Goal: Communication & Community: Answer question/provide support

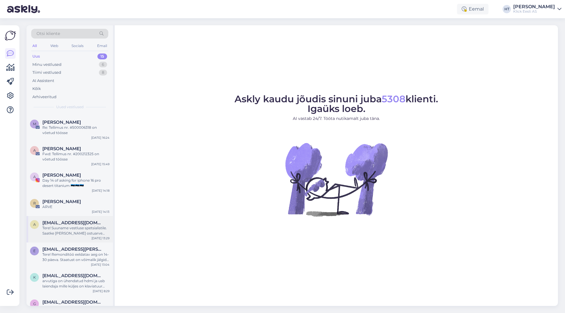
scroll to position [209, 0]
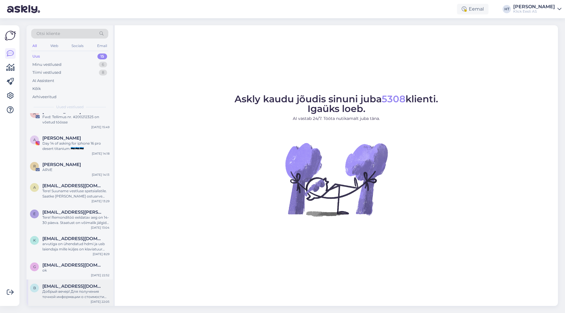
click at [86, 291] on div "Добрый вечер! Для получения точной информации о стоимости SSD на 2 ТБ, а также …" at bounding box center [75, 294] width 67 height 11
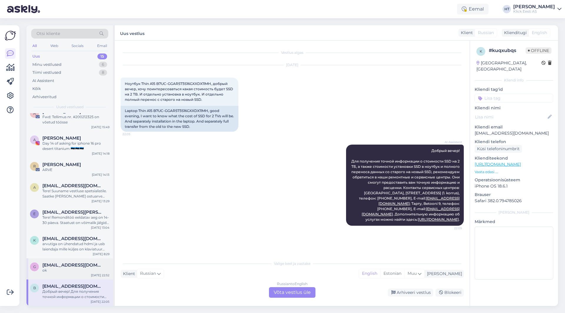
click at [84, 263] on span "[EMAIL_ADDRESS][DOMAIN_NAME]" at bounding box center [72, 265] width 61 height 5
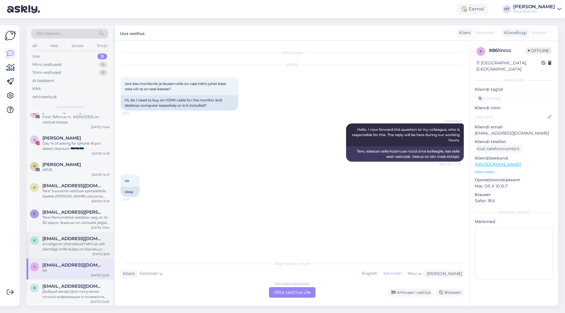
click at [89, 245] on div "arvutiga on ühendatud hdmi ja usb laiendaja mille küljes on klaviatuur juhtmega…" at bounding box center [75, 247] width 67 height 11
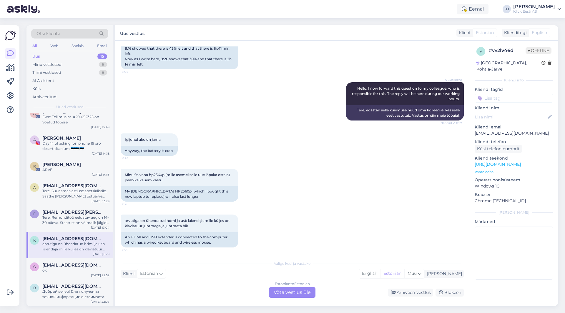
scroll to position [149, 0]
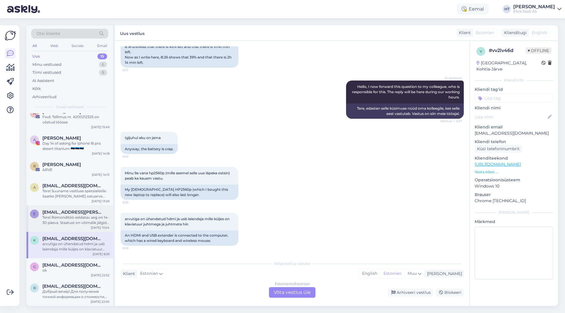
click at [89, 220] on div "Tere! Remonditöö eeldatav aeg on 14-30 päeva. Staatust on võimalik jälgida siit…" at bounding box center [75, 220] width 67 height 11
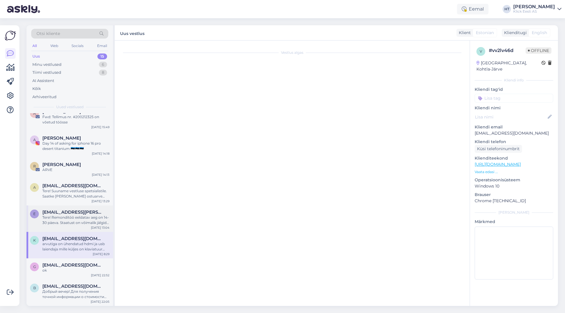
scroll to position [0, 0]
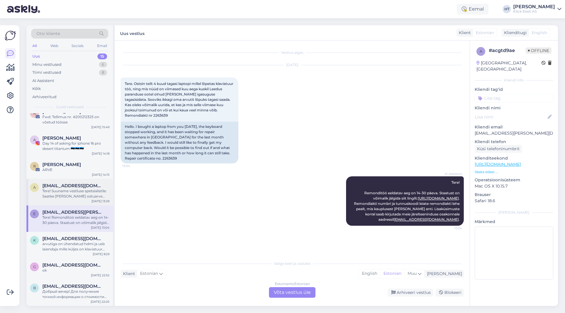
click at [94, 189] on div "Tere! Suuname vestluse spetsialistile. Saatke [PERSON_NAME] ostuarve number, et…" at bounding box center [75, 194] width 67 height 11
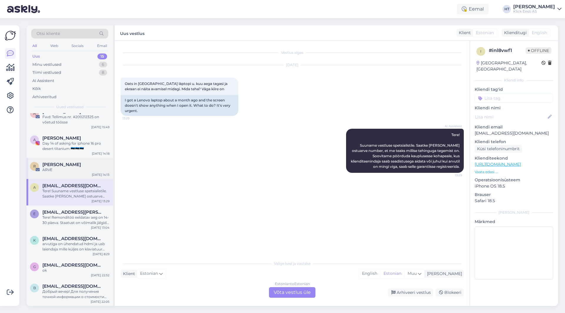
click at [73, 170] on div "ARVE" at bounding box center [75, 169] width 67 height 5
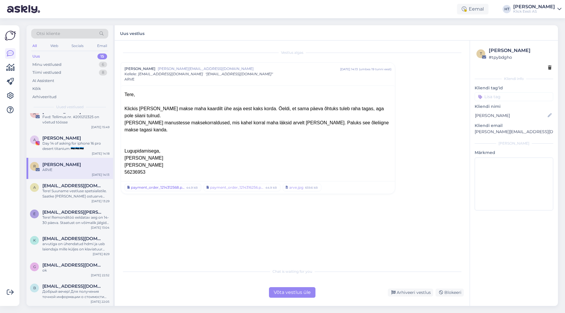
click at [155, 185] on div "payment_order_1214312568.pdf" at bounding box center [158, 187] width 54 height 5
click at [242, 185] on div "payment_order_1214316256.pdf" at bounding box center [237, 187] width 54 height 5
click at [91, 144] on div "Day 14 of asking for iphone 16 pro desert titanium 🇪🇪🇪🇪🇪🇪" at bounding box center [75, 146] width 67 height 11
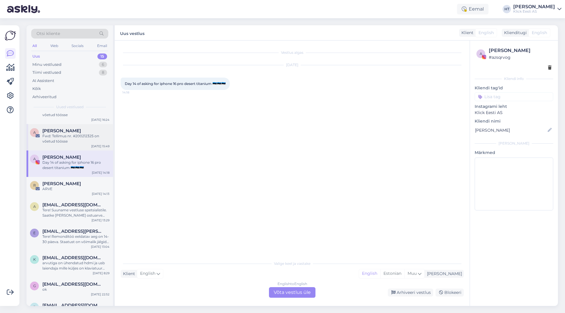
scroll to position [180, 0]
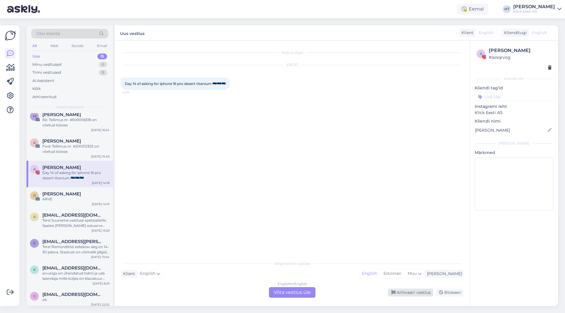
click at [411, 294] on div "Arhiveeri vestlus" at bounding box center [410, 293] width 45 height 8
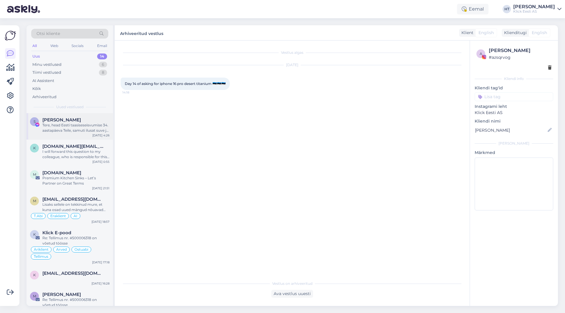
click at [76, 129] on div "Tere, head Eesti taasiseseisvumise 34. aastapäeva Teile, samuti ilusat suve ja …" at bounding box center [75, 128] width 67 height 11
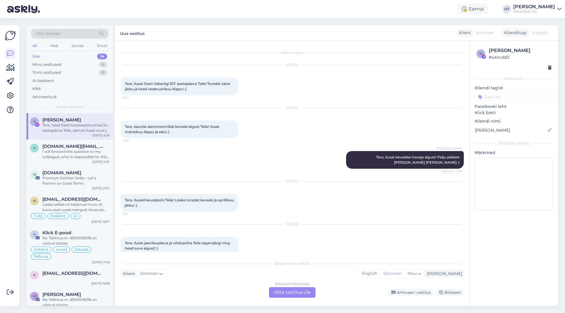
scroll to position [118, 0]
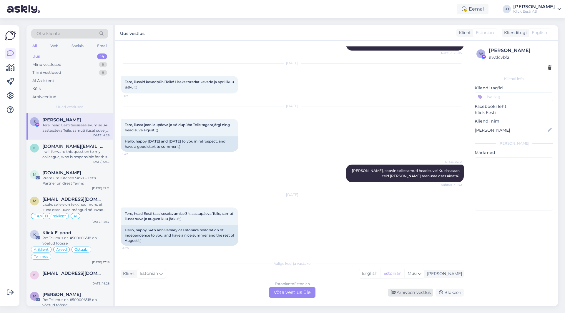
click at [394, 290] on div "Arhiveeri vestlus" at bounding box center [410, 293] width 45 height 8
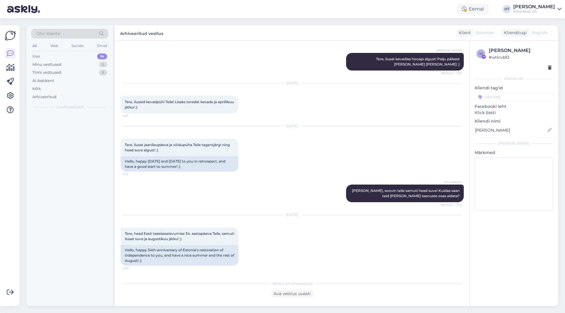
scroll to position [98, 0]
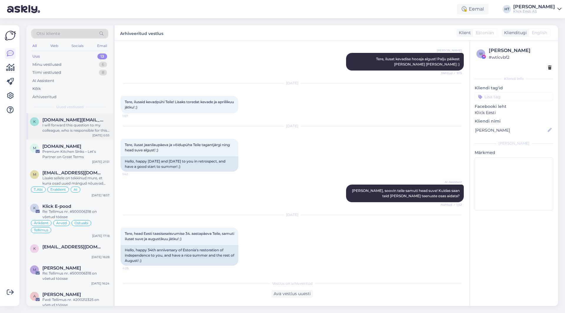
click at [78, 120] on span "[DOMAIN_NAME][EMAIL_ADDRESS][PERSON_NAME][DOMAIN_NAME]" at bounding box center [72, 119] width 61 height 5
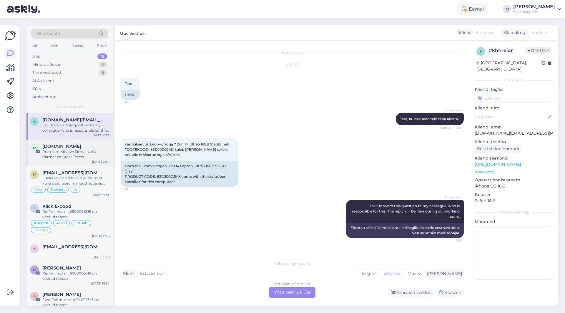
click at [95, 153] on div "Premium Kitchen Sinks – Let’s Partner on Great Terms" at bounding box center [75, 154] width 67 height 11
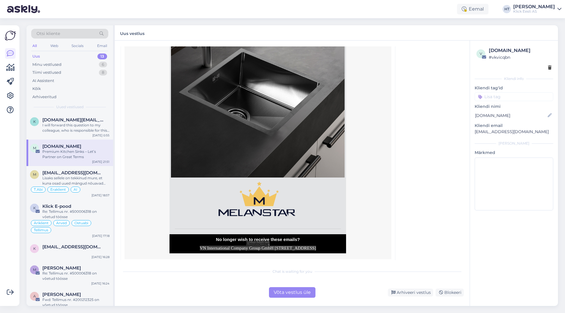
scroll to position [1595, 0]
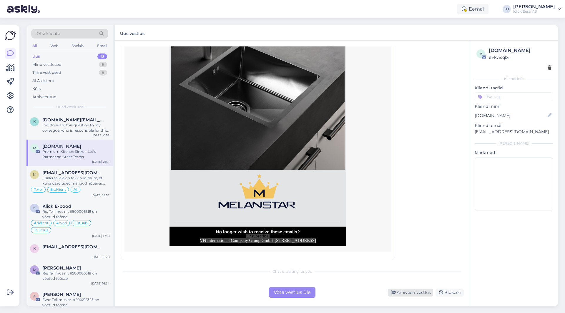
click at [397, 290] on div "Arhiveeri vestlus" at bounding box center [410, 293] width 45 height 8
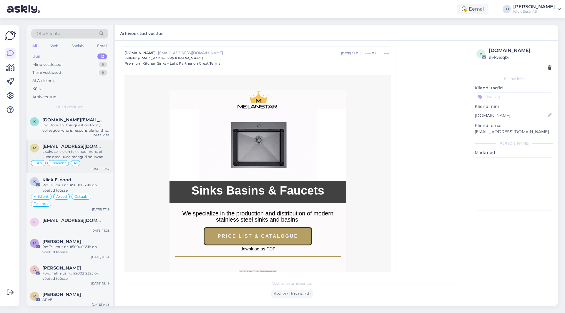
click at [81, 146] on span "[EMAIL_ADDRESS][DOMAIN_NAME]" at bounding box center [72, 146] width 61 height 5
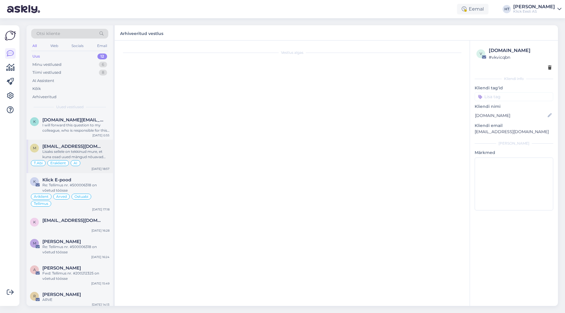
scroll to position [166, 0]
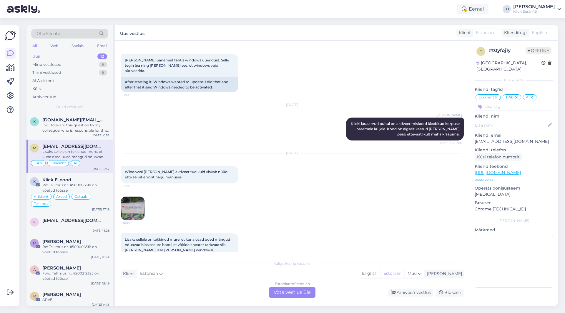
click at [142, 197] on img at bounding box center [133, 209] width 24 height 24
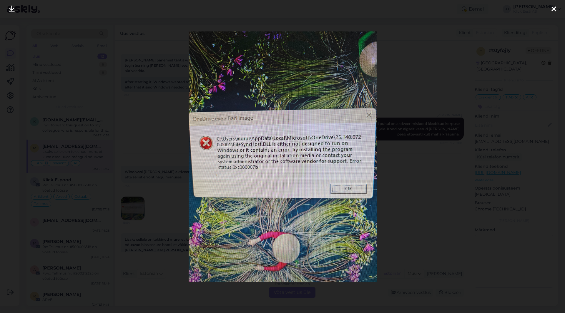
click at [382, 187] on div at bounding box center [282, 156] width 565 height 313
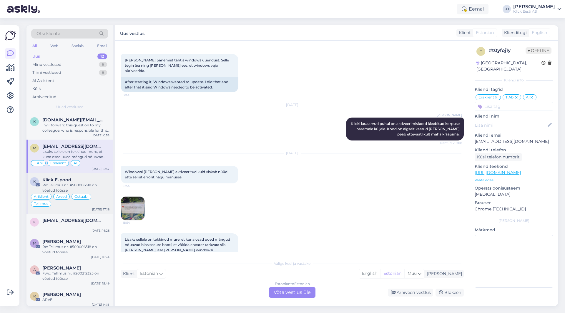
click at [52, 180] on span "Klick E-pood" at bounding box center [56, 179] width 29 height 5
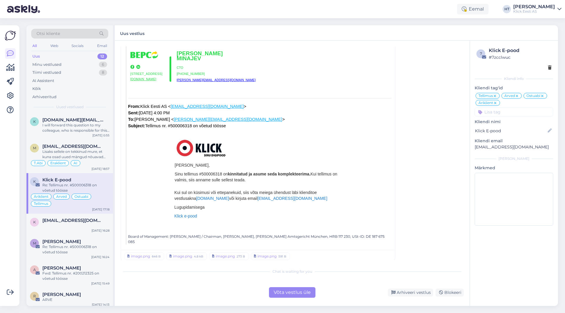
scroll to position [1977, 0]
click at [97, 224] on div at bounding box center [75, 225] width 67 height 5
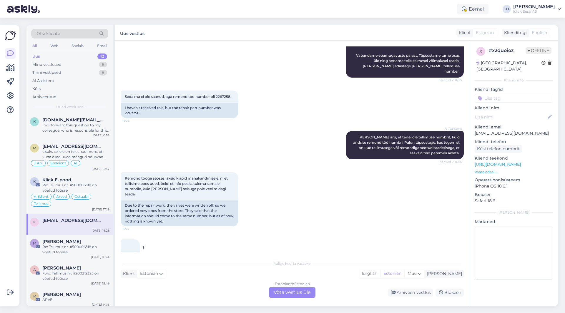
click at [130, 239] on div "16:28" at bounding box center [130, 245] width 19 height 12
click at [143, 246] on icon at bounding box center [143, 248] width 1 height 4
click at [167, 243] on div "16:28 Teata tõlkeveast" at bounding box center [292, 248] width 343 height 30
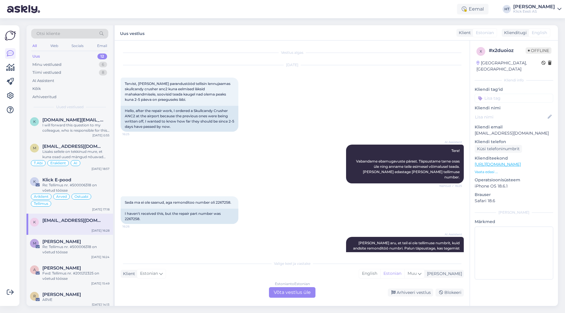
scroll to position [29, 0]
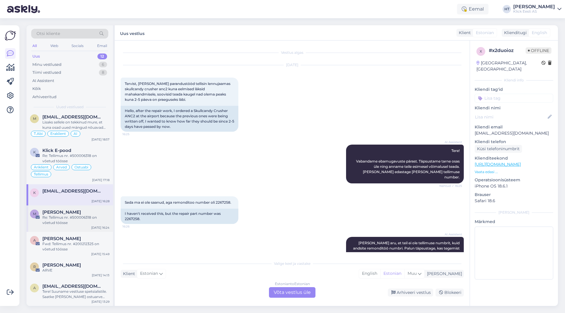
click at [88, 222] on div "Re: Tellimus nr. #500006318 on võetud töösse" at bounding box center [75, 220] width 67 height 11
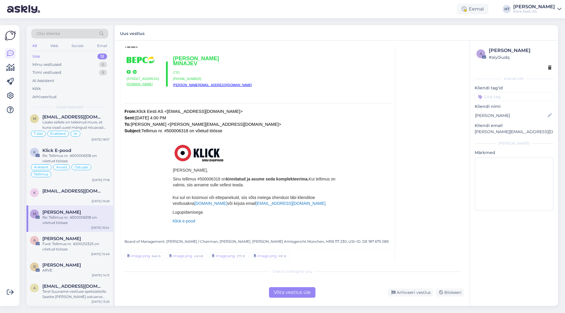
scroll to position [130, 0]
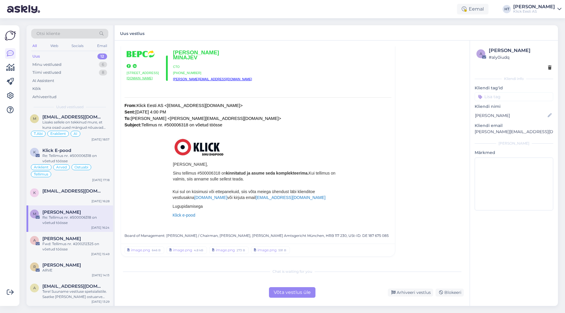
click at [514, 98] on input at bounding box center [513, 96] width 79 height 9
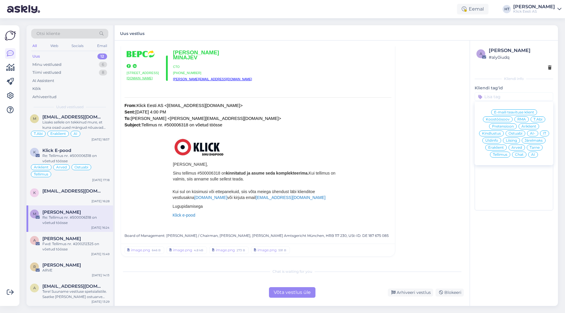
click at [499, 154] on span "Tellimus" at bounding box center [500, 155] width 14 height 4
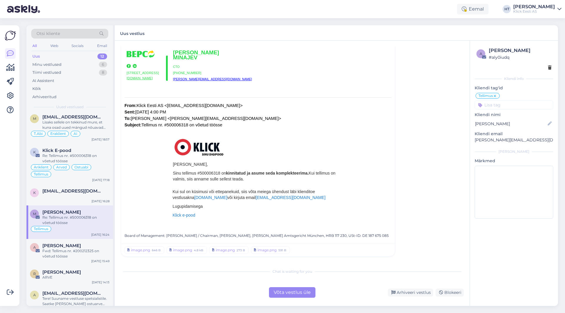
scroll to position [16, 0]
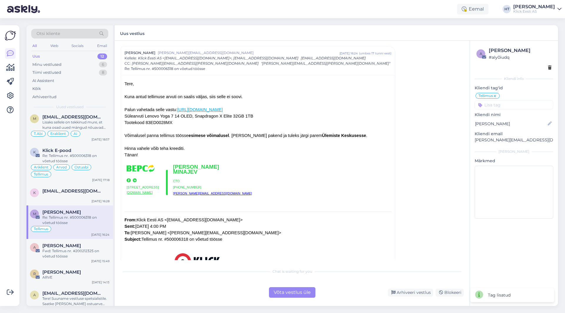
click at [504, 105] on input at bounding box center [513, 105] width 79 height 9
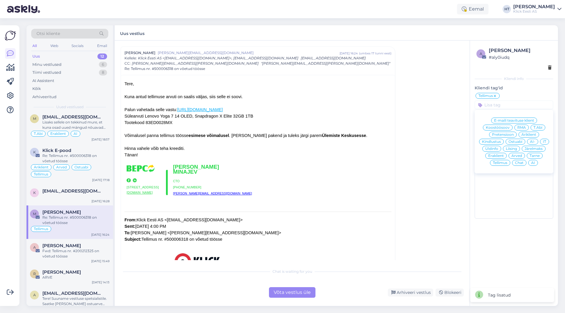
click at [533, 136] on span "Äriklient" at bounding box center [528, 135] width 15 height 4
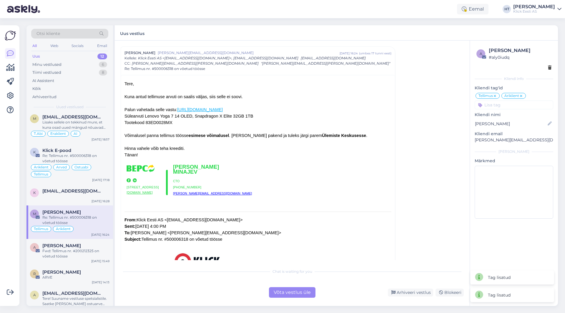
click at [509, 107] on input at bounding box center [513, 105] width 79 height 9
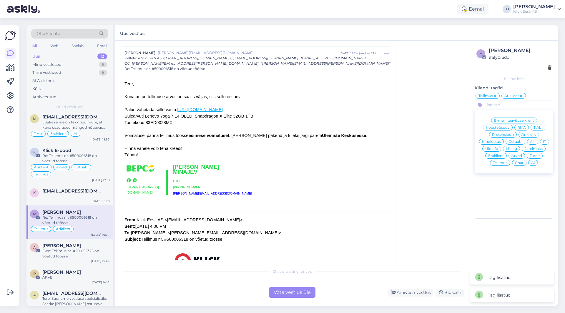
click at [534, 161] on span "AI" at bounding box center [533, 163] width 4 height 4
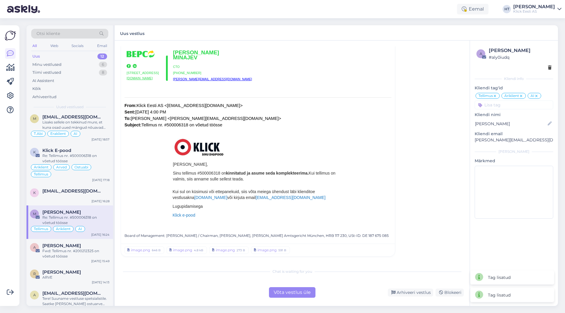
scroll to position [0, 0]
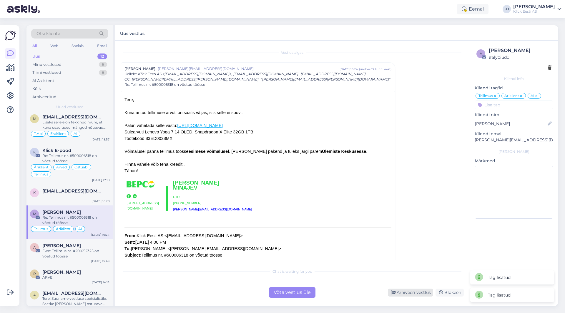
click at [399, 292] on div "Arhiveeri vestlus" at bounding box center [410, 293] width 45 height 8
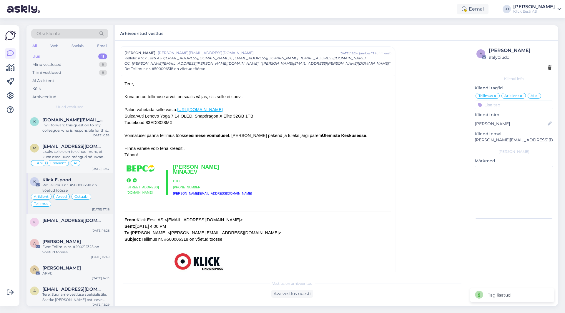
click at [91, 181] on div "Klick E-pood" at bounding box center [75, 179] width 67 height 5
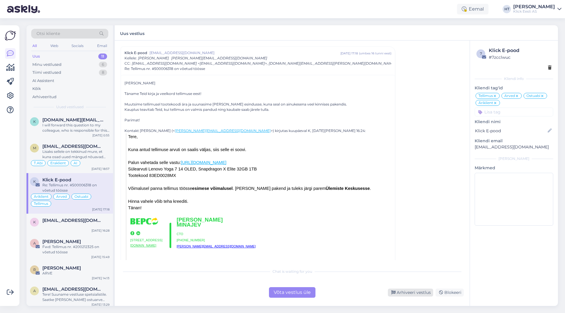
click at [407, 294] on div "Arhiveeri vestlus" at bounding box center [410, 293] width 45 height 8
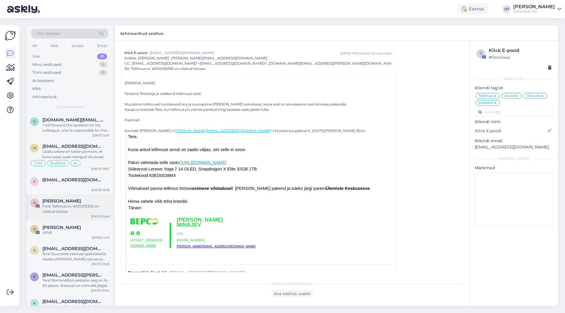
click at [73, 208] on div "Fwd: Tellimus nr. #200212325 on võetud töösse" at bounding box center [75, 209] width 67 height 11
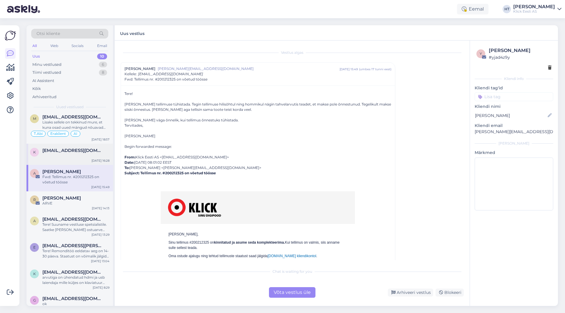
scroll to position [59, 0]
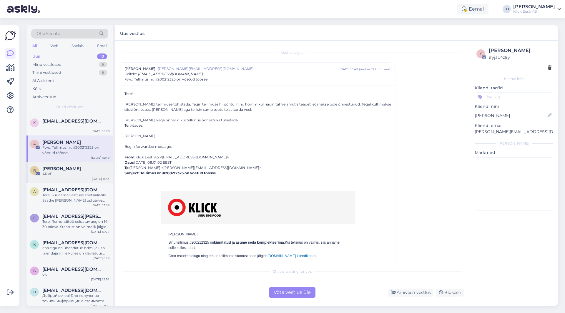
click at [81, 176] on div "ARVE" at bounding box center [75, 173] width 67 height 5
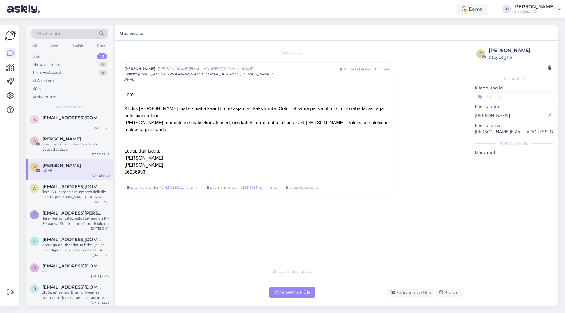
scroll to position [63, 0]
click at [74, 186] on span "[EMAIL_ADDRESS][DOMAIN_NAME]" at bounding box center [72, 185] width 61 height 5
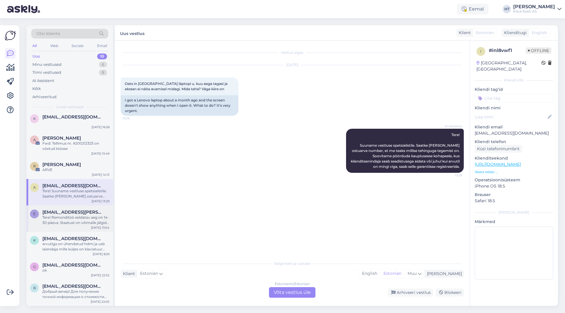
click at [81, 211] on span "[EMAIL_ADDRESS][PERSON_NAME][DOMAIN_NAME]" at bounding box center [72, 212] width 61 height 5
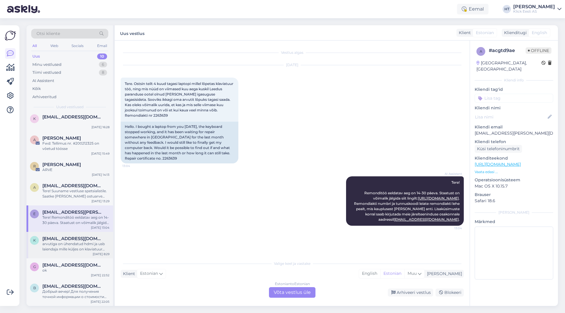
click at [84, 238] on span "[EMAIL_ADDRESS][DOMAIN_NAME]" at bounding box center [72, 238] width 61 height 5
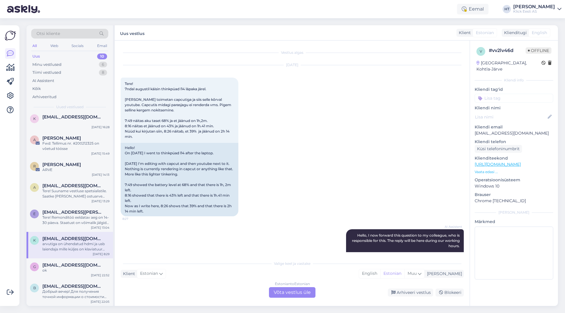
scroll to position [149, 0]
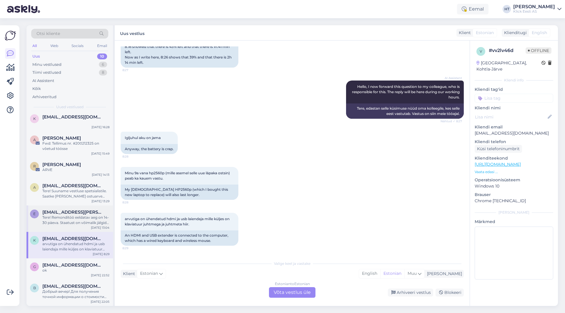
click at [89, 222] on div "Tere! Remonditöö eeldatav aeg on 14-30 päeva. Staatust on võimalik jälgida siit…" at bounding box center [75, 220] width 67 height 11
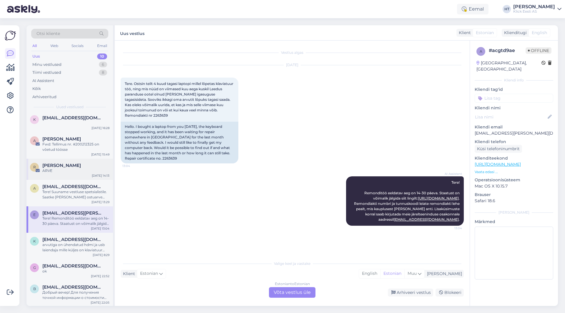
scroll to position [63, 0]
click at [86, 175] on div "r [PERSON_NAME] virronen ARVE [DATE] 14:13" at bounding box center [69, 168] width 86 height 21
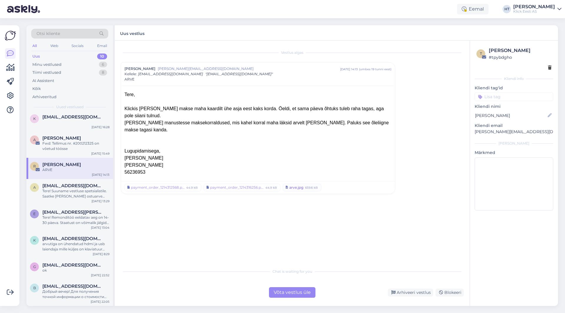
click at [294, 184] on link "arve.jpg 659.6 kB" at bounding box center [302, 188] width 39 height 8
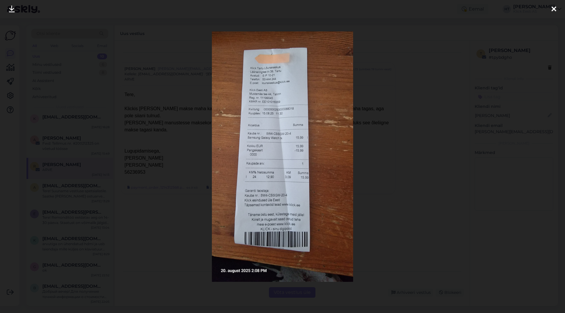
drag, startPoint x: 164, startPoint y: 196, endPoint x: 194, endPoint y: 193, distance: 30.5
click at [164, 197] on div at bounding box center [282, 156] width 565 height 313
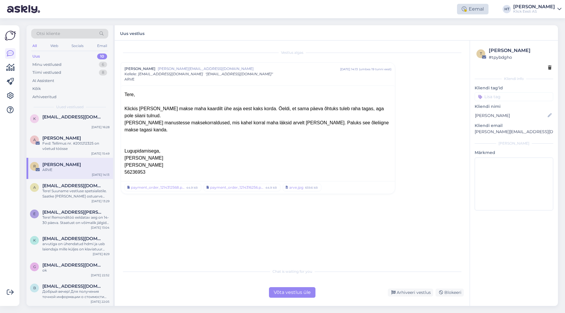
click at [488, 5] on div "Eemal" at bounding box center [472, 9] width 31 height 11
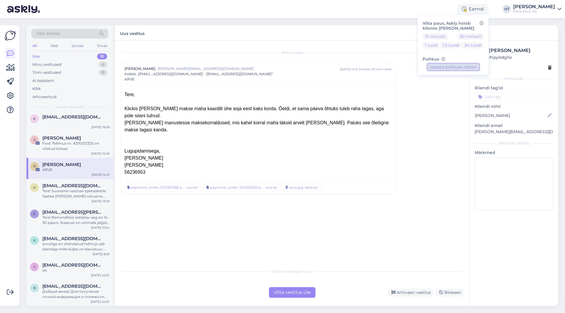
click at [464, 69] on button "Lõpeta puhkuse režiim" at bounding box center [452, 67] width 51 height 6
click at [395, 187] on div "Vestlus [PERSON_NAME] virronen [PERSON_NAME][EMAIL_ADDRESS][DOMAIN_NAME] [DATE]…" at bounding box center [295, 153] width 348 height 214
click at [80, 223] on div "Tere! Remonditöö eeldatav aeg on 14-30 päeva. Staatust on võimalik jälgida siit…" at bounding box center [75, 220] width 67 height 11
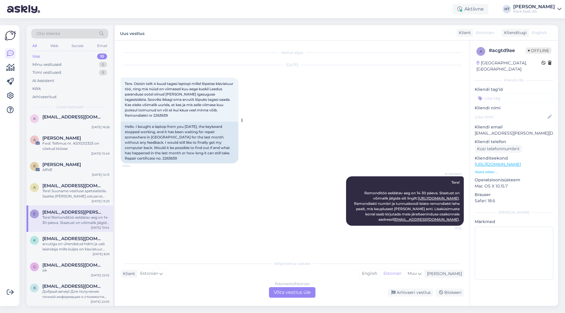
click at [131, 118] on div "Tere. Ostsin teilt 4 kuud tagasi laptopi millel lõpetas klaviatuur töö, ning mi…" at bounding box center [180, 100] width 118 height 44
click at [131, 117] on span "Tere. Ostsin teilt 4 kuud tagasi laptopi millel lõpetas klaviatuur töö, ning mi…" at bounding box center [179, 99] width 109 height 36
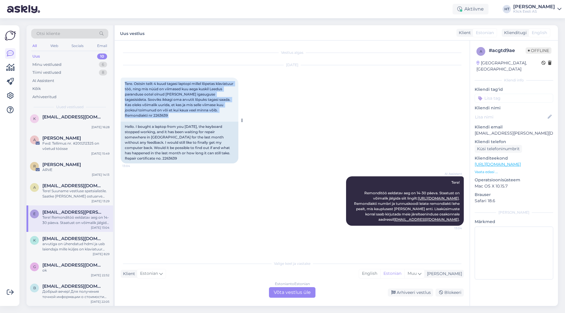
click at [131, 117] on span "Tere. Ostsin teilt 4 kuud tagasi laptopi millel lõpetas klaviatuur töö, ning mi…" at bounding box center [179, 99] width 109 height 36
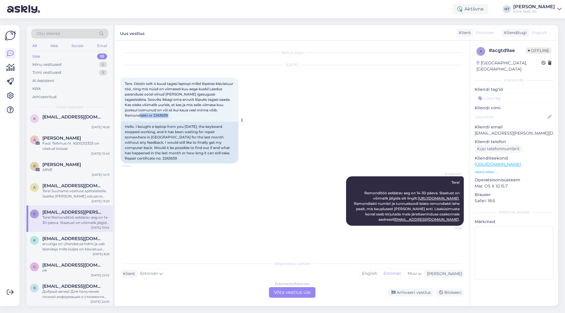
click at [131, 117] on span "Tere. Ostsin teilt 4 kuud tagasi laptopi millel lõpetas klaviatuur töö, ning mi…" at bounding box center [179, 99] width 109 height 36
click at [234, 189] on div "AI Assistent Tere! Remonditöö eeldatav aeg on 14-30 päeva. Staatust on võimalik…" at bounding box center [292, 201] width 343 height 62
click at [84, 244] on div "arvutiga on ühendatud hdmi ja usb laiendaja mille küljes on klaviatuur juhtmega…" at bounding box center [75, 247] width 67 height 11
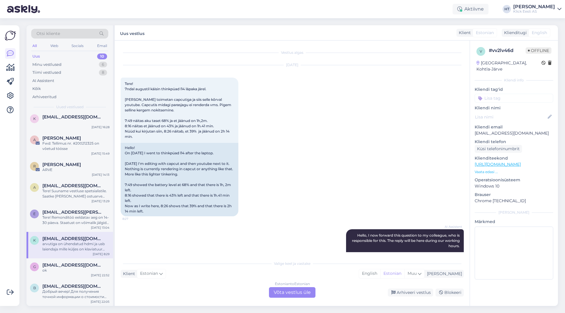
scroll to position [149, 0]
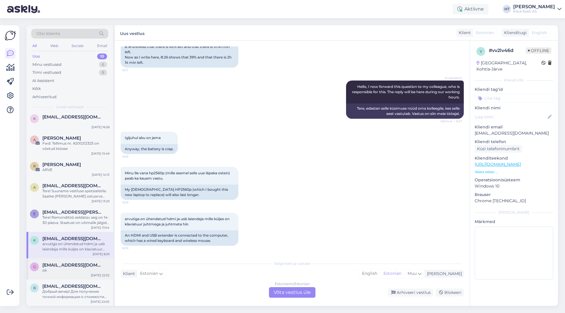
click at [76, 267] on span "[EMAIL_ADDRESS][DOMAIN_NAME]" at bounding box center [72, 265] width 61 height 5
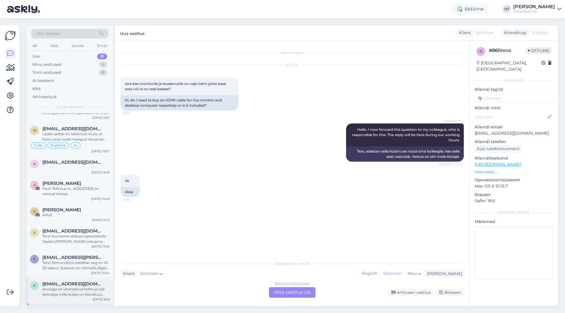
scroll to position [0, 0]
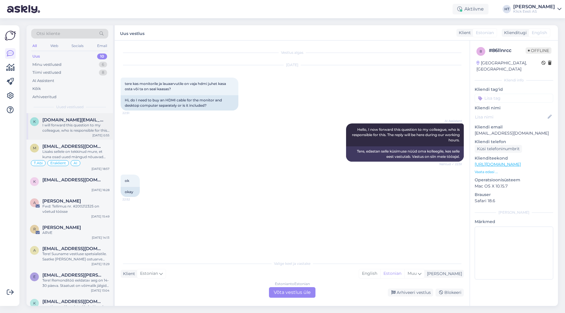
click at [96, 128] on div "I will forward this question to my colleague, who is responsible for this. The …" at bounding box center [75, 128] width 67 height 11
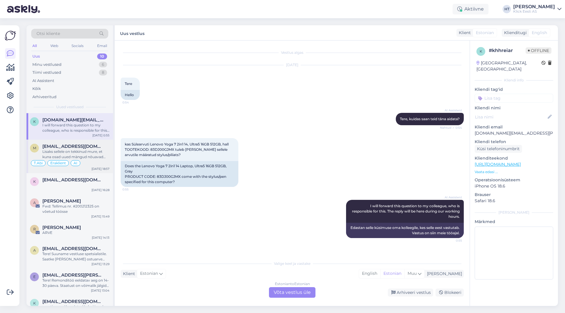
click at [94, 156] on div "Lisaks sellele on tekkinud mure, et kuna osad uued mängud nõuavad bios secure b…" at bounding box center [75, 154] width 67 height 11
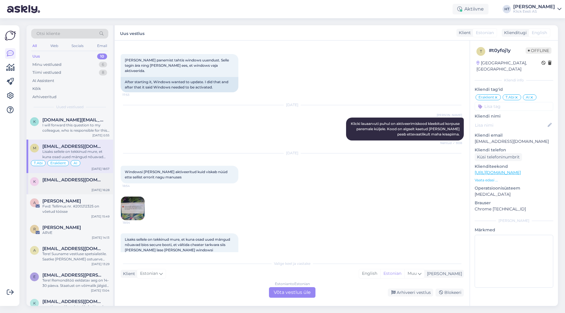
click at [86, 185] on div at bounding box center [75, 185] width 67 height 5
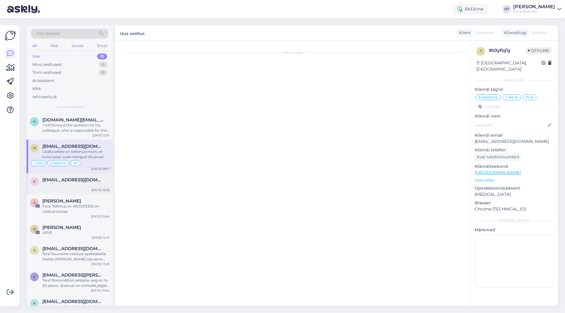
scroll to position [106, 0]
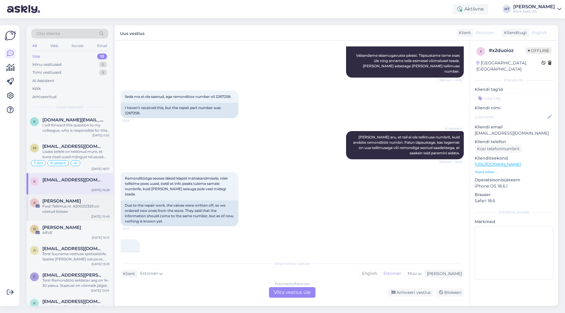
click at [87, 207] on div "Fwd: Tellimus nr. #200212325 on võetud töösse" at bounding box center [75, 209] width 67 height 11
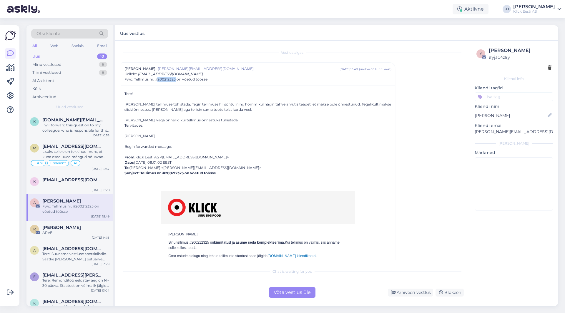
copy span "200212325"
drag, startPoint x: 158, startPoint y: 80, endPoint x: 175, endPoint y: 79, distance: 16.8
click at [175, 79] on span "Fwd: Tellimus nr. #200212325 on võetud töösse" at bounding box center [165, 79] width 83 height 5
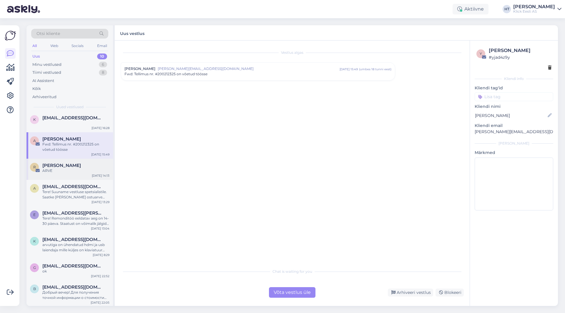
scroll to position [63, 0]
click at [82, 186] on div "[EMAIL_ADDRESS][DOMAIN_NAME]" at bounding box center [75, 185] width 67 height 5
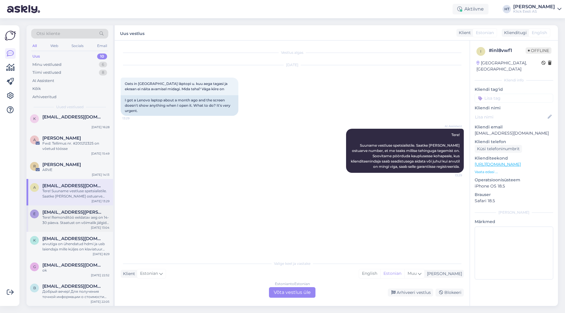
click at [60, 217] on div "Tere! Remonditöö eeldatav aeg on 14-30 päeva. Staatust on võimalik jälgida siit…" at bounding box center [75, 220] width 67 height 11
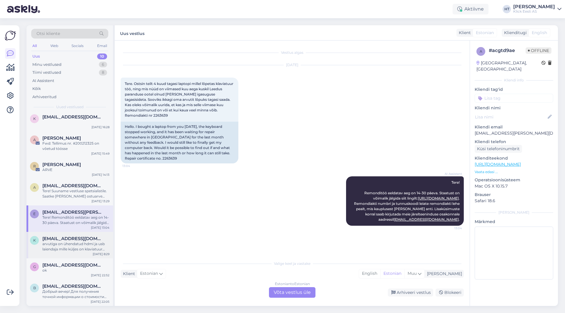
click at [74, 237] on span "[EMAIL_ADDRESS][DOMAIN_NAME]" at bounding box center [72, 238] width 61 height 5
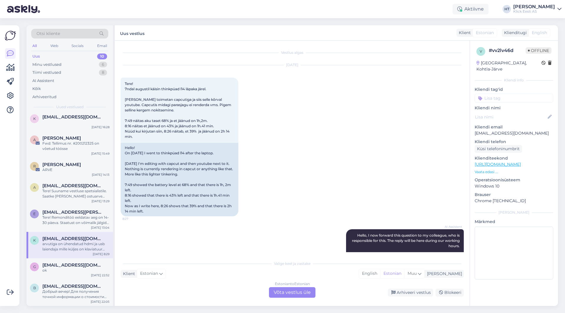
scroll to position [149, 0]
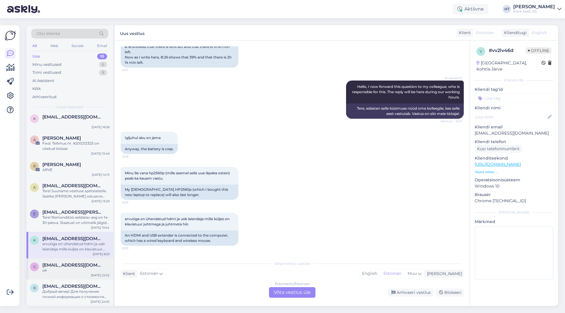
click at [78, 269] on div "ok" at bounding box center [75, 270] width 67 height 5
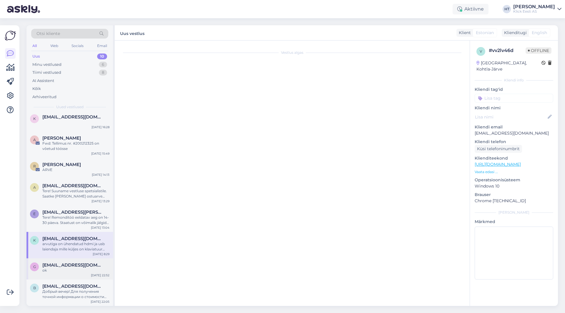
scroll to position [0, 0]
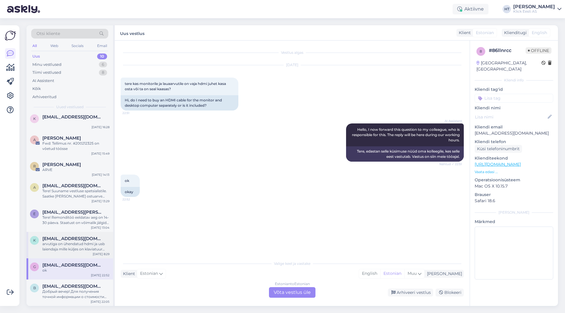
click at [82, 247] on div "arvutiga on ühendatud hdmi ja usb laiendaja mille küljes on klaviatuur juhtmega…" at bounding box center [75, 247] width 67 height 11
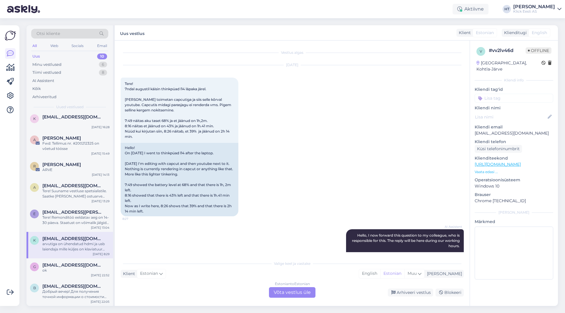
scroll to position [149, 0]
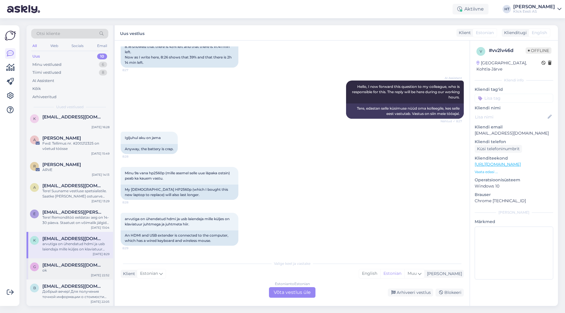
click at [76, 270] on div "ok" at bounding box center [75, 270] width 67 height 5
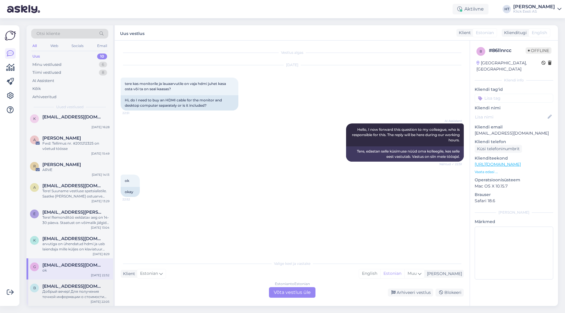
click at [71, 285] on span "[EMAIL_ADDRESS][DOMAIN_NAME]" at bounding box center [72, 286] width 61 height 5
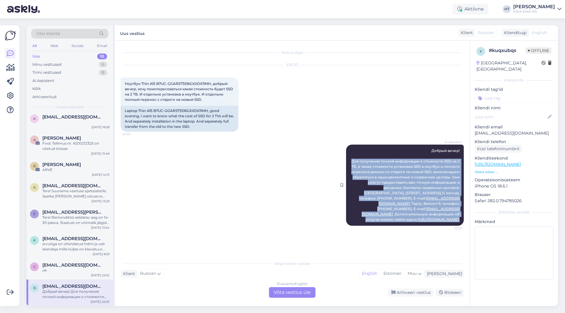
drag, startPoint x: 460, startPoint y: 216, endPoint x: 351, endPoint y: 161, distance: 122.1
click at [351, 161] on div "AI Assistent Добрый вечер! Для получения точной информации о стоимости SSD на 2…" at bounding box center [405, 185] width 118 height 81
copy span "Для получения точной информации о стоимости SSD на 2 ТБ, а также стоимости уста…"
click at [246, 181] on div "AI Assistent Добрый вечер! Для получения точной информации о стоимости SSD на 2…" at bounding box center [292, 185] width 343 height 94
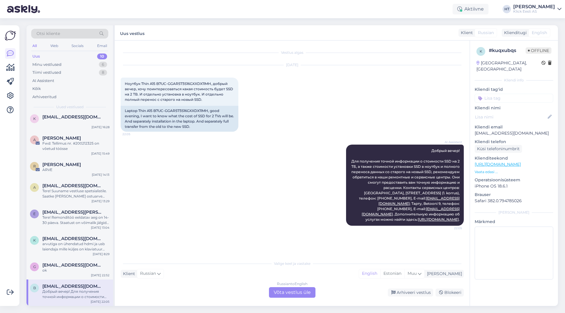
click at [512, 94] on input at bounding box center [513, 98] width 79 height 9
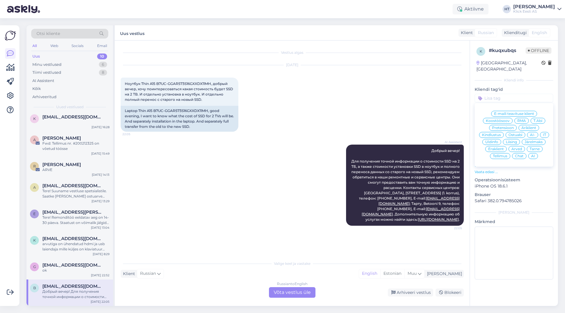
click at [536, 153] on div "AI" at bounding box center [533, 156] width 10 height 6
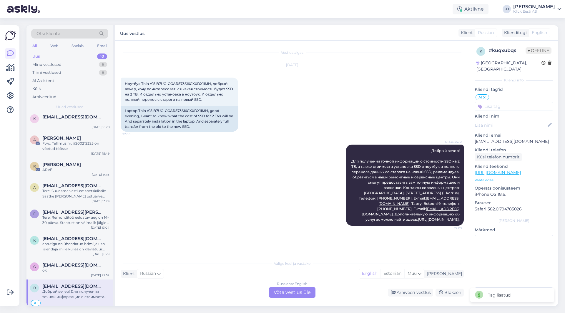
click at [510, 103] on input at bounding box center [513, 106] width 79 height 9
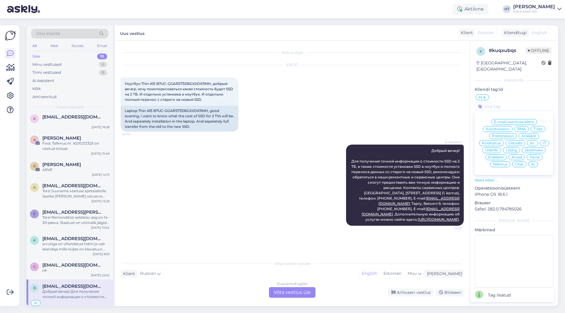
click at [495, 156] on span "Eraklient" at bounding box center [496, 158] width 16 height 4
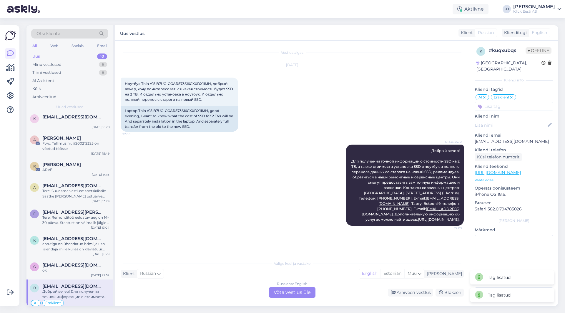
click at [505, 103] on input at bounding box center [513, 106] width 79 height 9
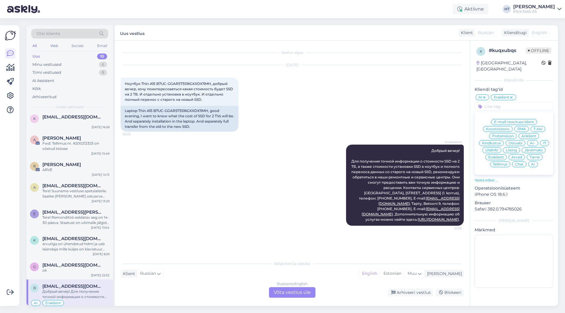
click at [518, 127] on span "RMA" at bounding box center [521, 129] width 9 height 4
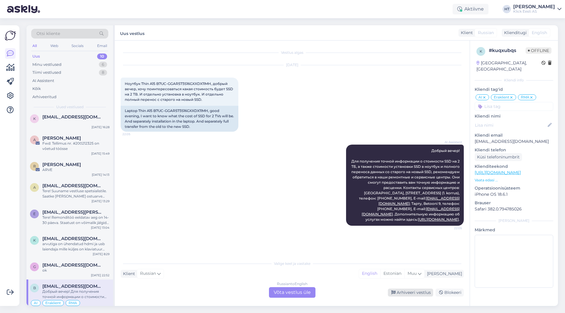
click at [405, 292] on div "Arhiveeri vestlus" at bounding box center [410, 293] width 45 height 8
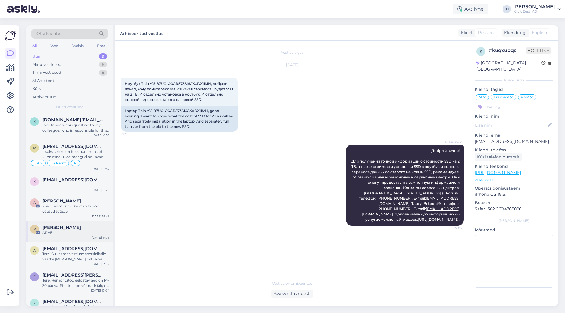
scroll to position [36, 0]
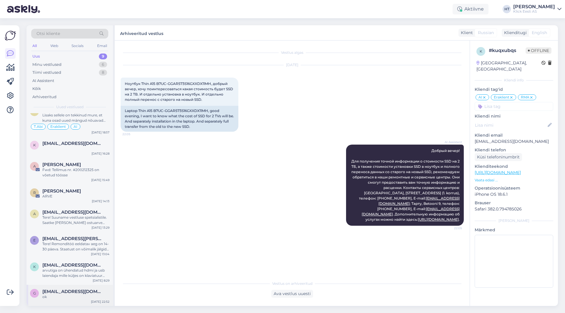
click at [74, 285] on div "g [EMAIL_ADDRESS][DOMAIN_NAME] ok [DATE] 22:52" at bounding box center [69, 295] width 86 height 21
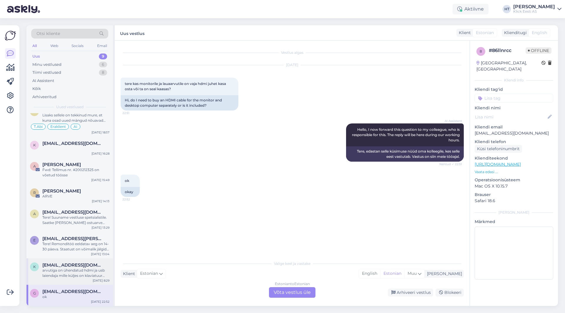
click at [78, 275] on div "arvutiga on ühendatud hdmi ja usb laiendaja mille küljes on klaviatuur juhtmega…" at bounding box center [75, 273] width 67 height 11
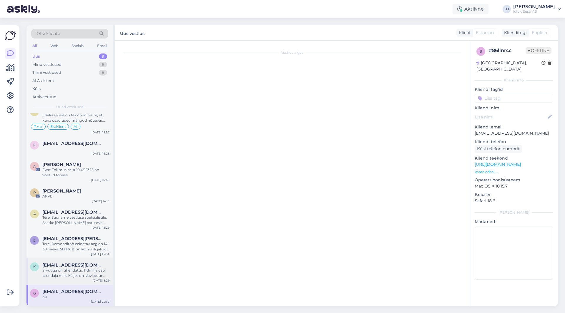
scroll to position [149, 0]
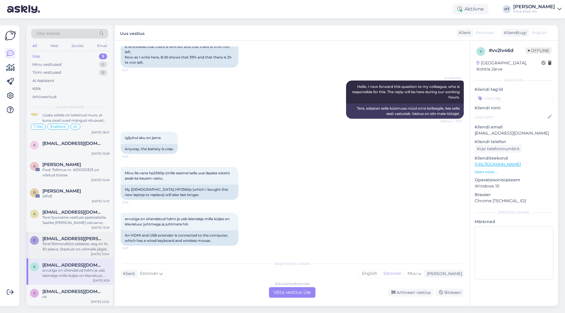
click at [79, 246] on div "Tere! Remonditöö eeldatav aeg on 14-30 päeva. Staatust on võimalik jälgida siit…" at bounding box center [75, 247] width 67 height 11
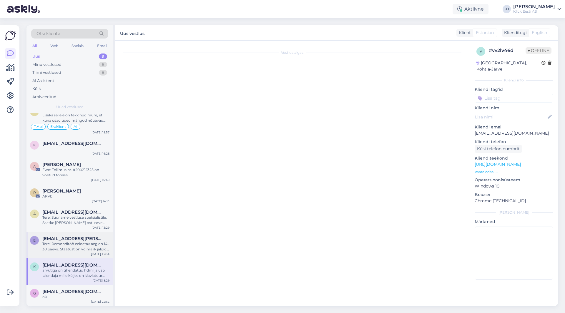
scroll to position [0, 0]
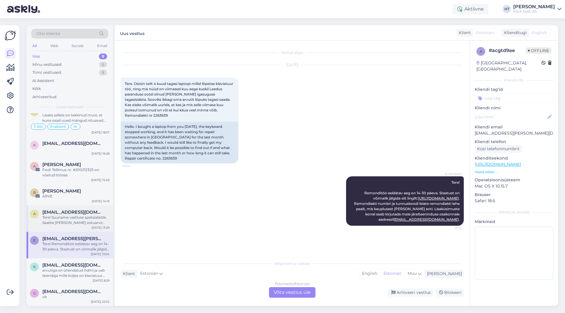
click at [96, 210] on div "[EMAIL_ADDRESS][DOMAIN_NAME]" at bounding box center [75, 212] width 67 height 5
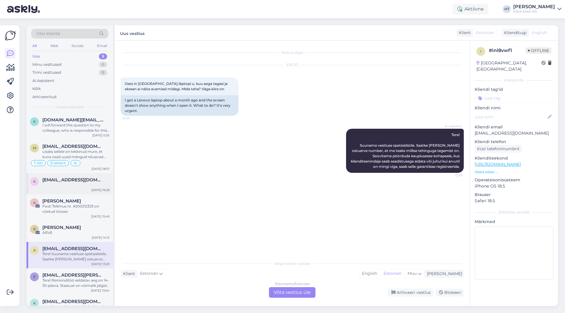
click at [87, 187] on div at bounding box center [75, 185] width 67 height 5
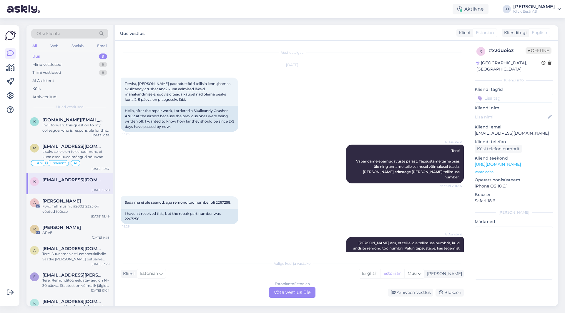
scroll to position [106, 0]
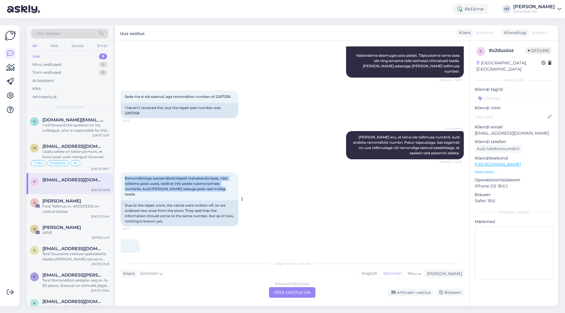
drag, startPoint x: 124, startPoint y: 173, endPoint x: 229, endPoint y: 184, distance: 105.9
click at [229, 184] on div "Remonditööga seoses läksid klapid mahakandmisele, niiet tellisime poes uued, öe…" at bounding box center [180, 186] width 118 height 28
click at [221, 184] on div "Remonditööga seoses läksid klapid mahakandmisele, niiet tellisime poes uued, öe…" at bounding box center [180, 186] width 118 height 28
click at [95, 153] on div "Lisaks sellele on tekkinud mure, et kuna osad uued mängud nõuavad bios secure b…" at bounding box center [75, 154] width 67 height 11
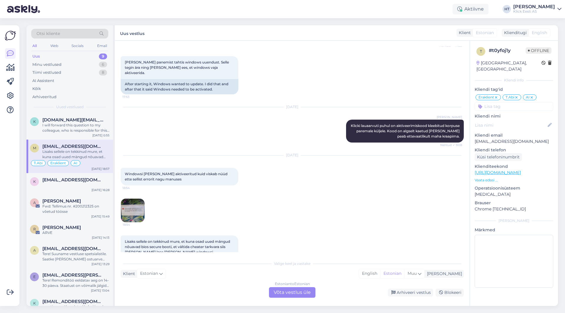
scroll to position [166, 0]
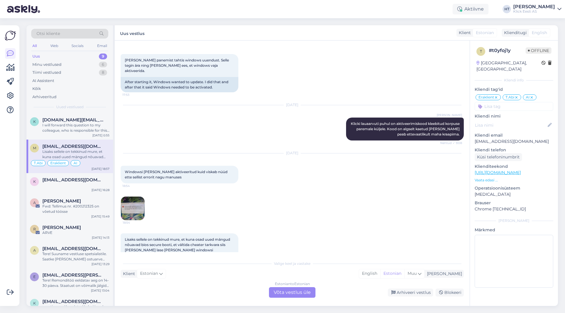
click at [134, 197] on img at bounding box center [133, 209] width 24 height 24
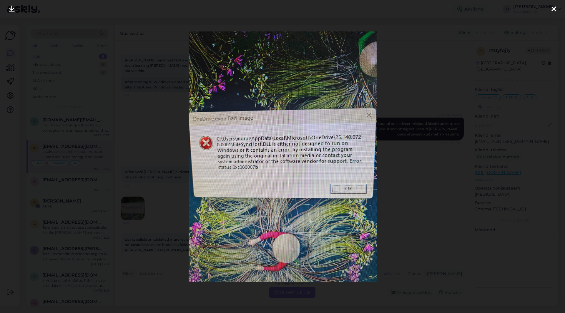
click at [434, 162] on div at bounding box center [282, 156] width 565 height 313
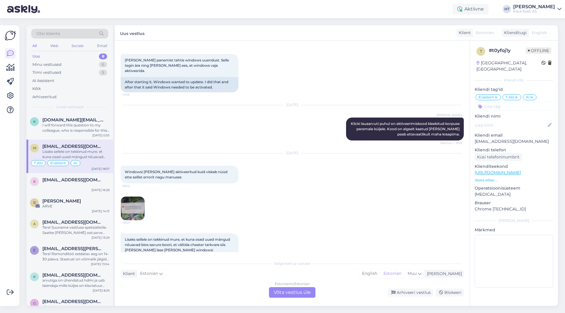
click at [279, 184] on div "[DATE] Windowsi [PERSON_NAME] aktiveeritud kuid viskab nüüd ette sellist errori…" at bounding box center [292, 187] width 343 height 80
click at [132, 198] on img at bounding box center [133, 209] width 24 height 24
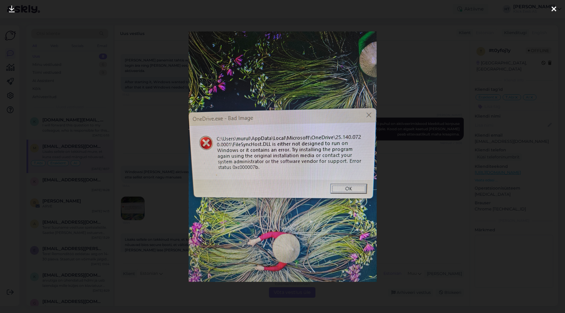
click at [392, 186] on div at bounding box center [282, 156] width 565 height 313
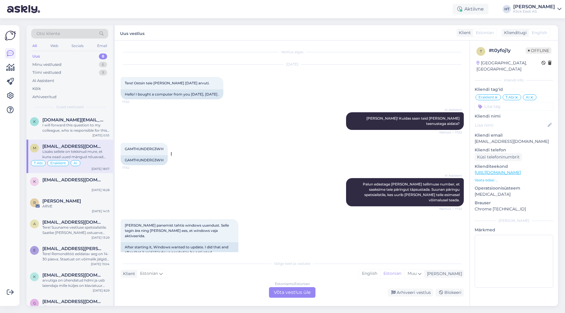
scroll to position [0, 0]
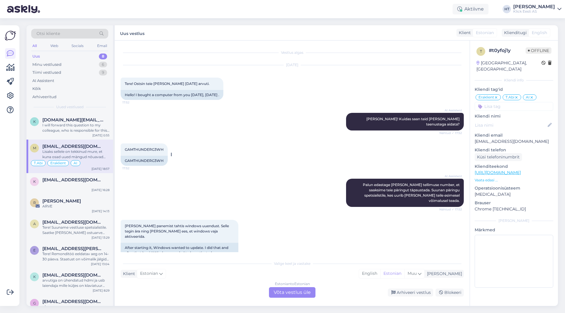
click at [148, 147] on div "GAMTHUNDERG3WH 17:52" at bounding box center [144, 150] width 47 height 12
copy div "GAMTHUNDERG3WH 17:52"
click at [321, 151] on div "GAMTHUNDERG3WH 17:52 GAMTHUNDERG3WH" at bounding box center [292, 154] width 343 height 35
click at [72, 184] on div at bounding box center [75, 185] width 67 height 5
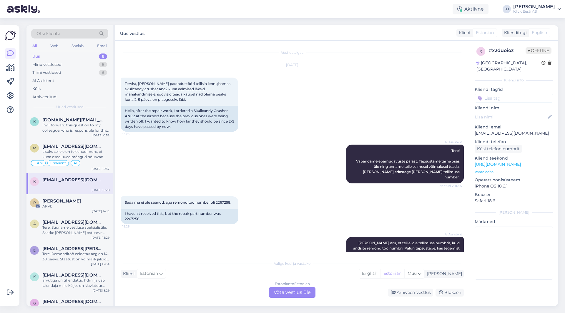
scroll to position [106, 0]
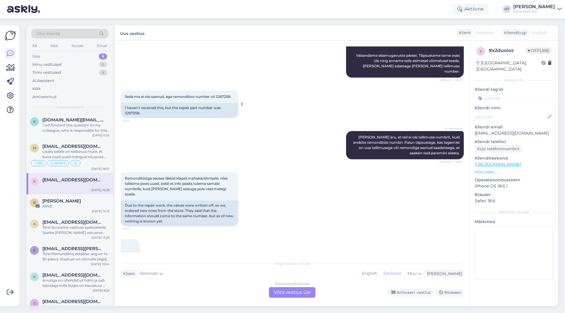
click at [218, 94] on span "Seda ma ei ole saanud, aga remonditoo number oli 2267258." at bounding box center [178, 96] width 106 height 4
copy div "2267258. 16:26"
click at [300, 76] on div "AI Assistent Tere! Vabandame ebamugavuste pärast. Täpsustame tarne osas üle nin…" at bounding box center [292, 58] width 343 height 52
click at [264, 155] on div "AI Assistent [PERSON_NAME], et teil ei ole tellimuse numbrit, kuid andsite remo…" at bounding box center [292, 145] width 343 height 41
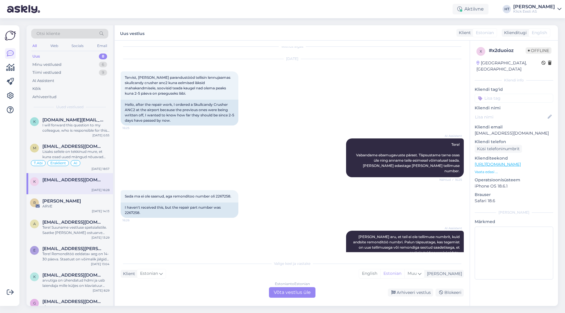
scroll to position [0, 0]
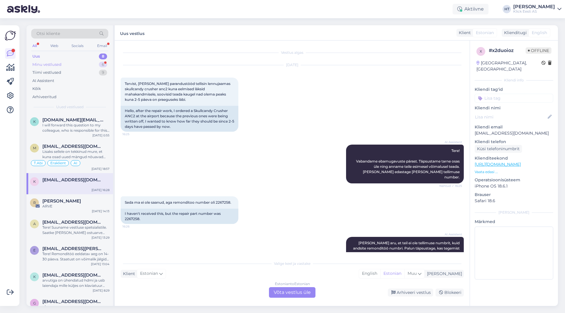
click at [93, 66] on div "Minu vestlused 6" at bounding box center [69, 65] width 77 height 8
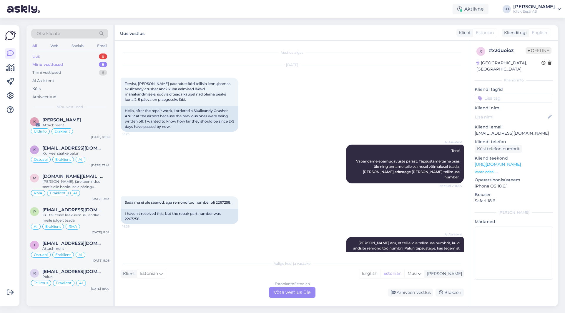
click at [65, 59] on div "Uus 8" at bounding box center [69, 56] width 77 height 8
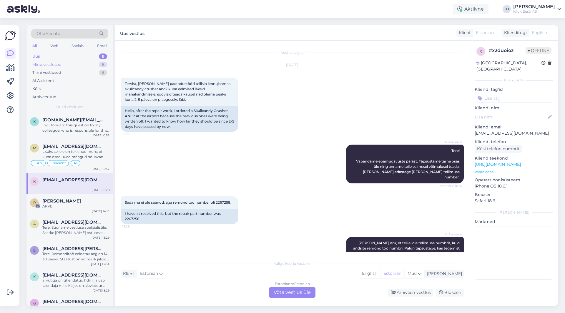
click at [62, 62] on div "Minu vestlused 6" at bounding box center [69, 65] width 77 height 8
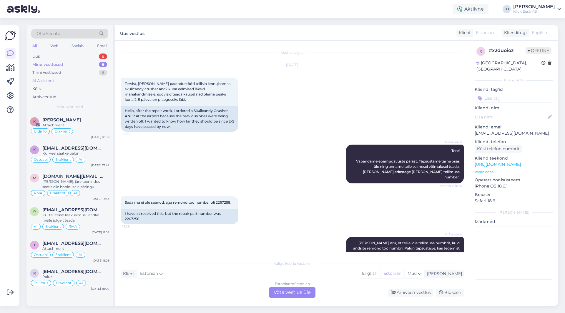
click at [81, 81] on div "AI Assistent" at bounding box center [69, 81] width 77 height 8
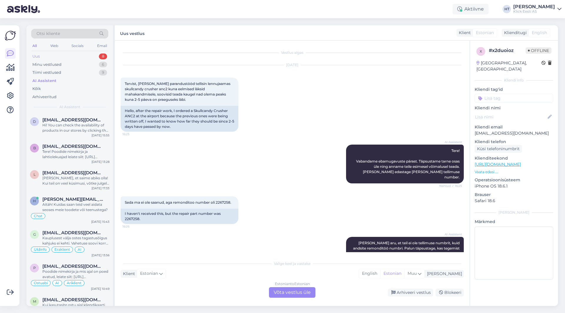
click at [92, 58] on div "Uus 8" at bounding box center [69, 56] width 77 height 8
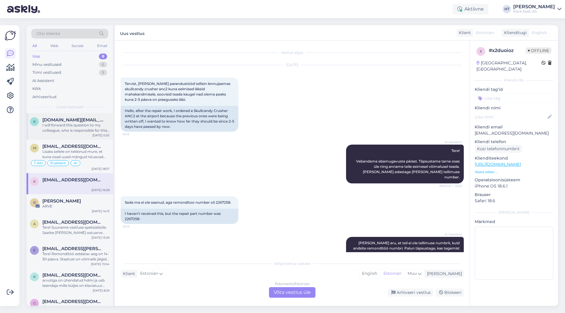
click at [95, 115] on div "k [DOMAIN_NAME][EMAIL_ADDRESS][PERSON_NAME][DOMAIN_NAME] I will forward this qu…" at bounding box center [69, 126] width 86 height 26
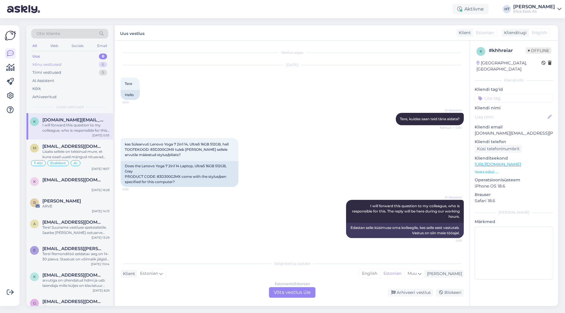
click at [81, 67] on div "Minu vestlused 6" at bounding box center [69, 65] width 77 height 8
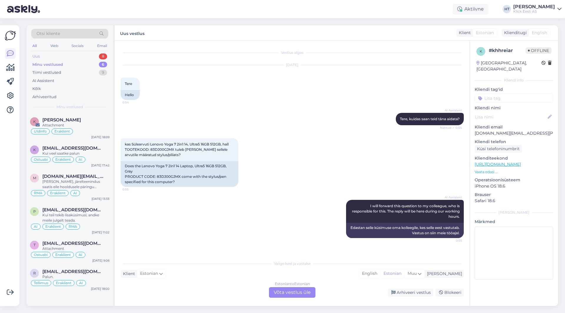
click at [85, 56] on div "Uus 8" at bounding box center [69, 56] width 77 height 8
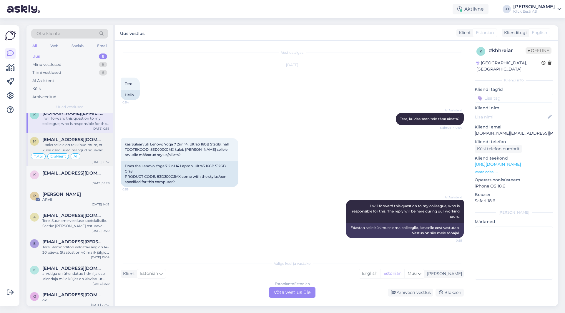
scroll to position [10, 0]
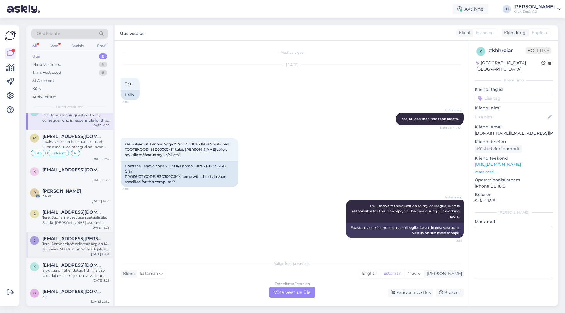
click at [73, 245] on div "Tere! Remonditöö eeldatav aeg on 14-30 päeva. Staatust on võimalik jälgida siit…" at bounding box center [75, 247] width 67 height 11
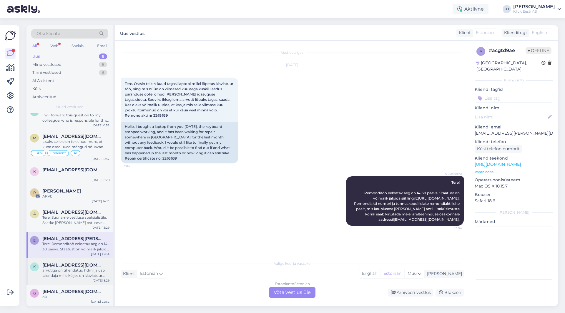
click at [78, 262] on div "k [EMAIL_ADDRESS][DOMAIN_NAME] arvutiga on ühendatud hdmi ja usb laiendaja mill…" at bounding box center [69, 272] width 86 height 26
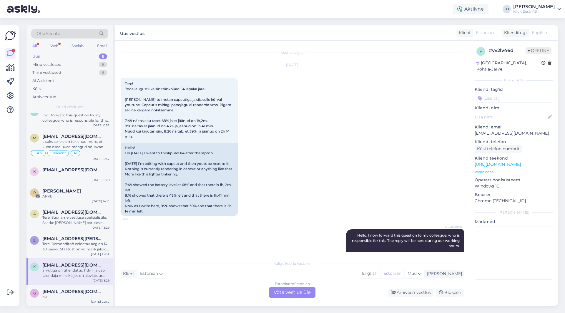
scroll to position [149, 0]
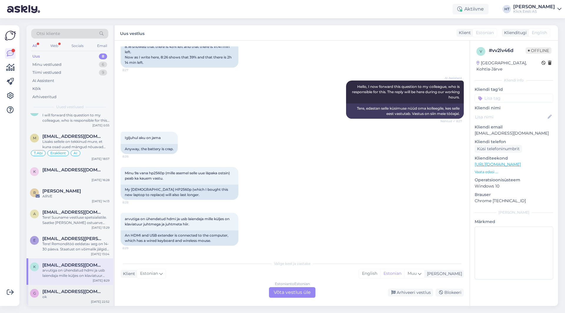
click at [86, 293] on span "[EMAIL_ADDRESS][DOMAIN_NAME]" at bounding box center [72, 291] width 61 height 5
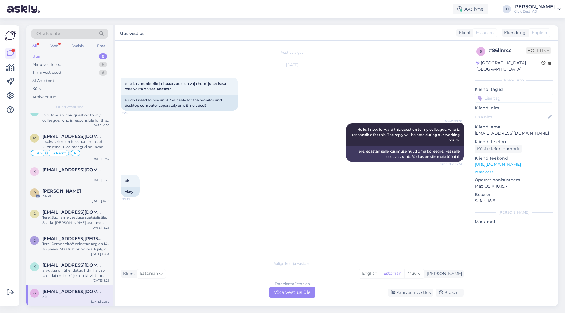
click at [286, 292] on div "Estonian to Estonian Võta vestlus üle" at bounding box center [292, 292] width 46 height 11
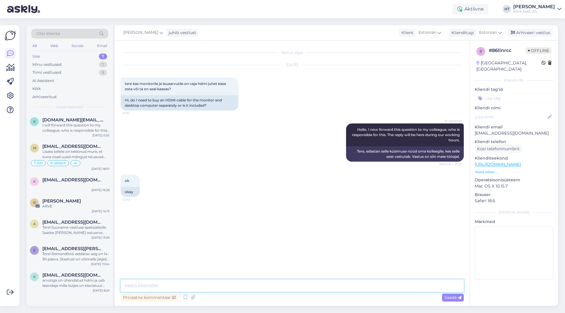
click at [286, 287] on textarea at bounding box center [292, 286] width 343 height 12
click at [132, 285] on textarea "MOnitoridel on enamjaolt" at bounding box center [292, 286] width 343 height 12
click at [219, 289] on textarea "Monitoridel on enamjaolt" at bounding box center [292, 286] width 343 height 12
type textarea "Monitoridel on enamjaolt videokaablid kaasas, kuid oleneb täpsemalt monitorist.…"
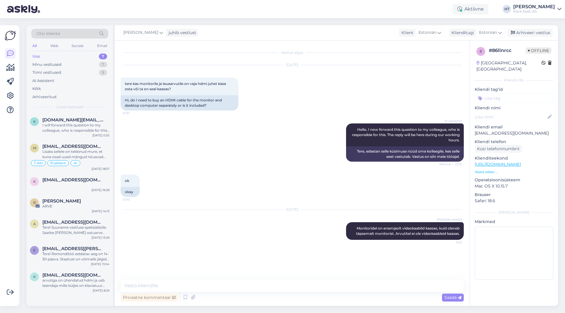
click at [506, 94] on input at bounding box center [513, 98] width 79 height 9
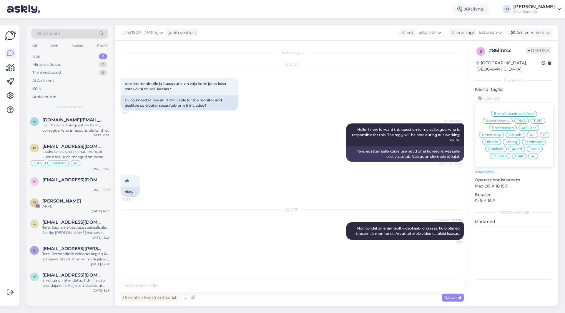
click at [514, 133] on span "Ostuabi" at bounding box center [515, 135] width 14 height 4
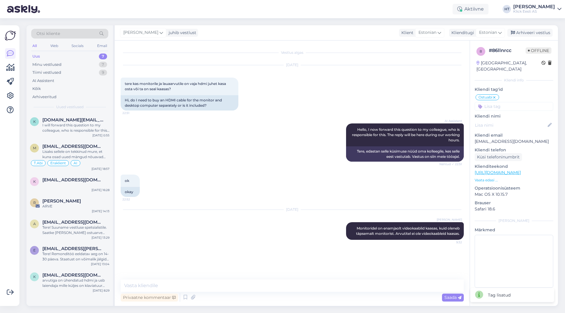
click at [516, 102] on input at bounding box center [513, 106] width 79 height 9
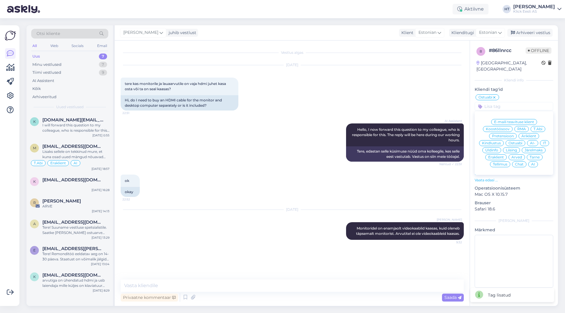
click at [501, 154] on div "Eraklient" at bounding box center [495, 157] width 21 height 6
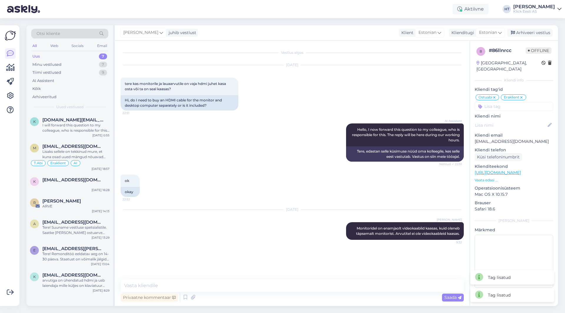
click at [520, 102] on input at bounding box center [513, 106] width 79 height 9
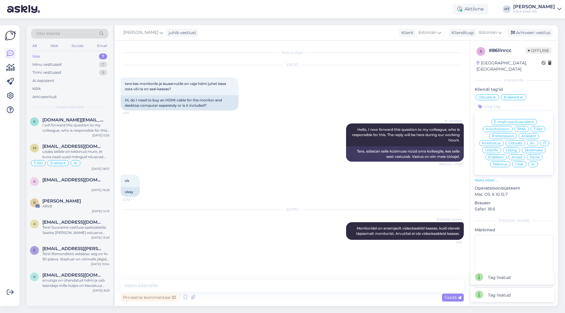
click at [534, 163] on span "AI" at bounding box center [533, 165] width 4 height 4
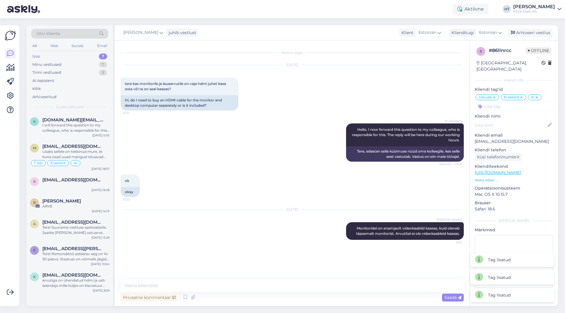
click at [223, 174] on div "ok 22:52 okay" at bounding box center [292, 185] width 343 height 35
click at [83, 279] on div "arvutiga on ühendatud hdmi ja usb laiendaja mille küljes on klaviatuur juhtmega…" at bounding box center [75, 283] width 67 height 11
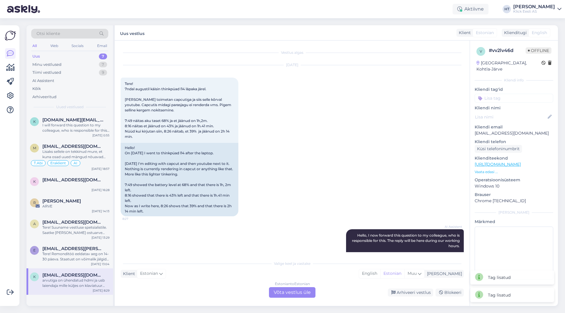
scroll to position [149, 0]
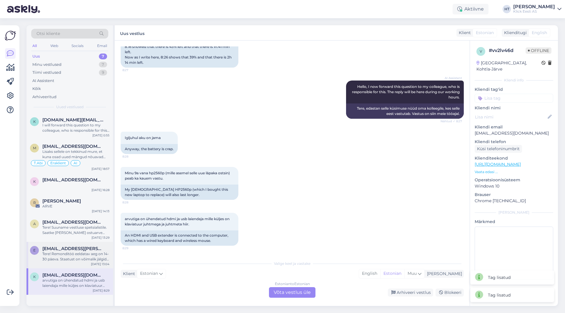
click at [76, 259] on div "Tere! Remonditöö eeldatav aeg on 14-30 päeva. Staatust on võimalik jälgida siit…" at bounding box center [75, 257] width 67 height 11
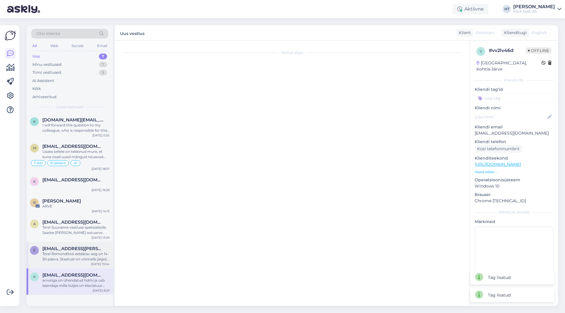
scroll to position [0, 0]
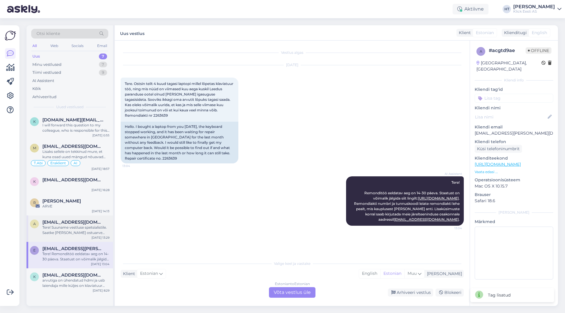
click at [80, 229] on div "Tere! Suuname vestluse spetsialistile. Saatke [PERSON_NAME] ostuarve number, et…" at bounding box center [75, 230] width 67 height 11
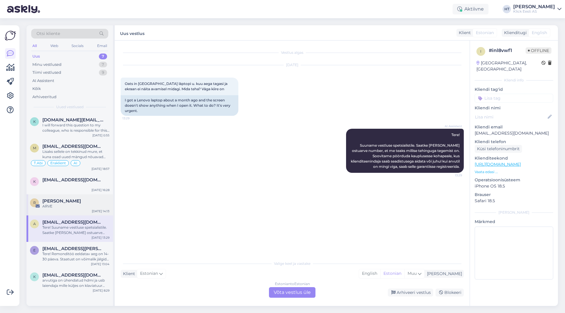
click at [79, 205] on div "ARVE" at bounding box center [75, 206] width 67 height 5
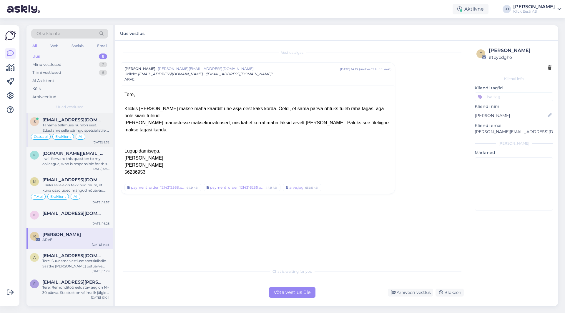
click at [74, 120] on span "[EMAIL_ADDRESS][DOMAIN_NAME]" at bounding box center [72, 119] width 61 height 5
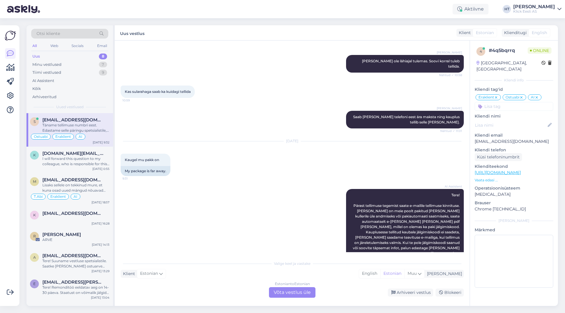
scroll to position [497, 0]
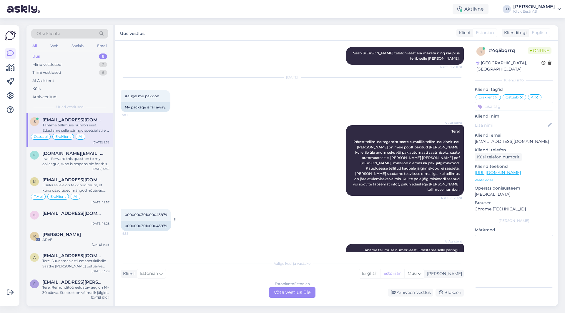
click at [137, 213] on span "0000000301000043879" at bounding box center [146, 215] width 42 height 4
copy div "0000000301000043879 9:32"
click at [249, 142] on div "AI Assistent Tere! Pärast tellimuse tegemist saate e-mailile tellimuse kinnitus…" at bounding box center [292, 161] width 343 height 84
click at [226, 202] on div "0000000301000043879 9:32 0000000301000043879" at bounding box center [292, 219] width 343 height 35
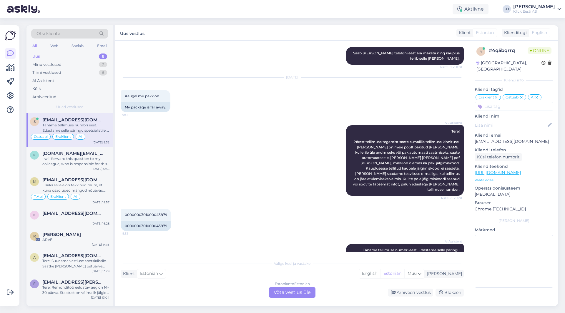
click at [291, 291] on div "Estonian to Estonian Võta vestlus üle" at bounding box center [292, 292] width 46 height 11
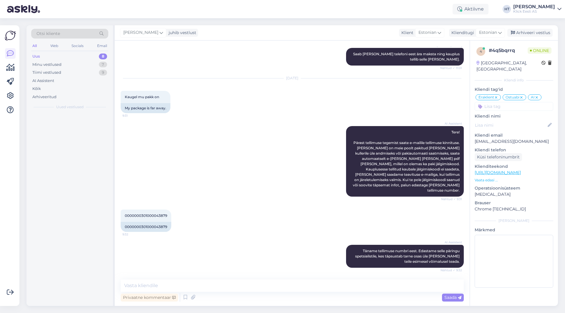
scroll to position [474, 0]
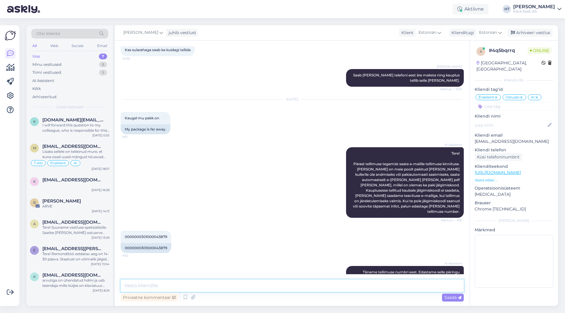
click at [291, 291] on textarea at bounding box center [292, 286] width 343 height 12
click at [203, 285] on textarea "Tegemist on kaupluse kaudu telltiud tootega, seega peaks nende käest küsima." at bounding box center [292, 286] width 343 height 12
type textarea "Tegemist on kaupluse kaudu tellitud tootega, seega peaks nende käest küsima."
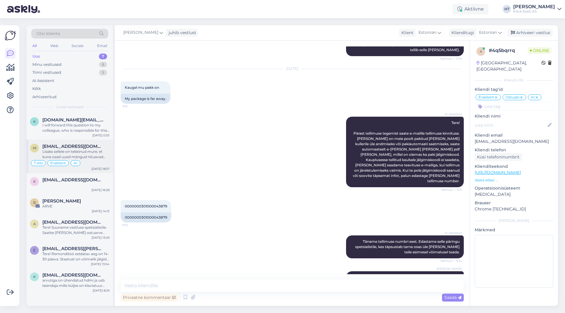
click at [78, 148] on span "[EMAIL_ADDRESS][DOMAIN_NAME]" at bounding box center [72, 146] width 61 height 5
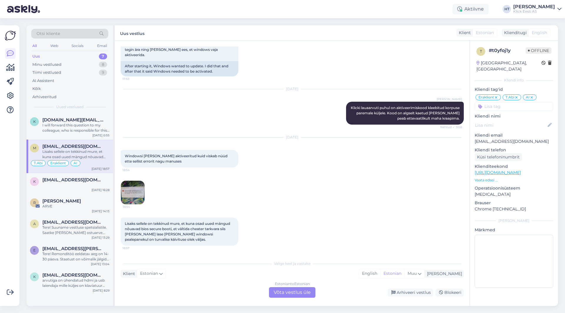
scroll to position [166, 0]
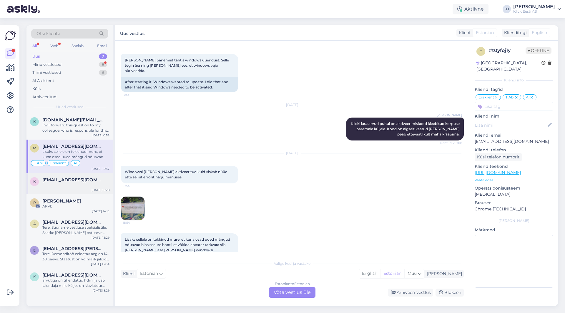
click at [77, 189] on div "k [EMAIL_ADDRESS][DOMAIN_NAME] [DATE] 16:28" at bounding box center [69, 183] width 86 height 21
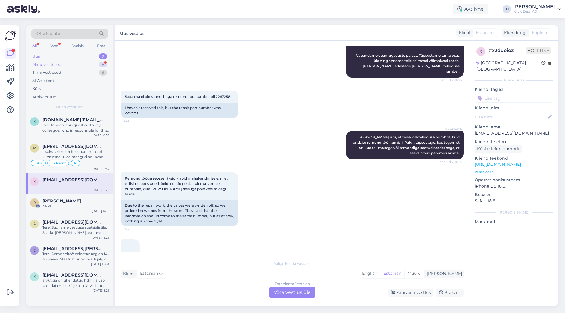
click at [91, 63] on div "Minu vestlused 8" at bounding box center [69, 65] width 77 height 8
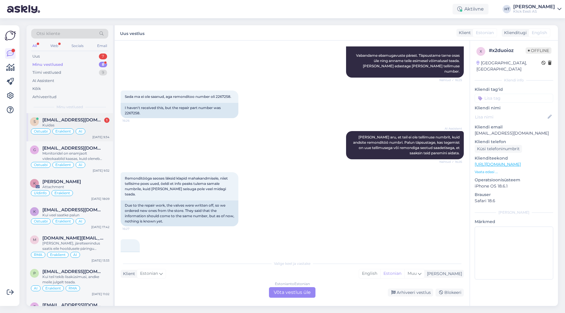
click at [101, 123] on div "Kuidas" at bounding box center [75, 125] width 67 height 5
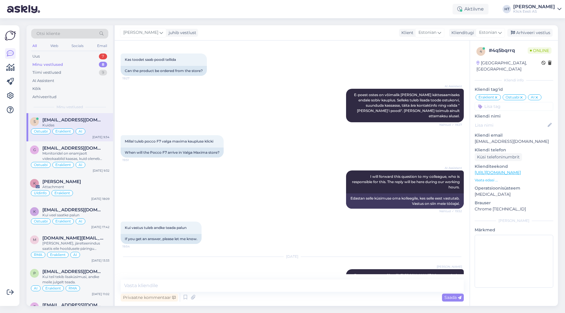
scroll to position [530, 0]
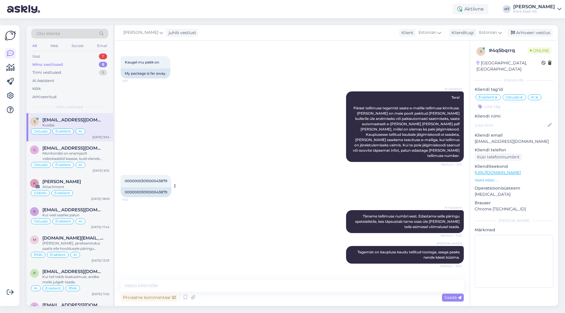
click at [147, 179] on span "0000000301000043879" at bounding box center [146, 181] width 42 height 4
copy div "0000000301000043879 9:32"
click at [287, 142] on div "AI Assistent Tere! Pärast tellimuse tegemist saate e-mailile tellimuse kinnitus…" at bounding box center [292, 127] width 343 height 84
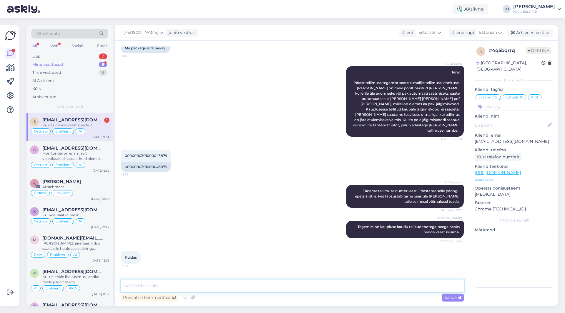
click at [176, 288] on textarea at bounding box center [292, 286] width 343 height 12
paste textarea "Telefon: [PHONE_NUMBER] [EMAIL_ADDRESS][DOMAIN_NAME]"
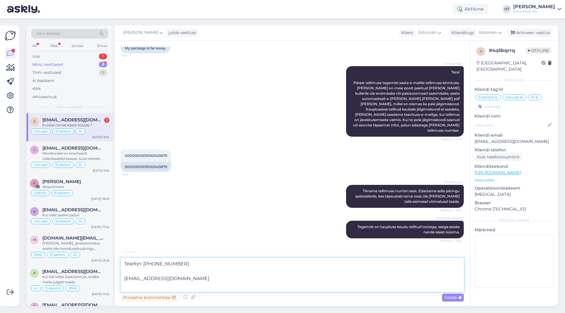
type textarea "Telefon: [PHONE_NUMBER] [EMAIL_ADDRESS][DOMAIN_NAME]"
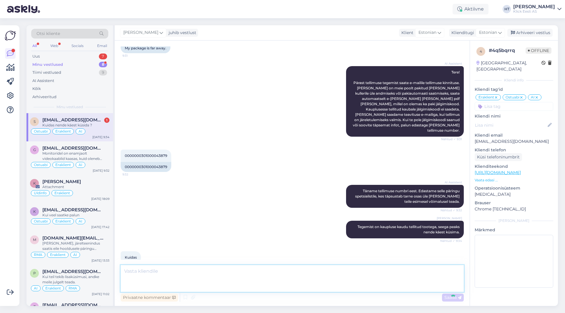
scroll to position [592, 0]
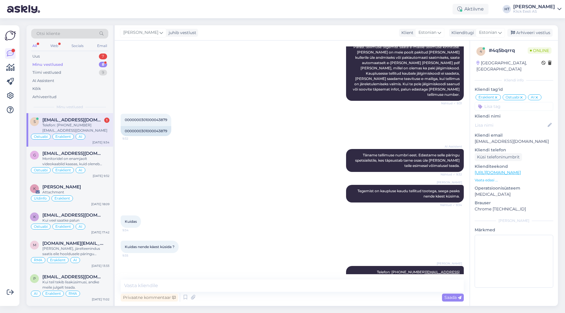
click at [249, 179] on div "[PERSON_NAME] Tegemist on kaupluse kaudu tellitud tootega, seega peaks nende kä…" at bounding box center [292, 194] width 343 height 31
click at [88, 151] on span "[EMAIL_ADDRESS][DOMAIN_NAME]" at bounding box center [72, 153] width 61 height 5
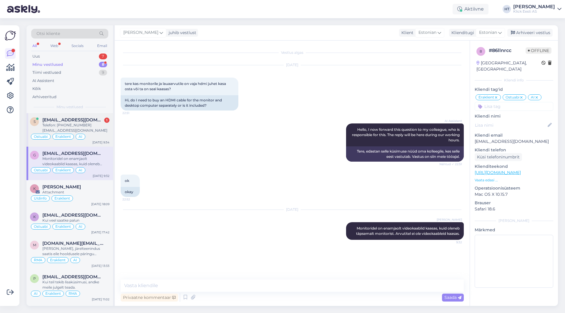
click at [98, 120] on span "[EMAIL_ADDRESS][DOMAIN_NAME]" at bounding box center [72, 119] width 61 height 5
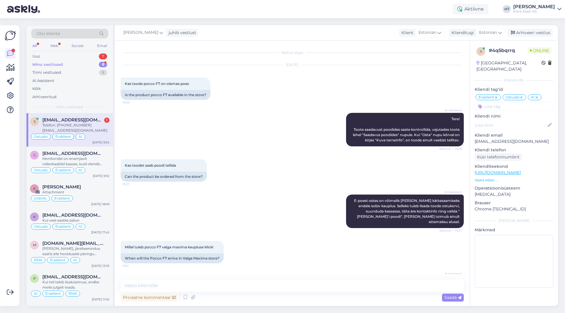
scroll to position [592, 0]
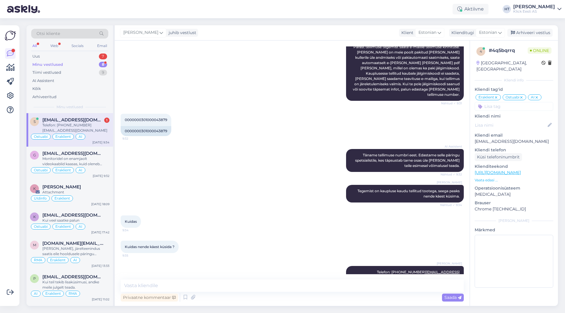
click at [213, 143] on div "AI Assistent [PERSON_NAME] tellimuse numbri eest. Edastame selle päringu spetsi…" at bounding box center [292, 161] width 343 height 36
click at [94, 121] on span "[EMAIL_ADDRESS][DOMAIN_NAME]" at bounding box center [72, 119] width 61 height 5
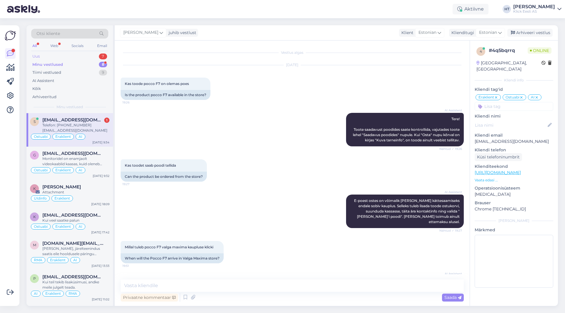
click at [96, 58] on div "Uus 7" at bounding box center [69, 56] width 77 height 8
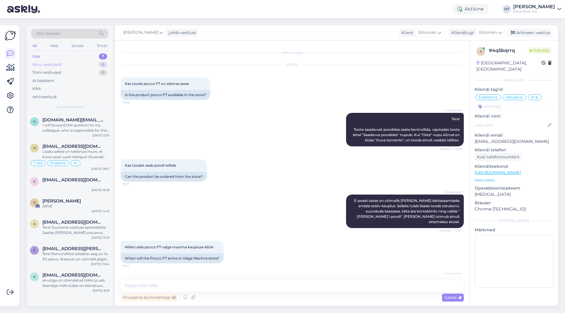
click at [97, 63] on div "Minu vestlused 8" at bounding box center [69, 65] width 77 height 8
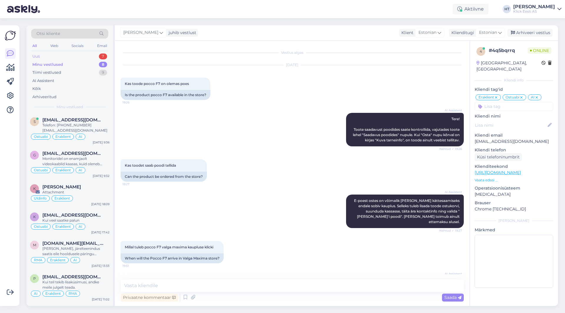
click at [91, 55] on div "Uus 7" at bounding box center [69, 56] width 77 height 8
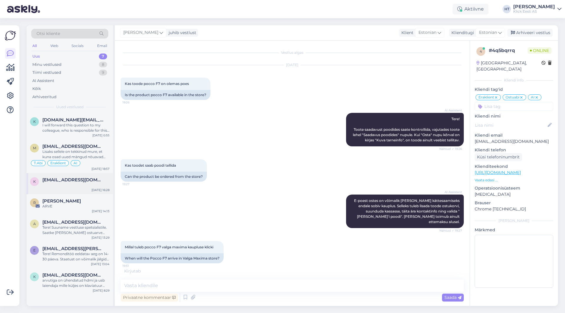
click at [88, 188] on div "k [EMAIL_ADDRESS][DOMAIN_NAME] [DATE] 16:28" at bounding box center [69, 183] width 86 height 21
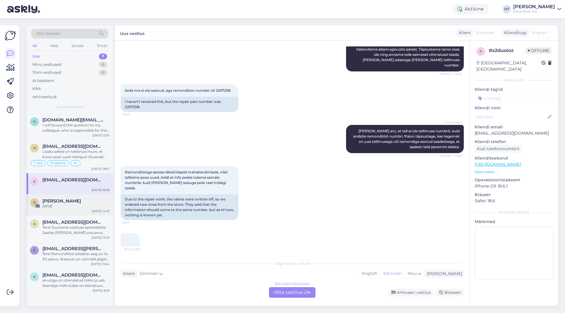
click at [89, 202] on div "[PERSON_NAME]" at bounding box center [75, 201] width 67 height 5
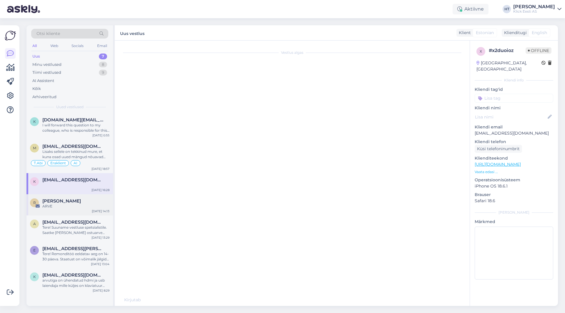
scroll to position [0, 0]
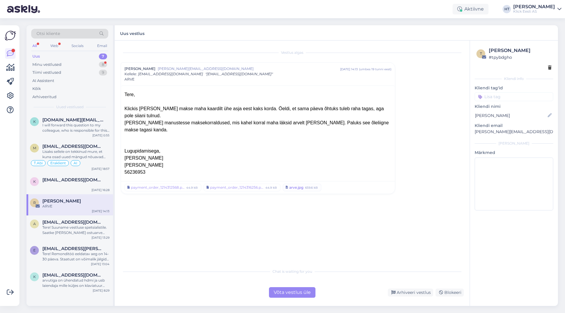
click at [314, 185] on div "659.6 kB" at bounding box center [311, 187] width 14 height 5
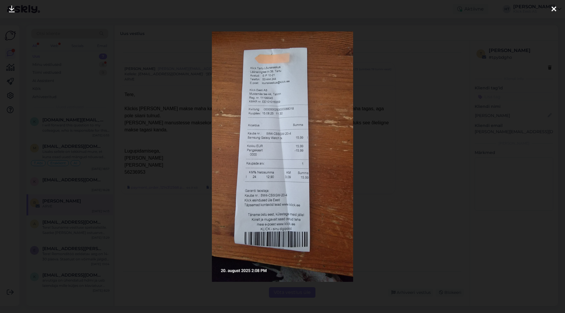
click at [415, 149] on div at bounding box center [282, 156] width 565 height 313
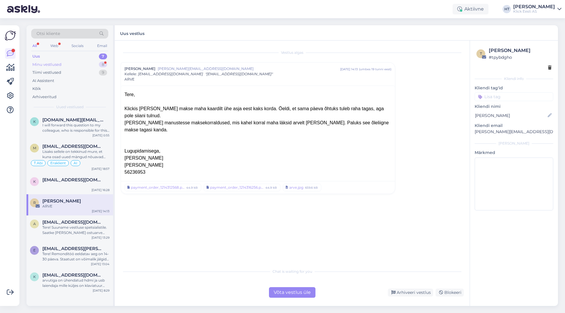
click at [96, 61] on div "Minu vestlused 8" at bounding box center [69, 65] width 77 height 8
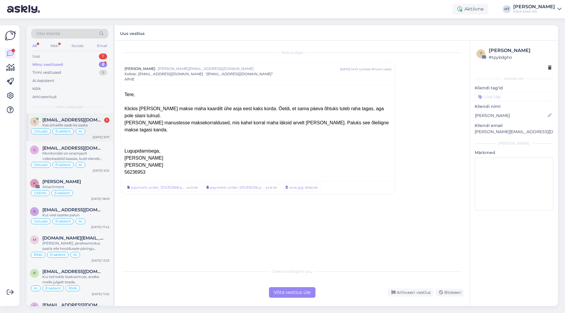
click at [107, 118] on div "1" at bounding box center [106, 120] width 5 height 5
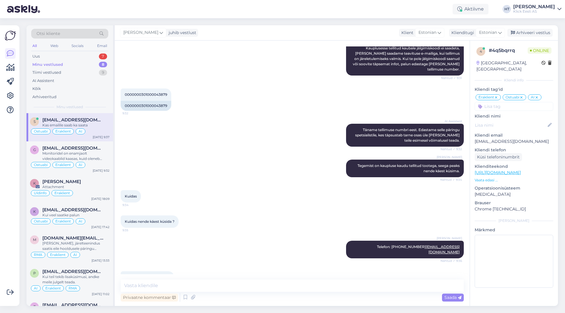
click at [212, 126] on div "AI Assistent [PERSON_NAME] tellimuse numbri eest. Edastame selle päringu spetsi…" at bounding box center [292, 135] width 343 height 36
drag, startPoint x: 426, startPoint y: 236, endPoint x: 457, endPoint y: 237, distance: 30.3
click at [457, 241] on div "[PERSON_NAME] Telefon: [PHONE_NUMBER] [EMAIL_ADDRESS][DOMAIN_NAME] Nähtud ✓ 9:36" at bounding box center [405, 250] width 118 height 18
copy link "[EMAIL_ADDRESS][DOMAIN_NAME]"
click at [250, 288] on textarea at bounding box center [292, 286] width 343 height 12
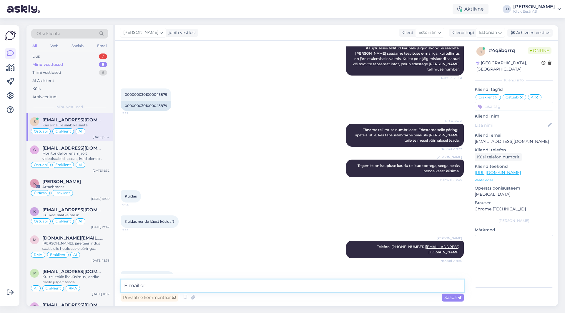
paste textarea "[EMAIL_ADDRESS][DOMAIN_NAME]"
type textarea "E-mail on [EMAIL_ADDRESS][DOMAIN_NAME]"
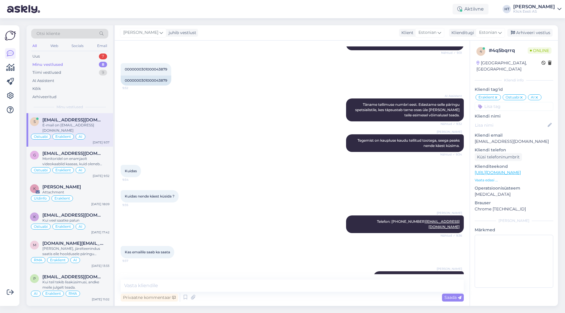
click at [498, 139] on p "[EMAIL_ADDRESS][DOMAIN_NAME]" at bounding box center [513, 142] width 79 height 6
click at [511, 139] on p "[EMAIL_ADDRESS][DOMAIN_NAME]" at bounding box center [513, 142] width 79 height 6
click at [515, 139] on p "[EMAIL_ADDRESS][DOMAIN_NAME]" at bounding box center [513, 142] width 79 height 6
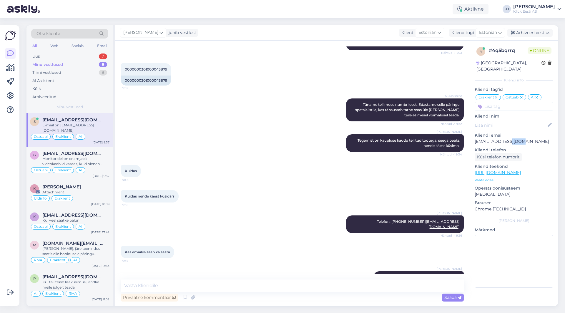
click at [515, 139] on p "[EMAIL_ADDRESS][DOMAIN_NAME]" at bounding box center [513, 142] width 79 height 6
click at [507, 139] on p "[EMAIL_ADDRESS][DOMAIN_NAME]" at bounding box center [513, 142] width 79 height 6
click at [504, 139] on p "[EMAIL_ADDRESS][DOMAIN_NAME]" at bounding box center [513, 142] width 79 height 6
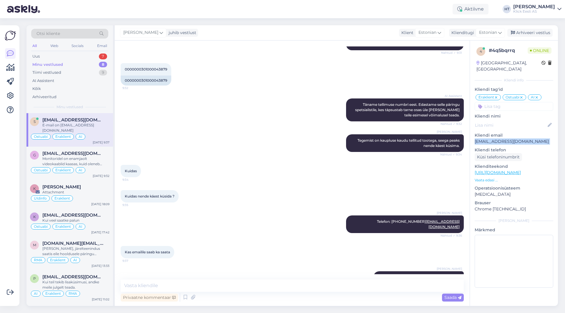
click at [504, 139] on p "[EMAIL_ADDRESS][DOMAIN_NAME]" at bounding box center [513, 142] width 79 height 6
click at [502, 139] on p "[EMAIL_ADDRESS][DOMAIN_NAME]" at bounding box center [513, 142] width 79 height 6
click at [500, 139] on p "[EMAIL_ADDRESS][DOMAIN_NAME]" at bounding box center [513, 142] width 79 height 6
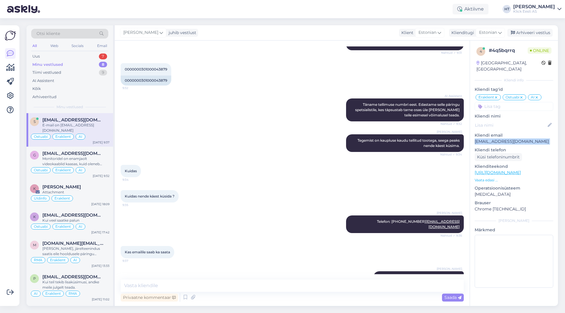
click at [495, 139] on p "[EMAIL_ADDRESS][DOMAIN_NAME]" at bounding box center [513, 142] width 79 height 6
drag, startPoint x: 475, startPoint y: 134, endPoint x: 502, endPoint y: 134, distance: 27.1
click at [502, 139] on p "[EMAIL_ADDRESS][DOMAIN_NAME]" at bounding box center [513, 142] width 79 height 6
drag, startPoint x: 502, startPoint y: 135, endPoint x: 475, endPoint y: 138, distance: 27.2
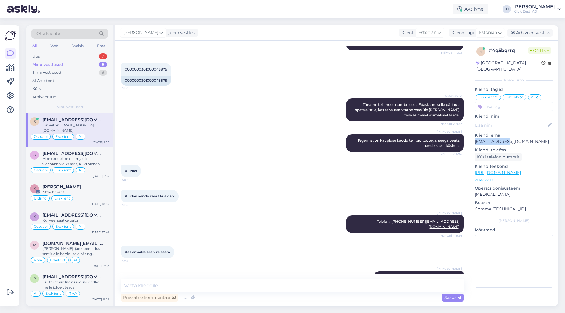
click at [475, 139] on p "[EMAIL_ADDRESS][DOMAIN_NAME]" at bounding box center [513, 142] width 79 height 6
copy p "sanderkorkjas"
click at [232, 159] on div "Kuidas 9:34" at bounding box center [292, 171] width 343 height 25
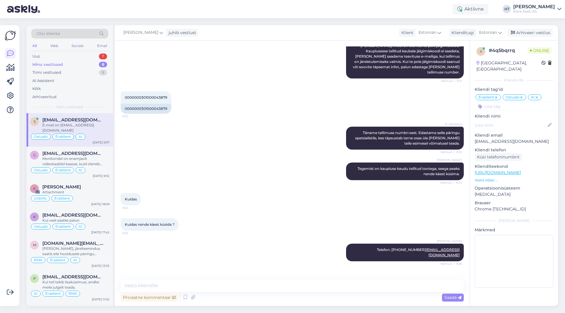
scroll to position [613, 0]
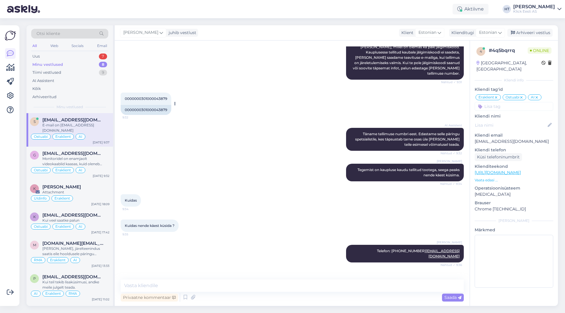
click at [141, 105] on div "0000000301000043879" at bounding box center [146, 110] width 51 height 10
copy div "0000000301000043879"
click at [85, 73] on div "Tiimi vestlused 9" at bounding box center [69, 73] width 77 height 8
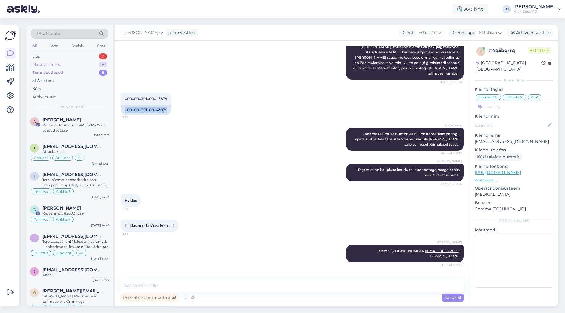
click at [83, 65] on div "Minu vestlused 8" at bounding box center [69, 65] width 77 height 8
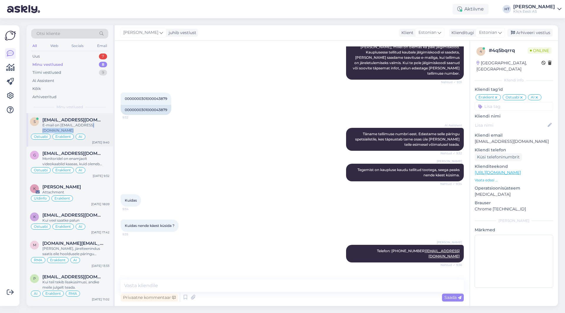
click at [91, 128] on div "s [EMAIL_ADDRESS][DOMAIN_NAME] E-mail on [EMAIL_ADDRESS][DOMAIN_NAME] Ostuabi E…" at bounding box center [69, 130] width 86 height 34
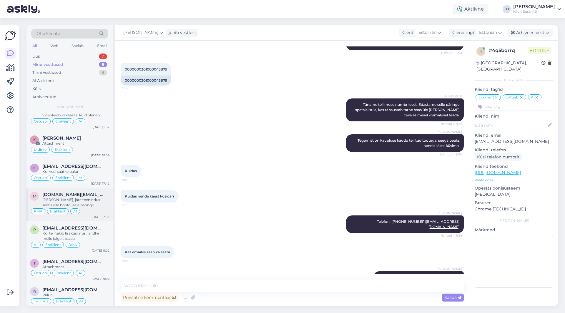
scroll to position [0, 0]
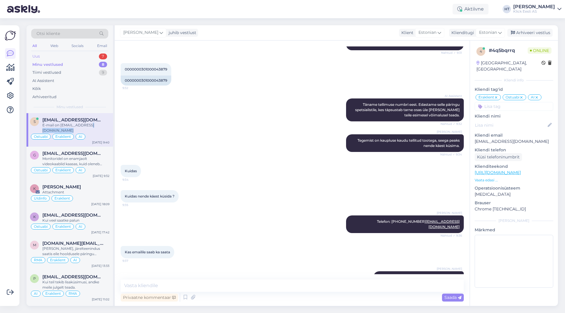
click at [95, 58] on div "Uus 7" at bounding box center [69, 56] width 77 height 8
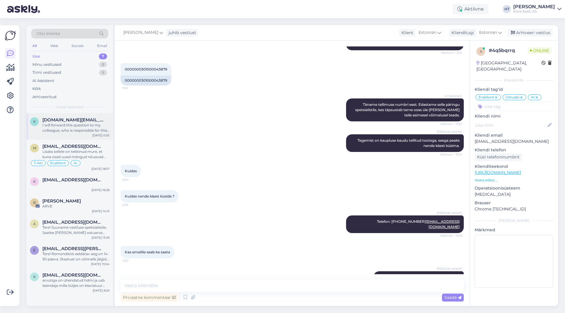
click at [96, 125] on div "I will forward this question to my colleague, who is responsible for this. The …" at bounding box center [75, 128] width 67 height 11
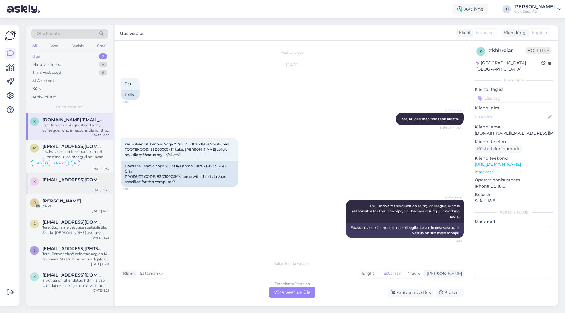
click at [93, 184] on div at bounding box center [75, 185] width 67 height 5
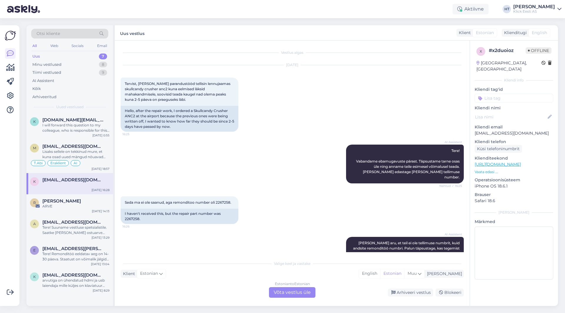
scroll to position [106, 0]
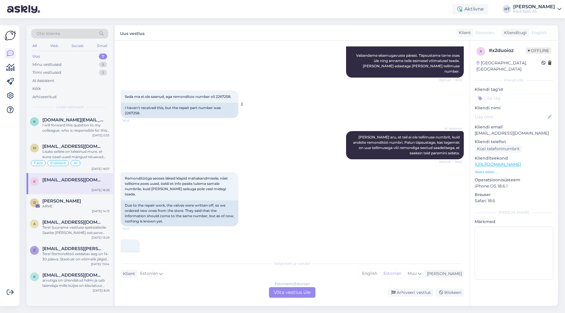
click at [225, 94] on span "Seda ma ei ole saanud, aga remonditoo number oli 2267258." at bounding box center [178, 96] width 106 height 4
click at [126, 107] on div "I haven't received this, but the repair part number was 2267258." at bounding box center [180, 110] width 118 height 15
copy div "2267258"
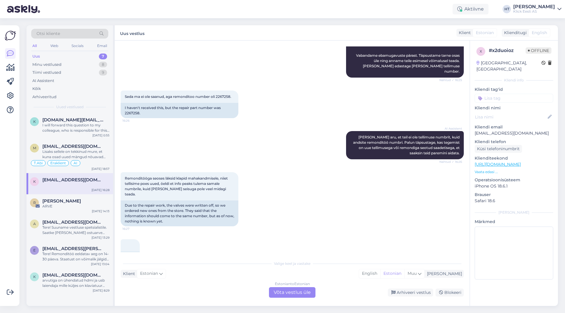
click at [276, 107] on div "Seda ma ei ole saanud, aga remonditoo number oli 2267258. 16:26 I haven't recei…" at bounding box center [292, 104] width 343 height 41
click at [267, 142] on div "AI Assistent [PERSON_NAME], et teil ei ole tellimuse numbrit, kuid andsite remo…" at bounding box center [292, 145] width 343 height 41
click at [98, 166] on div "T.[PERSON_NAME] AI" at bounding box center [69, 163] width 79 height 7
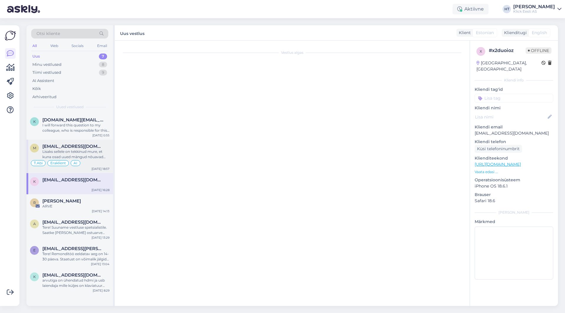
scroll to position [166, 0]
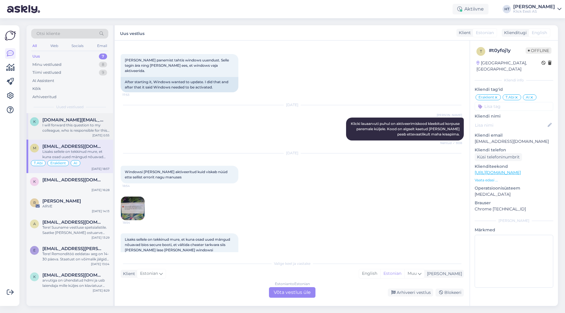
click at [68, 129] on div "I will forward this question to my colleague, who is responsible for this. The …" at bounding box center [75, 128] width 67 height 11
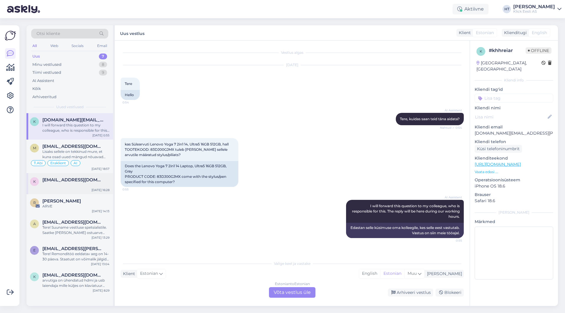
click at [98, 179] on div "[EMAIL_ADDRESS][DOMAIN_NAME]" at bounding box center [75, 179] width 67 height 5
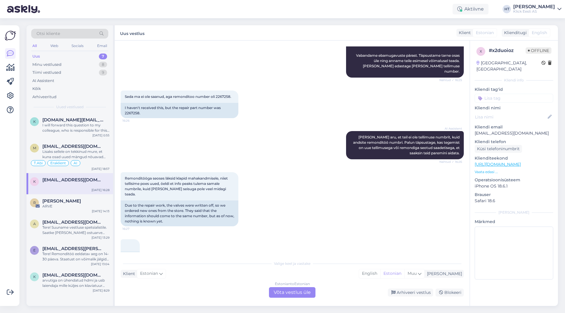
click at [293, 295] on div "Estonian to Estonian Võta vestlus üle" at bounding box center [292, 292] width 46 height 11
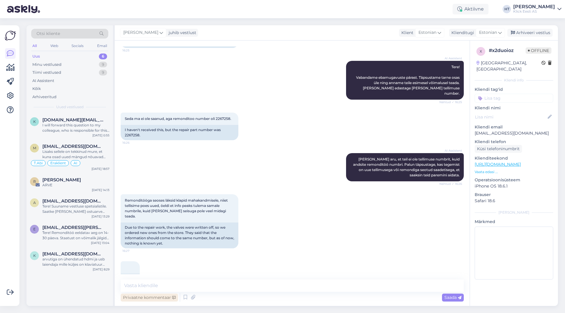
click at [154, 298] on div "Privaatne kommentaar" at bounding box center [149, 298] width 57 height 8
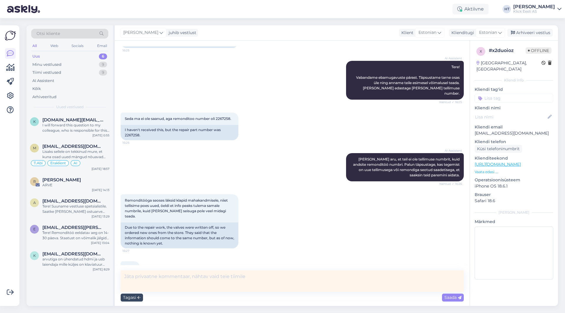
scroll to position [93, 0]
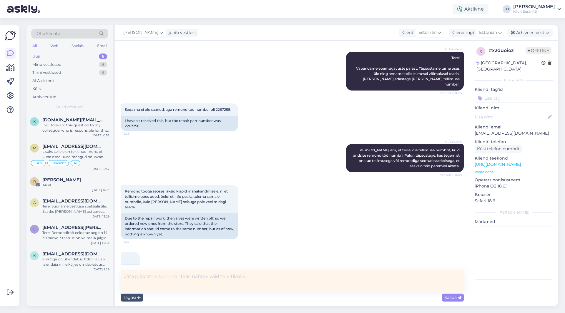
click at [190, 279] on textarea at bounding box center [292, 281] width 343 height 21
type textarea "Kiri Lõunakale."
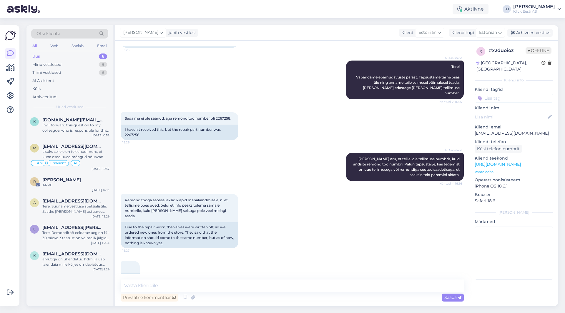
scroll to position [109, 0]
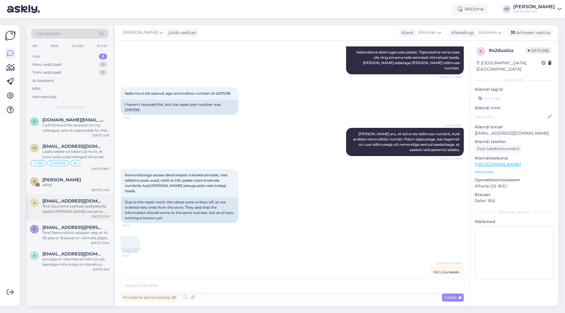
click at [75, 208] on div "Tere! Suuname vestluse spetsialistile. Saatke [PERSON_NAME] ostuarve number, et…" at bounding box center [75, 209] width 67 height 11
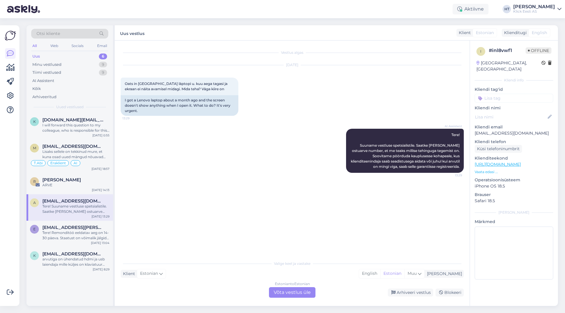
scroll to position [0, 0]
click at [83, 182] on div "[PERSON_NAME]" at bounding box center [75, 179] width 67 height 5
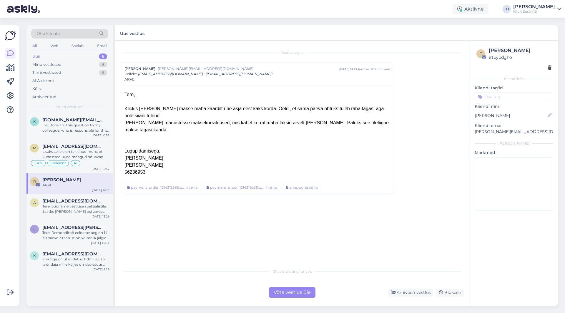
click at [290, 292] on div "Võta vestlus üle" at bounding box center [292, 292] width 46 height 11
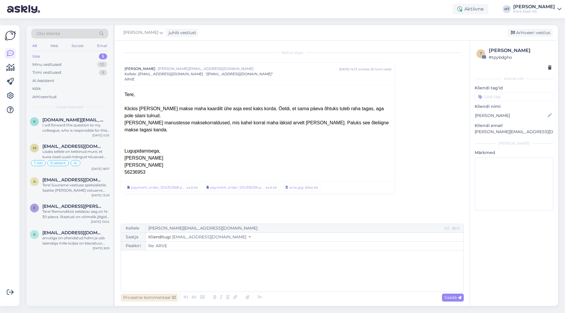
click at [159, 299] on div "Privaatne kommentaar" at bounding box center [149, 298] width 57 height 8
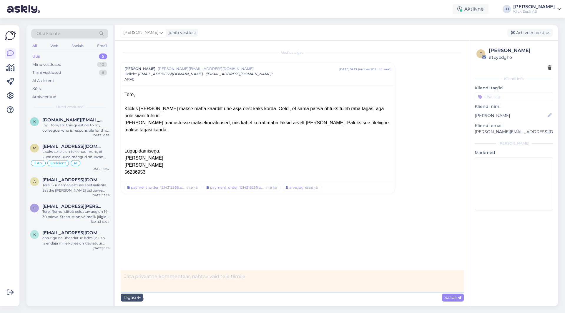
click at [189, 281] on textarea at bounding box center [292, 281] width 343 height 21
type textarea "fwd raamatupidamisele."
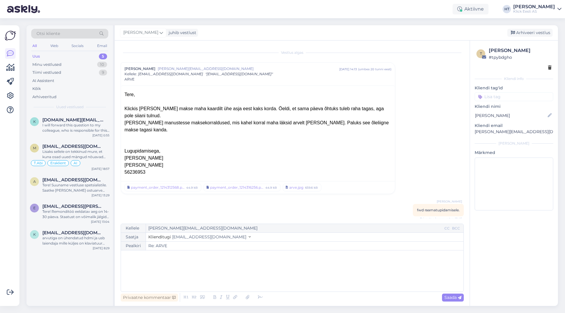
click at [519, 95] on input at bounding box center [513, 96] width 79 height 9
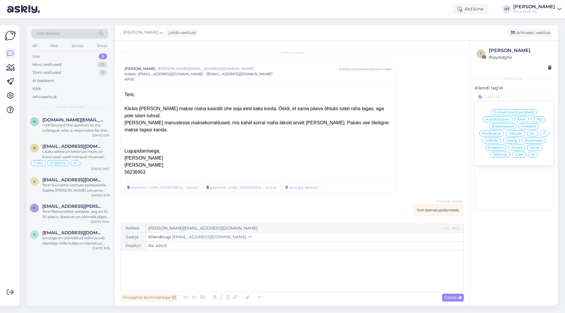
click at [500, 126] on span "Pretensioon" at bounding box center [503, 127] width 22 height 4
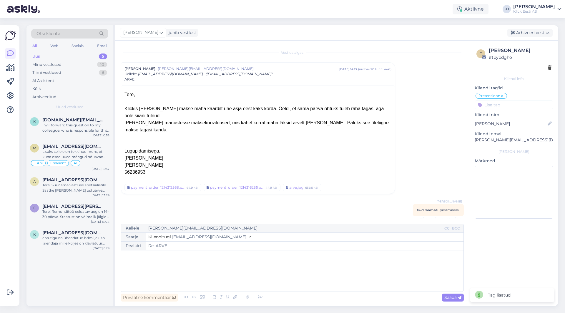
click at [512, 102] on input at bounding box center [513, 105] width 79 height 9
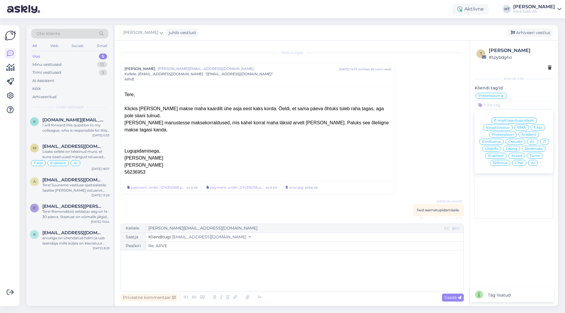
click at [494, 155] on span "Eraklient" at bounding box center [496, 156] width 16 height 4
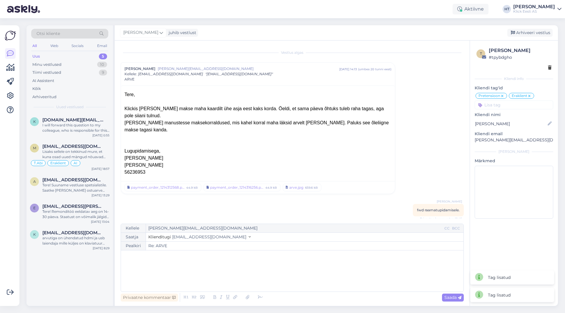
click at [524, 106] on input at bounding box center [513, 105] width 79 height 9
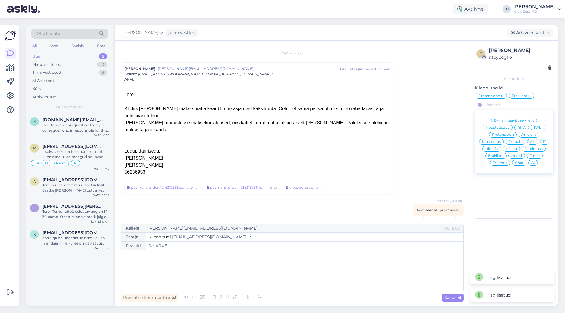
click at [449, 147] on div "Vestlus [PERSON_NAME] virronen [PERSON_NAME][EMAIL_ADDRESS][DOMAIN_NAME] [DATE]…" at bounding box center [295, 132] width 348 height 172
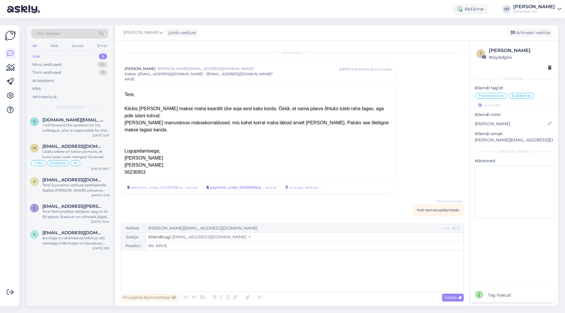
click at [228, 185] on div "payment_order_1214316256.pdf" at bounding box center [237, 187] width 54 height 5
click at [529, 96] on icon at bounding box center [529, 96] width 4 height 5
click at [521, 101] on input at bounding box center [513, 105] width 79 height 9
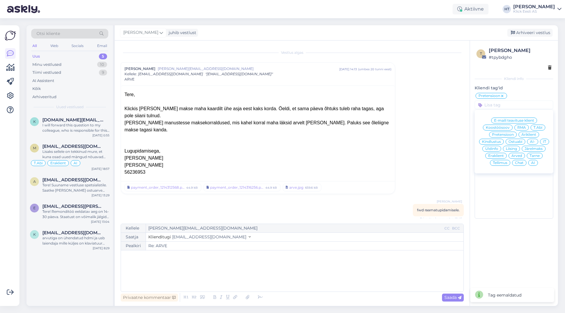
click at [531, 134] on span "Äriklient" at bounding box center [528, 135] width 15 height 4
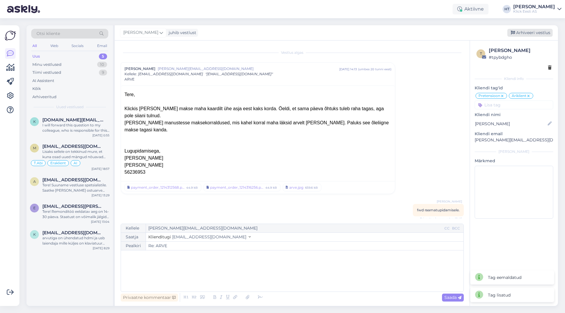
click at [539, 31] on div "Arhiveeri vestlus" at bounding box center [529, 33] width 45 height 8
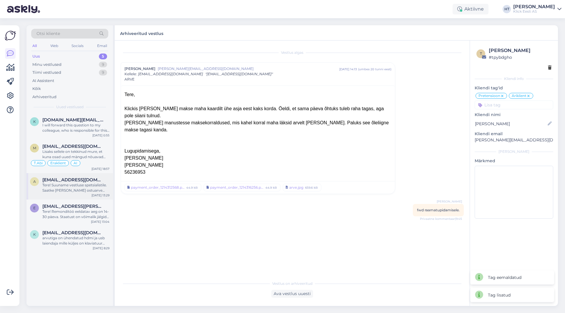
click at [86, 184] on div "Tere! Suuname vestluse spetsialistile. Saatke [PERSON_NAME] ostuarve number, et…" at bounding box center [75, 188] width 67 height 11
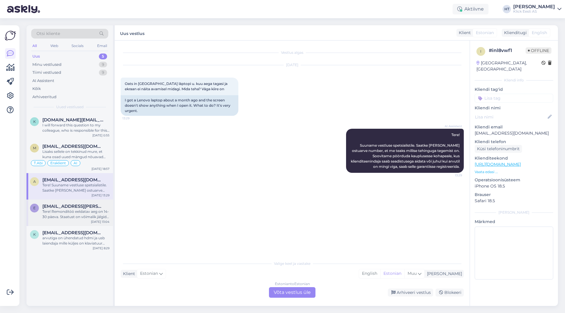
click at [84, 205] on span "[EMAIL_ADDRESS][PERSON_NAME][DOMAIN_NAME]" at bounding box center [72, 206] width 61 height 5
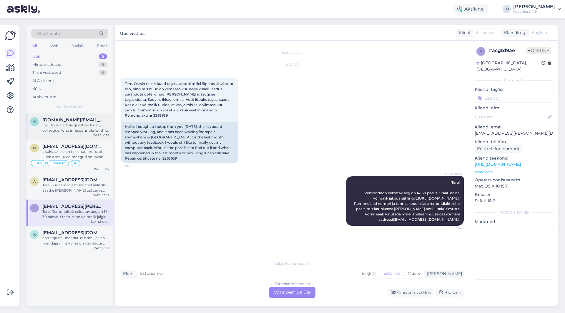
click at [94, 126] on div "I will forward this question to my colleague, who is responsible for this. The …" at bounding box center [75, 128] width 67 height 11
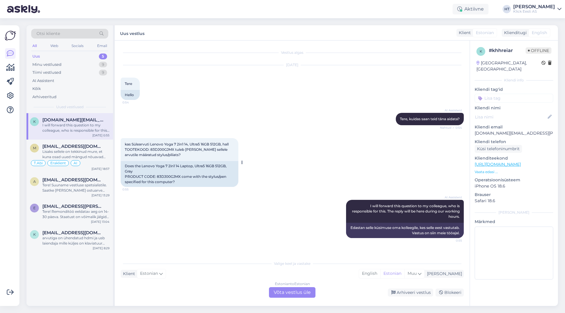
click at [162, 150] on span "kas Sülearvuti Lenovo Yoga 7 2in1 14, Ultra5 16GB 512GB, hall TOOTEKOOD: 83DJ00…" at bounding box center [177, 149] width 104 height 15
click at [301, 129] on div "AI Assistent [PERSON_NAME], kuidas saan teid [PERSON_NAME] aidata? Nähtud ✓ 0:54" at bounding box center [292, 118] width 343 height 25
click at [294, 295] on div "Estonian to Estonian Võta vestlus üle" at bounding box center [292, 292] width 46 height 11
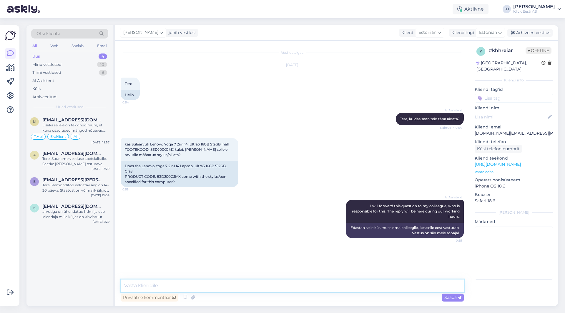
click at [288, 289] on textarea at bounding box center [292, 286] width 343 height 12
paste textarea "Lenovo Digital Pen"
type textarea "Komplektis on kingitusena kaasas Lenovo Digital Pen."
click at [65, 161] on div "Tere! Suuname vestluse spetsialistile. Saatke [PERSON_NAME] ostuarve number, et…" at bounding box center [75, 161] width 67 height 11
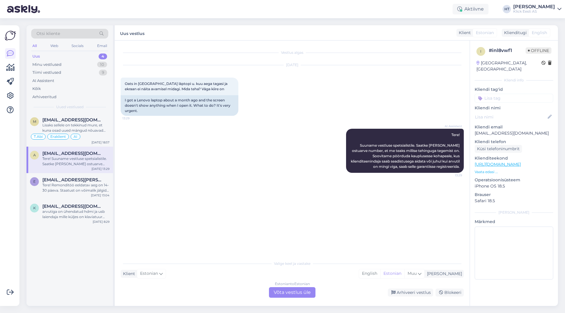
click at [82, 257] on div "m [EMAIL_ADDRESS][DOMAIN_NAME] Lisaks sellele on tekkinud mure, et kuna osad uu…" at bounding box center [69, 209] width 86 height 193
click at [99, 129] on div "Lisaks sellele on tekkinud mure, et kuna osad uued mängud nõuavad bios secure b…" at bounding box center [75, 128] width 67 height 11
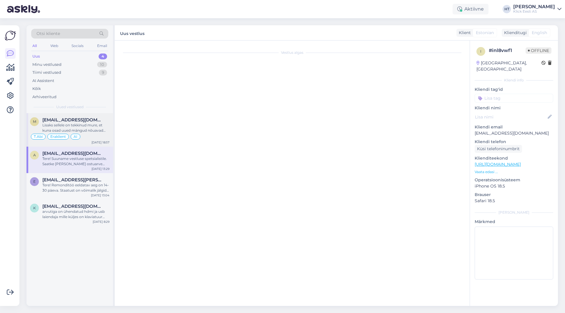
scroll to position [166, 0]
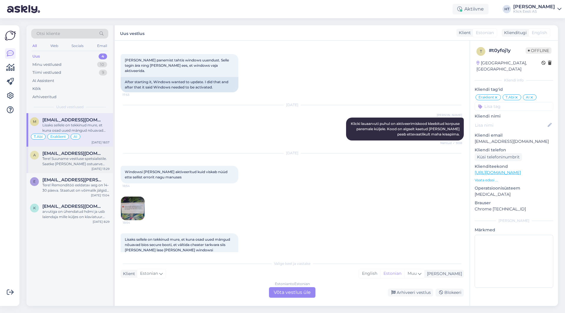
click at [98, 159] on div "Tere! Suuname vestluse spetsialistile. Saatke [PERSON_NAME] ostuarve number, et…" at bounding box center [75, 161] width 67 height 11
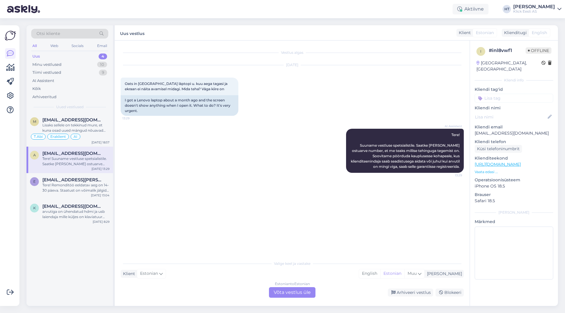
scroll to position [0, 0]
click at [104, 187] on div "Tere! Remonditöö eeldatav aeg on 14-30 päeva. Staatust on võimalik jälgida siit…" at bounding box center [75, 188] width 67 height 11
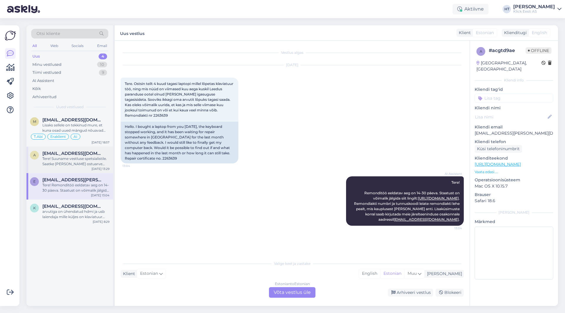
click at [101, 170] on div "[DATE] 13:29" at bounding box center [100, 169] width 18 height 4
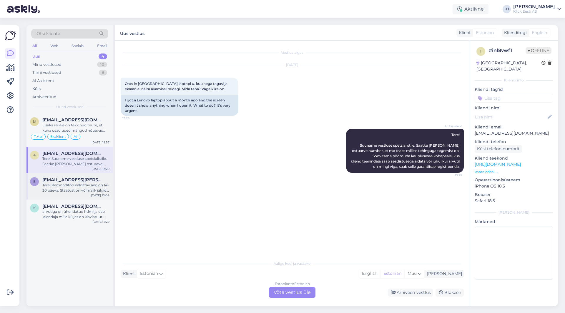
click at [99, 190] on div "Tere! Remonditöö eeldatav aeg on 14-30 päeva. Staatust on võimalik jälgida siit…" at bounding box center [75, 188] width 67 height 11
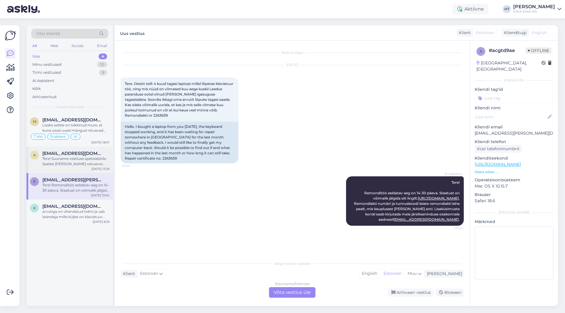
click at [95, 166] on div "Tere! Suuname vestluse spetsialistile. Saatke [PERSON_NAME] ostuarve number, et…" at bounding box center [75, 161] width 67 height 11
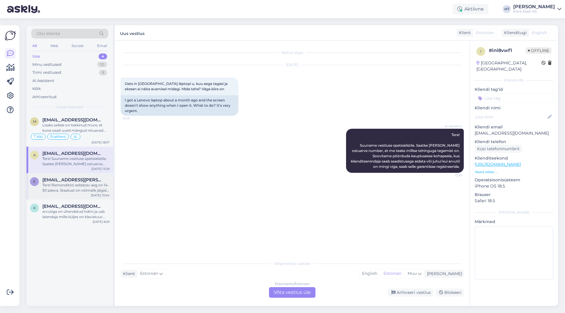
click at [92, 186] on div "Tere! Remonditöö eeldatav aeg on 14-30 päeva. Staatust on võimalik jälgida siit…" at bounding box center [75, 188] width 67 height 11
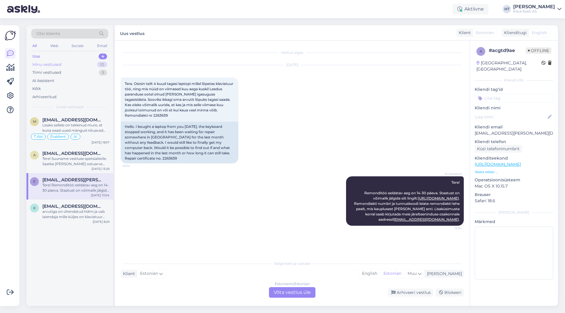
click at [96, 64] on div "Minu vestlused 10" at bounding box center [69, 65] width 77 height 8
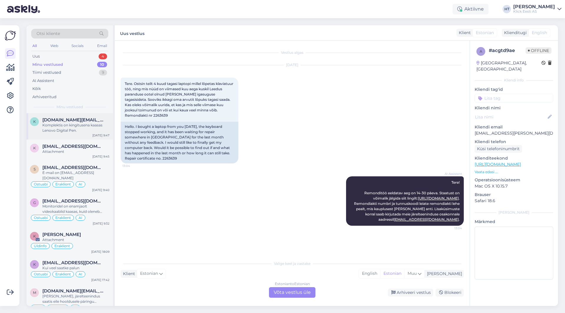
click at [95, 125] on div "Komplektis on kingitusena kaasas Lenovo Digital Pen." at bounding box center [75, 128] width 67 height 11
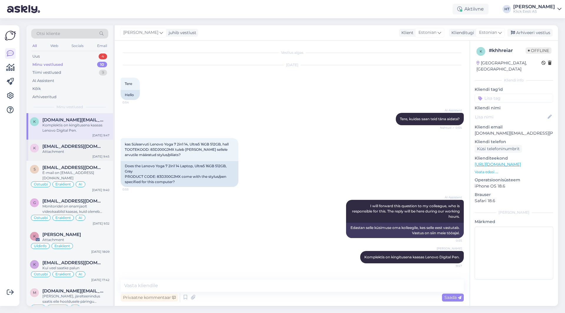
click at [92, 146] on span "[EMAIL_ADDRESS][DOMAIN_NAME]" at bounding box center [72, 146] width 61 height 5
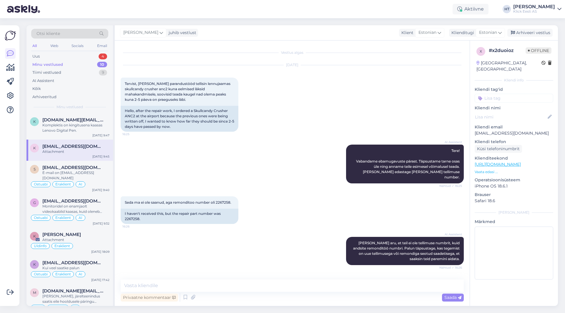
scroll to position [109, 0]
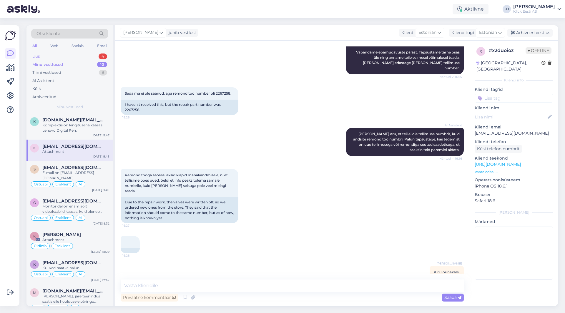
click at [96, 58] on div "Uus 4" at bounding box center [69, 56] width 77 height 8
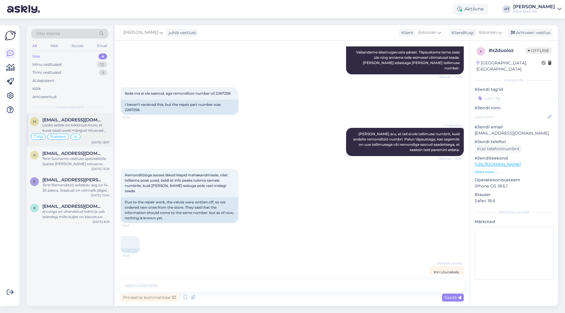
click at [89, 131] on div "Lisaks sellele on tekkinud mure, et kuna osad uued mängud nõuavad bios secure b…" at bounding box center [75, 128] width 67 height 11
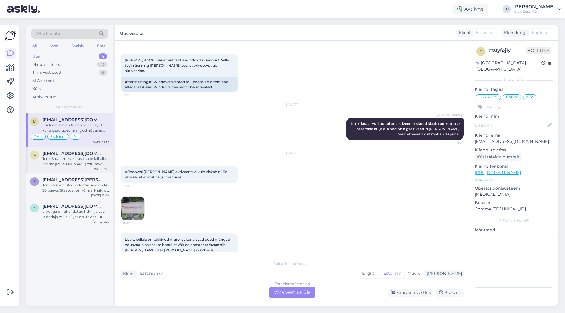
click at [98, 164] on div "Tere! Suuname vestluse spetsialistile. Saatke [PERSON_NAME] ostuarve number, et…" at bounding box center [75, 161] width 67 height 11
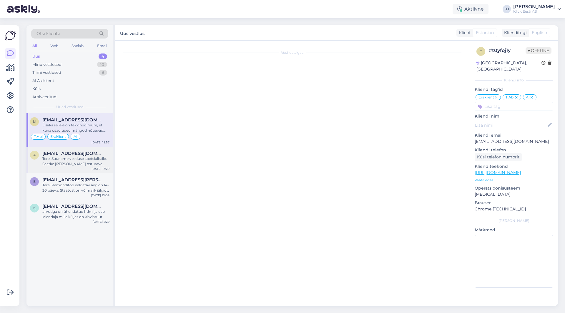
scroll to position [0, 0]
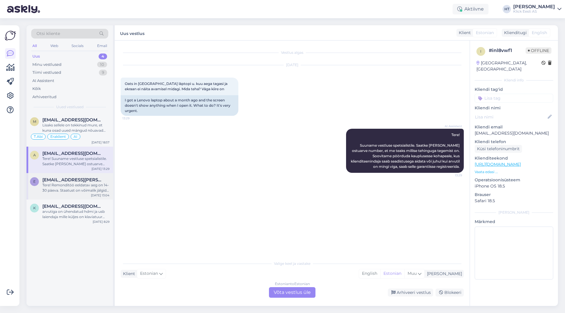
click at [99, 186] on div "Tere! Remonditöö eeldatav aeg on 14-30 päeva. Staatust on võimalik jälgida siit…" at bounding box center [75, 188] width 67 height 11
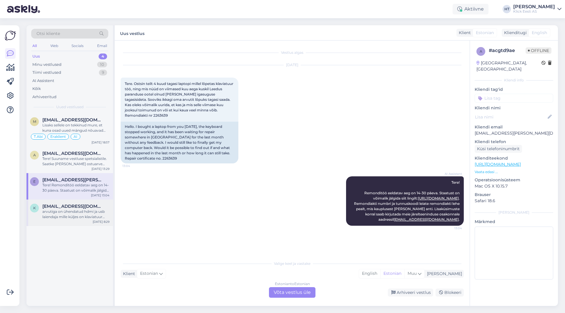
click at [99, 206] on span "[EMAIL_ADDRESS][DOMAIN_NAME]" at bounding box center [72, 206] width 61 height 5
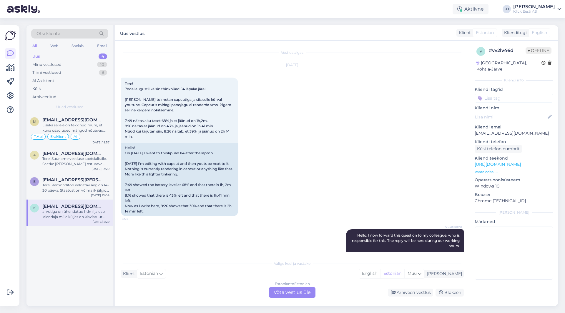
click at [501, 130] on p "[EMAIL_ADDRESS][DOMAIN_NAME]" at bounding box center [513, 133] width 79 height 6
click at [282, 94] on div "[DATE] Tere! 7ndal augustil käisin thinkpüad l14 läpaka järel. [PERSON_NAME] to…" at bounding box center [292, 141] width 343 height 164
click at [83, 59] on div "Uus 4" at bounding box center [69, 56] width 77 height 8
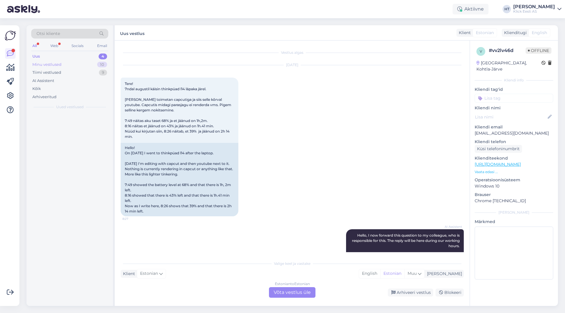
click at [83, 62] on div "Minu vestlused 10" at bounding box center [69, 65] width 77 height 8
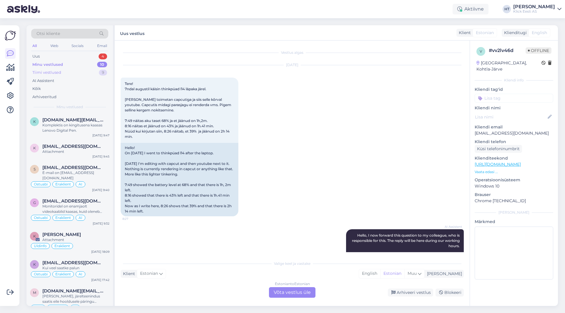
click at [83, 72] on div "Tiimi vestlused 9" at bounding box center [69, 73] width 77 height 8
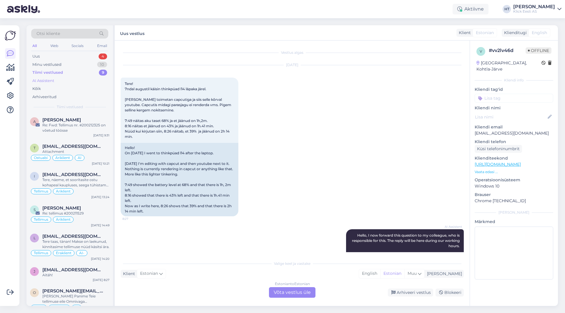
click at [79, 79] on div "AI Assistent" at bounding box center [69, 81] width 77 height 8
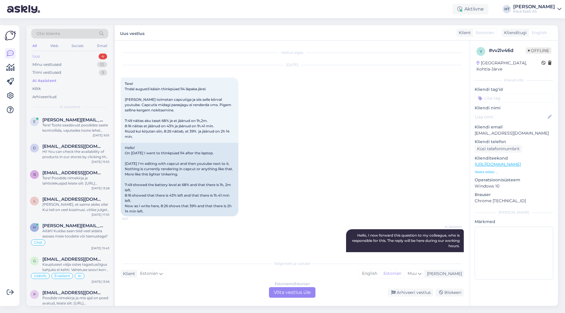
click at [102, 53] on div "Uus 4" at bounding box center [69, 56] width 77 height 8
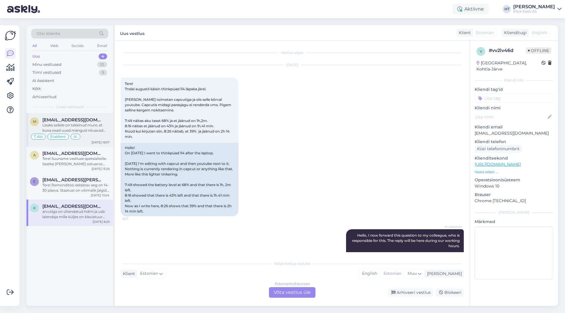
click at [89, 123] on div "Lisaks sellele on tekkinud mure, et kuna osad uued mängud nõuavad bios secure b…" at bounding box center [75, 128] width 67 height 11
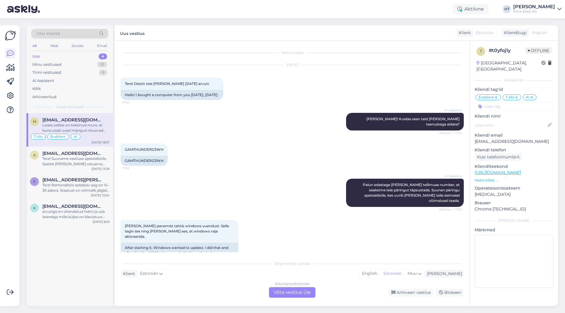
scroll to position [166, 0]
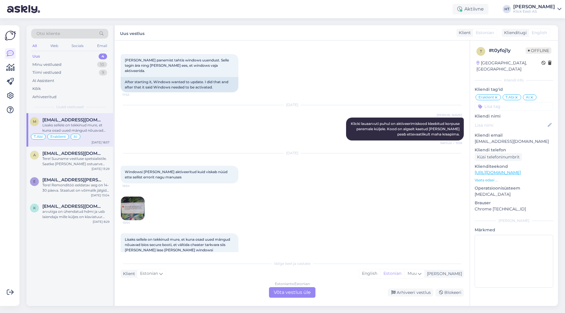
click at [132, 197] on img at bounding box center [133, 209] width 24 height 24
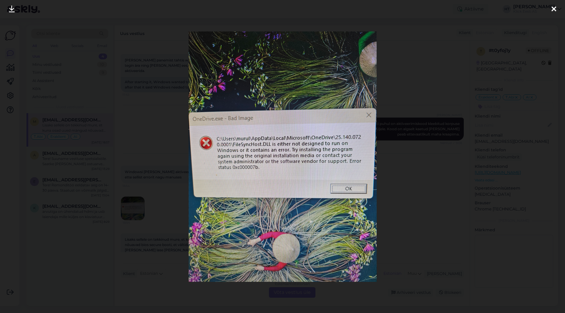
click at [401, 180] on div at bounding box center [282, 156] width 565 height 313
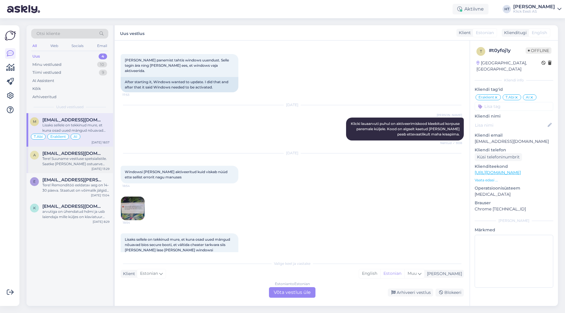
click at [90, 155] on div "[EMAIL_ADDRESS][DOMAIN_NAME]" at bounding box center [75, 153] width 67 height 5
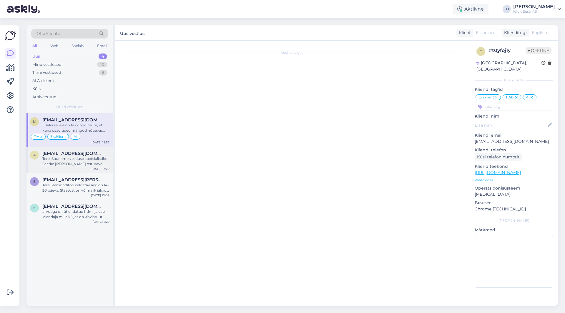
scroll to position [0, 0]
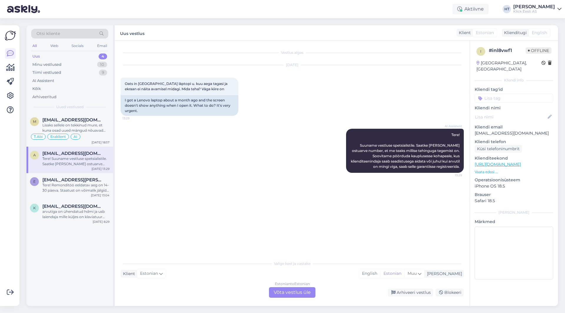
click at [169, 159] on div "AI Assistent Tere! Suuname vestluse spetsialistile. Saatke [PERSON_NAME] ostuar…" at bounding box center [292, 150] width 343 height 57
click at [105, 178] on div "[EMAIL_ADDRESS][PERSON_NAME][DOMAIN_NAME]" at bounding box center [75, 179] width 67 height 5
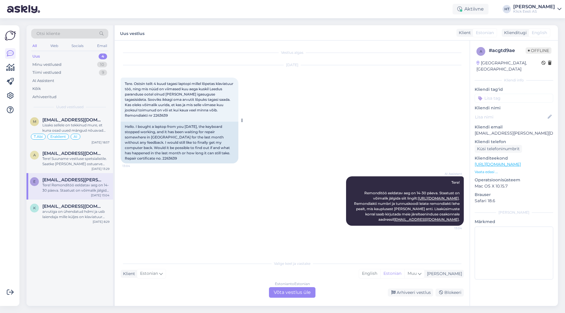
click at [141, 158] on div "Hello. I bought a laptop from you [DATE], the keyboard stopped working, and it …" at bounding box center [180, 143] width 118 height 42
click at [293, 161] on div "[DATE] Tere. Ostsin teilt 4 kuud tagasi laptopi millel lõpetas klaviatuur töö, …" at bounding box center [292, 114] width 343 height 111
click at [264, 151] on div "[DATE] Tere. Ostsin teilt 4 kuud tagasi laptopi millel lõpetas klaviatuur töö, …" at bounding box center [292, 114] width 343 height 111
click at [67, 182] on span "[EMAIL_ADDRESS][PERSON_NAME][DOMAIN_NAME]" at bounding box center [72, 179] width 61 height 5
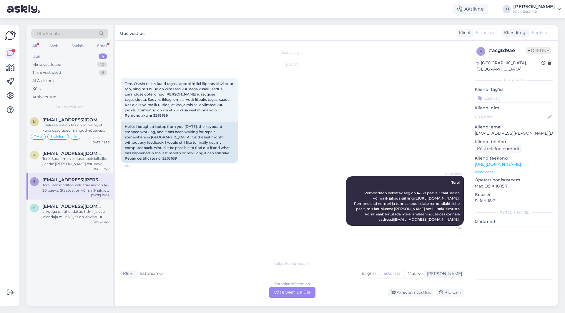
click at [215, 193] on div "AI Assistent Tere! Remonditöö eeldatav aeg on 14-30 päeva. Staatust on võimalik…" at bounding box center [292, 201] width 343 height 62
click at [285, 291] on div "Estonian to Estonian Võta vestlus üle" at bounding box center [292, 292] width 46 height 11
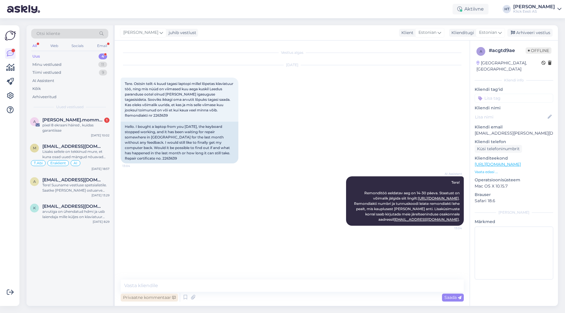
click at [157, 299] on div "Privaatne kommentaar" at bounding box center [149, 298] width 57 height 8
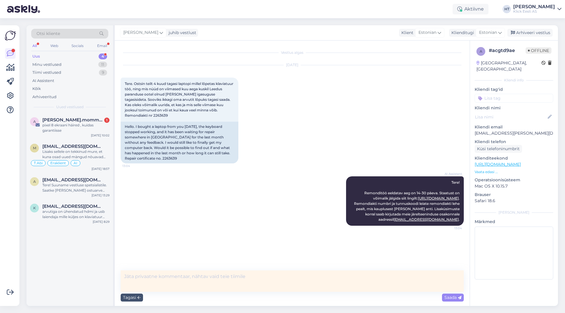
click at [239, 278] on textarea at bounding box center [292, 281] width 343 height 21
type textarea "Info edastatud rma-le."
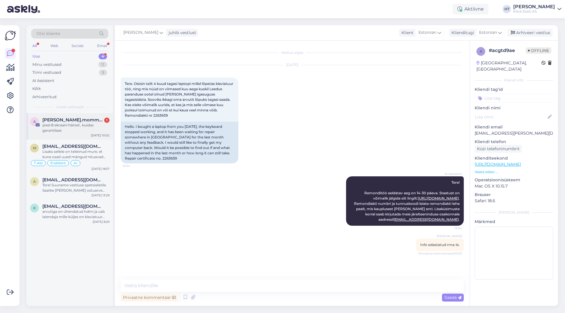
click at [78, 128] on div "pixel 8 ekraani häired , kuidas garantiisse" at bounding box center [75, 128] width 67 height 11
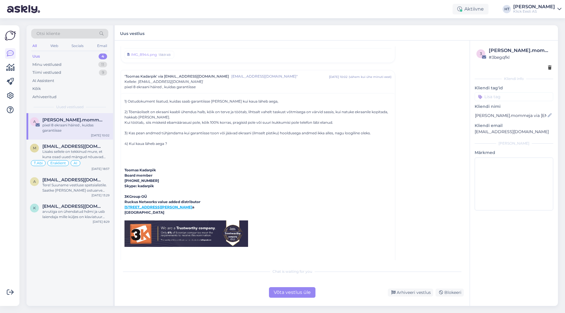
scroll to position [1989, 0]
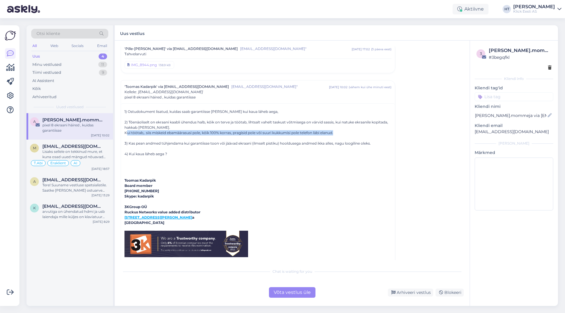
drag, startPoint x: 126, startPoint y: 127, endPoint x: 347, endPoint y: 128, distance: 220.6
click at [347, 130] on div "Kui töötab,. siis miskeid ebamäärasusi pole, kõik 100% korras, pragisid pole võ…" at bounding box center [257, 132] width 267 height 5
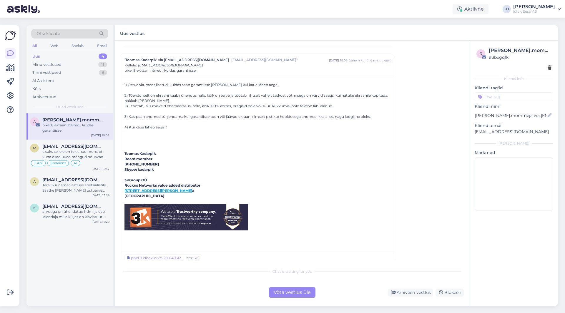
scroll to position [2018, 0]
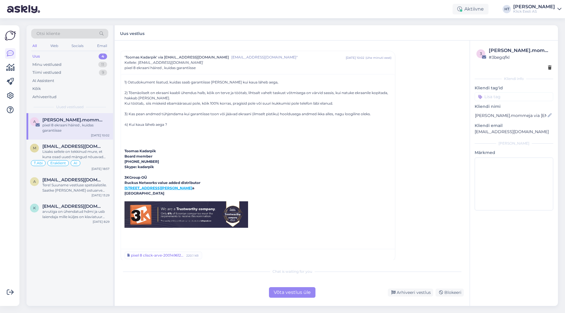
click at [157, 253] on div "pixel 8 clisck-arve-200149612_20240129_120409_S24002906.pdf" at bounding box center [158, 255] width 54 height 5
click at [99, 154] on div "Lisaks sellele on tekkinud mure, et kuna osad uued mängud nõuavad bios secure b…" at bounding box center [75, 154] width 67 height 11
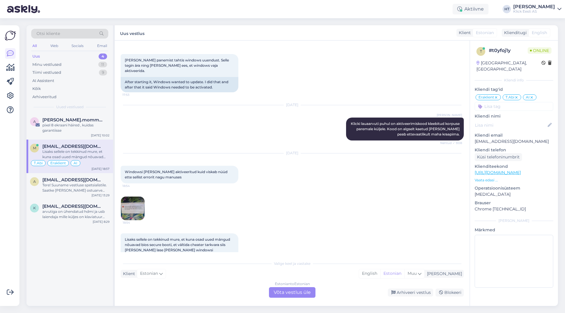
click at [214, 187] on div "[DATE] Windowsi [PERSON_NAME] aktiveeritud kuid viskab nüüd ette sellist errori…" at bounding box center [292, 187] width 343 height 80
click at [149, 184] on div "[DATE] Windowsi [PERSON_NAME] aktiveeritud kuid viskab nüüd ette sellist errori…" at bounding box center [292, 187] width 343 height 80
click at [141, 197] on img at bounding box center [133, 209] width 24 height 24
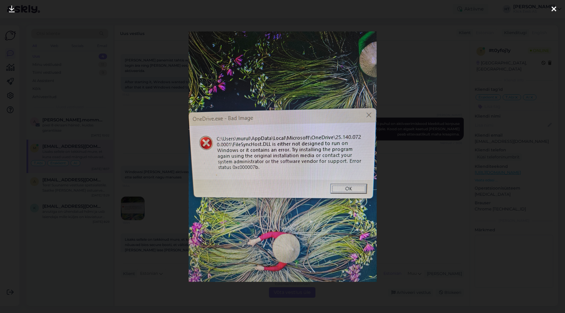
click at [414, 194] on div at bounding box center [282, 156] width 565 height 313
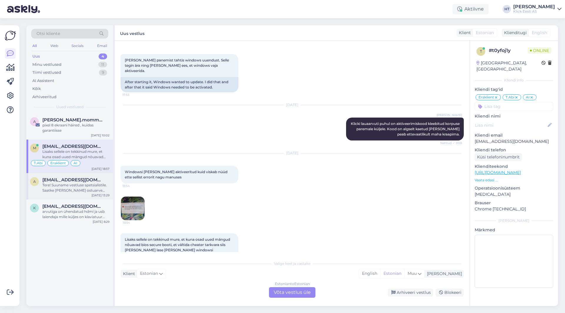
click at [68, 178] on span "[EMAIL_ADDRESS][DOMAIN_NAME]" at bounding box center [72, 179] width 61 height 5
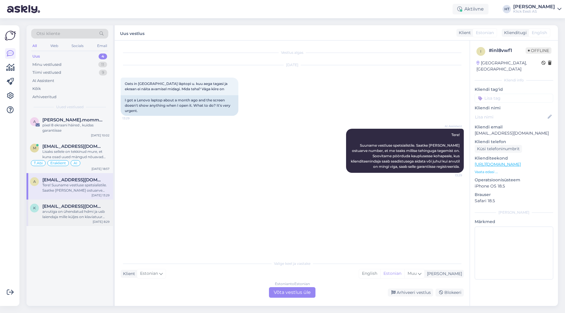
click at [86, 204] on div "k [EMAIL_ADDRESS][DOMAIN_NAME] arvutiga on ühendatud hdmi ja usb laiendaja mill…" at bounding box center [69, 213] width 86 height 26
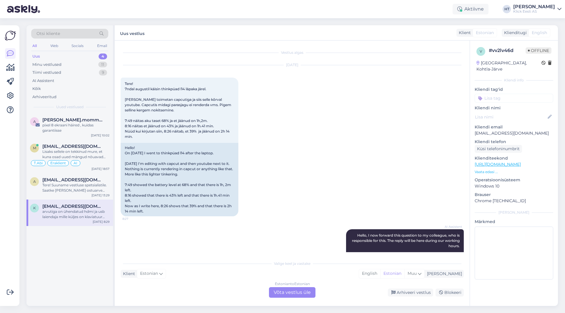
scroll to position [149, 0]
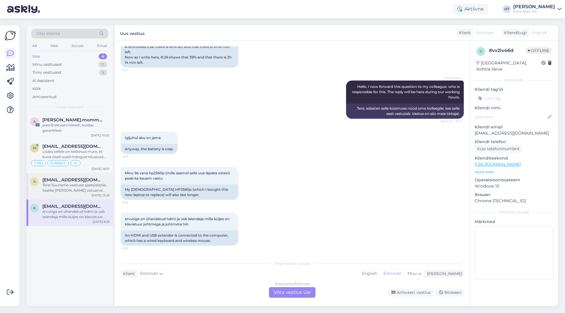
click at [100, 187] on div "Tere! Suuname vestluse spetsialistile. Saatke [PERSON_NAME] ostuarve number, et…" at bounding box center [75, 188] width 67 height 11
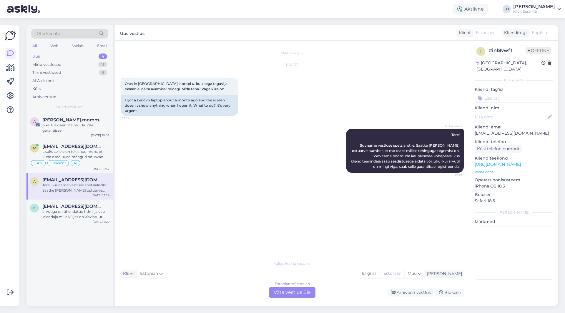
scroll to position [0, 0]
click at [99, 152] on div "Lisaks sellele on tekkinud mure, et kuna osad uued mängud nõuavad bios secure b…" at bounding box center [75, 154] width 67 height 11
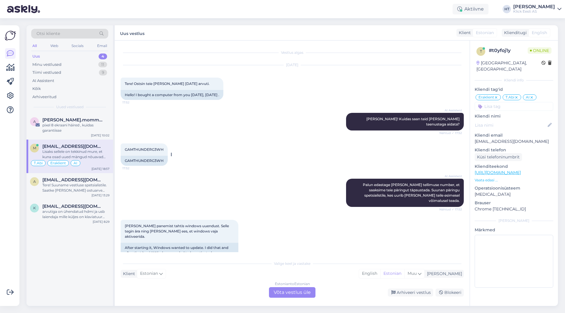
click at [146, 147] on span "GAMTHUNDERG3WH" at bounding box center [144, 149] width 39 height 4
click at [292, 131] on div "AI Assistent [PERSON_NAME]! Kuidas saan teid [PERSON_NAME] teenustega aidata? N…" at bounding box center [292, 121] width 343 height 31
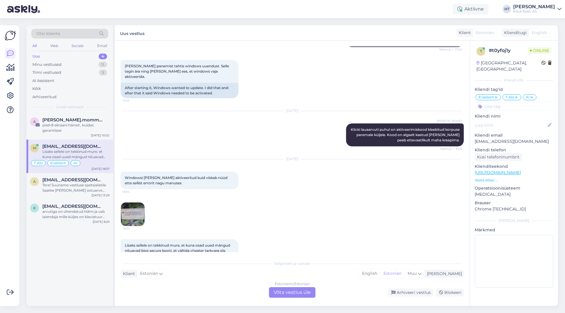
scroll to position [166, 0]
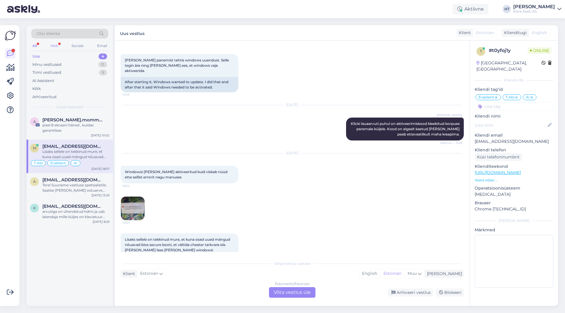
click at [51, 46] on div "Web" at bounding box center [54, 46] width 10 height 8
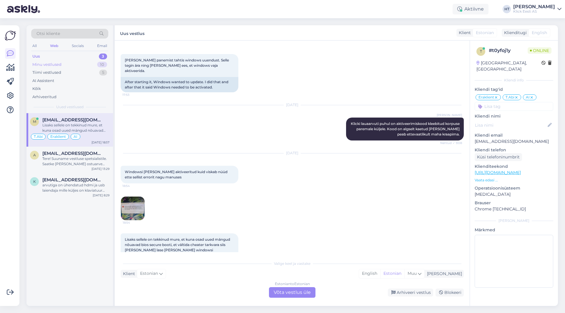
click at [67, 62] on div "Minu vestlused 10" at bounding box center [69, 65] width 77 height 8
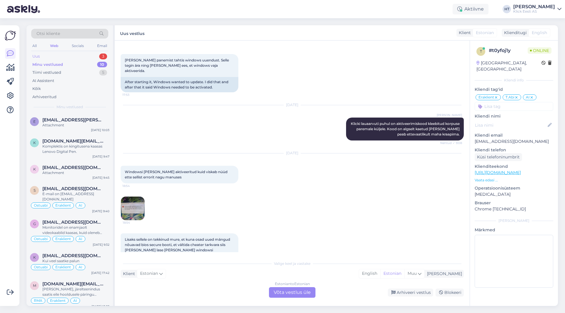
click at [68, 56] on div "Uus 3" at bounding box center [69, 56] width 77 height 8
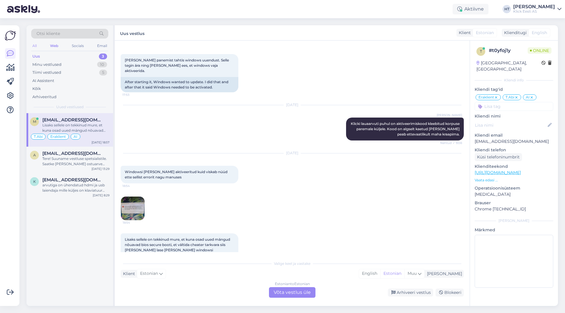
click at [35, 46] on div "All" at bounding box center [34, 46] width 7 height 8
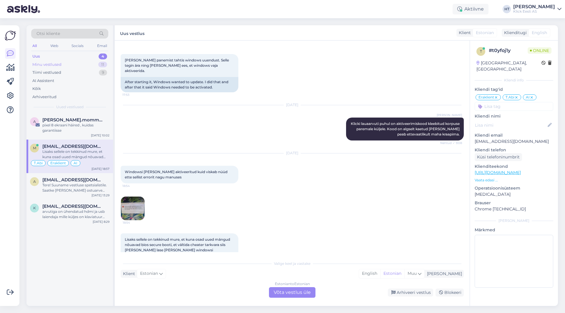
click at [68, 66] on div "Minu vestlused 11" at bounding box center [69, 65] width 77 height 8
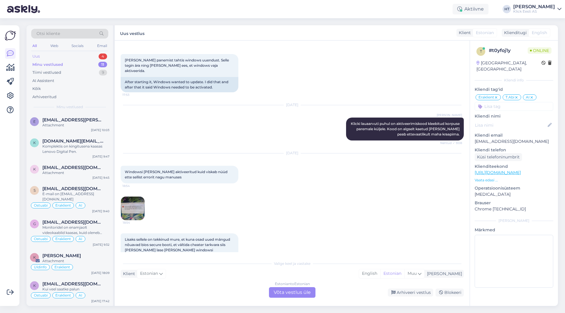
click at [71, 56] on div "Uus 4" at bounding box center [69, 56] width 77 height 8
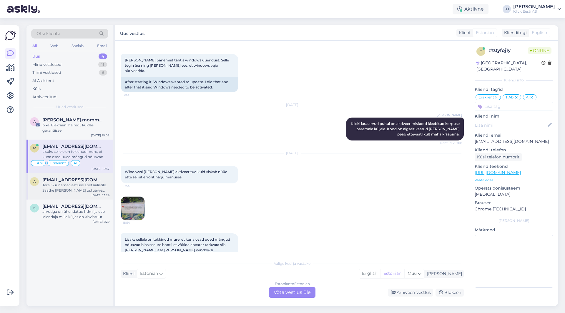
click at [74, 188] on div "Tere! Suuname vestluse spetsialistile. Saatke [PERSON_NAME] ostuarve number, et…" at bounding box center [75, 188] width 67 height 11
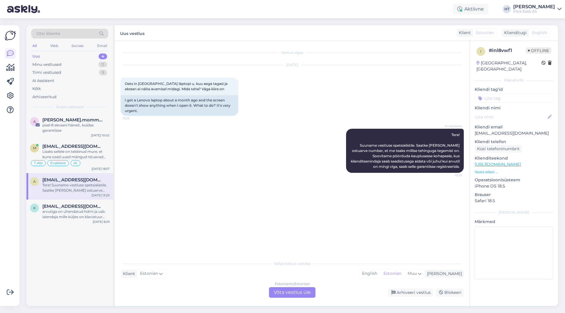
click at [293, 295] on div "Estonian to Estonian Võta vestlus üle" at bounding box center [292, 292] width 46 height 11
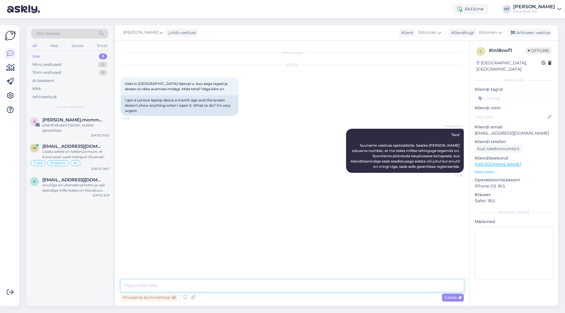
click at [226, 288] on textarea at bounding box center [292, 286] width 343 height 12
click at [84, 127] on div "pixel 8 ekraani häired , kuidas garantiisse" at bounding box center [75, 128] width 67 height 11
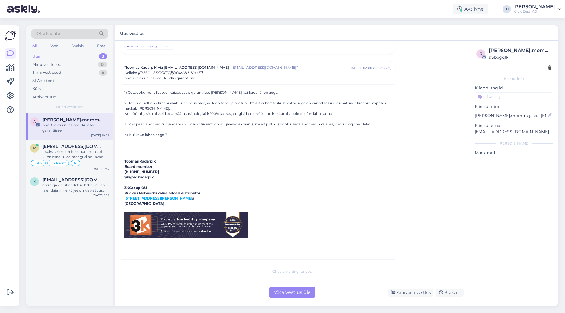
scroll to position [2018, 0]
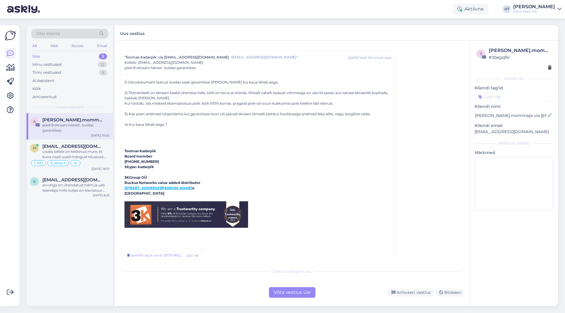
click at [289, 292] on div "Võta vestlus üle" at bounding box center [292, 292] width 46 height 11
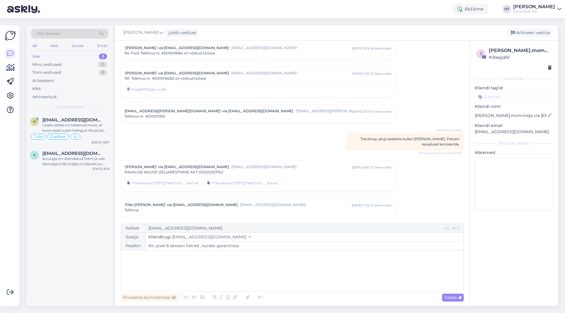
scroll to position [1766, 0]
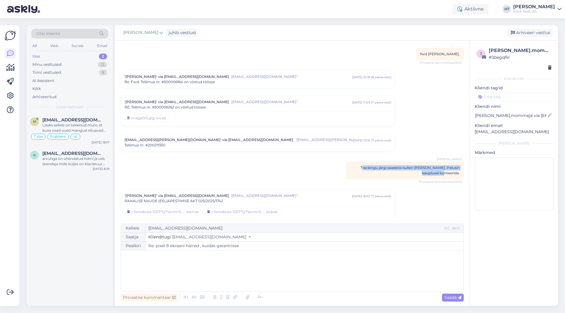
drag, startPoint x: 359, startPoint y: 162, endPoint x: 459, endPoint y: 168, distance: 100.2
click at [459, 168] on div "Vestlus algas alexandre.mommeja via [EMAIL_ADDRESS][DOMAIN_NAME] [EMAIL_ADDRESS…" at bounding box center [295, 132] width 348 height 172
click at [457, 169] on div "[PERSON_NAME] Trackingu järgi saadetis kulleri [PERSON_NAME]. Palusin kauplusel…" at bounding box center [405, 171] width 118 height 18
drag, startPoint x: 457, startPoint y: 169, endPoint x: 355, endPoint y: 161, distance: 102.7
click at [355, 162] on div "[PERSON_NAME] Trackingu järgi saadetis kulleri [PERSON_NAME]. Palusin kauplusel…" at bounding box center [405, 171] width 118 height 18
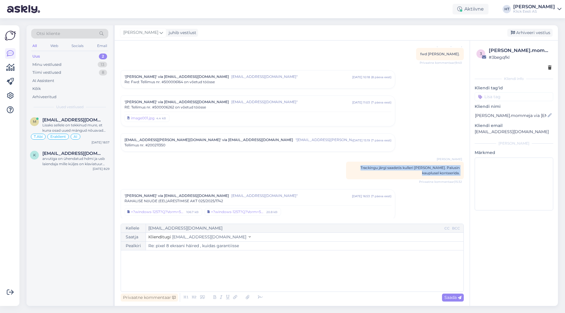
click at [356, 162] on div "[PERSON_NAME] Trackingu järgi saadetis kulleri [PERSON_NAME]. Palusin kauplusel…" at bounding box center [405, 171] width 118 height 18
drag, startPoint x: 356, startPoint y: 162, endPoint x: 456, endPoint y: 171, distance: 100.7
click at [456, 171] on div "[PERSON_NAME] Trackingu järgi saadetis kulleri [PERSON_NAME]. Palusin kauplusel…" at bounding box center [405, 171] width 118 height 18
click at [456, 170] on div "[PERSON_NAME] Trackingu järgi saadetis kulleri [PERSON_NAME]. Palusin kauplusel…" at bounding box center [405, 171] width 118 height 18
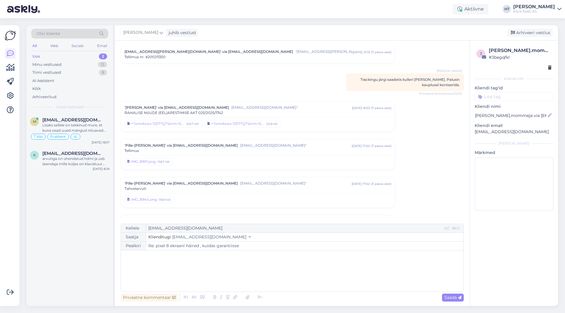
scroll to position [2060, 0]
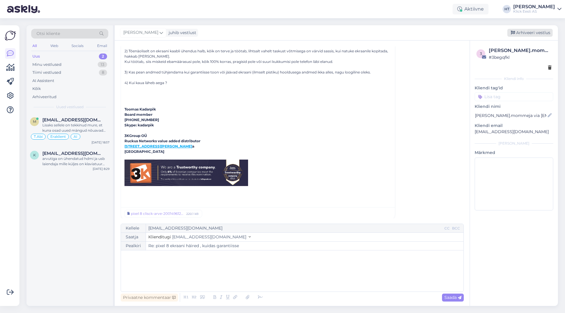
click at [524, 34] on div "Arhiveeri vestlus" at bounding box center [529, 33] width 45 height 8
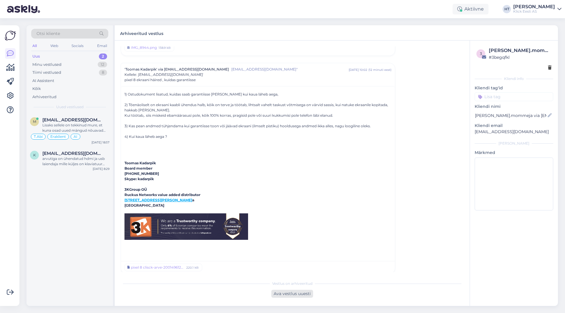
click at [293, 297] on div "Ava vestlus uuesti" at bounding box center [292, 294] width 42 height 8
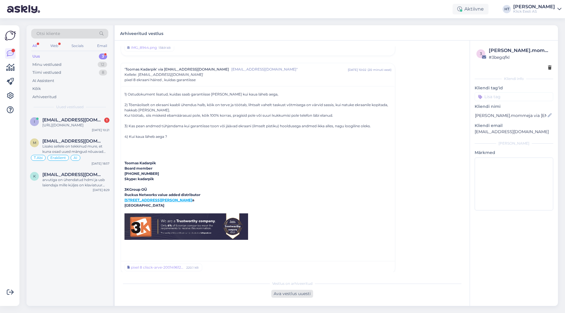
click at [289, 296] on div "Ava vestlus uuesti" at bounding box center [292, 294] width 42 height 8
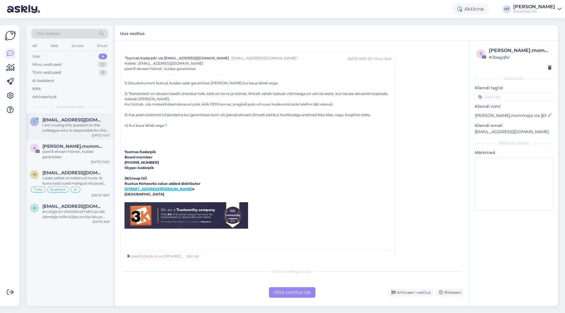
click at [80, 125] on div "I am routing this question to the colleague who is responsible for this topic. …" at bounding box center [75, 128] width 67 height 11
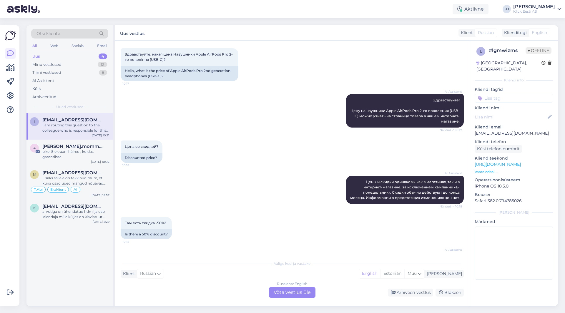
scroll to position [0, 0]
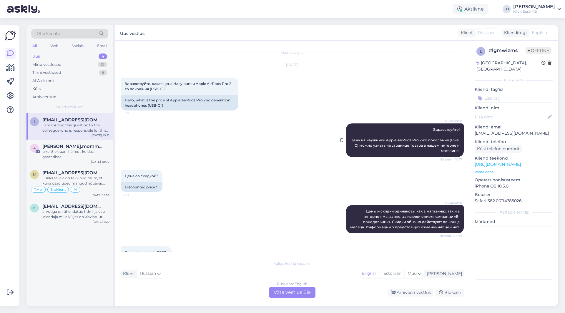
click at [402, 139] on span "Здравствуйте! Цену на наушники Apple AirPods Pro 2-го поколения (USB-C) можно у…" at bounding box center [404, 140] width 109 height 26
click at [319, 143] on div "AI Assistent Здравствуйте! Цену на наушники Apple AirPods Pro 2-го поколения (U…" at bounding box center [292, 140] width 343 height 46
click at [294, 291] on div "Russian to English Võta vestlus üle" at bounding box center [292, 292] width 46 height 11
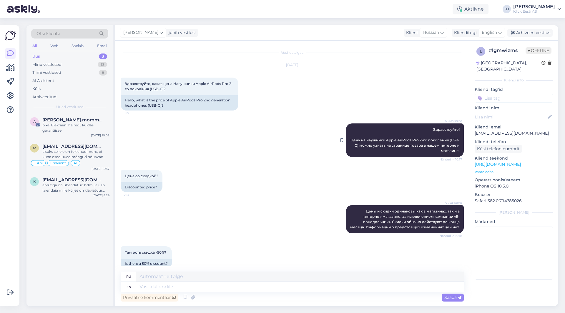
click at [388, 138] on span "Здравствуйте! Цену на наушники Apple AirPods Pro 2-го поколения (USB-C) можно у…" at bounding box center [404, 140] width 109 height 26
click at [337, 175] on div "Цена со скидкой? 10:18 Discounted price?" at bounding box center [292, 181] width 343 height 35
click at [387, 212] on span "Цены и скидки одинаковы как в магазинах, так и в интернет-магазине, за исключен…" at bounding box center [405, 219] width 110 height 20
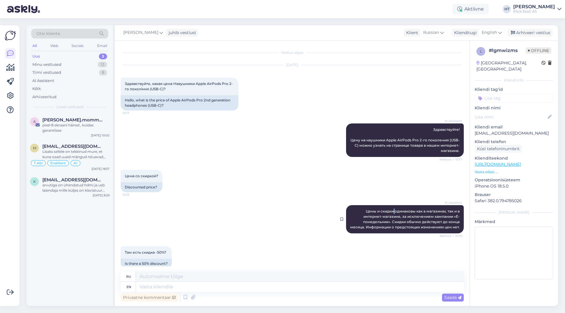
click at [387, 212] on span "Цены и скидки одинаковы как в магазинах, так и в интернет-магазине, за исключен…" at bounding box center [405, 219] width 110 height 20
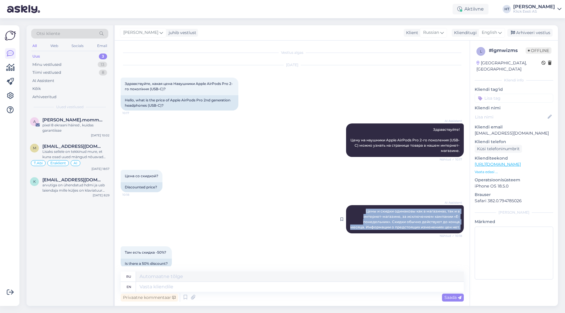
click at [387, 212] on span "Цены и скидки одинаковы как в магазинах, так и в интернет-магазине, за исключен…" at bounding box center [405, 219] width 110 height 20
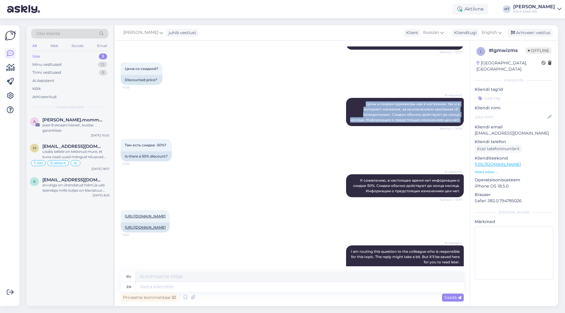
scroll to position [118, 0]
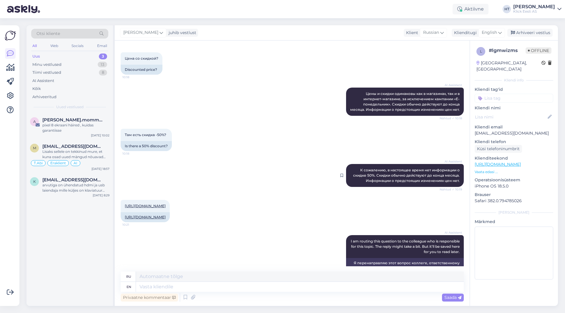
click at [402, 178] on div "AI Assistent К сожалению, в настоящее время нет информации о скидке 50%. Скидки…" at bounding box center [405, 175] width 118 height 23
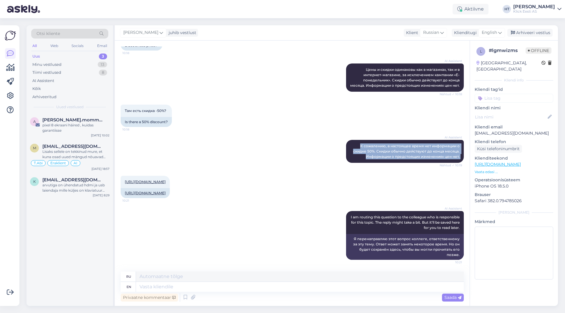
scroll to position [158, 0]
click at [332, 199] on div "[URL][DOMAIN_NAME] 10:21 [URL][DOMAIN_NAME]" at bounding box center [292, 186] width 343 height 35
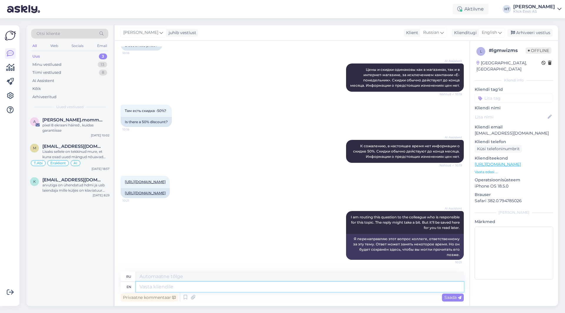
click at [243, 290] on textarea at bounding box center [300, 287] width 328 height 10
type textarea "Discounts"
type textarea "Скидки"
type textarea "Discounts are"
type textarea "Скидки есть"
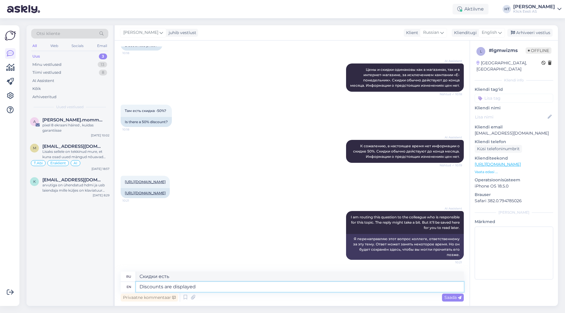
type textarea "Discounts are displayed"
type textarea "Скидки отображаются"
type textarea "Discounts are displayed in e"
type textarea "Скидки отображаются [PERSON_NAME]"
type textarea "Discounts are displayed in euros, n"
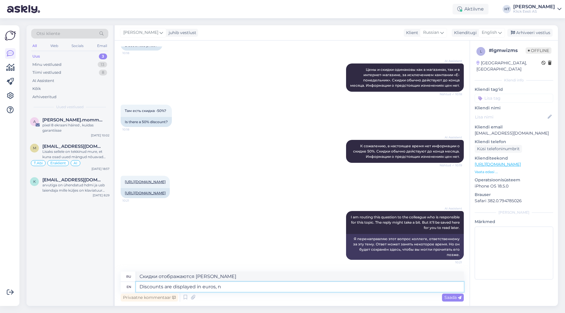
type textarea "Скидки отображаются в евро,"
type textarea "Discounts are displayed in euros, not pre"
type textarea "Скидки отображаются в [GEOGRAPHIC_DATA], а не"
type textarea "Discounts are displayed in euros, not precentages."
type textarea "Скидки отображаются в евро, а не в процентах."
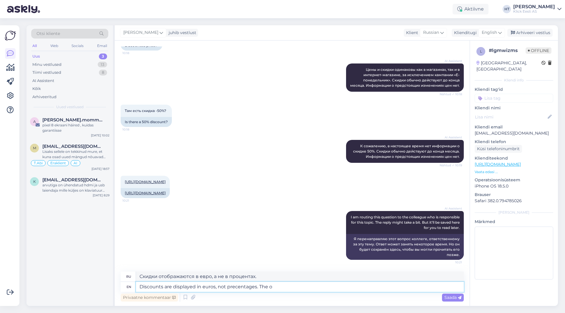
type textarea "Discounts are displayed in euros, not precentages. The or"
type textarea "Скидки указаны в евро, а не в процентах."
type textarea "Discounts are displayed in euros, not precentages. The original p"
type textarea "Скидки указаны в евро, а не в процентах. Оригинал"
type textarea "Discounts are displayed in euros, not precentages. The original price w"
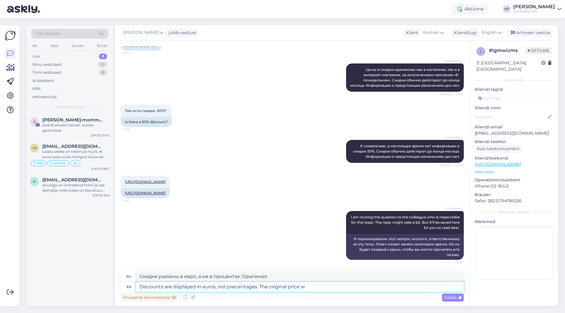
type textarea "Скидки указаны в евро, а не в процентах. Оригинальная цена."
type textarea "Discounts are displayed in euros, not precentages. The original price was 2"
type textarea "Скидки указаны в евро, а не в процентах. Первоначальная цена была"
type textarea "Discounts are displayed in euros, not precentages. The original price was 299,e"
type textarea "Скидки указаны в евро, а не в процентах. Первоначальная цена составляла 299 е.е."
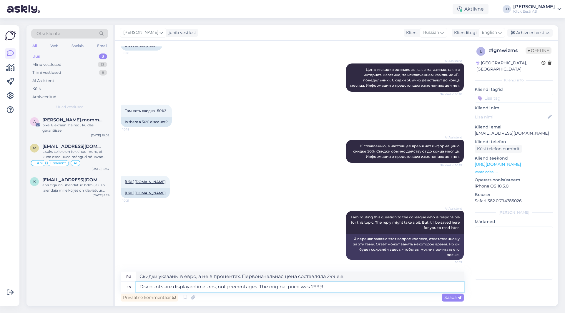
type textarea "Discounts are displayed in euros, not precentages. The original price was 299,99"
type textarea "Скидки указаны в евро, а не в процентах. Первоначальная цена была 299."
type textarea "Discounts are displayed in euros, not precentages. The original price was 299,9…"
type textarea "Скидки указаны в евро, а не в процентах. Первоначальная цена составляла 299,99 …"
click at [320, 287] on textarea "Discounts are displayed in euros, not precentages. The original price was 299,9…" at bounding box center [300, 287] width 328 height 10
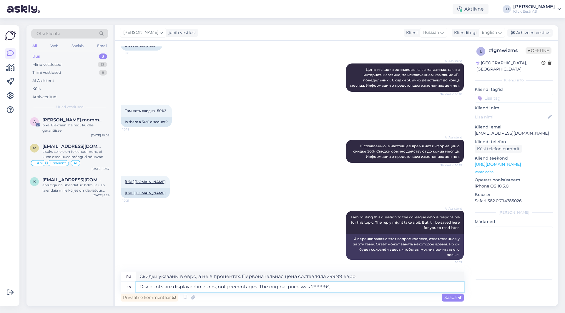
type textarea "Discounts are displayed in euros, not precentages. The original price was 299.9…"
type textarea "Скидки указаны в евро, а не в процентах. Первоначальная цена составляла 299.99 …"
click at [372, 287] on textarea "Discounts are displayed in euros, not precentages. The original price was 299.9…" at bounding box center [300, 287] width 328 height 10
type textarea "Discounts are displayed in euros, not precentages. The original price was 299.9…"
type textarea "Скидки указаны в евро, а не в процентах. Первоначальная цена была 299.99 евро."
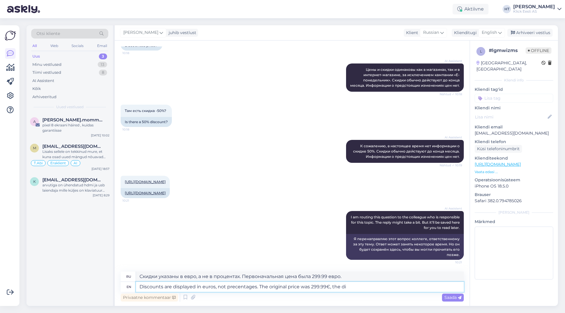
type textarea "Discounts are displayed in euros, not precentages. The original price was 299.9…"
type textarea "Скидки указаны в евро, а не в процентах. Первоначальная цена была 299.99 евро,"
type textarea "Discounts are displayed in euros, not precentages. The original price was 299.9…"
type textarea "Скидки указаны в евро, а не в процентах. Первоначальная цена была 299.99 евро, …"
type textarea "Discounts are displayed in euros, not precentages. The original price was 299.9…"
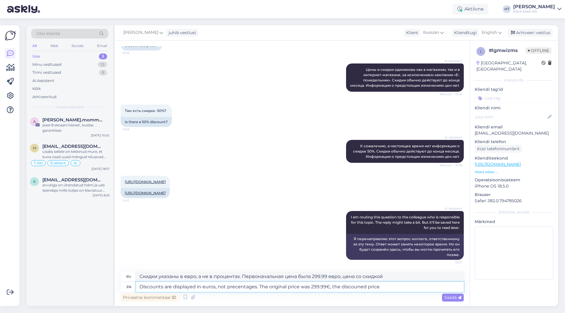
type textarea "Скидки указаны в евро, а не в процентах. Первоначальная цена составляла 299.99 …"
type textarea "Discounts are displayed in euros, not precentages. The original price was 299.9…"
type textarea "Скидки указаны в евро, а не в процентах. Первоначальная цена была 299.99 евро, …"
type textarea "Discounts are displayed in euros, not precentages. The original price was 299.9…"
type textarea "Скидки указаны в евро, а не в процентах. Первоначальная цена была 299.99 евро, …"
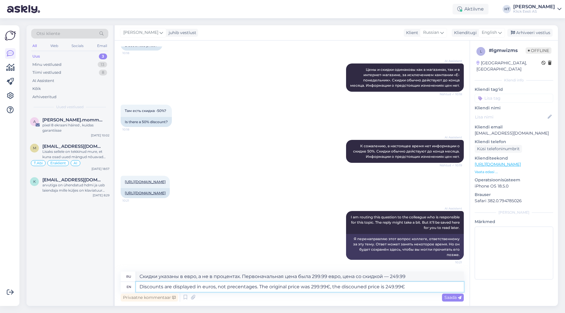
type textarea "Discounts are displayed in euros, not precentages. The original price was 299.9…"
type textarea "Скидки указаны в евро, а не в процентах. Первоначальная цена была 299.99 €, цен…"
type textarea "Discounts are displayed in euros, not precentages. The original price was 299.9…"
click at [297, 278] on textarea "Скидки указаны в евро, а не в процентах. Первоначальная цена была 299.99 €, цен…" at bounding box center [300, 277] width 328 height 10
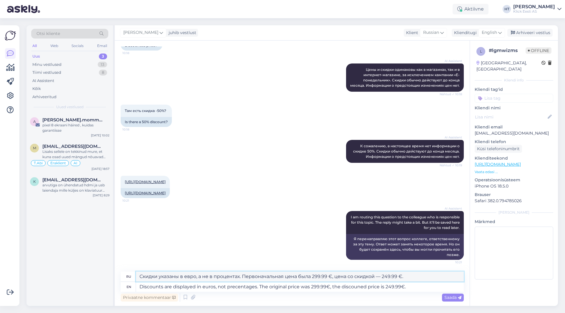
click at [297, 278] on textarea "Скидки указаны в евро, а не в процентах. Первоначальная цена была 299.99 €, цен…" at bounding box center [300, 277] width 328 height 10
click at [419, 289] on textarea "Discounts are displayed in euros, not precentages. The original price was 299.9…" at bounding box center [300, 287] width 328 height 10
click at [459, 297] on icon at bounding box center [460, 298] width 4 height 4
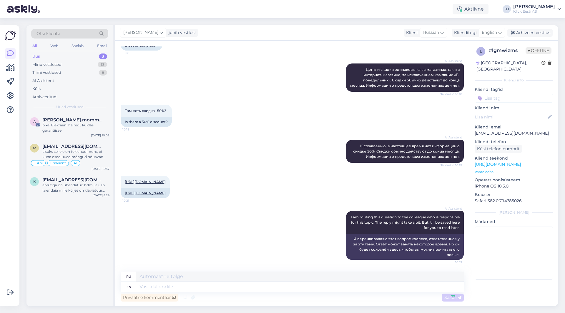
scroll to position [209, 0]
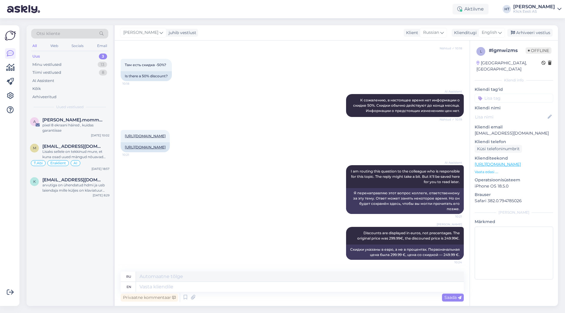
click at [311, 88] on div "AI Assistent К сожалению, в настоящее время нет информации о скидке 50%. Скидки…" at bounding box center [292, 106] width 343 height 36
click at [51, 262] on div "a [PERSON_NAME].mommeja via [EMAIL_ADDRESS][DOMAIN_NAME] pixel 8 ekraani häired…" at bounding box center [69, 209] width 86 height 193
click at [72, 188] on div "arvutiga on ühendatud hdmi ja usb laiendaja mille küljes on klaviatuur juhtmega…" at bounding box center [75, 188] width 67 height 11
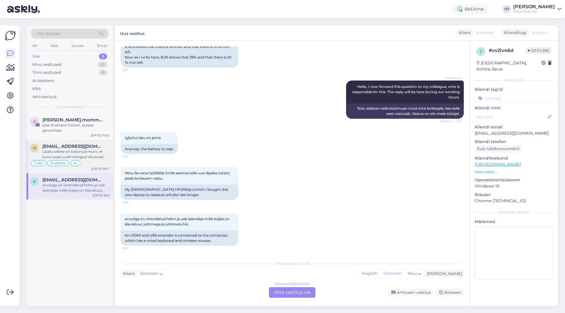
click at [91, 160] on div "T.[PERSON_NAME] AI" at bounding box center [69, 163] width 79 height 7
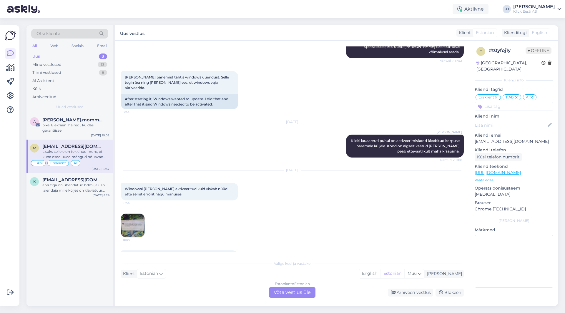
scroll to position [166, 0]
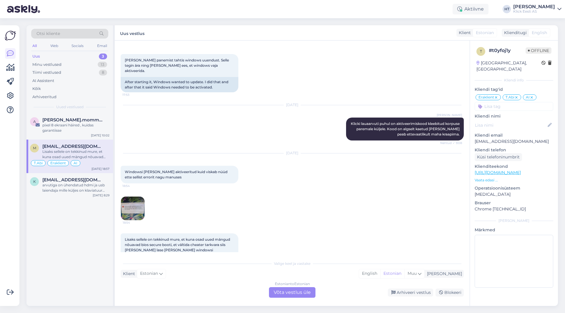
click at [278, 187] on div "[DATE] Windowsi [PERSON_NAME] aktiveeritud kuid viskab nüüd ette sellist errori…" at bounding box center [292, 187] width 343 height 80
click at [294, 195] on div "[DATE] Windowsi [PERSON_NAME] aktiveeritud kuid viskab nüüd ette sellist errori…" at bounding box center [292, 187] width 343 height 80
click at [290, 190] on div "[DATE] Windowsi [PERSON_NAME] aktiveeritud kuid viskab nüüd ette sellist errori…" at bounding box center [292, 187] width 343 height 80
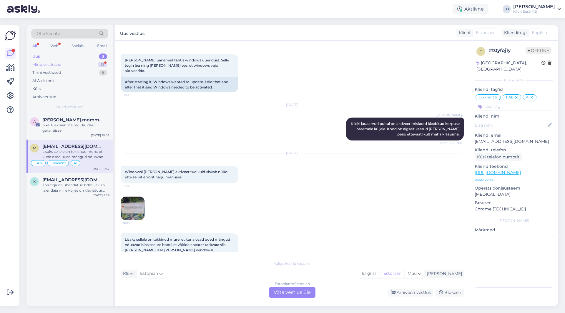
click at [87, 66] on div "Minu vestlused 13" at bounding box center [69, 65] width 77 height 8
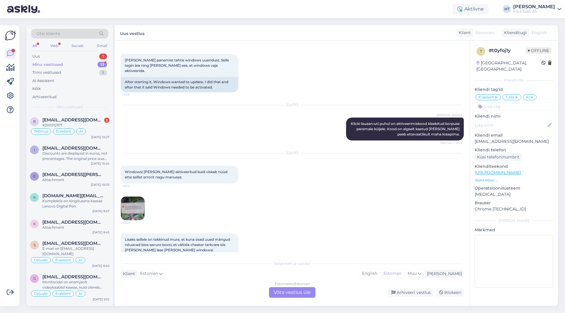
click at [71, 32] on div "Otsi kliente" at bounding box center [69, 34] width 77 height 10
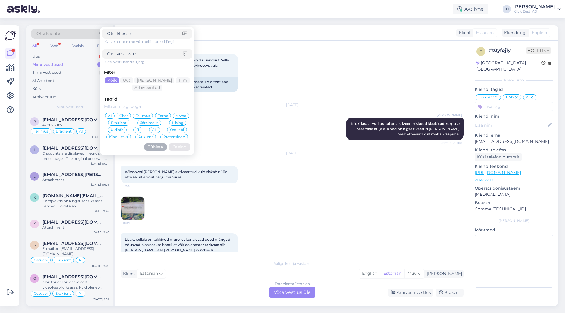
click at [146, 55] on input at bounding box center [145, 54] width 76 height 6
type input "arvutisse"
click button "Otsing" at bounding box center [179, 147] width 21 height 7
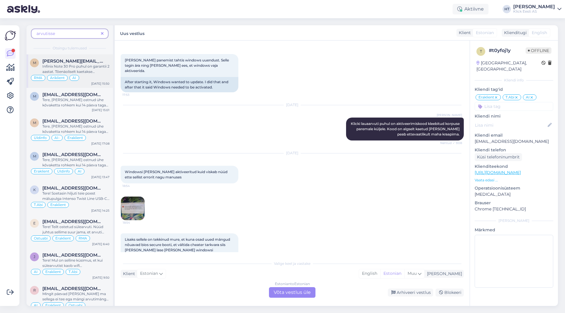
click at [61, 66] on span "Infinix Note 30 Pro puhul on garantii 2 aastat. Tõenäoliselt kaetakse garantiil…" at bounding box center [75, 82] width 67 height 36
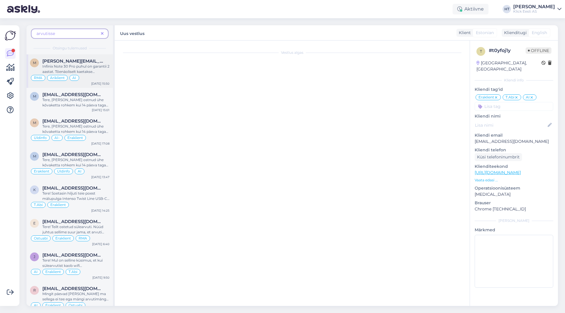
scroll to position [131, 0]
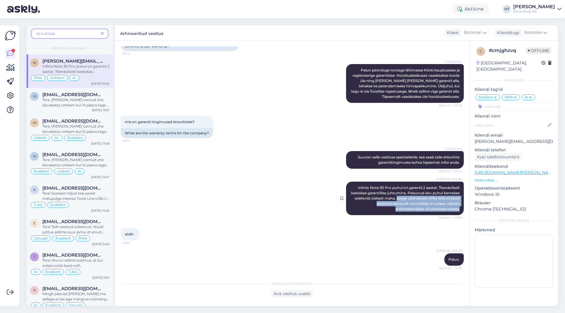
drag, startPoint x: 415, startPoint y: 198, endPoint x: 457, endPoint y: 211, distance: 43.8
click at [457, 211] on div "[PERSON_NAME] Infinix Note 30 Pro puhul on garantii 2 aastat. Tõenäoliselt kaet…" at bounding box center [405, 199] width 118 height 34
click at [430, 201] on div "[PERSON_NAME] Infinix Note 30 Pro puhul on garantii 2 aastat. Tõenäoliselt kaet…" at bounding box center [405, 199] width 118 height 34
drag, startPoint x: 387, startPoint y: 204, endPoint x: 456, endPoint y: 210, distance: 69.9
click at [456, 210] on div "[PERSON_NAME] Infinix Note 30 Pro puhul on garantii 2 aastat. Tõenäoliselt kaet…" at bounding box center [405, 199] width 118 height 34
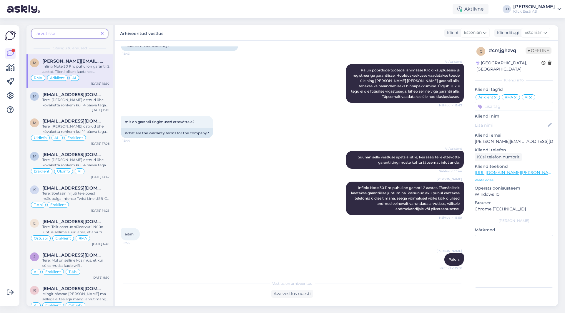
click at [287, 175] on div "AI Assistent Suunan selle vestluse spetsialistile, kes saab teile ettevõtte gar…" at bounding box center [292, 160] width 343 height 31
click at [13, 56] on icon at bounding box center [10, 53] width 7 height 7
click at [102, 35] on icon at bounding box center [102, 34] width 3 height 4
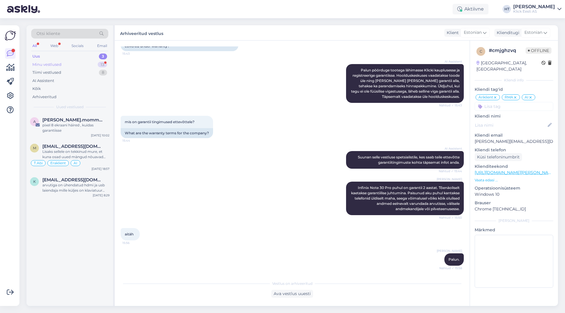
click at [80, 67] on div "Minu vestlused 13" at bounding box center [69, 65] width 77 height 8
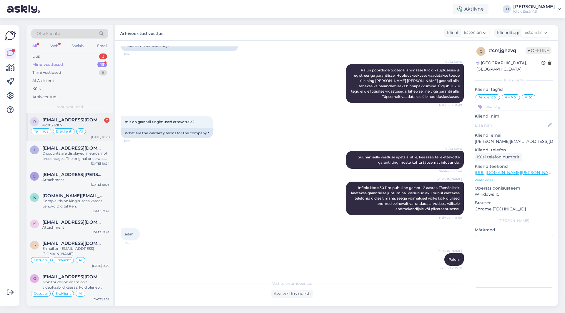
click at [86, 114] on div "r [EMAIL_ADDRESS][DOMAIN_NAME] 2 #200212107 Tellimus Eraklient AI [DATE] 10:28" at bounding box center [69, 127] width 86 height 28
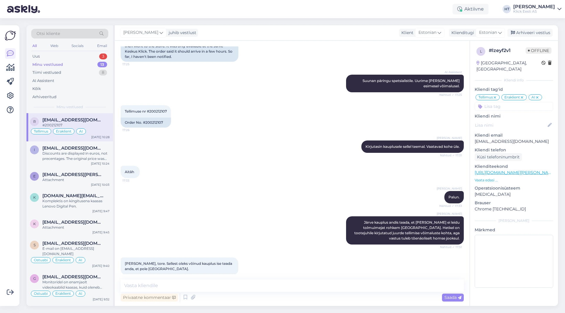
scroll to position [476, 0]
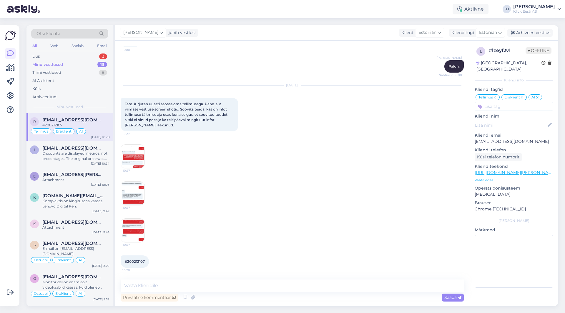
click at [127, 158] on img at bounding box center [133, 157] width 24 height 24
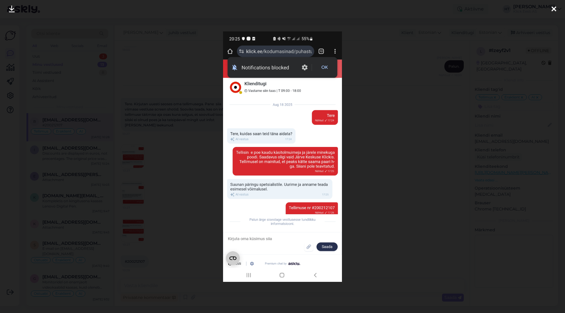
click at [198, 165] on div at bounding box center [282, 156] width 565 height 313
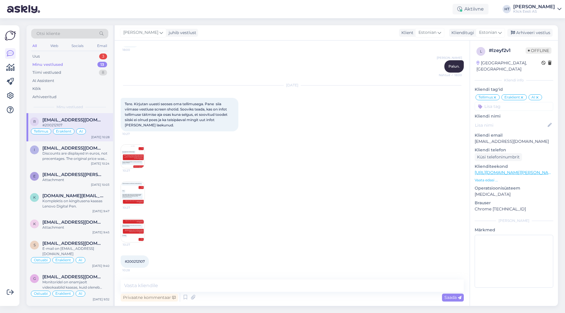
click at [126, 224] on img at bounding box center [133, 231] width 24 height 24
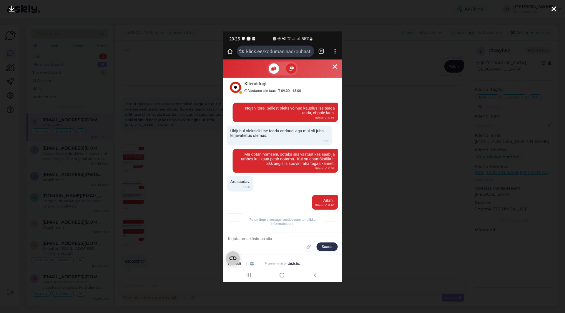
click at [178, 222] on div at bounding box center [282, 156] width 565 height 313
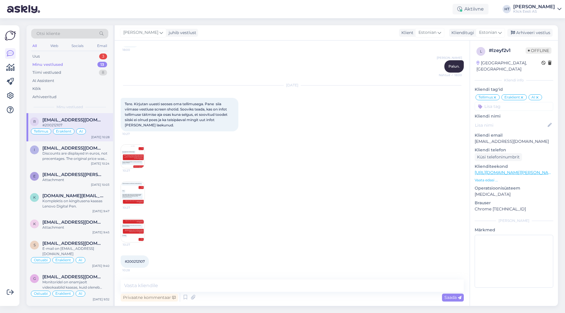
click at [129, 196] on img at bounding box center [133, 194] width 24 height 24
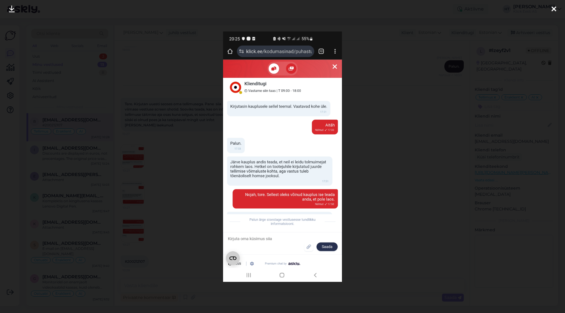
click at [183, 203] on div at bounding box center [282, 156] width 565 height 313
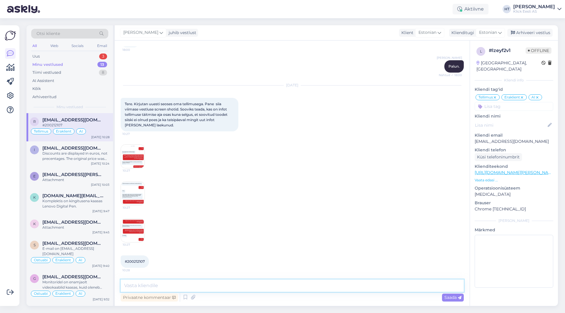
click at [202, 286] on textarea at bounding box center [292, 286] width 343 height 12
click at [237, 284] on textarea "Tere, uue toote tellimise osas pole kahjuks infot lekunud. Kas sooviksite telli…" at bounding box center [292, 286] width 343 height 12
type textarea "Tere, uue toote tellimise osas pole kahjuks infot laekunud. Kas sooviksite tell…"
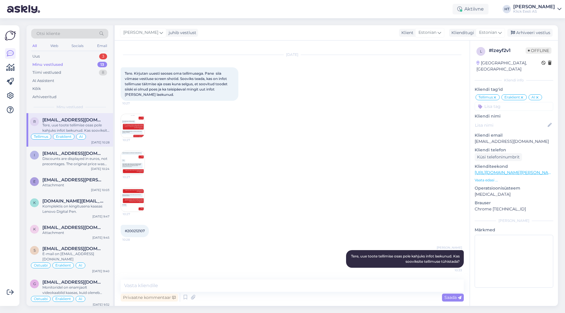
click at [307, 121] on div "[DATE] Tere. Kirjutan uuesti seoses oma tellimusega. Pane siia viimase vestluse…" at bounding box center [292, 134] width 343 height 170
click at [87, 57] on div "Uus 3" at bounding box center [69, 56] width 77 height 8
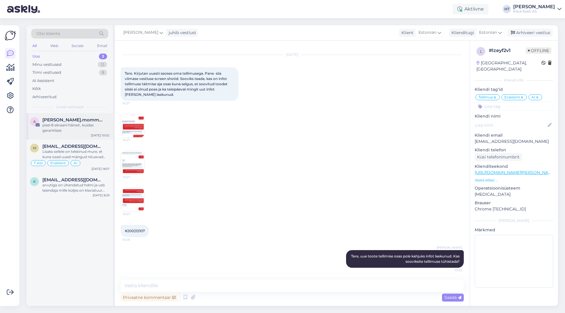
click at [87, 119] on span "[PERSON_NAME].mommeja via [EMAIL_ADDRESS][DOMAIN_NAME]" at bounding box center [72, 119] width 61 height 5
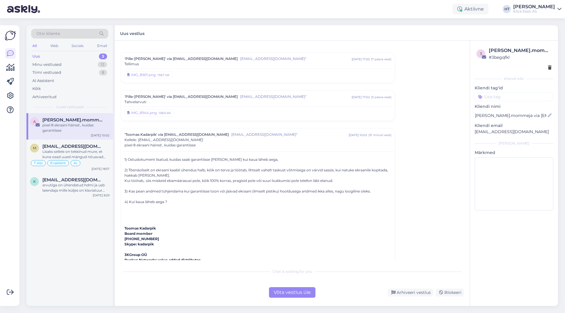
scroll to position [2018, 0]
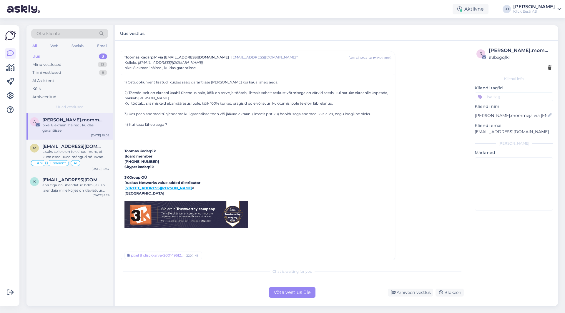
click at [297, 286] on div "Chat is waiting for you Võta vestlus üle Arhiveeri vestlus Blokeeri" at bounding box center [292, 282] width 343 height 32
click at [297, 289] on div "Võta vestlus üle" at bounding box center [292, 292] width 46 height 11
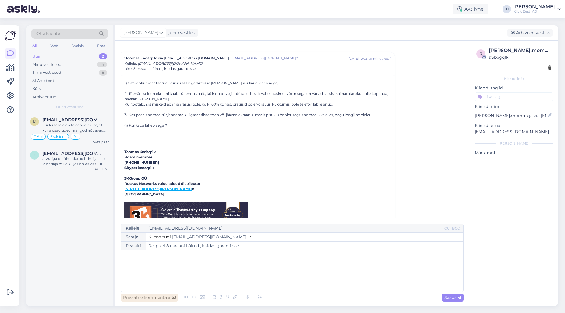
click at [164, 296] on div "Privaatne kommentaar" at bounding box center [149, 298] width 57 height 8
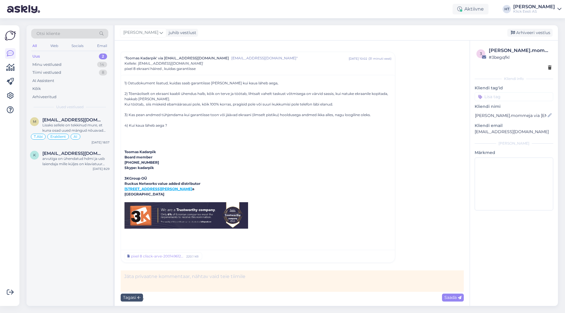
scroll to position [2013, 0]
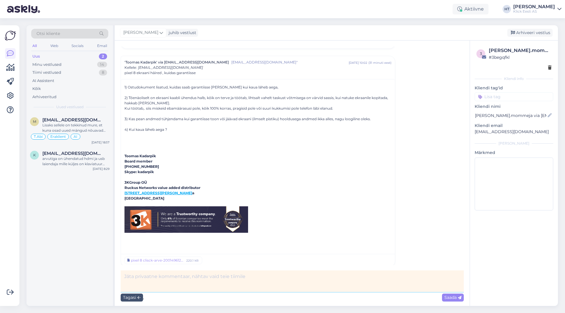
click at [199, 280] on textarea at bounding box center [292, 281] width 343 height 21
paste textarea "Garantiijuhtumi korral tuleb [PERSON_NAME] [PERSON_NAME] ostuarvega viia endale…"
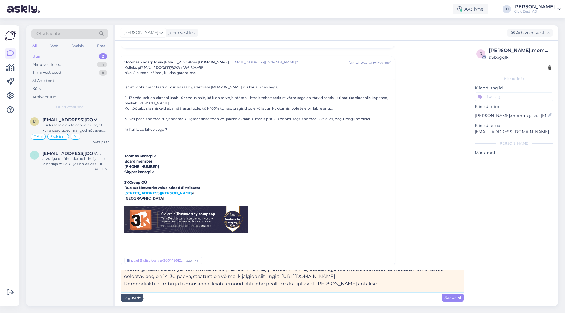
scroll to position [0, 0]
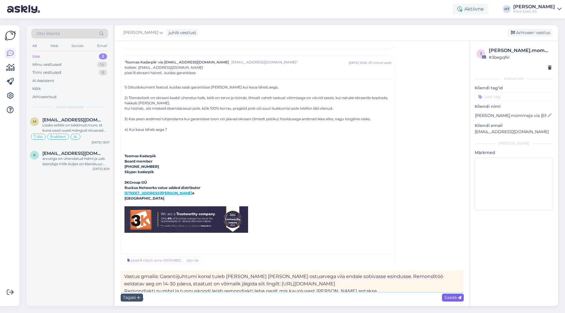
type textarea "Vastus gmailis: Garantiijuhtumi korral tuleb [PERSON_NAME] [PERSON_NAME] ostuar…"
click at [451, 297] on span "Saada" at bounding box center [452, 297] width 17 height 5
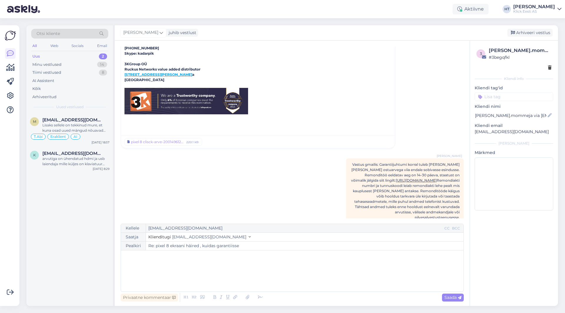
scroll to position [2133, 0]
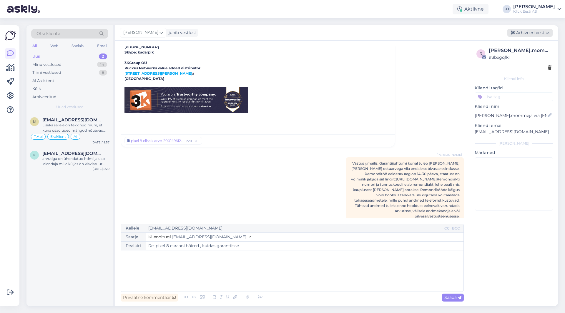
click at [527, 31] on div "Arhiveeri vestlus" at bounding box center [529, 33] width 45 height 8
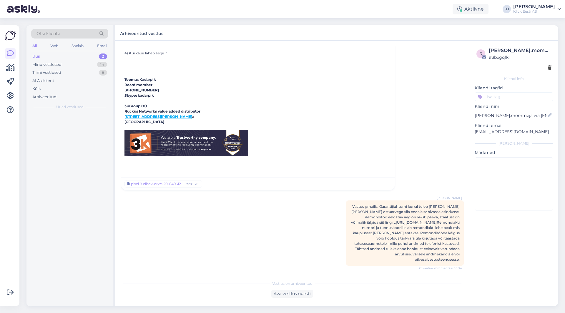
scroll to position [2079, 0]
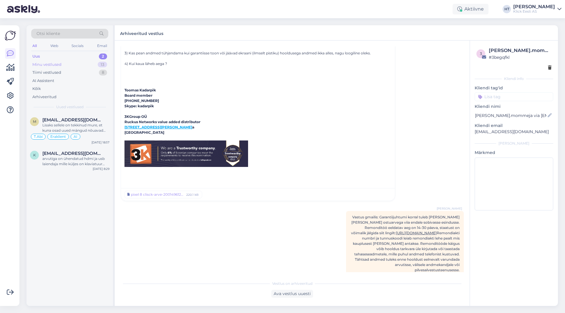
click at [94, 66] on div "Minu vestlused 13" at bounding box center [69, 65] width 77 height 8
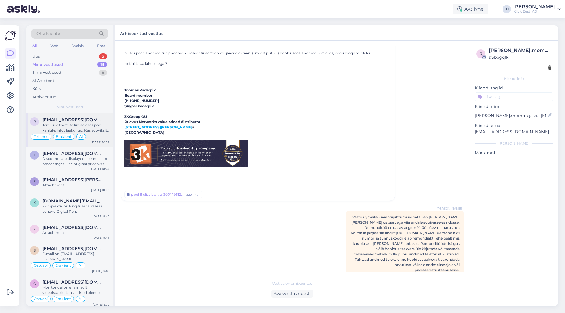
click at [92, 124] on div "Tere, uue toote tellimise osas pole kahjuks infot laekunud. Kas sooviksite tell…" at bounding box center [75, 128] width 67 height 11
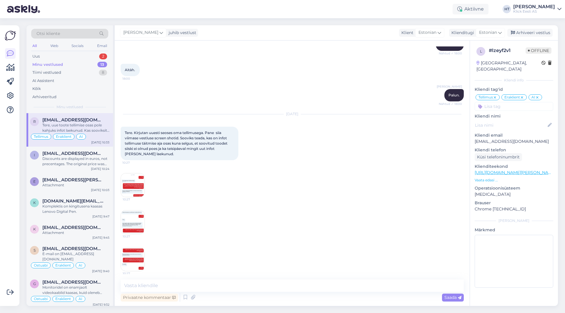
scroll to position [506, 0]
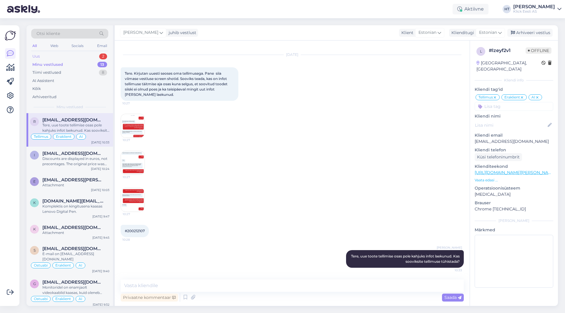
click at [95, 57] on div "Uus 2" at bounding box center [69, 56] width 77 height 8
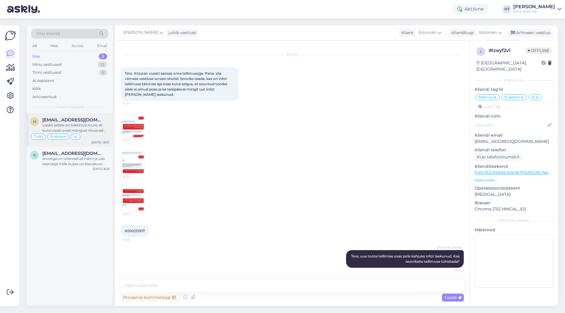
click at [92, 124] on div "Lisaks sellele on tekkinud mure, et kuna osad uued mängud nõuavad bios secure b…" at bounding box center [75, 128] width 67 height 11
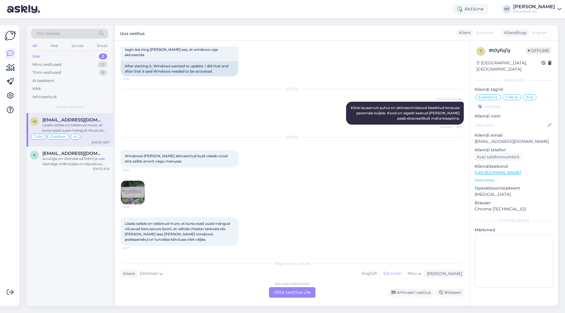
scroll to position [166, 0]
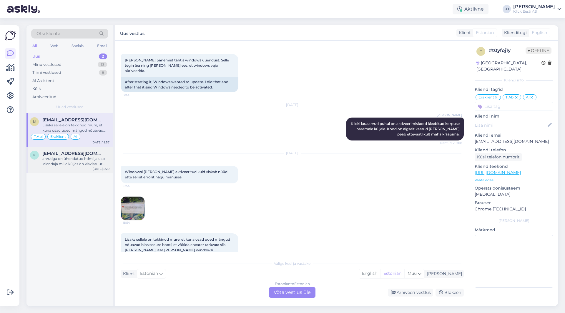
click at [56, 160] on div "arvutiga on ühendatud hdmi ja usb laiendaja mille küljes on klaviatuur juhtmega…" at bounding box center [75, 161] width 67 height 11
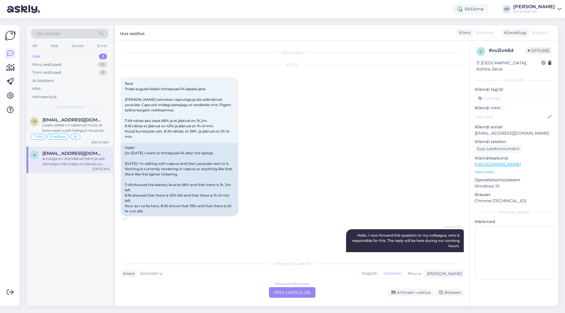
scroll to position [149, 0]
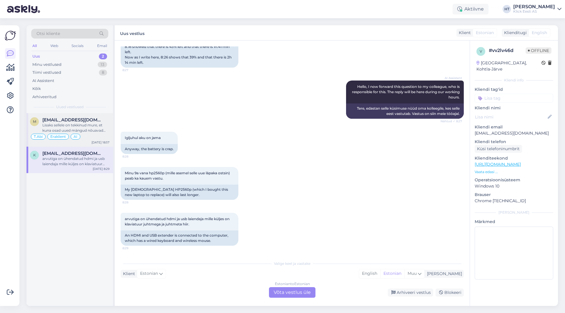
click at [69, 131] on div "Lisaks sellele on tekkinud mure, et kuna osad uued mängud nõuavad bios secure b…" at bounding box center [75, 128] width 67 height 11
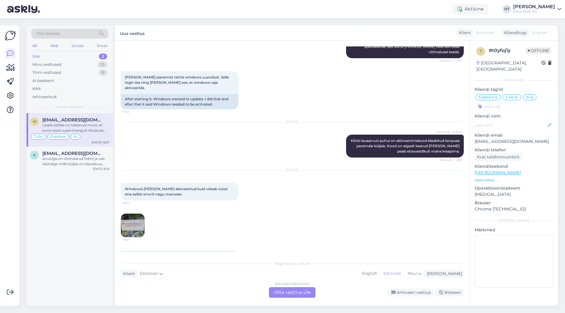
scroll to position [166, 0]
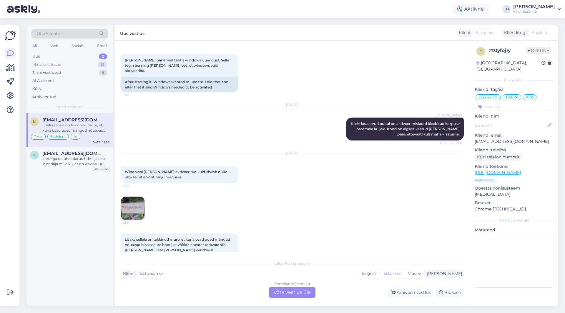
click at [84, 66] on div "Minu vestlused 13" at bounding box center [69, 65] width 77 height 8
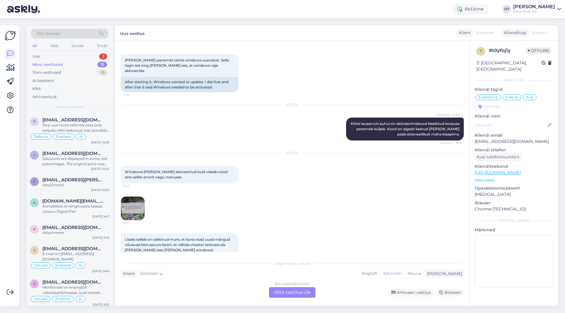
scroll to position [176, 0]
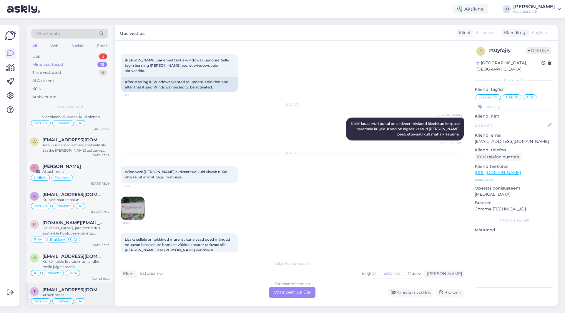
click at [86, 287] on span "[EMAIL_ADDRESS][DOMAIN_NAME]" at bounding box center [72, 289] width 61 height 5
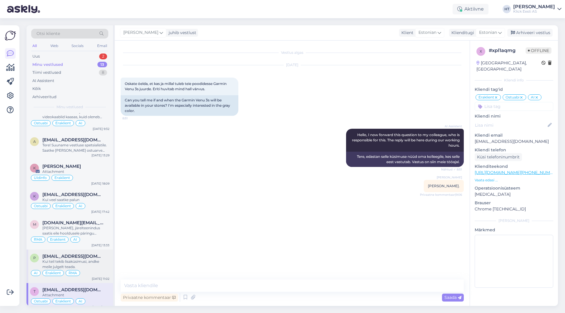
click at [99, 254] on div "[EMAIL_ADDRESS][DOMAIN_NAME]" at bounding box center [75, 256] width 67 height 5
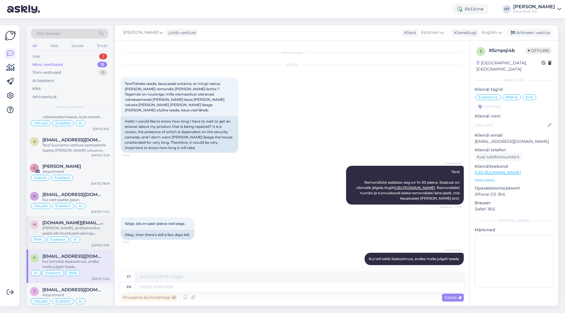
click at [98, 226] on div "[PERSON_NAME], järelteenindus saatis eile hooldusele päringu varuosa/mahakandmi…" at bounding box center [75, 231] width 67 height 11
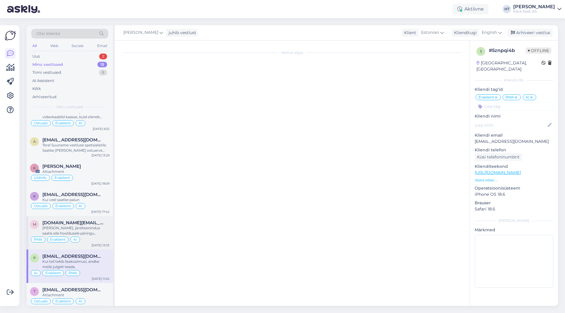
scroll to position [486, 0]
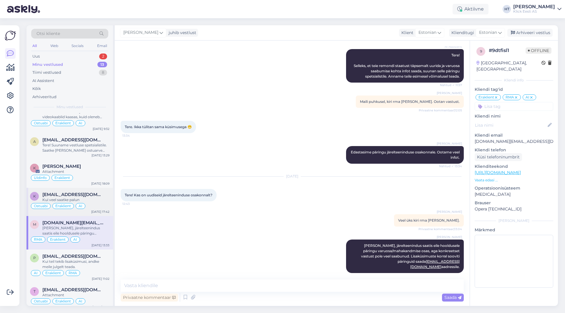
click at [92, 197] on div "Kui veel saatke palun" at bounding box center [75, 199] width 67 height 5
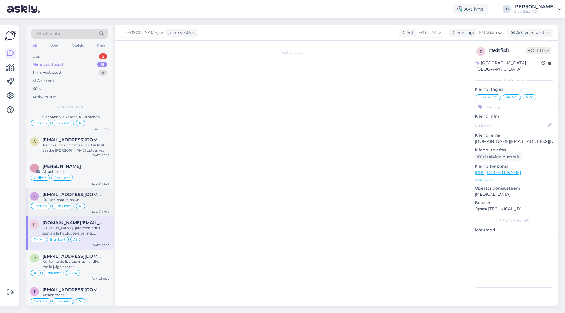
scroll to position [219, 0]
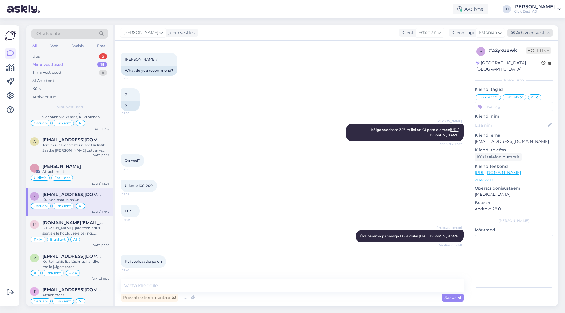
click at [540, 35] on div "Arhiveeri vestlus" at bounding box center [529, 33] width 45 height 8
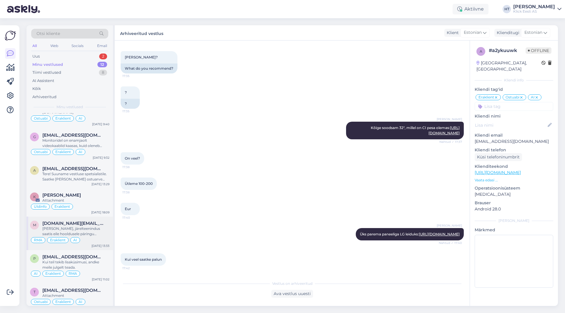
scroll to position [148, 0]
click at [96, 197] on div "Attachment" at bounding box center [75, 199] width 67 height 5
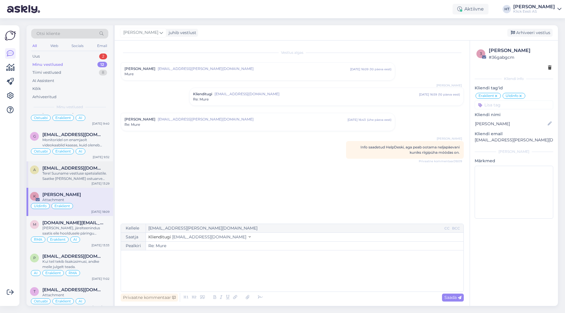
click at [98, 171] on div "Tere! Suuname vestluse spetsialistile. Saatke [PERSON_NAME] ostuarve number, et…" at bounding box center [75, 176] width 67 height 11
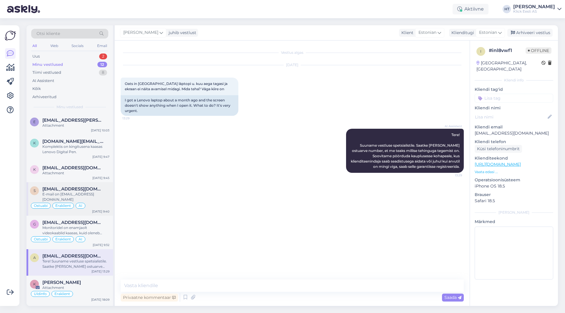
scroll to position [88, 0]
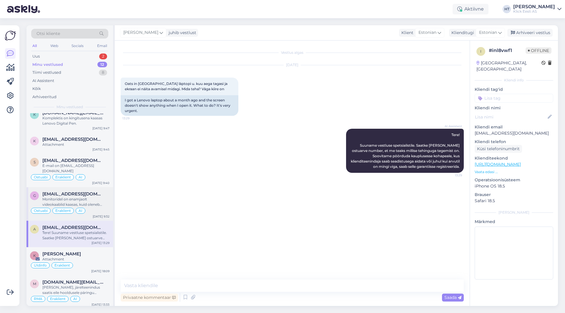
click at [94, 197] on div "Monitoridel on enamjaolt videokaablid kaasas, kuid oleneb täpsemalt monitorist.…" at bounding box center [75, 202] width 67 height 11
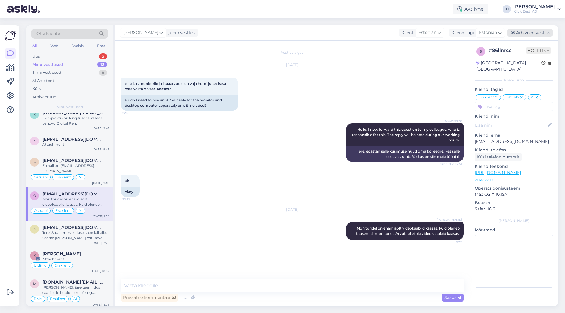
click at [517, 33] on div "Arhiveeri vestlus" at bounding box center [529, 33] width 45 height 8
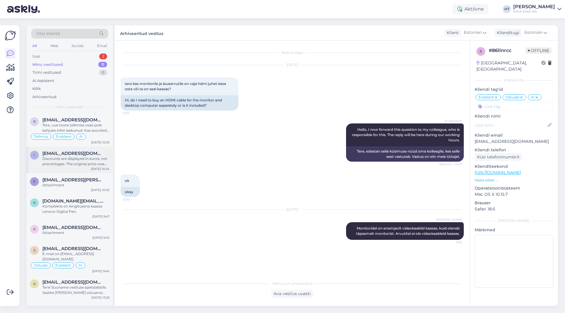
click at [91, 157] on div "Discounts are displayed in euros, not precentages. The original price was 299.9…" at bounding box center [75, 161] width 67 height 11
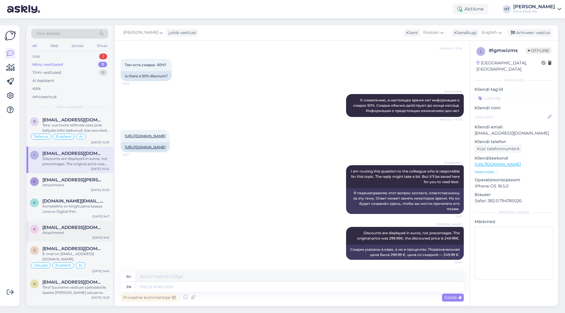
click at [94, 236] on div "[DATE] 9:45" at bounding box center [100, 238] width 17 height 4
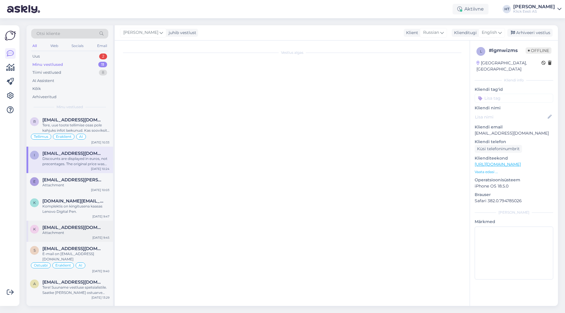
scroll to position [109, 0]
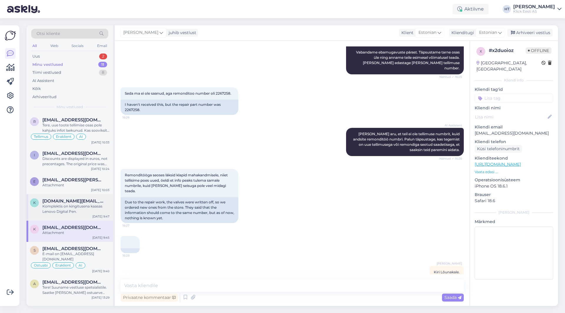
click at [102, 204] on div "Komplektis on kingitusena kaasas Lenovo Digital Pen." at bounding box center [75, 209] width 67 height 11
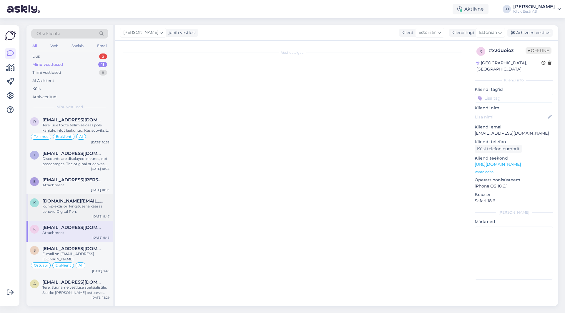
scroll to position [0, 0]
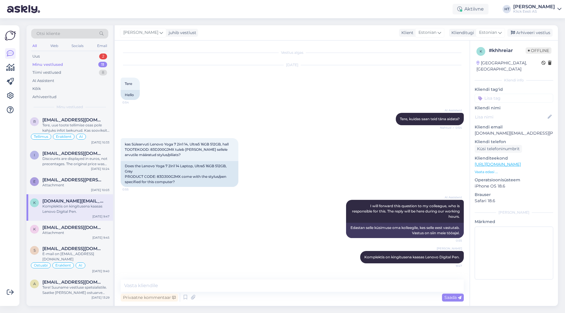
click at [508, 94] on input at bounding box center [513, 98] width 79 height 9
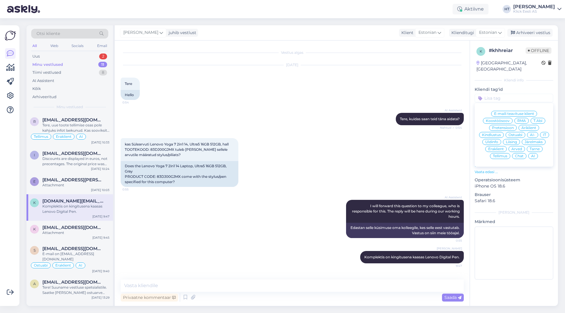
click at [514, 133] on span "Ostuabi" at bounding box center [515, 135] width 14 height 4
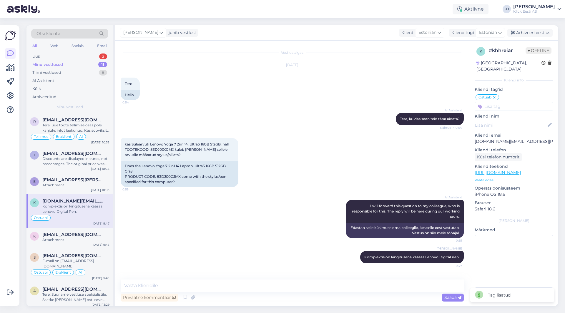
click at [509, 102] on input at bounding box center [513, 106] width 79 height 9
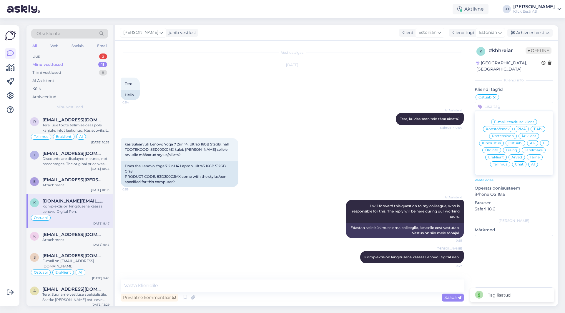
click at [497, 156] on span "Eraklient" at bounding box center [496, 158] width 16 height 4
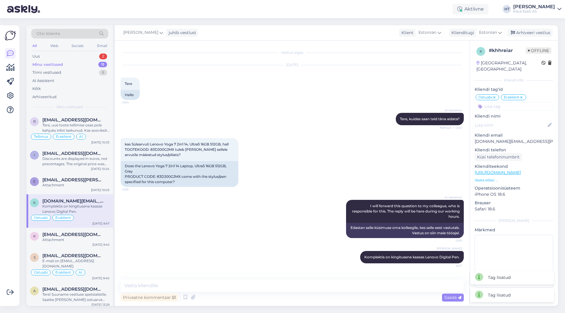
click at [509, 102] on input at bounding box center [513, 106] width 79 height 9
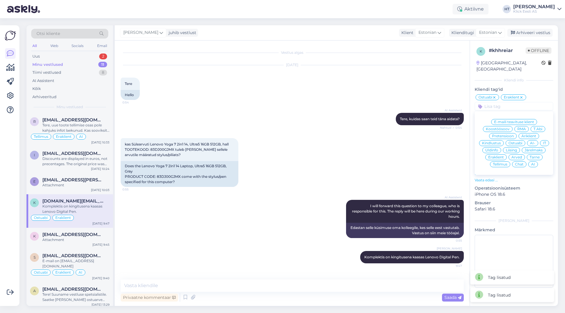
click at [532, 163] on span "AI" at bounding box center [533, 165] width 4 height 4
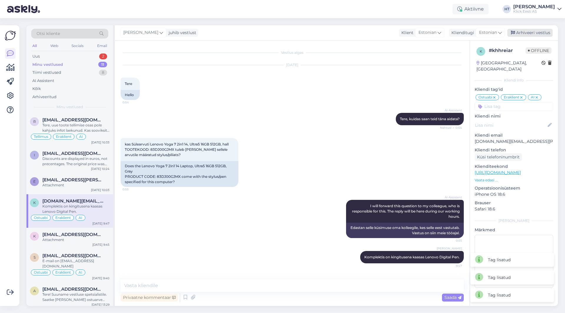
click at [529, 30] on div "Arhiveeri vestlus" at bounding box center [529, 33] width 45 height 8
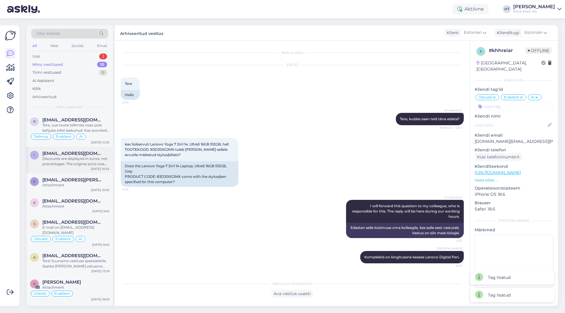
click at [86, 165] on div "Discounts are displayed in euros, not precentages. The original price was 299.9…" at bounding box center [75, 161] width 67 height 11
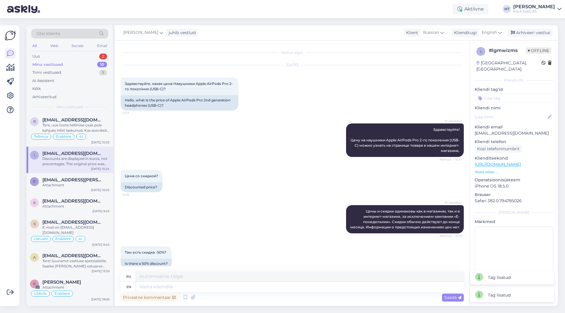
scroll to position [209, 0]
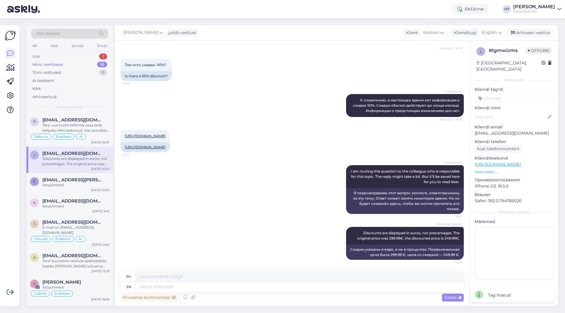
click at [516, 94] on input at bounding box center [513, 98] width 79 height 9
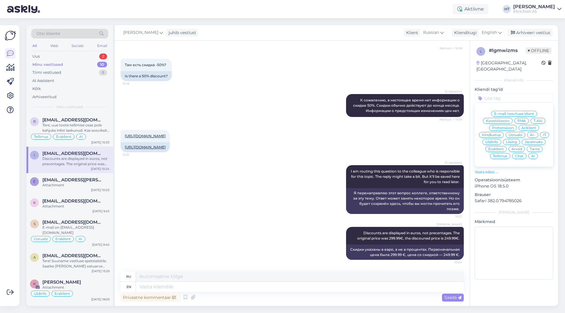
click at [520, 132] on div "Ostuabi" at bounding box center [515, 135] width 20 height 6
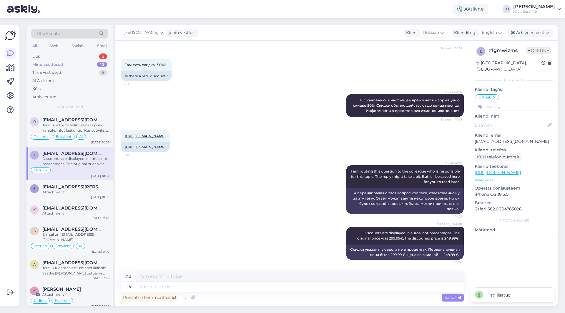
click at [513, 102] on input at bounding box center [513, 106] width 79 height 9
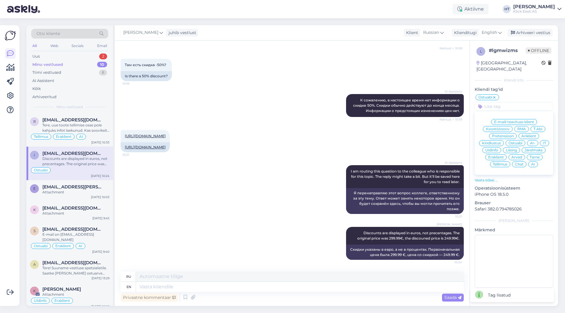
click at [495, 156] on span "Eraklient" at bounding box center [496, 158] width 16 height 4
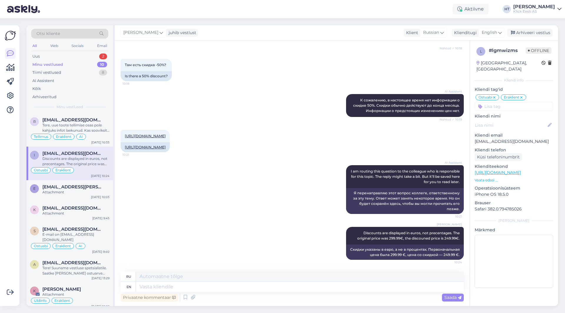
click at [512, 102] on input at bounding box center [513, 106] width 79 height 9
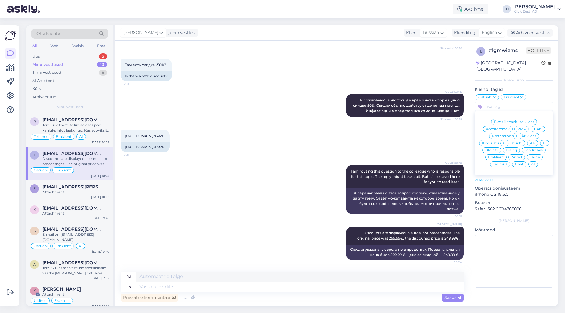
click at [533, 163] on span "AI" at bounding box center [533, 165] width 4 height 4
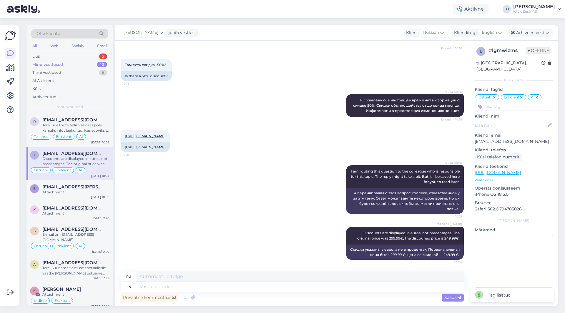
click at [273, 131] on div "[URL][DOMAIN_NAME] 10:21 [URL][DOMAIN_NAME]" at bounding box center [292, 141] width 343 height 35
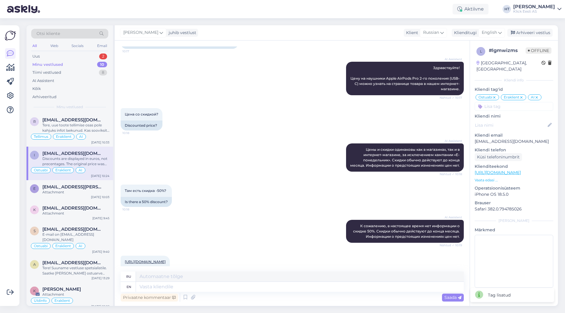
scroll to position [32, 0]
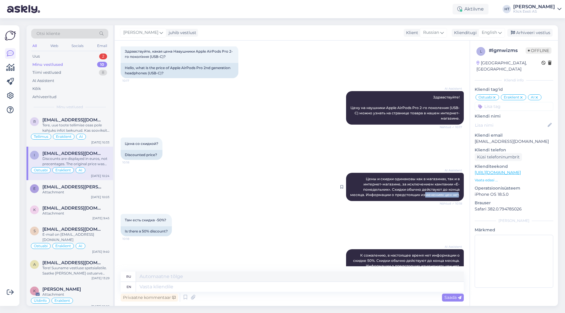
drag, startPoint x: 454, startPoint y: 201, endPoint x: 392, endPoint y: 186, distance: 64.3
click at [419, 193] on span "Цены и скидки одинаковы как в магазинах, так и в интернет-магазине, за исключен…" at bounding box center [405, 187] width 110 height 20
click at [359, 179] on div "AI Assistent [PERSON_NAME] и скидки одинаковы как в магазинах, так и в интернет…" at bounding box center [405, 187] width 118 height 28
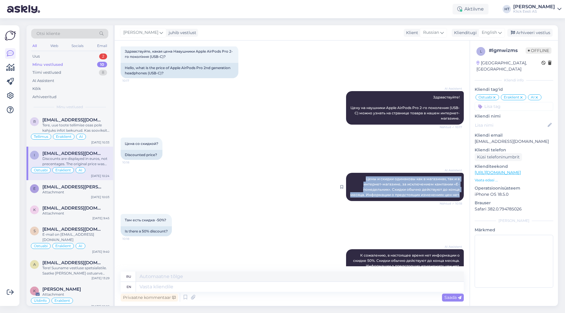
drag, startPoint x: 359, startPoint y: 178, endPoint x: 457, endPoint y: 199, distance: 99.9
click at [457, 199] on div "AI Assistent [PERSON_NAME] и скидки одинаковы как в магазинах, так и в интернет…" at bounding box center [405, 187] width 118 height 28
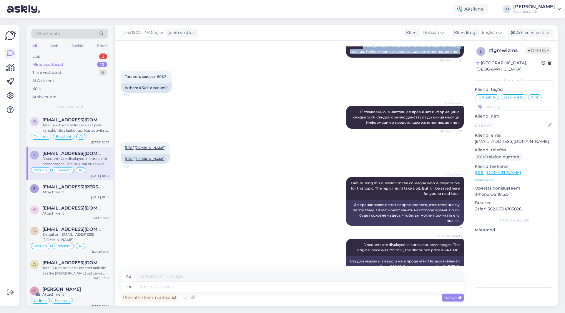
scroll to position [209, 0]
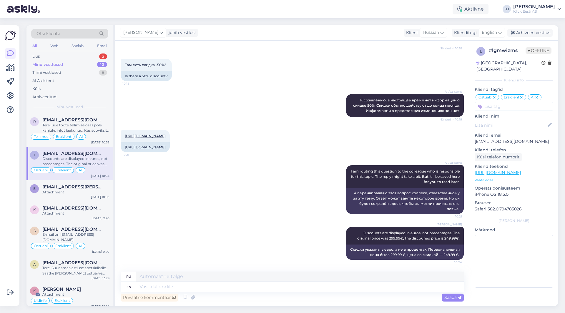
click at [316, 125] on div "[URL][DOMAIN_NAME] 10:21 [URL][DOMAIN_NAME]" at bounding box center [292, 141] width 343 height 35
click at [542, 29] on div "Arhiveeri vestlus" at bounding box center [529, 33] width 45 height 8
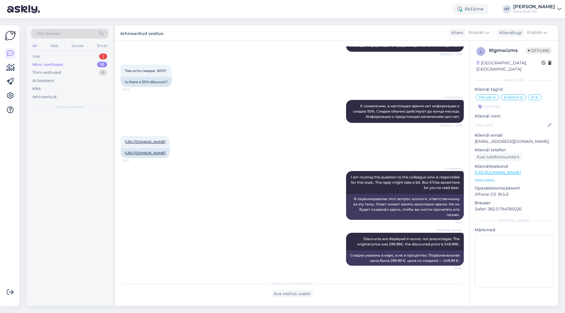
scroll to position [203, 0]
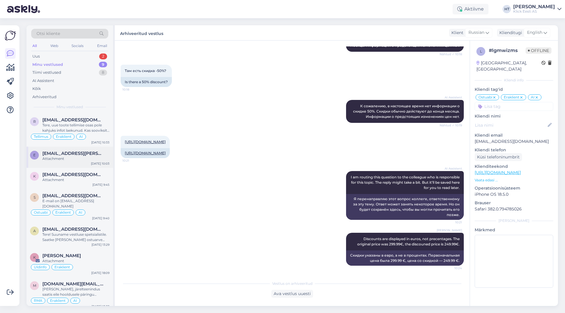
click at [104, 159] on div "Attachment" at bounding box center [75, 158] width 67 height 5
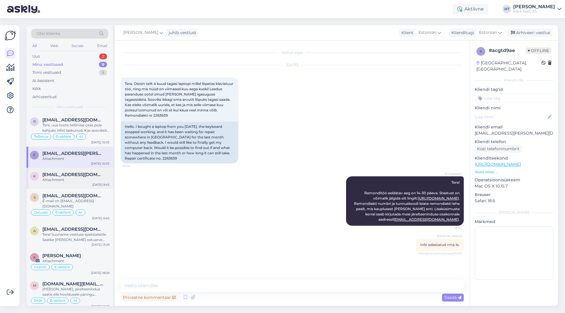
click at [94, 173] on span "[EMAIL_ADDRESS][DOMAIN_NAME]" at bounding box center [72, 174] width 61 height 5
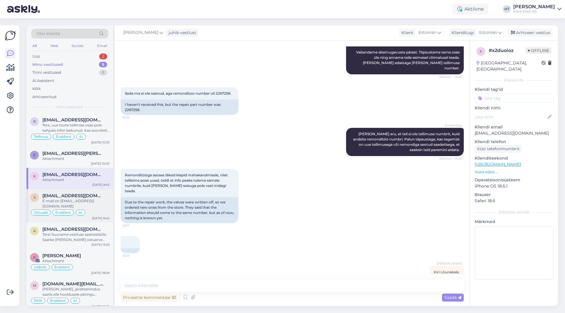
click at [79, 198] on span "[EMAIL_ADDRESS][DOMAIN_NAME]" at bounding box center [72, 195] width 61 height 5
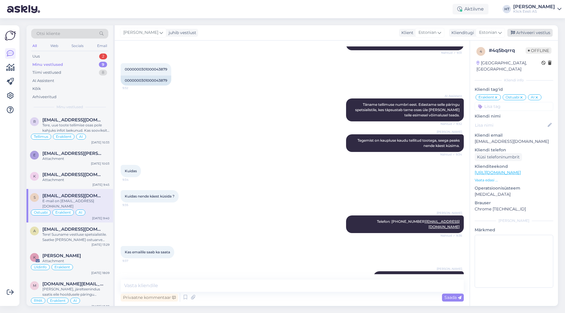
click at [525, 32] on div "Arhiveeri vestlus" at bounding box center [529, 33] width 45 height 8
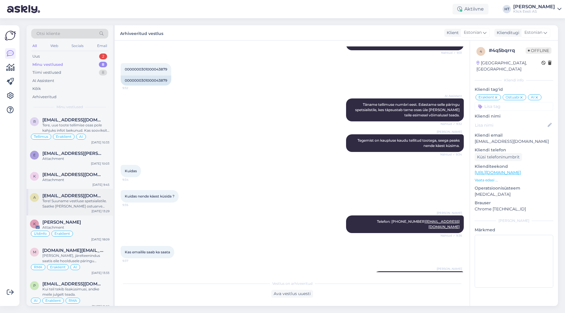
click at [82, 194] on div "[EMAIL_ADDRESS][DOMAIN_NAME]" at bounding box center [75, 195] width 67 height 5
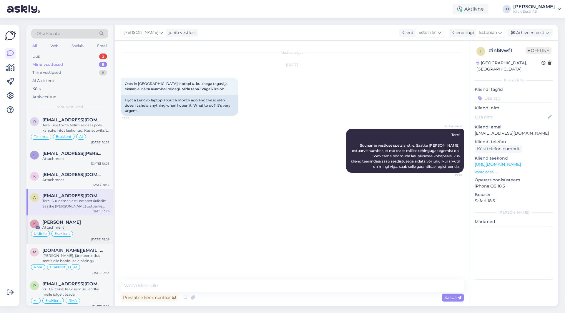
click at [92, 218] on div "K [PERSON_NAME] Attachment Üldinfo Eraklient [DATE] 18:09" at bounding box center [69, 230] width 86 height 28
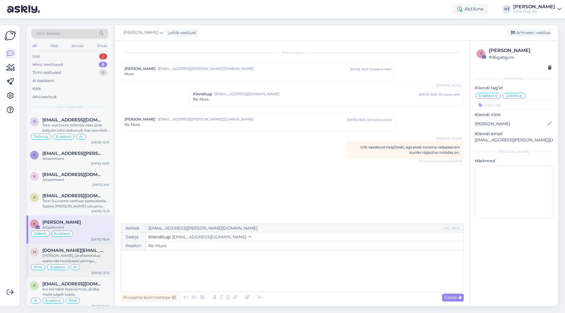
click at [85, 253] on span "[DOMAIN_NAME][EMAIL_ADDRESS][DOMAIN_NAME]" at bounding box center [72, 250] width 61 height 5
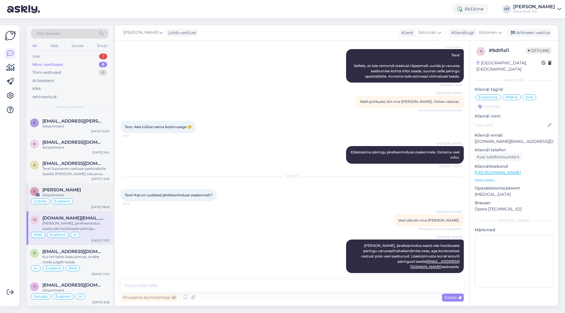
scroll to position [33, 0]
click at [537, 34] on div "Arhiveeri vestlus" at bounding box center [529, 33] width 45 height 8
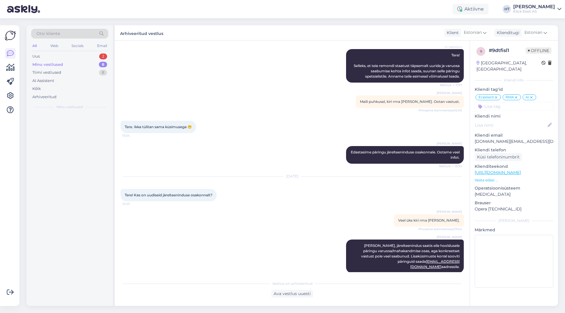
scroll to position [0, 0]
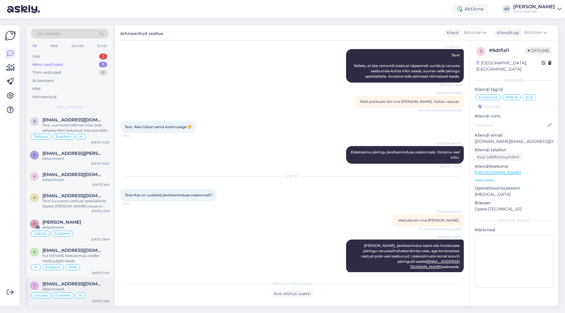
click at [90, 288] on div "Attachment" at bounding box center [75, 289] width 67 height 5
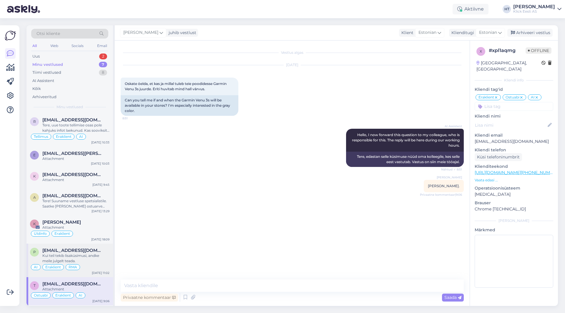
click at [98, 257] on div "Kui teil tekib lisaküsimusi, andke meile julgelt teada." at bounding box center [75, 258] width 67 height 11
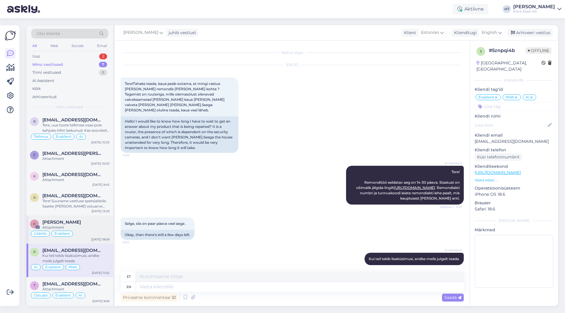
click at [103, 229] on div "Attachment" at bounding box center [75, 227] width 67 height 5
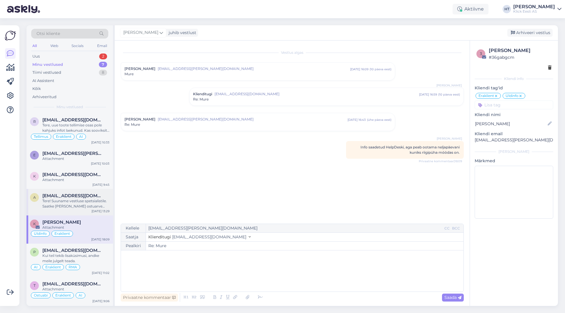
click at [100, 203] on div "Tere! Suuname vestluse spetsialistile. Saatke [PERSON_NAME] ostuarve number, et…" at bounding box center [75, 204] width 67 height 11
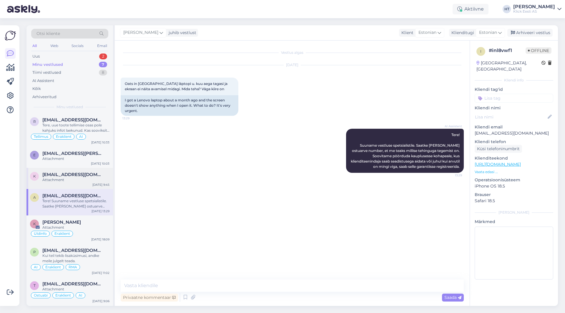
click at [107, 172] on div "[EMAIL_ADDRESS][DOMAIN_NAME]" at bounding box center [75, 174] width 67 height 5
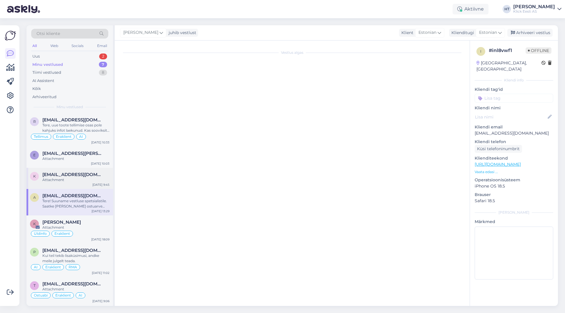
scroll to position [109, 0]
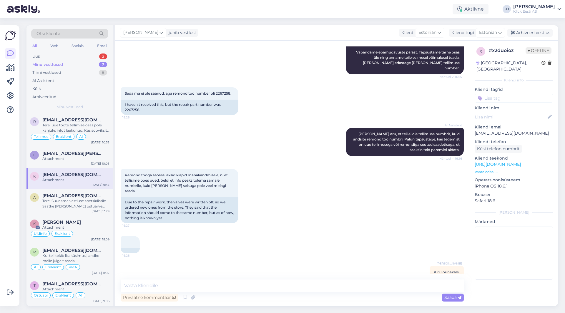
click at [103, 52] on div "Otsi kliente All Web Socials Email Uus 2 Minu vestlused 7 Tiimi vestlused 8 AI …" at bounding box center [69, 69] width 86 height 88
click at [104, 54] on div "2" at bounding box center [103, 57] width 8 height 6
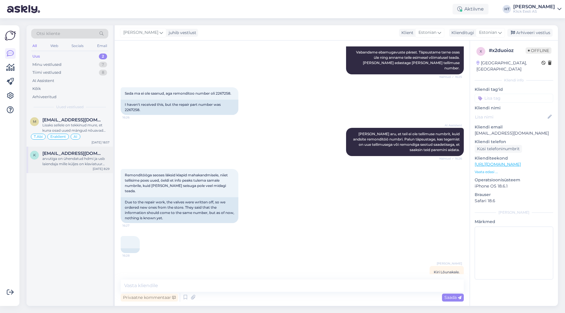
click at [95, 153] on span "[EMAIL_ADDRESS][DOMAIN_NAME]" at bounding box center [72, 153] width 61 height 5
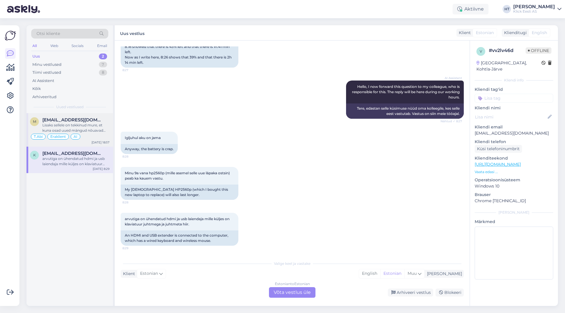
click at [96, 132] on div "Lisaks sellele on tekkinud mure, et kuna osad uued mängud nõuavad bios secure b…" at bounding box center [75, 128] width 67 height 11
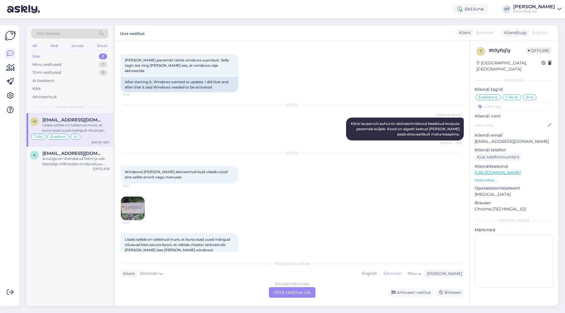
click at [141, 197] on img at bounding box center [133, 209] width 24 height 24
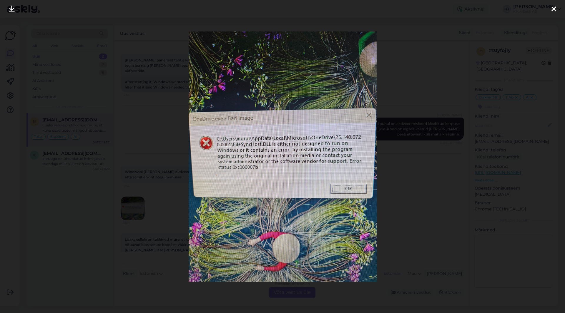
click at [183, 192] on div at bounding box center [282, 156] width 565 height 313
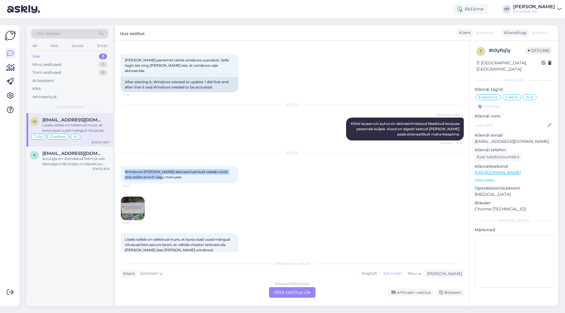
drag, startPoint x: 176, startPoint y: 163, endPoint x: 125, endPoint y: 154, distance: 51.1
click at [125, 166] on div "Windowsi [PERSON_NAME] aktiveeritud kuid viskab nüüd ette sellist errorit nagu …" at bounding box center [180, 175] width 118 height 18
click at [185, 166] on div "Windowsi [PERSON_NAME] aktiveeritud kuid viskab nüüd ette sellist errorit nagu …" at bounding box center [180, 175] width 118 height 18
click at [172, 166] on div "Windowsi [PERSON_NAME] aktiveeritud kuid viskab nüüd ette sellist errorit nagu …" at bounding box center [180, 175] width 118 height 18
drag, startPoint x: 168, startPoint y: 163, endPoint x: 125, endPoint y: 155, distance: 44.0
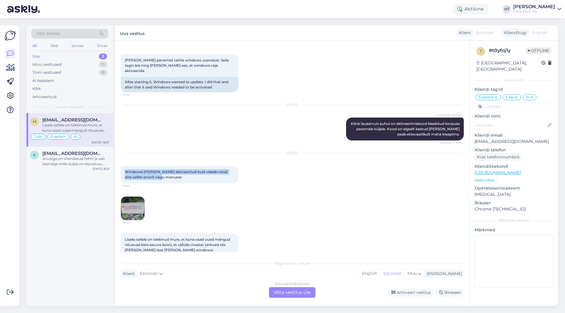
click at [125, 166] on div "Windowsi [PERSON_NAME] aktiveeritud kuid viskab nüüd ette sellist errorit nagu …" at bounding box center [180, 175] width 118 height 18
click at [125, 170] on span "Windowsi [PERSON_NAME] aktiveeritud kuid viskab nüüd ette sellist errorit nagu …" at bounding box center [177, 175] width 104 height 10
drag, startPoint x: 125, startPoint y: 155, endPoint x: 171, endPoint y: 161, distance: 46.9
click at [171, 166] on div "Windowsi [PERSON_NAME] aktiveeritud kuid viskab nüüd ette sellist errorit nagu …" at bounding box center [180, 175] width 118 height 18
click at [170, 166] on div "Windowsi [PERSON_NAME] aktiveeritud kuid viskab nüüd ette sellist errorit nagu …" at bounding box center [180, 175] width 118 height 18
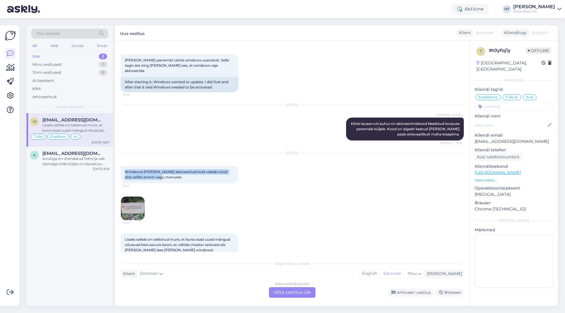
drag, startPoint x: 168, startPoint y: 163, endPoint x: 123, endPoint y: 154, distance: 46.1
click at [123, 166] on div "Windowsi [PERSON_NAME] aktiveeritud kuid viskab nüüd ette sellist errorit nagu …" at bounding box center [180, 175] width 118 height 18
drag, startPoint x: 123, startPoint y: 154, endPoint x: 197, endPoint y: 165, distance: 75.5
click at [197, 166] on div "Windowsi [PERSON_NAME] aktiveeritud kuid viskab nüüd ette sellist errorit nagu …" at bounding box center [180, 175] width 118 height 18
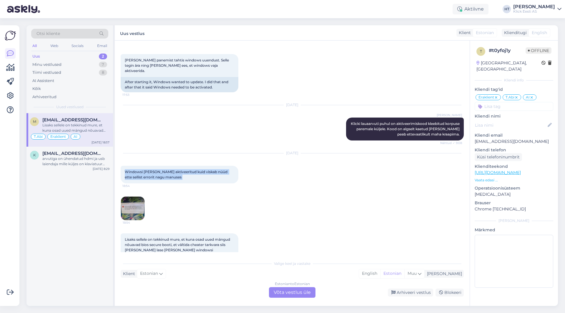
click at [197, 166] on div "Windowsi [PERSON_NAME] aktiveeritud kuid viskab nüüd ette sellist errorit nagu …" at bounding box center [180, 175] width 118 height 18
drag, startPoint x: 197, startPoint y: 165, endPoint x: 117, endPoint y: 151, distance: 80.9
click at [117, 151] on div "Vestlus algas [DATE] Tere! Ostsin teie [PERSON_NAME] [DATE] arvuti. 17:52 Hello…" at bounding box center [292, 174] width 355 height 266
click at [124, 166] on div "Windowsi [PERSON_NAME] aktiveeritud kuid viskab nüüd ette sellist errorit nagu …" at bounding box center [180, 175] width 118 height 18
drag, startPoint x: 124, startPoint y: 155, endPoint x: 220, endPoint y: 171, distance: 97.5
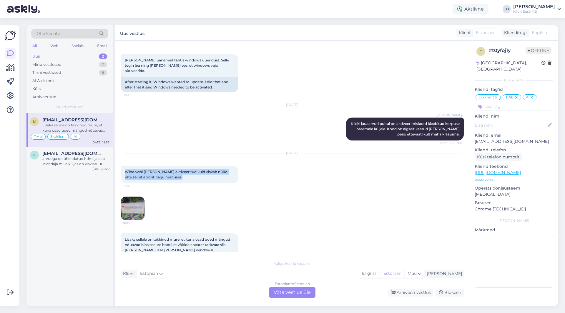
click at [220, 171] on div "[DATE] Windowsi [PERSON_NAME] aktiveeritud kuid viskab nüüd ette sellist errori…" at bounding box center [292, 187] width 343 height 80
click at [211, 166] on div "Windowsi [PERSON_NAME] aktiveeritud kuid viskab nüüd ette sellist errorit nagu …" at bounding box center [180, 175] width 118 height 18
drag, startPoint x: 205, startPoint y: 164, endPoint x: 124, endPoint y: 155, distance: 82.0
click at [124, 166] on div "Windowsi [PERSON_NAME] aktiveeritud kuid viskab nüüd ette sellist errorit nagu …" at bounding box center [180, 175] width 118 height 18
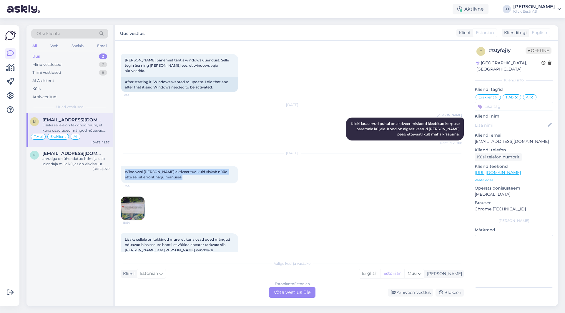
drag, startPoint x: 124, startPoint y: 155, endPoint x: 177, endPoint y: 165, distance: 54.5
click at [177, 166] on div "Windowsi [PERSON_NAME] aktiveeritud kuid viskab nüüd ette sellist errorit nagu …" at bounding box center [180, 175] width 118 height 18
drag, startPoint x: 177, startPoint y: 165, endPoint x: 126, endPoint y: 155, distance: 52.6
click at [126, 166] on div "Windowsi [PERSON_NAME] aktiveeritud kuid viskab nüüd ette sellist errorit nagu …" at bounding box center [180, 175] width 118 height 18
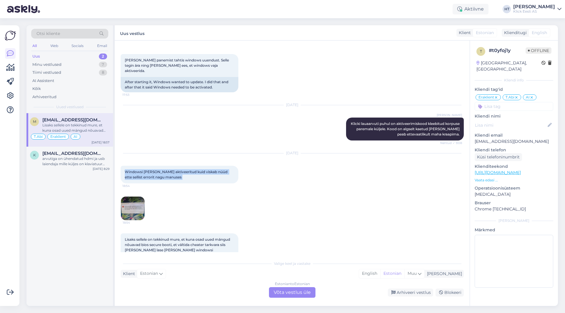
click at [123, 166] on div "Windowsi [PERSON_NAME] aktiveeritud kuid viskab nüüd ette sellist errorit nagu …" at bounding box center [180, 175] width 118 height 18
drag, startPoint x: 123, startPoint y: 155, endPoint x: 171, endPoint y: 163, distance: 48.7
click at [171, 166] on div "Windowsi [PERSON_NAME] aktiveeritud kuid viskab nüüd ette sellist errorit nagu …" at bounding box center [180, 175] width 118 height 18
drag, startPoint x: 171, startPoint y: 163, endPoint x: 118, endPoint y: 153, distance: 54.2
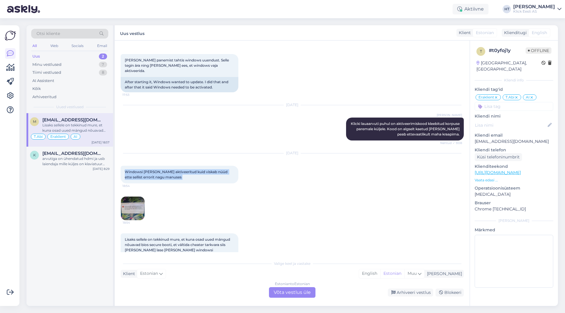
click at [118, 153] on div "Vestlus algas [DATE] Tere! Ostsin teie [PERSON_NAME] [DATE] arvuti. 17:52 Hello…" at bounding box center [292, 174] width 355 height 266
click at [121, 166] on div "Windowsi [PERSON_NAME] aktiveeritud kuid viskab nüüd ette sellist errorit nagu …" at bounding box center [180, 175] width 118 height 18
drag, startPoint x: 123, startPoint y: 154, endPoint x: 191, endPoint y: 165, distance: 69.4
click at [191, 166] on div "Windowsi [PERSON_NAME] aktiveeritud kuid viskab nüüd ette sellist errorit nagu …" at bounding box center [180, 175] width 118 height 18
click at [170, 166] on div "Windowsi [PERSON_NAME] aktiveeritud kuid viskab nüüd ette sellist errorit nagu …" at bounding box center [180, 175] width 118 height 18
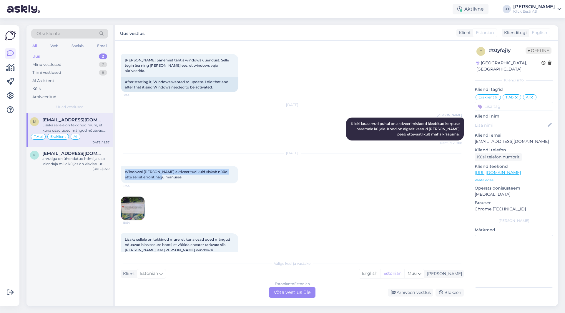
drag, startPoint x: 181, startPoint y: 164, endPoint x: 124, endPoint y: 154, distance: 57.0
click at [124, 166] on div "Windowsi [PERSON_NAME] aktiveeritud kuid viskab nüüd ette sellist errorit nagu …" at bounding box center [180, 175] width 118 height 18
drag, startPoint x: 124, startPoint y: 154, endPoint x: 189, endPoint y: 162, distance: 64.9
click at [189, 166] on div "Windowsi [PERSON_NAME] aktiveeritud kuid viskab nüüd ette sellist errorit nagu …" at bounding box center [180, 175] width 118 height 18
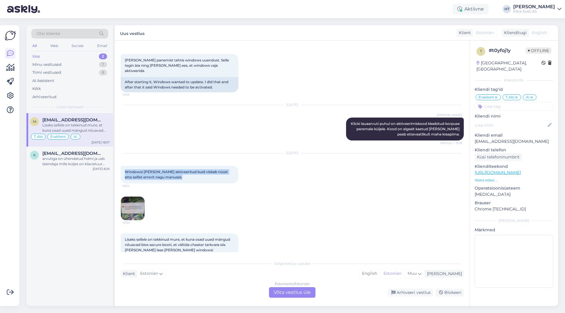
click at [190, 166] on div "Windowsi [PERSON_NAME] aktiveeritud kuid viskab nüüd ette sellist errorit nagu …" at bounding box center [180, 175] width 118 height 18
drag, startPoint x: 122, startPoint y: 154, endPoint x: 185, endPoint y: 167, distance: 64.3
click at [185, 167] on div "Windowsi [PERSON_NAME] aktiveeritud kuid viskab nüüd ette sellist errorit nagu …" at bounding box center [180, 175] width 118 height 18
drag, startPoint x: 187, startPoint y: 166, endPoint x: 125, endPoint y: 155, distance: 62.6
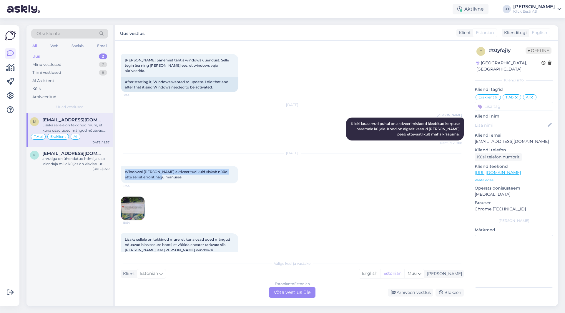
click at [125, 166] on div "Windowsi [PERSON_NAME] aktiveeritud kuid viskab nüüd ette sellist errorit nagu …" at bounding box center [180, 175] width 118 height 18
click at [125, 170] on span "Windowsi [PERSON_NAME] aktiveeritud kuid viskab nüüd ette sellist errorit nagu …" at bounding box center [177, 175] width 104 height 10
drag, startPoint x: 123, startPoint y: 153, endPoint x: 181, endPoint y: 185, distance: 65.8
click at [181, 185] on div "[DATE] Windowsi [PERSON_NAME] aktiveeritud kuid viskab nüüd ette sellist errori…" at bounding box center [292, 187] width 343 height 80
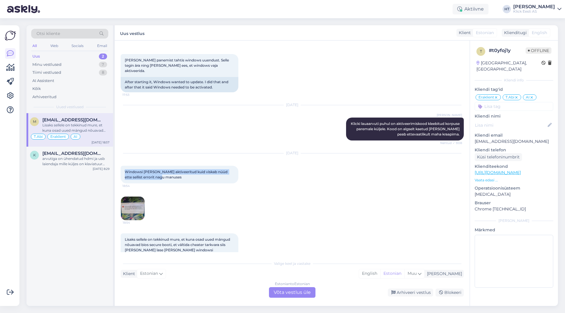
drag, startPoint x: 191, startPoint y: 164, endPoint x: 121, endPoint y: 152, distance: 71.3
click at [121, 166] on div "Windowsi [PERSON_NAME] aktiveeritud kuid viskab nüüd ette sellist errorit nagu …" at bounding box center [180, 175] width 118 height 18
drag, startPoint x: 121, startPoint y: 152, endPoint x: 208, endPoint y: 175, distance: 90.2
click at [208, 175] on div "[DATE] Windowsi [PERSON_NAME] aktiveeritud kuid viskab nüüd ette sellist errori…" at bounding box center [292, 187] width 343 height 80
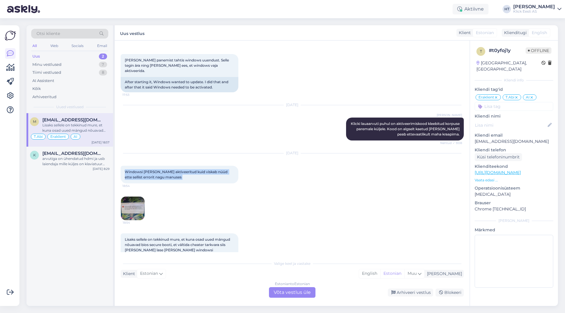
click at [208, 175] on div "[DATE] Windowsi [PERSON_NAME] aktiveeritud kuid viskab nüüd ette sellist errori…" at bounding box center [292, 187] width 343 height 80
drag, startPoint x: 211, startPoint y: 172, endPoint x: 123, endPoint y: 153, distance: 89.5
click at [125, 152] on div "[DATE] Windowsi [PERSON_NAME] aktiveeritud kuid viskab nüüd ette sellist errori…" at bounding box center [292, 187] width 343 height 80
click at [123, 166] on div "Windowsi [PERSON_NAME] aktiveeritud kuid viskab nüüd ette sellist errorit nagu …" at bounding box center [180, 175] width 118 height 18
drag, startPoint x: 123, startPoint y: 153, endPoint x: 250, endPoint y: 173, distance: 128.4
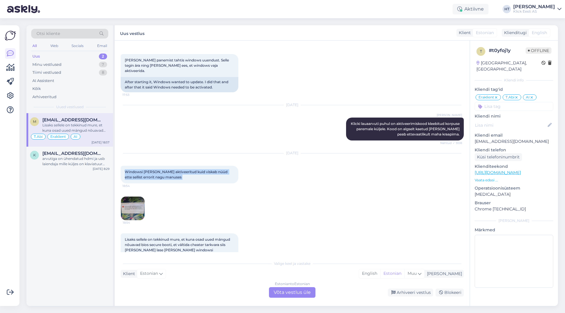
click at [250, 173] on div "[DATE] Windowsi [PERSON_NAME] aktiveeritud kuid viskab nüüd ette sellist errori…" at bounding box center [292, 187] width 343 height 80
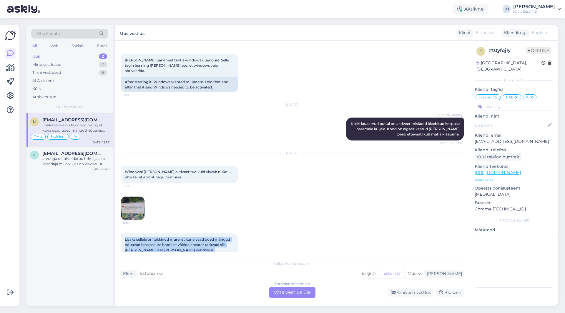
drag, startPoint x: 118, startPoint y: 222, endPoint x: 218, endPoint y: 248, distance: 103.4
click at [218, 248] on div "Vestlus algas [DATE] Tere! Ostsin teie [PERSON_NAME] [DATE] arvuti. 17:52 Hello…" at bounding box center [292, 174] width 355 height 266
click at [216, 244] on div "Lisaks sellele on tekkinud mure, et kuna osad uued mängud nõuavad bios secure b…" at bounding box center [180, 248] width 118 height 28
click at [289, 289] on div "Estonian to Estonian Võta vestlus üle" at bounding box center [292, 292] width 46 height 11
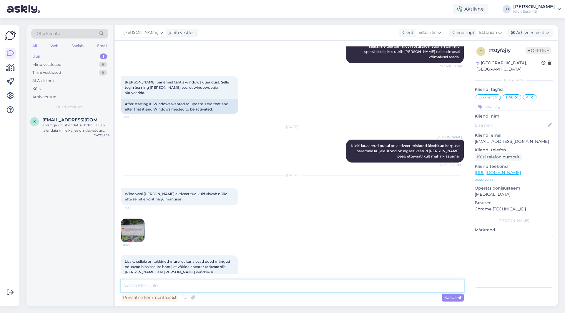
click at [279, 284] on textarea at bounding box center [292, 286] width 343 height 12
click at [217, 284] on textarea at bounding box center [292, 286] width 343 height 12
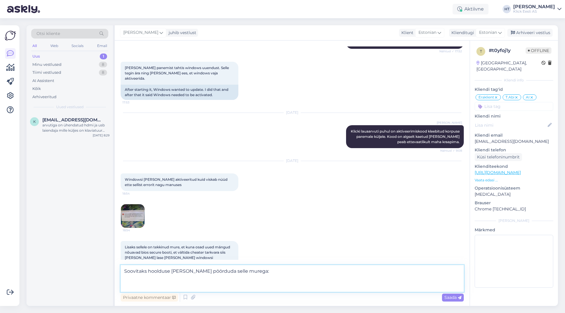
paste textarea "[PERSON_NAME] Tallinn [STREET_ADDRESS] (1. korrus), [GEOGRAPHIC_DATA] E-N 10.00…"
type textarea "Soovitaks hoolduse [PERSON_NAME] pöörduda selle murega: Klick Hooldus Tallinn […"
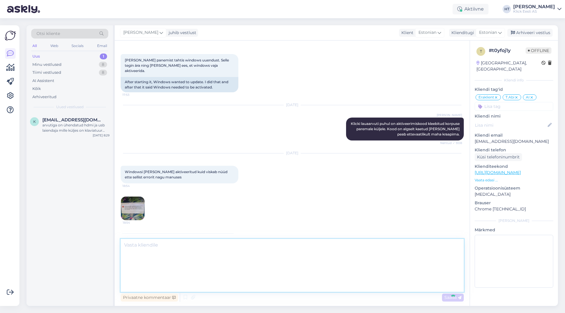
scroll to position [213, 0]
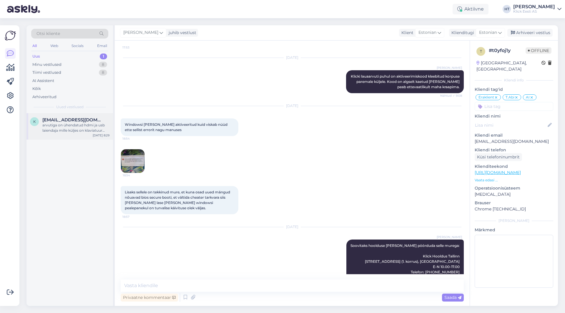
click at [76, 122] on span "[EMAIL_ADDRESS][DOMAIN_NAME]" at bounding box center [72, 119] width 61 height 5
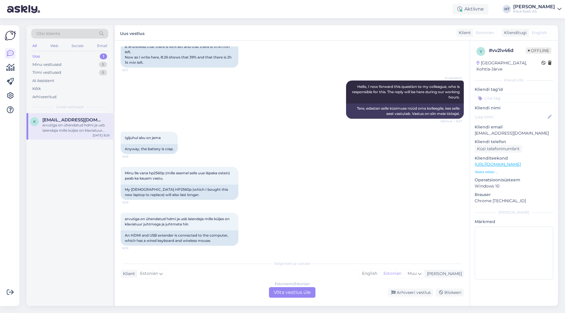
click at [298, 293] on div "Estonian to Estonian Võta vestlus üle" at bounding box center [292, 292] width 46 height 11
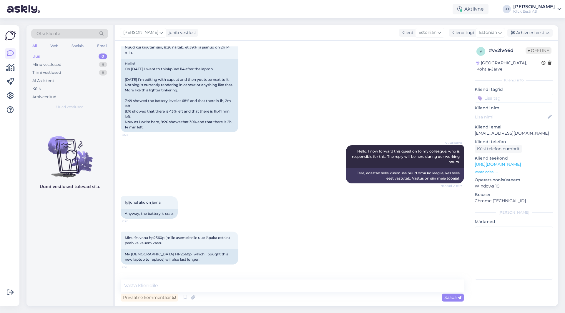
scroll to position [127, 0]
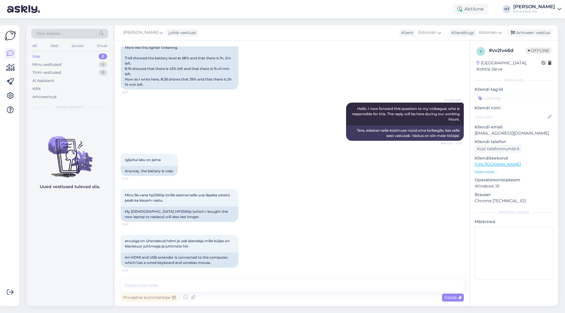
click at [271, 162] on div "Igljuhul aku on jama 8:28 Anyway, the battery is crap." at bounding box center [292, 164] width 343 height 35
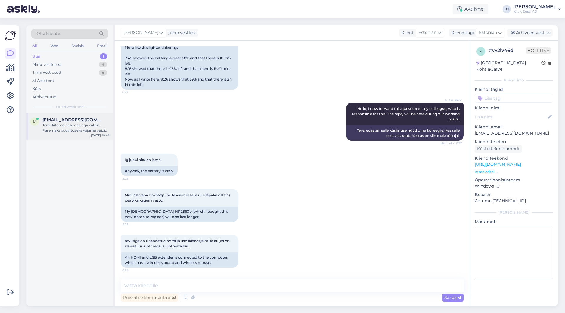
click at [74, 130] on div "Tere! Aitame hea meelega valida. Paremaks soovituseks vajame veidi lisainfot. K…" at bounding box center [75, 128] width 67 height 11
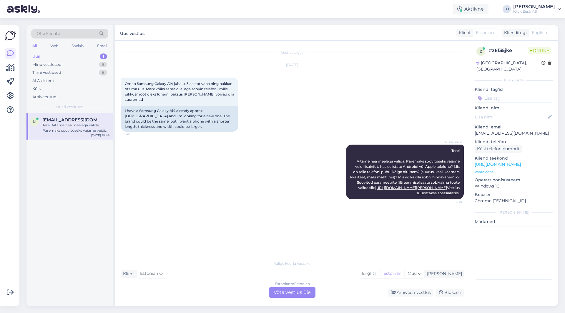
scroll to position [0, 0]
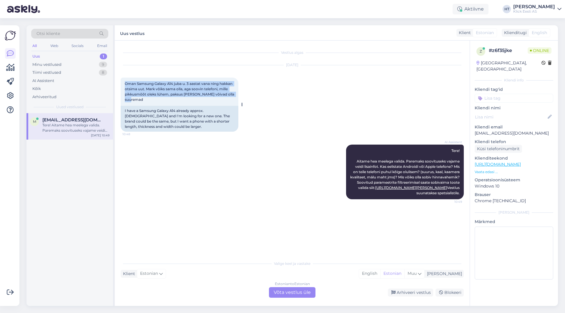
drag, startPoint x: 125, startPoint y: 83, endPoint x: 167, endPoint y: 102, distance: 46.7
click at [167, 102] on div "Oman Samsung Galaxy A14 juba u. 3 aastat vana ning hakkan otsima uut. Mark võik…" at bounding box center [180, 92] width 118 height 28
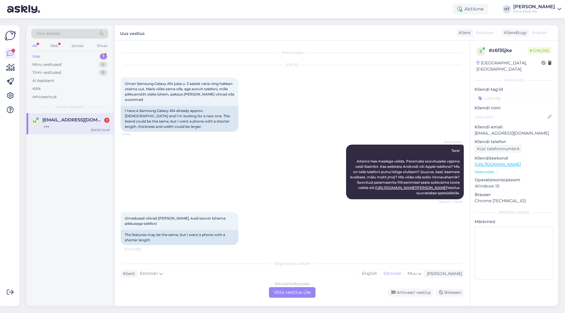
click at [297, 102] on div "[DATE] Oman Samsung Galaxy A14 juba u. 3 aastat vana ning hakkan otsima uut. Ma…" at bounding box center [292, 98] width 343 height 79
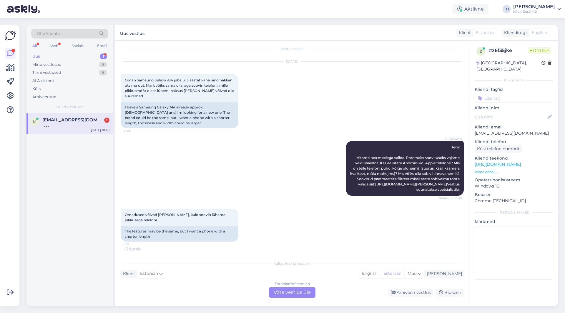
scroll to position [6, 0]
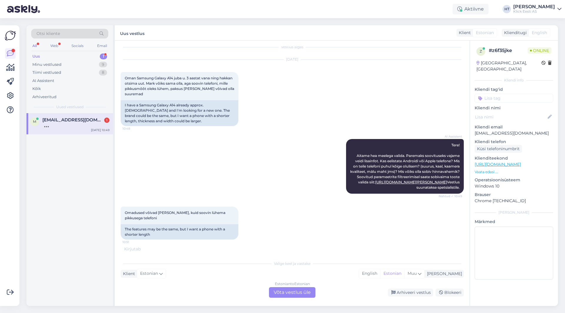
click at [299, 292] on div "Estonian to Estonian Võta vestlus üle" at bounding box center [292, 292] width 46 height 11
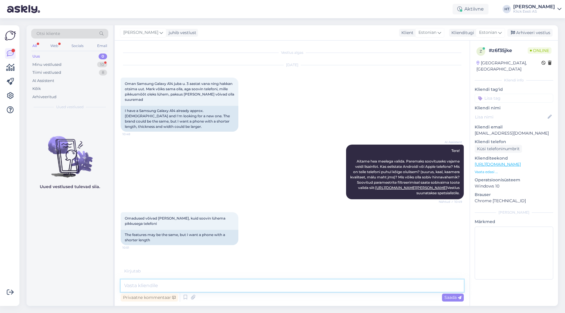
click at [288, 288] on textarea at bounding box center [292, 286] width 343 height 12
paste textarea "[URL][DOMAIN_NAME]"
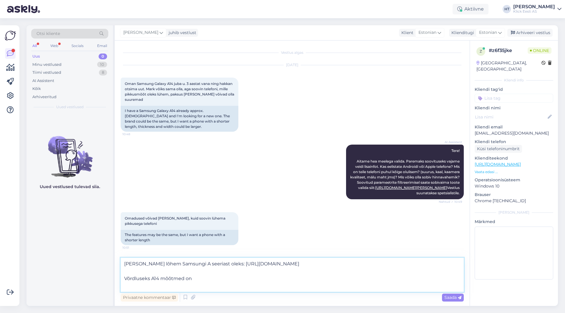
paste textarea "167,7 78,0 9,1"
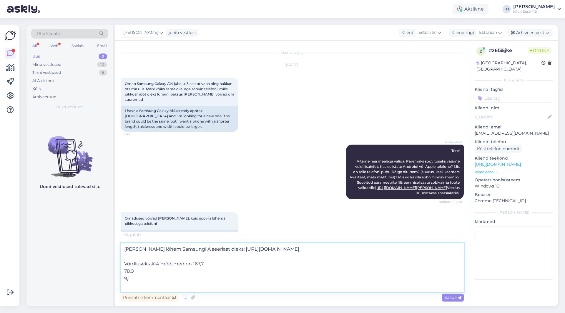
click at [125, 272] on textarea "[PERSON_NAME] lõhem Samsungi A seeriast oleks: [URL][DOMAIN_NAME] Võrdluseks A1…" at bounding box center [292, 267] width 343 height 49
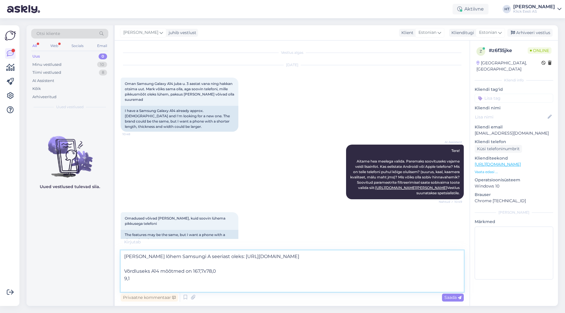
click at [124, 279] on textarea "[PERSON_NAME] lõhem Samsungi A seeriast oleks: [URL][DOMAIN_NAME] Võrdluseks A1…" at bounding box center [292, 271] width 343 height 41
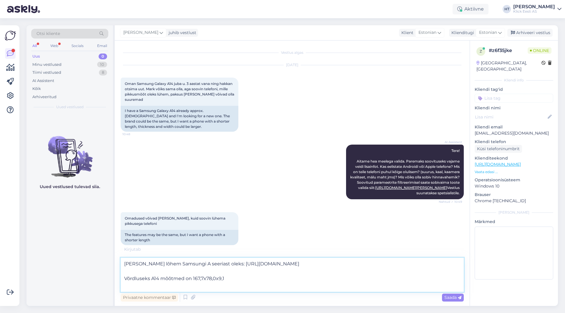
click at [244, 273] on textarea "[PERSON_NAME] lõhem Samsungi A seeriast oleks: [URL][DOMAIN_NAME] Võrdluseks A1…" at bounding box center [292, 275] width 343 height 34
click at [245, 279] on textarea "[PERSON_NAME] lõhem Samsungi A seeriast oleks: [URL][DOMAIN_NAME] Võrdluseks A1…" at bounding box center [292, 275] width 343 height 34
paste textarea "162,9 78,2 7,4"
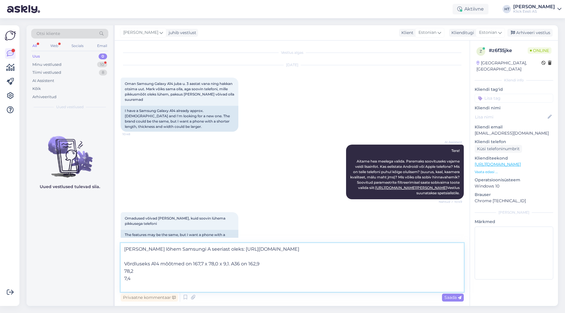
scroll to position [44, 0]
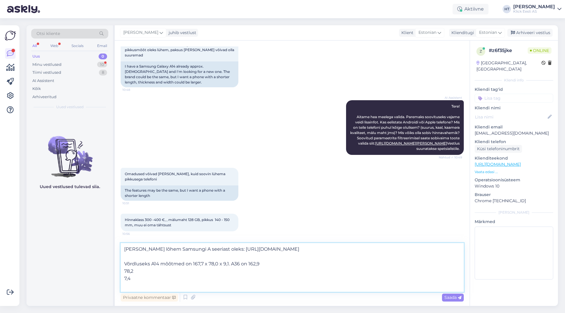
click at [124, 271] on textarea "[PERSON_NAME] lõhem Samsungi A seeriast oleks: [URL][DOMAIN_NAME] Võrdluseks A1…" at bounding box center [292, 267] width 343 height 49
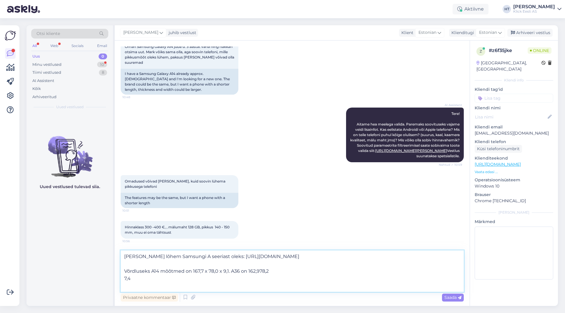
scroll to position [37, 0]
click at [123, 278] on textarea "[PERSON_NAME] lõhem Samsungi A seeriast oleks: [URL][DOMAIN_NAME] Võrdluseks A1…" at bounding box center [292, 271] width 343 height 41
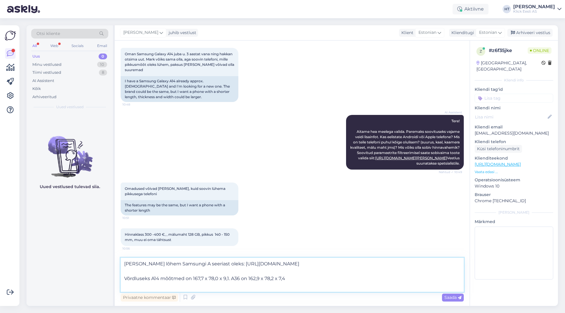
click at [295, 279] on textarea "[PERSON_NAME] lõhem Samsungi A seeriast oleks: [URL][DOMAIN_NAME] Võrdluseks A1…" at bounding box center [292, 275] width 343 height 34
type textarea "[PERSON_NAME] lõhem Samsungi A seeriast oleks: [URL][DOMAIN_NAME] Võrdluseks A1…"
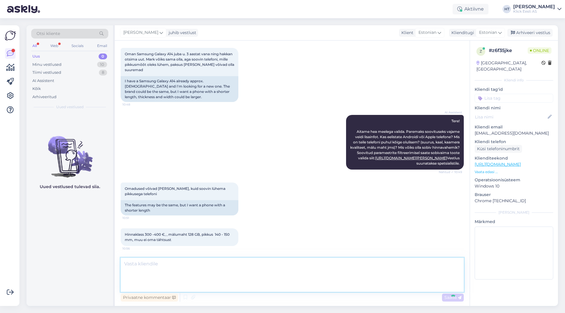
scroll to position [60, 0]
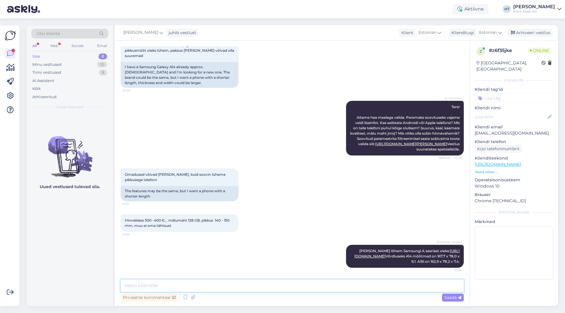
click at [174, 283] on textarea at bounding box center [292, 286] width 343 height 12
click at [166, 282] on textarea at bounding box center [292, 286] width 343 height 12
click at [244, 287] on textarea at bounding box center [292, 286] width 343 height 12
paste textarea "[URL][DOMAIN_NAME][PERSON_NAME]"
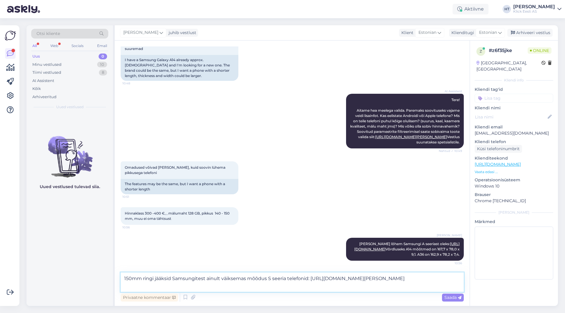
type textarea "150mm ringi jääksid Samsungitest ainult väiksemas mõõdus S seeria telefonid: [U…"
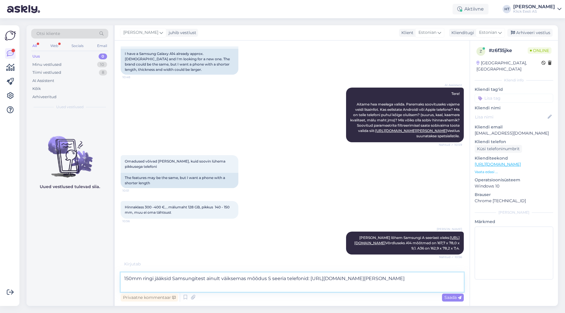
click at [354, 287] on textarea "150mm ringi jääksid Samsungitest ainult väiksemas mõõdus S seeria telefonid: [U…" at bounding box center [292, 282] width 343 height 19
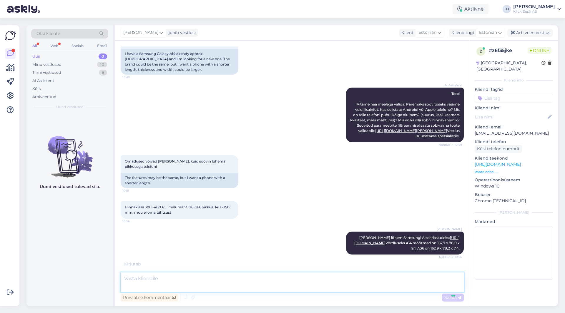
scroll to position [101, 0]
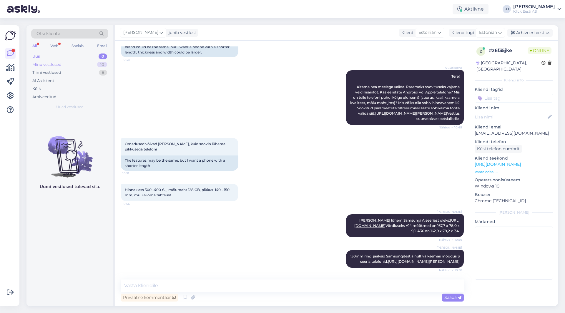
click at [95, 63] on div "Minu vestlused 10" at bounding box center [69, 65] width 77 height 8
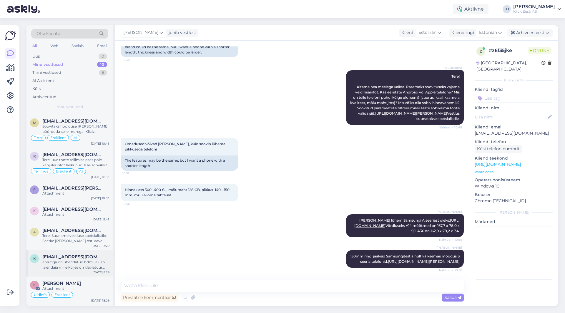
scroll to position [0, 0]
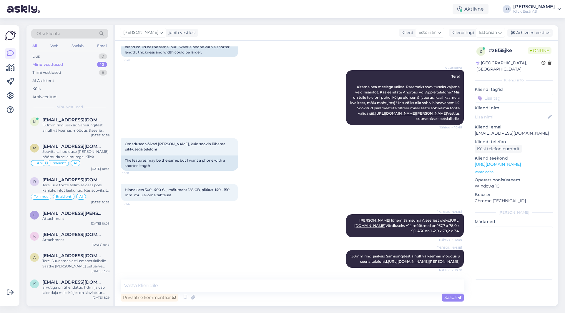
click at [286, 177] on div "Hinnaklass 300 -400 €, , mälumaht 128 GB, pikkus 140 - 150 mm, muu ei oma tähts…" at bounding box center [292, 192] width 343 height 31
click at [74, 65] on div "Minu vestlused 10" at bounding box center [69, 65] width 77 height 8
click at [90, 123] on div "150mm ringi jääksid Samsungitest ainult väiksemas mõõdus S seeria telefonid: [U…" at bounding box center [75, 128] width 67 height 11
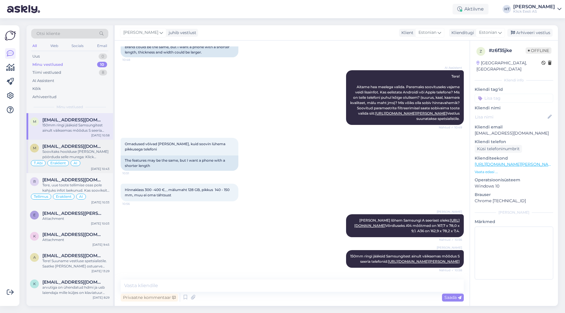
click at [104, 156] on div "Soovitaks hoolduse [PERSON_NAME] pöörduda selle murega: Klick Hooldus Tallinn […" at bounding box center [75, 154] width 67 height 11
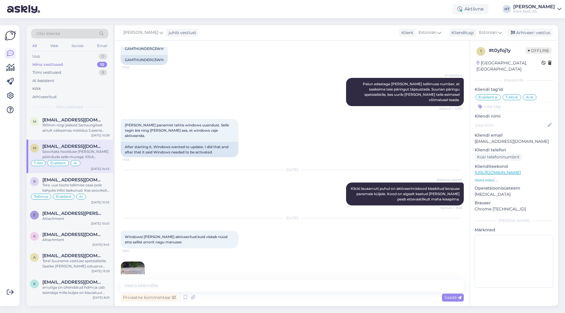
scroll to position [213, 0]
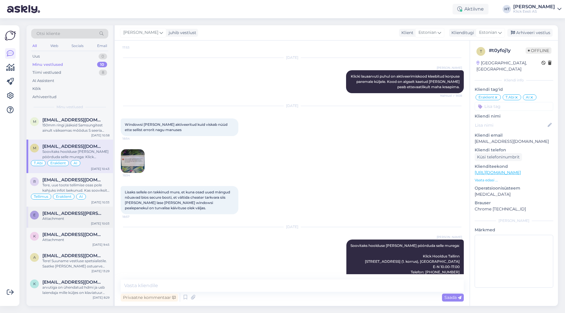
click at [104, 217] on div "Attachment" at bounding box center [75, 218] width 67 height 5
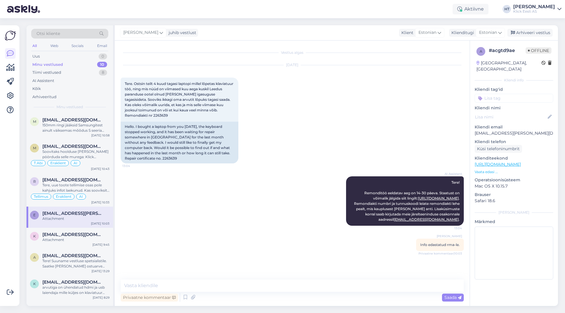
scroll to position [0, 0]
click at [335, 146] on div "[DATE] Tere. Ostsin teilt 4 kuud tagasi laptopi millel lõpetas klaviatuur töö, …" at bounding box center [292, 114] width 343 height 111
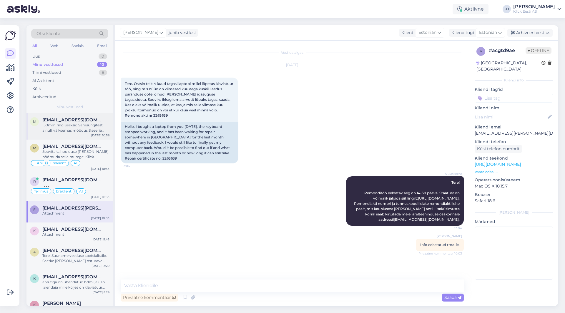
click at [93, 124] on div "150mm ringi jääksid Samsungitest ainult väiksemas mõõdus S seeria telefonid: [U…" at bounding box center [75, 128] width 67 height 11
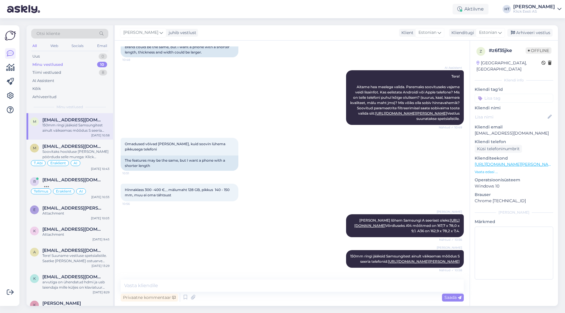
click at [282, 230] on div "[PERSON_NAME] [PERSON_NAME] lõhem Samsungi A seeriast oleks: [URL][DOMAIN_NAME]…" at bounding box center [292, 226] width 343 height 36
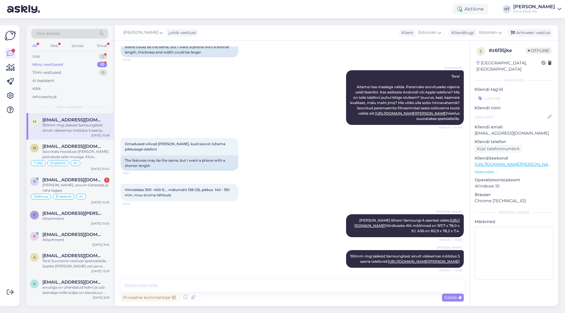
click at [161, 93] on div "AI Assistent Tere! Aitame hea meelega valida. Paremaks soovituseks vajame veidi…" at bounding box center [292, 98] width 343 height 68
click at [83, 63] on div "Minu vestlused 10" at bounding box center [69, 65] width 77 height 8
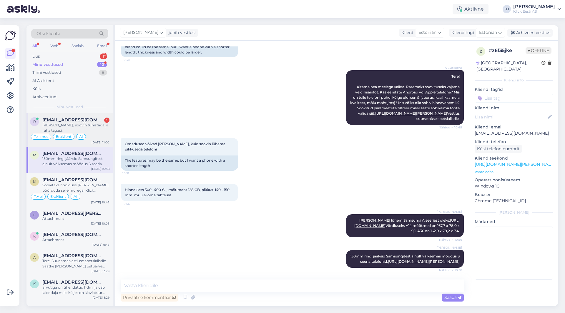
click at [97, 122] on span "[EMAIL_ADDRESS][DOMAIN_NAME]" at bounding box center [72, 119] width 61 height 5
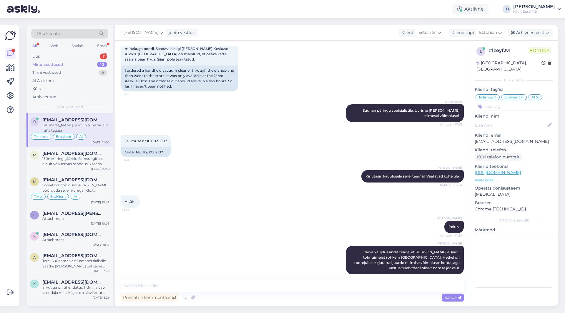
scroll to position [532, 0]
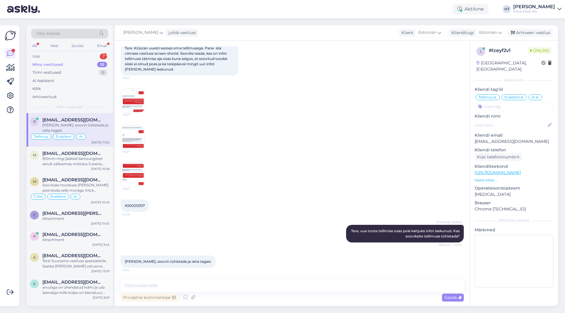
click at [208, 208] on div "#200212107 10:28" at bounding box center [292, 205] width 343 height 25
click at [225, 290] on textarea at bounding box center [292, 286] width 343 height 12
click at [99, 53] on div "Uus 2" at bounding box center [69, 56] width 77 height 8
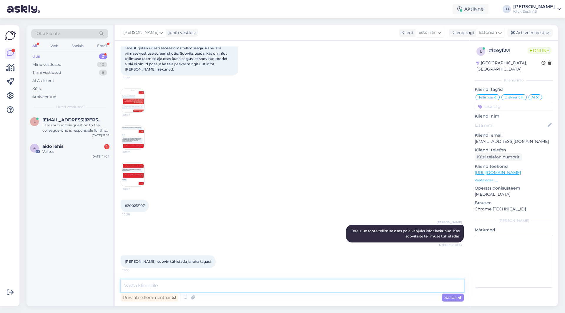
click at [207, 288] on textarea at bounding box center [292, 286] width 343 height 12
click at [208, 279] on div "Vestlus algas [DATE] Tere 17:24 Hello AI Assistent [PERSON_NAME], kuidas saan t…" at bounding box center [292, 174] width 355 height 266
click at [208, 291] on textarea at bounding box center [292, 286] width 343 height 12
type textarea "Selge, edastame tühistuse soovi."
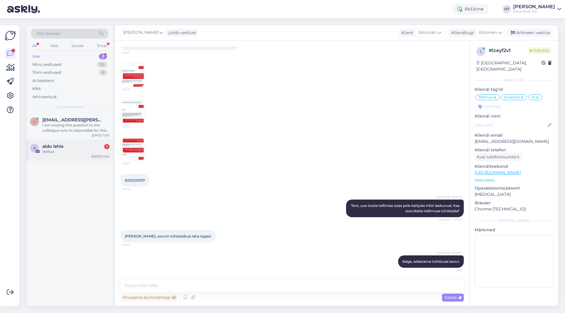
click at [86, 153] on div "Volitus" at bounding box center [75, 151] width 67 height 5
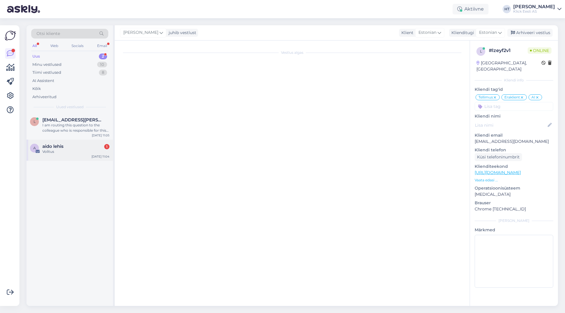
scroll to position [0, 0]
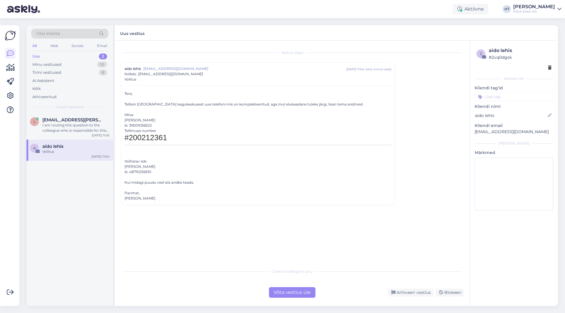
click at [104, 220] on div "l [EMAIL_ADDRESS][PERSON_NAME][DOMAIN_NAME] I am routing this question to the c…" at bounding box center [69, 209] width 86 height 193
click at [81, 124] on div "I am routing this question to the colleague who is responsible for this topic. …" at bounding box center [75, 128] width 67 height 11
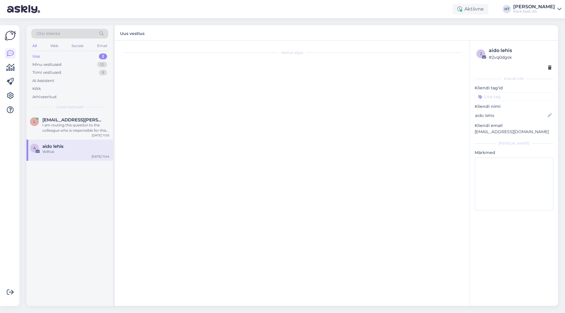
scroll to position [28, 0]
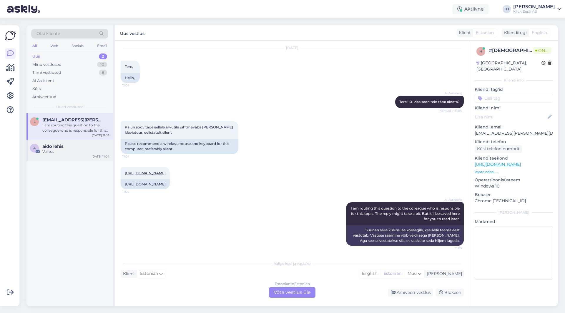
click at [91, 155] on div "a aido lehis Volitus [DATE] 11:04" at bounding box center [69, 150] width 86 height 21
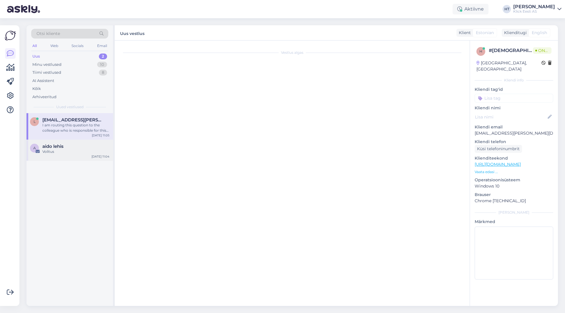
scroll to position [0, 0]
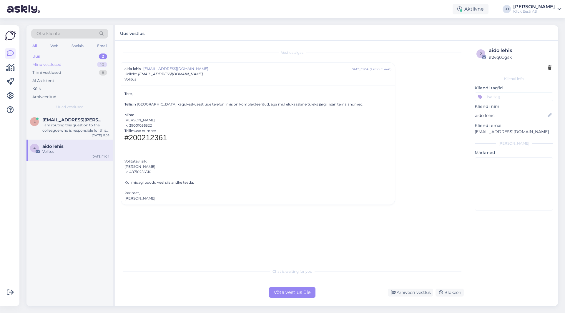
click at [91, 63] on div "Minu vestlused 10" at bounding box center [69, 65] width 77 height 8
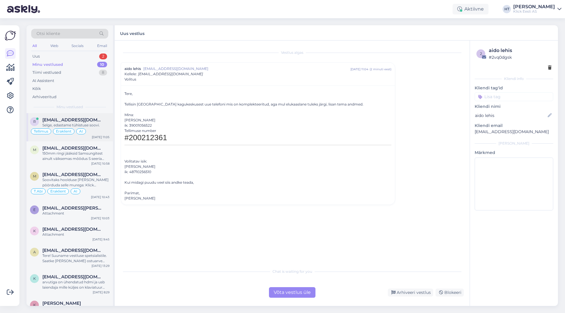
click at [82, 115] on div "r [EMAIL_ADDRESS][DOMAIN_NAME] [PERSON_NAME], edastame tühistuse soovi. Tellimu…" at bounding box center [69, 127] width 86 height 28
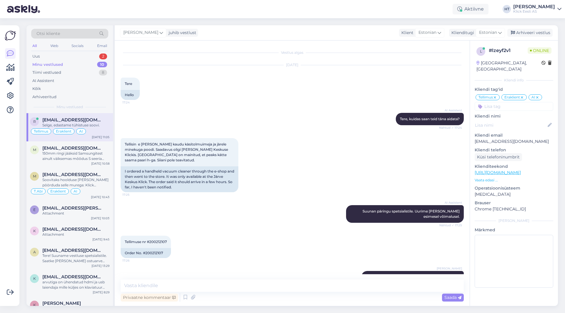
scroll to position [557, 0]
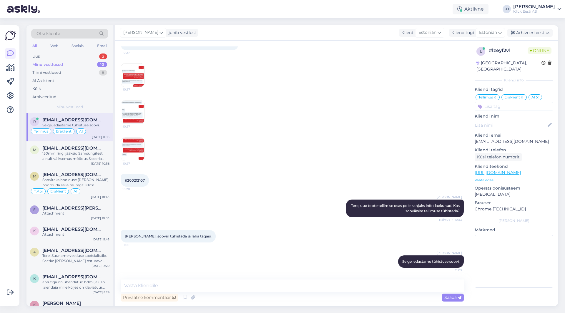
click at [88, 131] on div "Tellimus Eraklient AI" at bounding box center [69, 131] width 79 height 7
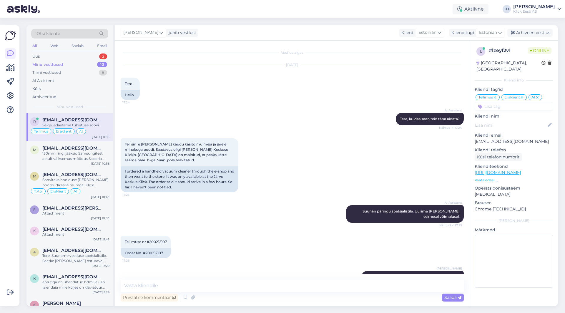
click at [499, 139] on p "[EMAIL_ADDRESS][DOMAIN_NAME]" at bounding box center [513, 142] width 79 height 6
click at [207, 97] on div "[DATE] Tere 17:24 Hello" at bounding box center [292, 83] width 343 height 48
click at [101, 55] on div "2" at bounding box center [103, 57] width 8 height 6
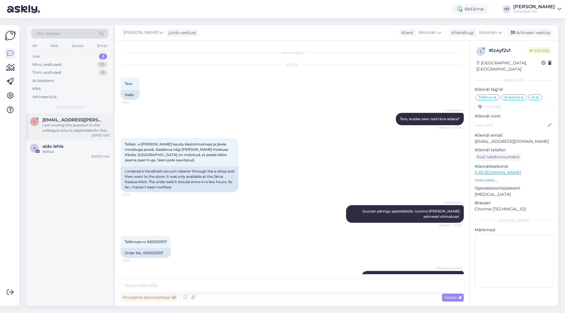
click at [87, 133] on div "l [EMAIL_ADDRESS][PERSON_NAME][DOMAIN_NAME] I am routing this question to the c…" at bounding box center [69, 126] width 86 height 26
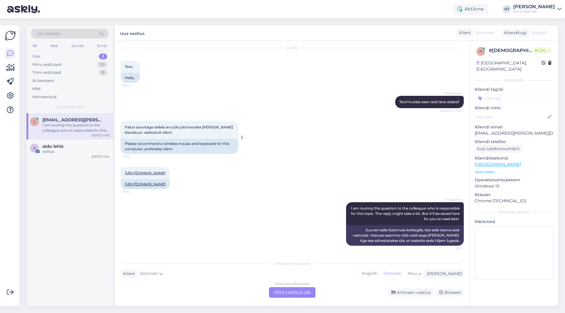
scroll to position [28, 0]
click at [293, 161] on div "[URL][DOMAIN_NAME] 11:05 [URL][DOMAIN_NAME]" at bounding box center [292, 178] width 343 height 35
click at [281, 175] on div "[URL][DOMAIN_NAME] 11:05 [URL][DOMAIN_NAME]" at bounding box center [292, 178] width 343 height 35
click at [286, 288] on div "Estonian to Estonian Võta vestlus üle" at bounding box center [292, 292] width 46 height 11
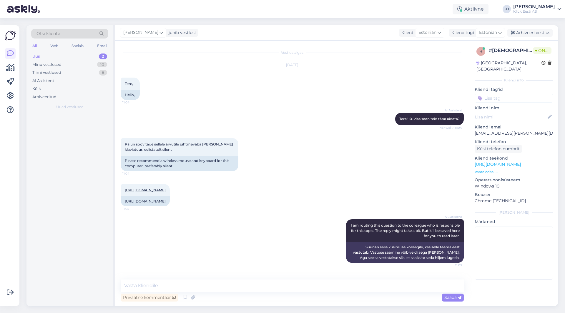
scroll to position [6, 0]
click at [279, 286] on textarea at bounding box center [292, 286] width 343 height 12
paste textarea "MK295"
click at [217, 287] on textarea "Leiduks MK295 Silent kombo:" at bounding box center [292, 286] width 343 height 12
paste textarea "[URL][DOMAIN_NAME]"
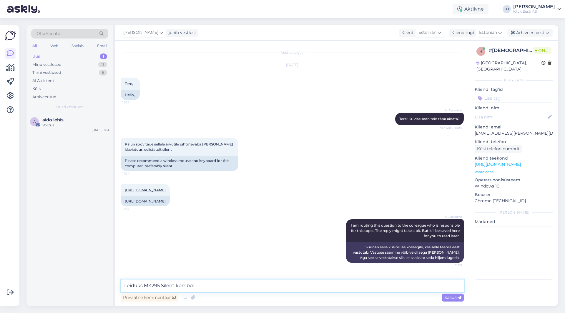
type textarea "Leiduks MK295 Silent kombo: [URL][DOMAIN_NAME]"
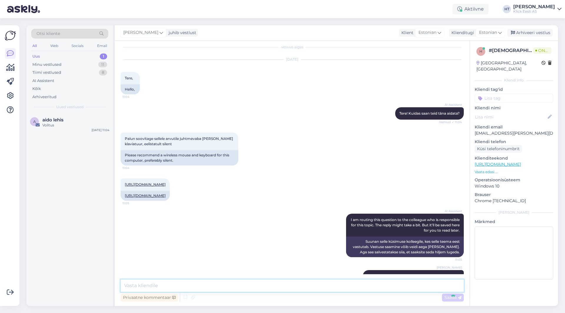
scroll to position [41, 0]
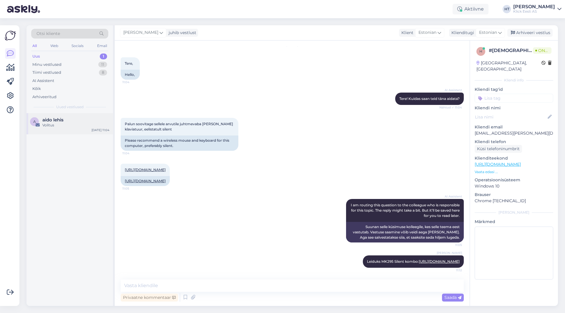
click at [86, 126] on div "Volitus" at bounding box center [75, 125] width 67 height 5
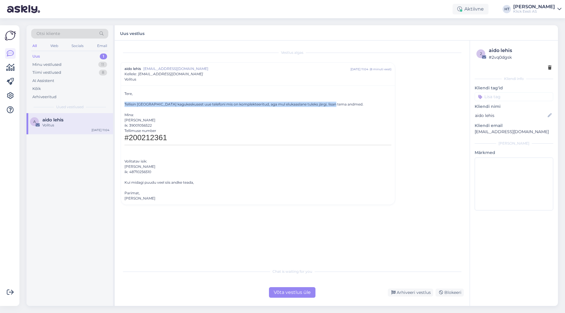
drag, startPoint x: 123, startPoint y: 105, endPoint x: 347, endPoint y: 106, distance: 223.9
click at [347, 106] on div "Tere, Tellisin [GEOGRAPHIC_DATA] kagukeskusest uue telefoni mis on komplekteeri…" at bounding box center [258, 145] width 274 height 119
click at [347, 106] on div "Tellisin [GEOGRAPHIC_DATA] kagukeskusest uue telefoni mis on komplekteeritud, a…" at bounding box center [257, 104] width 267 height 5
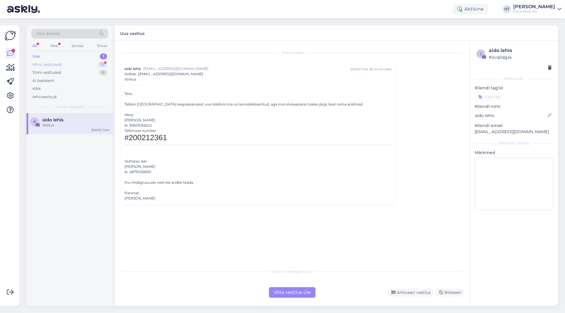
click at [96, 64] on div "Minu vestlused 11" at bounding box center [69, 65] width 77 height 8
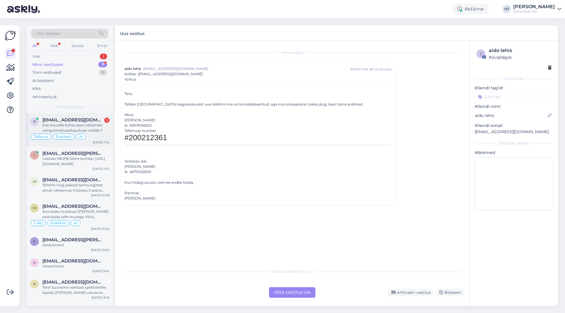
click at [104, 118] on div "[EMAIL_ADDRESS][DOMAIN_NAME] 1" at bounding box center [75, 119] width 67 height 5
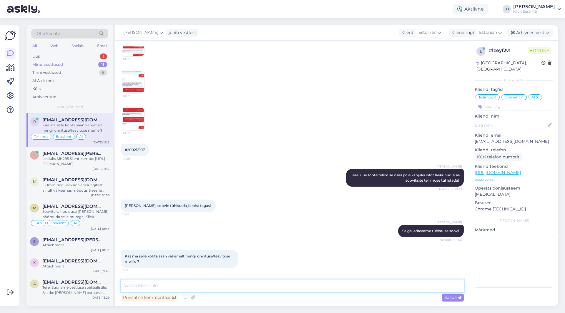
click at [257, 284] on textarea at bounding box center [292, 286] width 343 height 12
type textarea "Tühistamise kohta tuleb e-[PERSON_NAME] teavitus. [PERSON_NAME] tühistamist kan…"
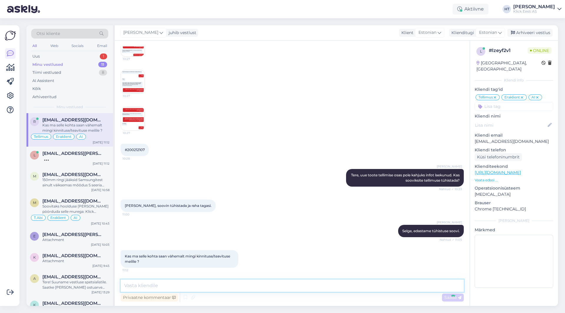
scroll to position [618, 0]
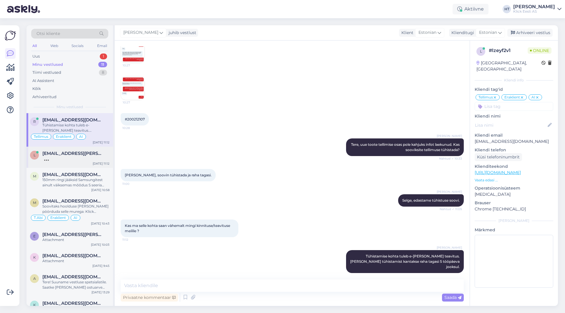
click at [80, 159] on div at bounding box center [75, 158] width 67 height 5
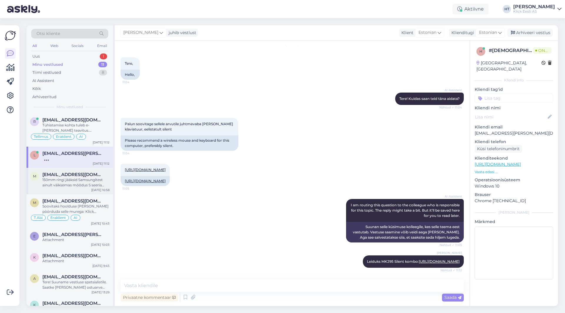
click at [86, 172] on span "[EMAIL_ADDRESS][DOMAIN_NAME]" at bounding box center [72, 174] width 61 height 5
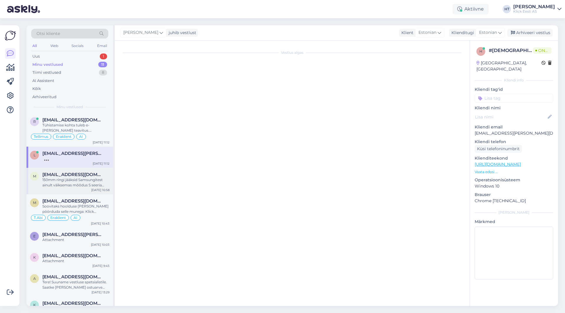
scroll to position [101, 0]
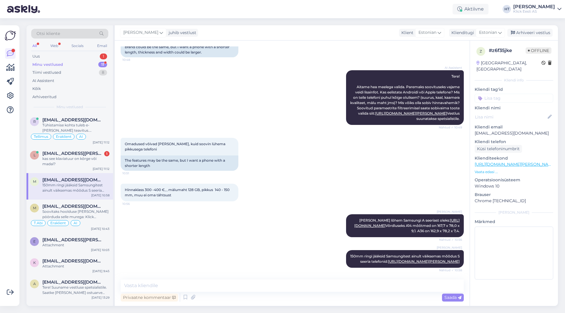
click at [260, 224] on div "[PERSON_NAME] [PERSON_NAME] lõhem Samsungi A seeriast oleks: [URL][DOMAIN_NAME]…" at bounding box center [292, 226] width 343 height 36
click at [89, 160] on div "otseselt ei pea kombo olema, hiir võiks olla ergonoomiline" at bounding box center [75, 161] width 67 height 11
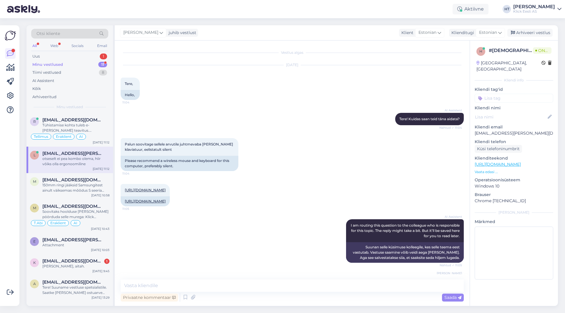
scroll to position [143, 0]
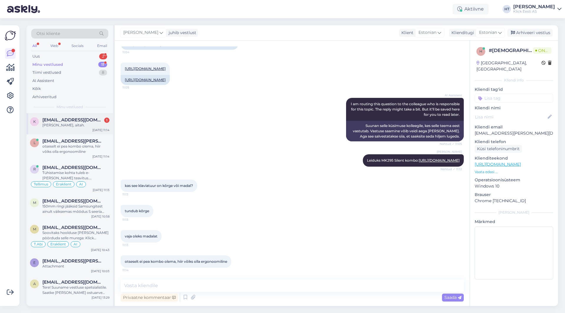
click at [93, 117] on div "k [EMAIL_ADDRESS][DOMAIN_NAME] 1 [PERSON_NAME], aitah. [DATE] 11:14" at bounding box center [69, 123] width 86 height 21
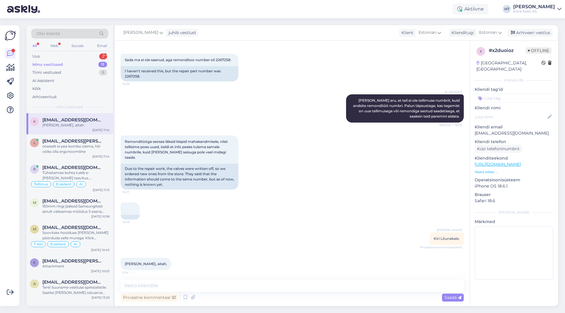
scroll to position [134, 0]
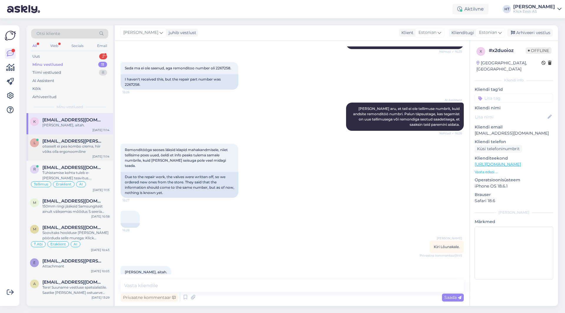
click at [88, 148] on div "otseselt ei pea kombo olema, hiir võiks olla ergonoomiline" at bounding box center [75, 149] width 67 height 11
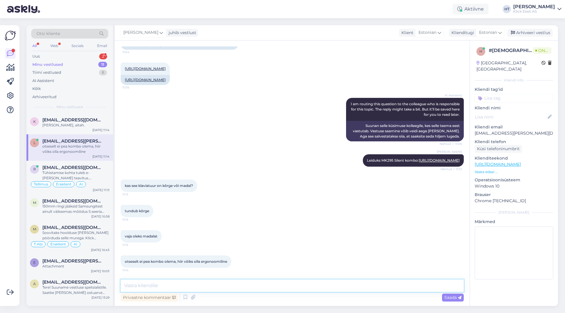
click at [238, 287] on textarea at bounding box center [292, 286] width 343 height 12
paste textarea "[URL][DOMAIN_NAME]"
type textarea "Klaviatuuri puhul pakuks välja: [URL][DOMAIN_NAME]"
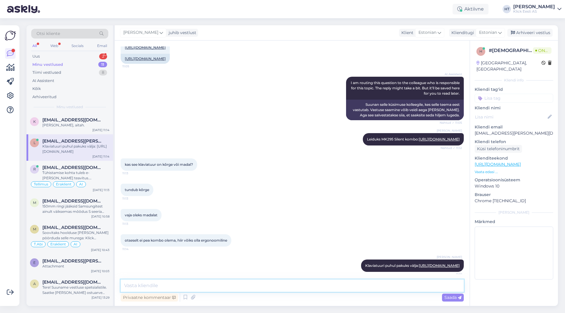
scroll to position [179, 0]
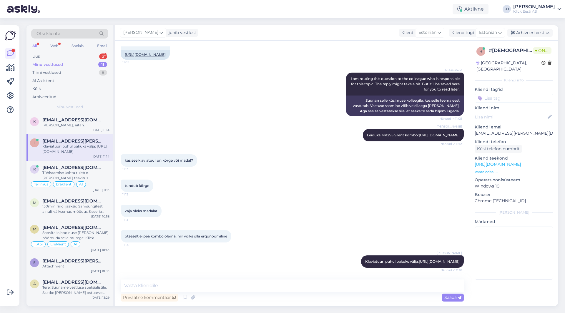
click at [282, 224] on div "otseselt ei pea kombo olema, hiir võiks olla ergonoomiline 11:14" at bounding box center [292, 236] width 343 height 25
click at [218, 285] on textarea at bounding box center [292, 286] width 343 height 12
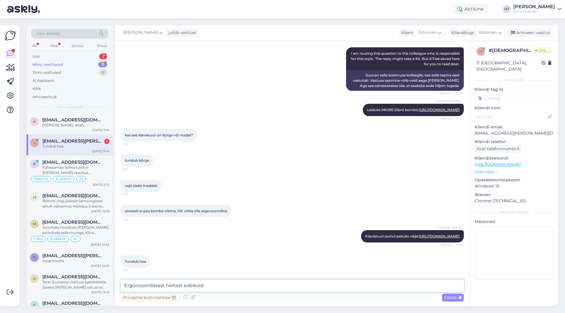
scroll to position [204, 0]
paste textarea "[URL][DOMAIN_NAME]"
type textarea "Ergonoomilistest hiirtest sobiksid: [URL][DOMAIN_NAME]"
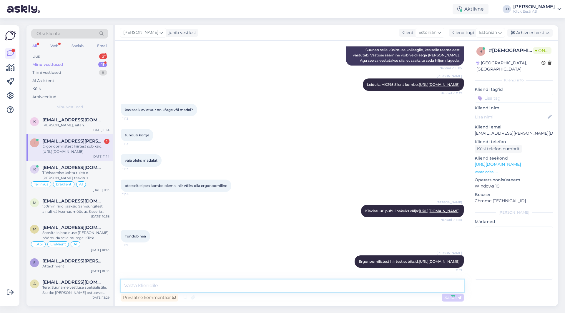
scroll to position [240, 0]
click at [322, 173] on div "otseselt ei pea kombo olema, hiir võiks olla ergonoomiline 11:14" at bounding box center [292, 185] width 343 height 25
click at [73, 174] on div "Tühistamise kohta tuleb e-[PERSON_NAME] teavitus. [PERSON_NAME] tühistamist kan…" at bounding box center [75, 175] width 67 height 11
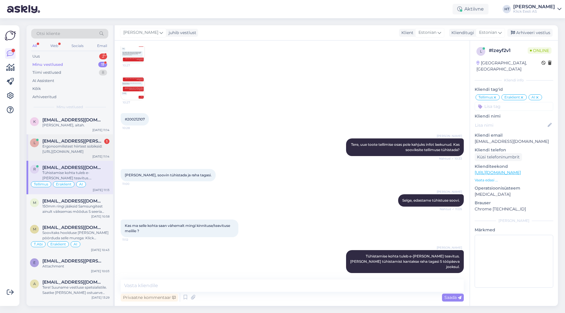
click at [82, 144] on div "Ergonoomilistest hiirtest sobiksid: [URL][DOMAIN_NAME]" at bounding box center [75, 149] width 67 height 11
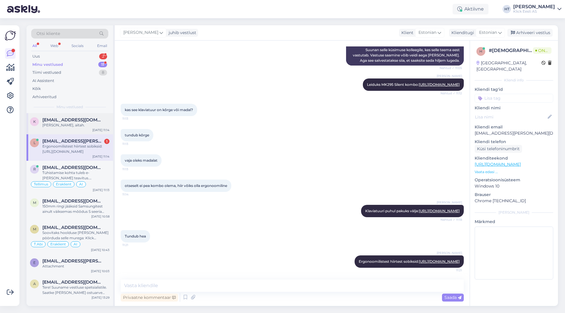
click at [86, 122] on span "[EMAIL_ADDRESS][DOMAIN_NAME]" at bounding box center [72, 119] width 61 height 5
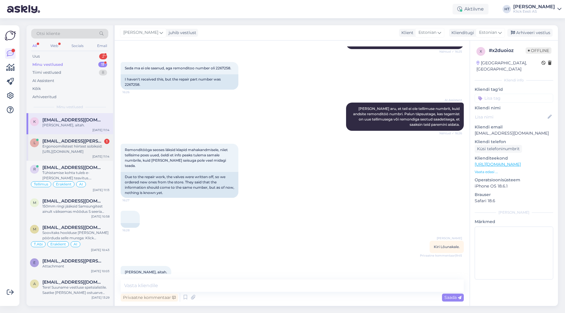
click at [91, 148] on div "Ergonoomilistest hiirtest sobiksid: [URL][DOMAIN_NAME]" at bounding box center [75, 149] width 67 height 11
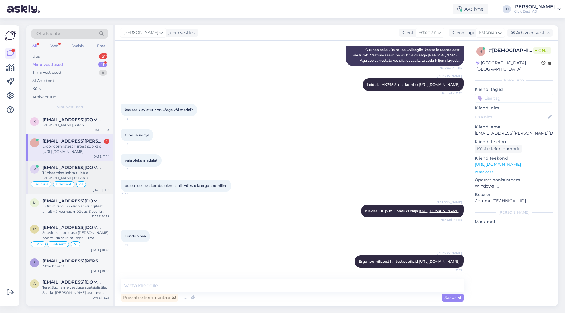
click at [99, 172] on div "Tühistamise kohta tuleb e-[PERSON_NAME] teavitus. [PERSON_NAME] tühistamist kan…" at bounding box center [75, 175] width 67 height 11
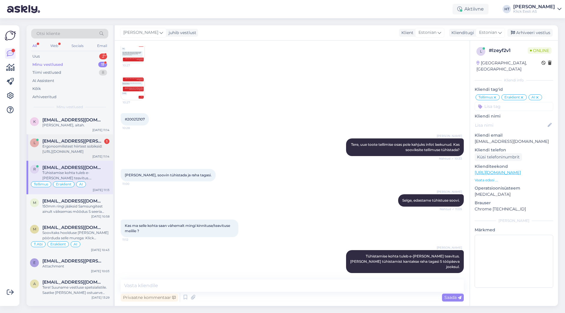
click at [94, 154] on div "[DATE] 11:14" at bounding box center [100, 156] width 17 height 4
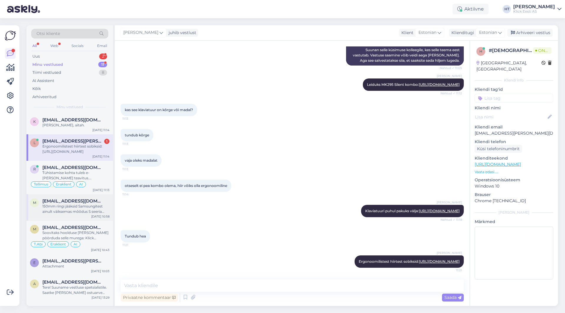
click at [57, 214] on div "150mm ringi jääksid Samsungitest ainult väiksemas mõõdus S seeria telefonid: [U…" at bounding box center [75, 209] width 67 height 11
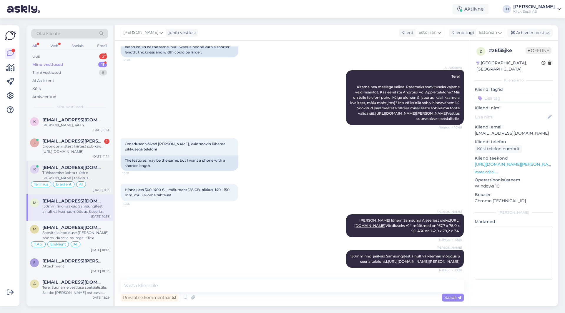
click at [84, 175] on div "Tühistamise kohta tuleb e-[PERSON_NAME] teavitus. [PERSON_NAME] tühistamist kan…" at bounding box center [75, 175] width 67 height 11
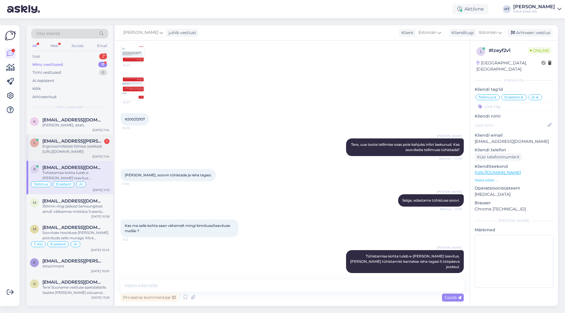
click at [96, 146] on div "Ergonoomilistest hiirtest sobiksid: [URL][DOMAIN_NAME]" at bounding box center [75, 149] width 67 height 11
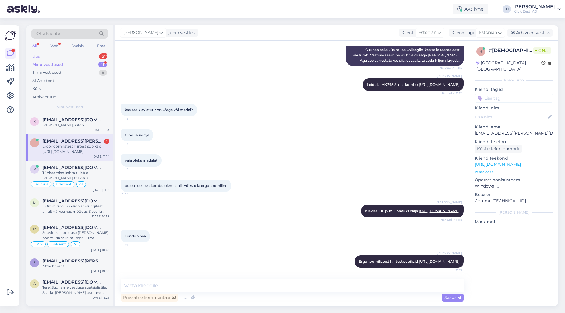
click at [96, 56] on div "Uus 2" at bounding box center [69, 56] width 77 height 8
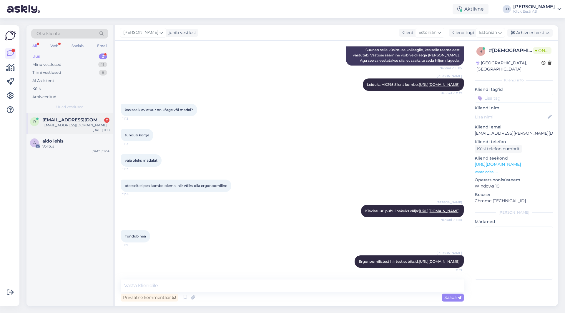
click at [85, 131] on div "r [EMAIL_ADDRESS][DOMAIN_NAME] 2 [EMAIL_ADDRESS][DOMAIN_NAME] [DATE] 11:18" at bounding box center [69, 123] width 86 height 21
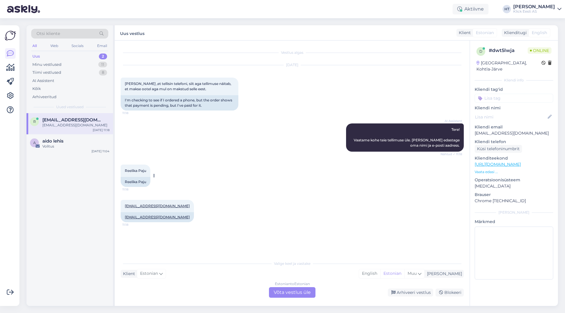
click at [137, 171] on span "Reelika Paju" at bounding box center [135, 171] width 21 height 4
click at [249, 138] on div "AI Assistent Tere! Vaatame kohe teie tellimuse üle. [PERSON_NAME] edastage oma …" at bounding box center [292, 137] width 343 height 41
drag, startPoint x: 475, startPoint y: 127, endPoint x: 527, endPoint y: 127, distance: 52.1
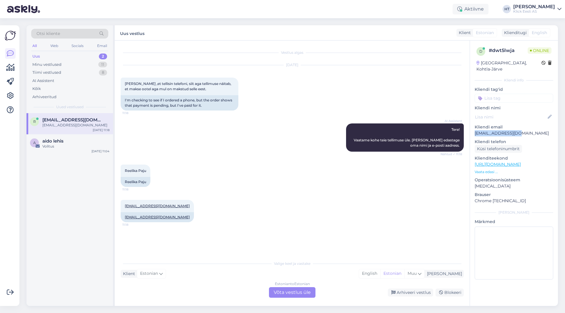
click at [527, 130] on p "[EMAIL_ADDRESS][DOMAIN_NAME]" at bounding box center [513, 133] width 79 height 6
click at [285, 291] on div "Estonian to Estonian Võta vestlus üle" at bounding box center [292, 292] width 46 height 11
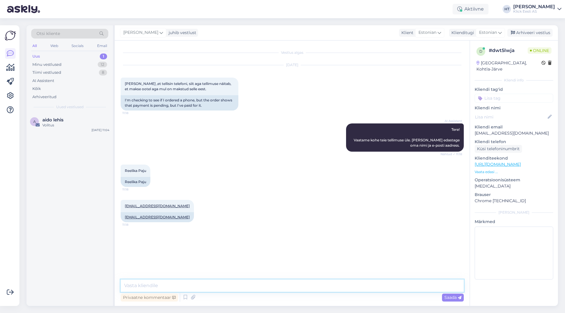
click at [285, 291] on textarea at bounding box center [292, 286] width 343 height 12
type textarea "Mis tellimuse number on?"
click at [104, 64] on div "12" at bounding box center [102, 65] width 9 height 6
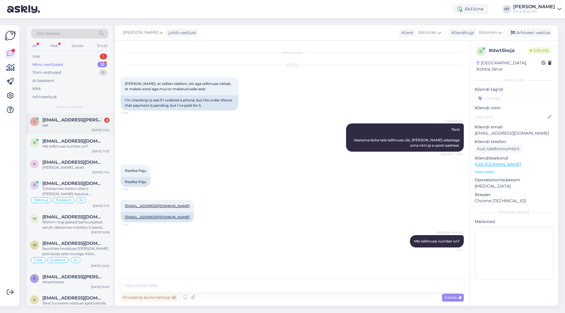
click at [90, 125] on div "see" at bounding box center [75, 125] width 67 height 5
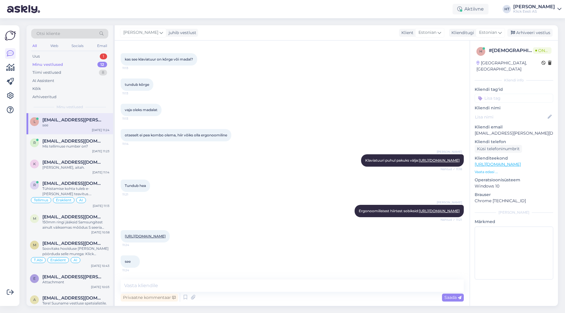
click at [277, 173] on div "Tundub hea 11:21" at bounding box center [292, 185] width 343 height 25
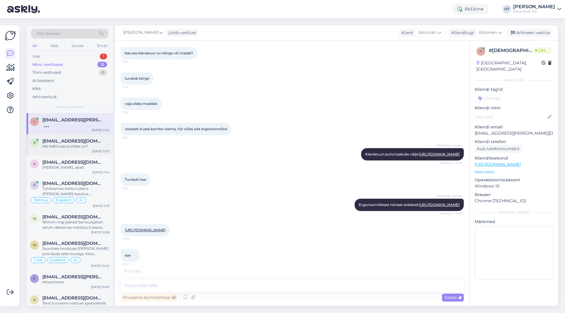
click at [84, 144] on div "Mis tellimuse number on?" at bounding box center [75, 146] width 67 height 5
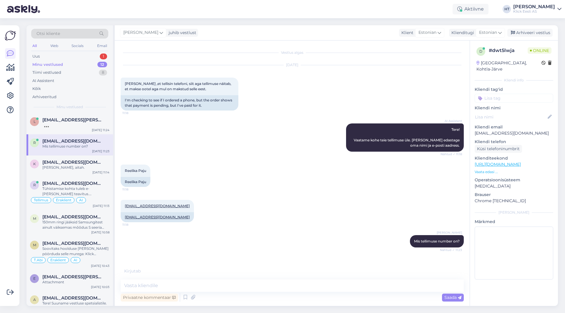
scroll to position [0, 0]
click at [82, 162] on span "[EMAIL_ADDRESS][DOMAIN_NAME]" at bounding box center [72, 162] width 61 height 5
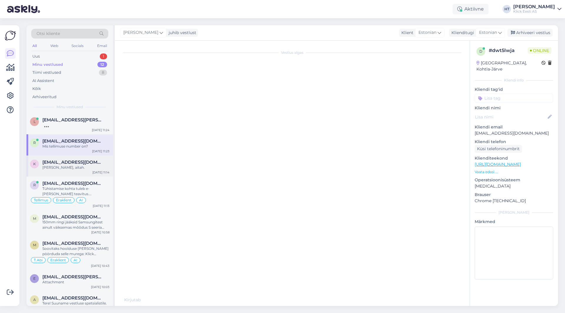
scroll to position [141, 0]
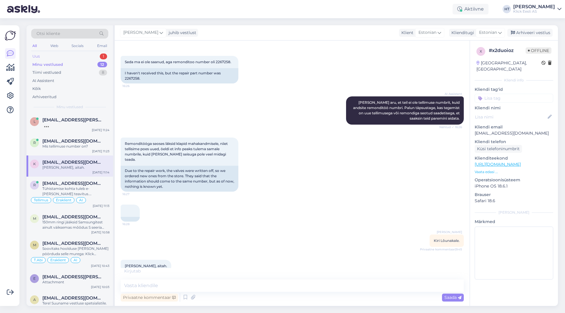
click at [92, 56] on div "Uus 1" at bounding box center [69, 56] width 77 height 8
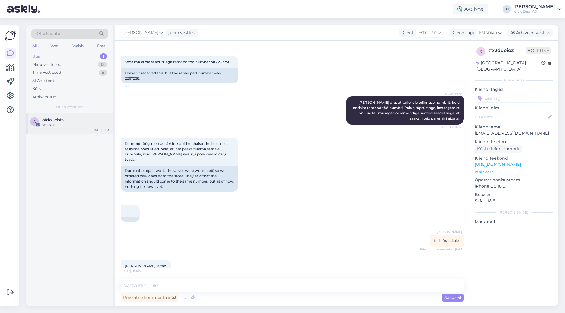
click at [84, 126] on div "Volitus" at bounding box center [75, 125] width 67 height 5
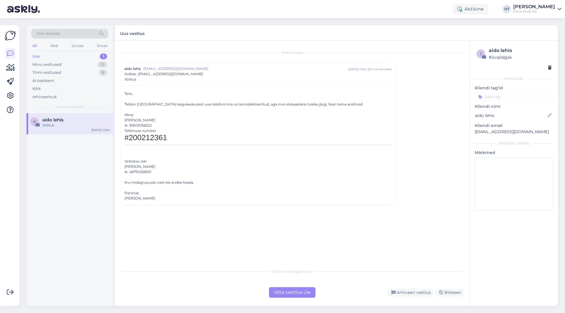
click at [154, 140] on h1 "#200212361" at bounding box center [257, 140] width 267 height 12
click at [107, 218] on div "a aido lehis Volitus [DATE] 11:04" at bounding box center [69, 209] width 86 height 193
click at [90, 59] on div "Uus 1" at bounding box center [69, 56] width 77 height 8
click at [87, 62] on div "Minu vestlused 12" at bounding box center [69, 65] width 77 height 8
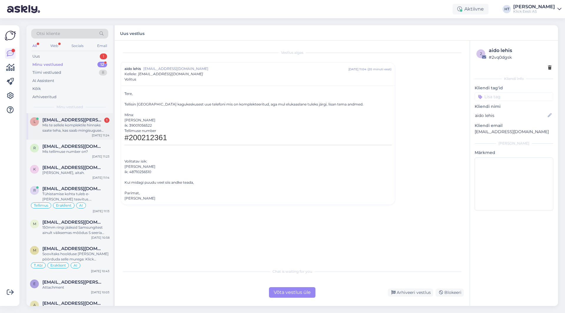
click at [77, 120] on span "[EMAIL_ADDRESS][PERSON_NAME][DOMAIN_NAME]" at bounding box center [72, 119] width 61 height 5
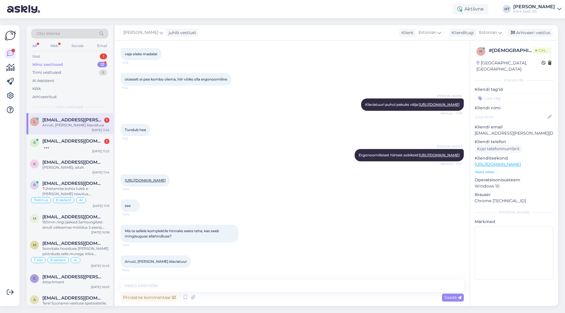
scroll to position [352, 0]
click at [181, 143] on div "[PERSON_NAME] Ergonoomilistest hiirtest sobiksid: [URL][DOMAIN_NAME] Nähtud ✓ 1…" at bounding box center [292, 155] width 343 height 25
click at [276, 234] on div "Mis te sellele komplektile hinnaks saate teha, kas saab mingisuguse allahindlus…" at bounding box center [292, 234] width 343 height 31
click at [257, 291] on textarea at bounding box center [292, 286] width 343 height 12
click at [273, 288] on textarea at bounding box center [292, 286] width 343 height 12
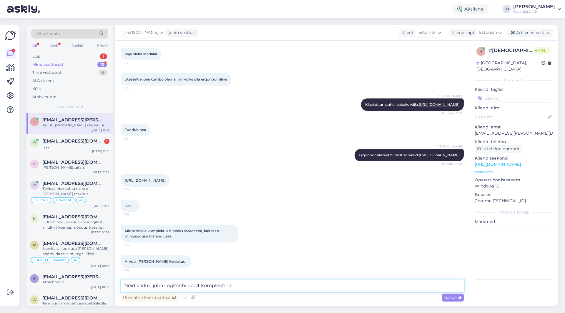
paste textarea "[URL][DOMAIN_NAME]"
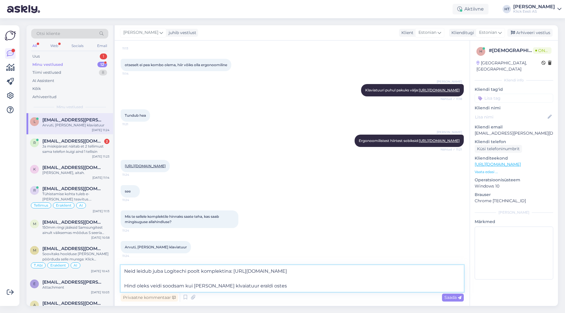
click at [213, 286] on textarea "Neid leidub juba Logitechi poolt komplektina: [URL][DOMAIN_NAME] Hind oleks vei…" at bounding box center [292, 278] width 343 height 27
click at [267, 287] on textarea "Neid leidub juba Logitechi poolt komplektina: [URL][DOMAIN_NAME] Hind oleks vei…" at bounding box center [292, 278] width 343 height 27
type textarea "Neid leidub juba Logitechi poolt komplektina: [URL][DOMAIN_NAME] Hind oleks vei…"
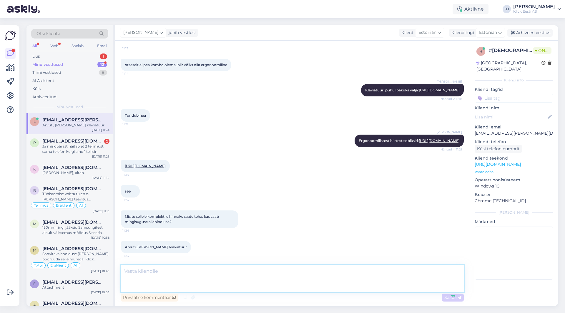
scroll to position [403, 0]
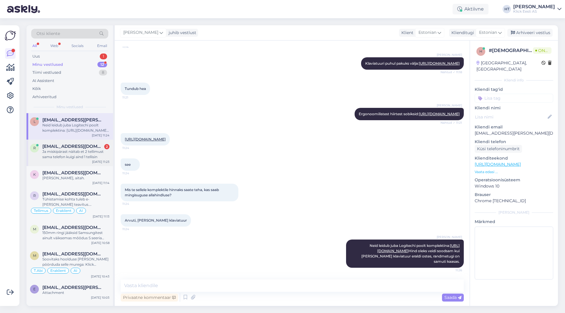
click at [105, 145] on div "2" at bounding box center [106, 146] width 5 height 5
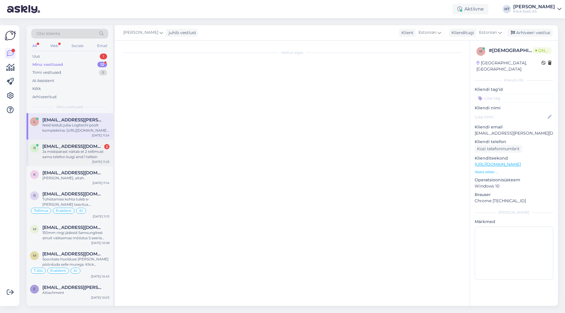
scroll to position [36, 0]
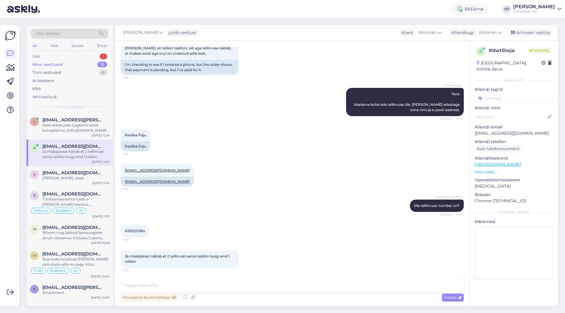
click at [137, 231] on span "#200212184" at bounding box center [135, 231] width 20 height 4
click at [273, 222] on div "#200212184 11:25" at bounding box center [292, 231] width 343 height 25
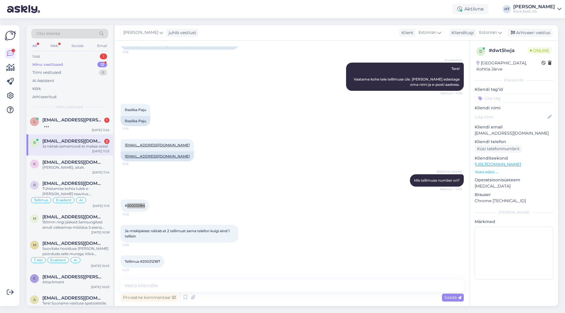
scroll to position [86, 0]
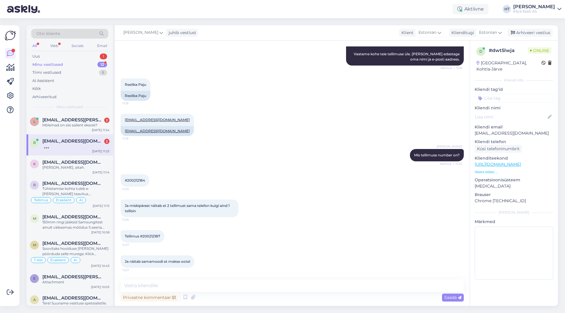
click at [324, 226] on div "Tellimus #200212187 11:27" at bounding box center [292, 236] width 343 height 25
click at [259, 289] on textarea at bounding box center [292, 286] width 343 height 12
click at [234, 284] on textarea at bounding box center [292, 286] width 343 height 12
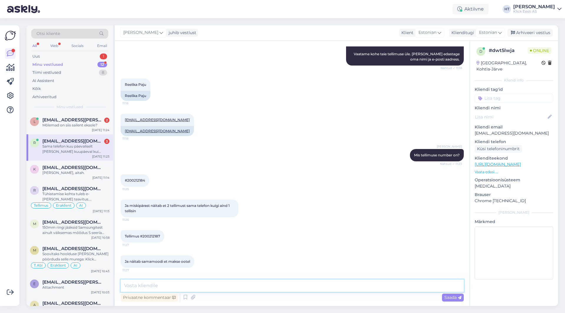
scroll to position [117, 0]
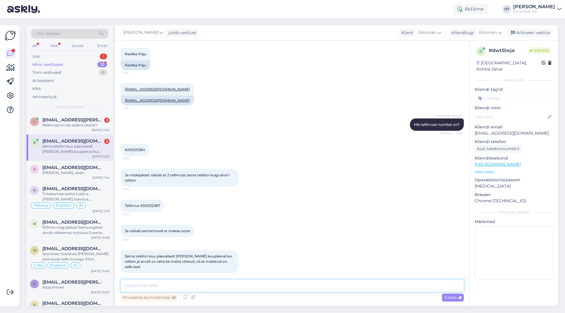
click at [234, 284] on textarea at bounding box center [292, 286] width 343 height 12
click at [233, 284] on textarea at bounding box center [292, 286] width 343 height 12
paste textarea "#200212186"
type textarea "#200212186"
click at [164, 289] on textarea "#200212186" at bounding box center [292, 286] width 343 height 12
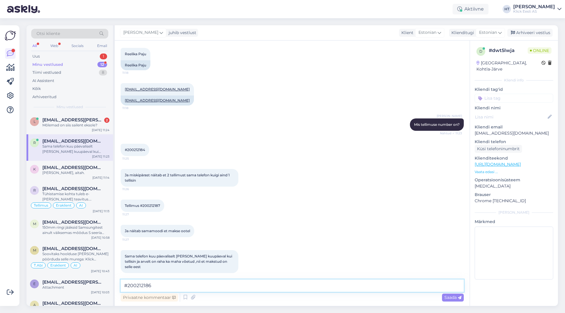
click at [164, 289] on textarea "#200212186" at bounding box center [292, 286] width 343 height 12
click at [314, 204] on div "Tellimus #200212187 11:27" at bounding box center [292, 205] width 343 height 25
drag, startPoint x: 279, startPoint y: 219, endPoint x: 286, endPoint y: 217, distance: 7.1
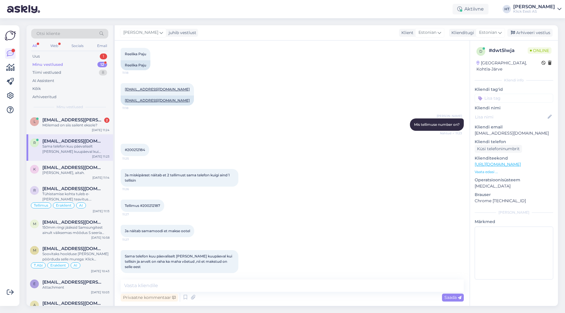
click at [279, 219] on div "Ja näitab samamoodi et makse ootel 11:27" at bounding box center [292, 231] width 343 height 25
click at [237, 290] on textarea at bounding box center [292, 286] width 343 height 12
paste textarea "#200212186"
type textarea "#200212186 on makse kätte saanud ja väljastatud, teised tunduvad olevat ebaõnne…"
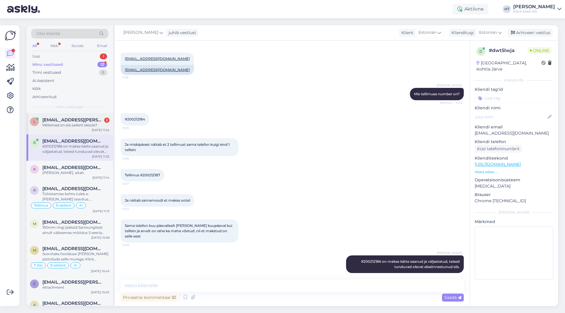
click at [51, 124] on div "Mõlemad on siis sailent eksole?" at bounding box center [75, 125] width 67 height 5
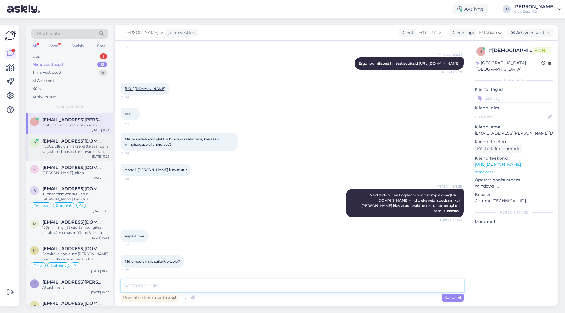
click at [204, 285] on textarea at bounding box center [292, 286] width 343 height 12
click at [223, 260] on div "Mõlemad on siis sailent eksole? 11:27" at bounding box center [292, 261] width 343 height 25
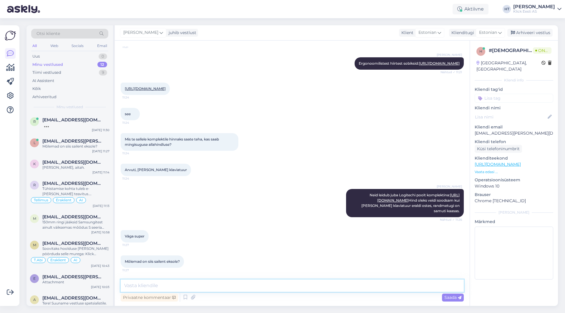
click at [228, 284] on textarea at bounding box center [292, 286] width 343 height 12
click at [187, 286] on textarea "Mõlemad on vaikse klahvigavajutusega." at bounding box center [292, 286] width 343 height 12
type textarea "Mõlemad on vaikse klahvivajutusega."
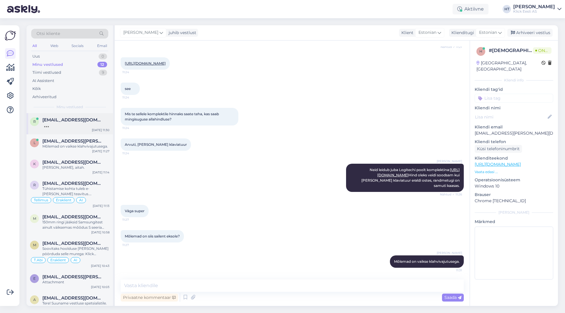
click at [62, 127] on div at bounding box center [75, 125] width 67 height 5
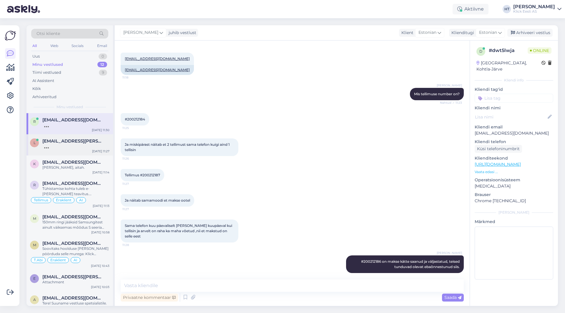
click at [70, 151] on div "l [EMAIL_ADDRESS][PERSON_NAME][DOMAIN_NAME] [DATE] 11:27" at bounding box center [69, 144] width 86 height 21
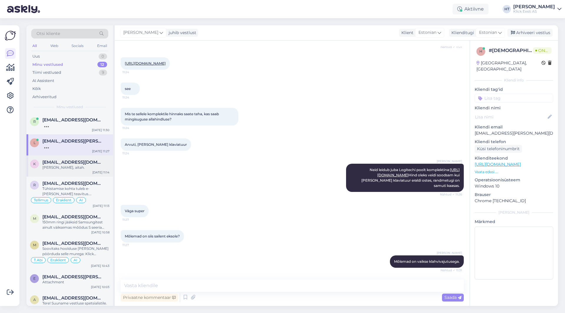
click at [89, 166] on div "[PERSON_NAME], aitah." at bounding box center [75, 167] width 67 height 5
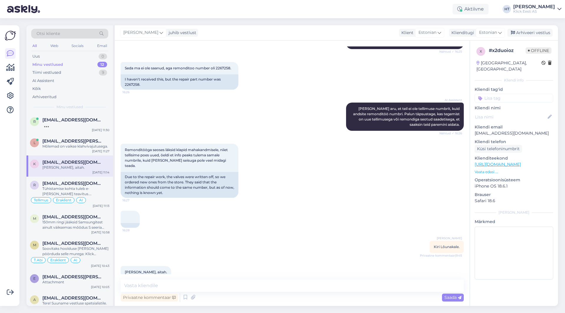
click at [319, 179] on div "Remonditööga seoses läksid klapid mahakandmisele, niiet tellisime poes uued, öe…" at bounding box center [292, 170] width 343 height 67
click at [76, 144] on div "Mõlemad on vaikse klahvivajutusega." at bounding box center [75, 146] width 67 height 5
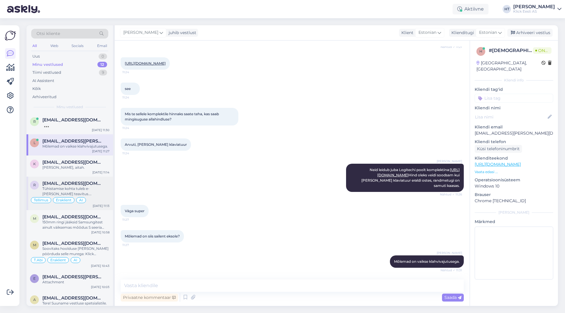
click at [84, 192] on div "Tühistamise kohta tuleb e-[PERSON_NAME] teavitus. [PERSON_NAME] tühistamist kan…" at bounding box center [75, 191] width 67 height 11
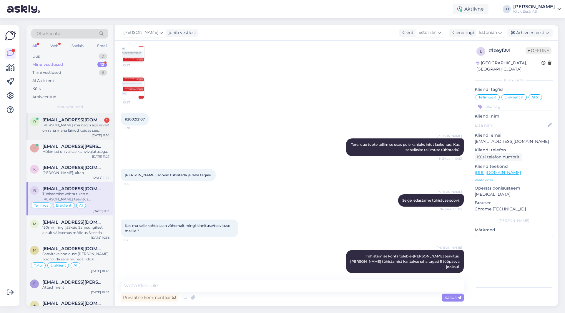
click at [87, 130] on div "[PERSON_NAME] ma nägin aga arvelt on raha maha läinud kuidas see ebaõnnestus" at bounding box center [75, 128] width 67 height 11
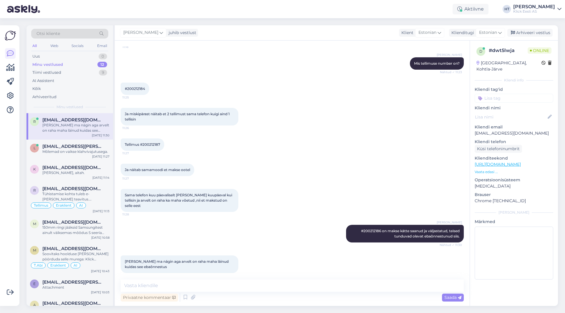
click at [298, 174] on div "Ja näitab samamoodi et makse ootel 11:27" at bounding box center [292, 169] width 343 height 25
click at [280, 284] on textarea at bounding box center [292, 286] width 343 height 12
type textarea "Saatke palun maksekorraldus selle kohta."
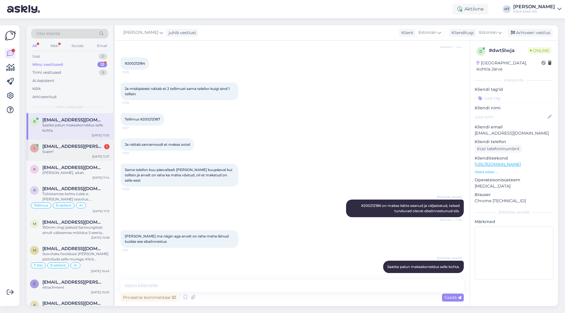
click at [74, 150] on div "Super!" at bounding box center [75, 151] width 67 height 5
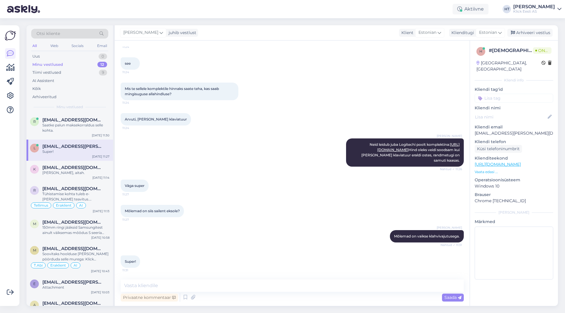
click at [234, 190] on div "Väga super 11:27" at bounding box center [292, 185] width 343 height 25
click at [64, 183] on div "r [EMAIL_ADDRESS][DOMAIN_NAME] Tühistamise kohta tuleb e-[PERSON_NAME] teavitus…" at bounding box center [69, 199] width 86 height 34
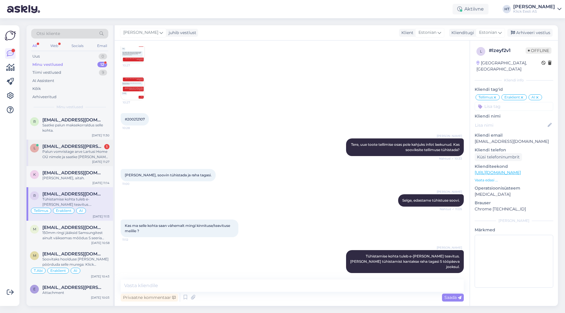
click at [101, 154] on div "Palun vomristage arve Lartusi Home OÜ nimele ja saatke [PERSON_NAME] aadressile" at bounding box center [75, 154] width 67 height 11
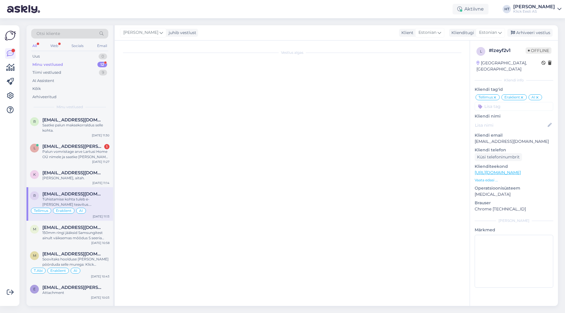
scroll to position [535, 0]
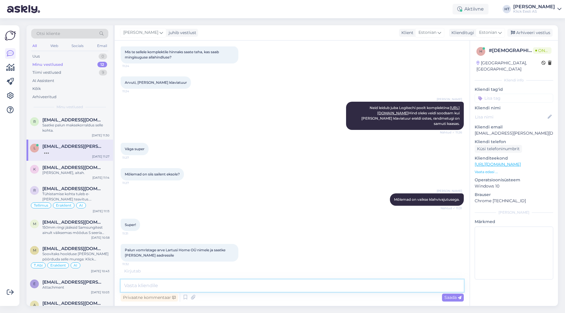
click at [203, 284] on textarea at bounding box center [292, 286] width 343 height 12
click at [279, 287] on textarea at bounding box center [292, 286] width 343 height 12
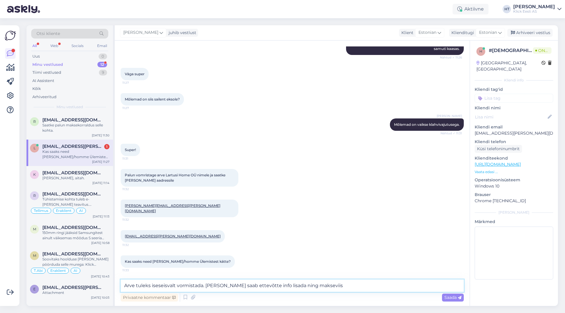
scroll to position [611, 0]
click at [387, 286] on textarea "Arve tuleks iseseisvalt vormistada. [PERSON_NAME] saab ettevõtte info lisada ni…" at bounding box center [292, 286] width 343 height 12
click at [454, 283] on textarea "Arve tuleks iseseisvalt vormistada. [PERSON_NAME] saab ettevõtte info lisada ni…" at bounding box center [292, 286] width 343 height 12
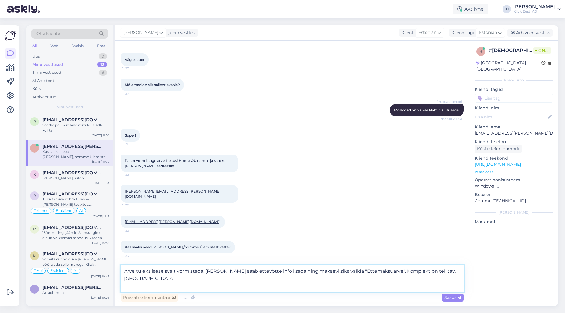
paste textarea "[PERSON_NAME] //↦ 2-5 tööpäeva 5.99€ Tarne kauplusesse //↦ 2-4 tööpäeva 2.99€ O…"
type textarea "Arve tuleks iseseisvalt vormistada. [PERSON_NAME] saab ettevõtte info lisada ni…"
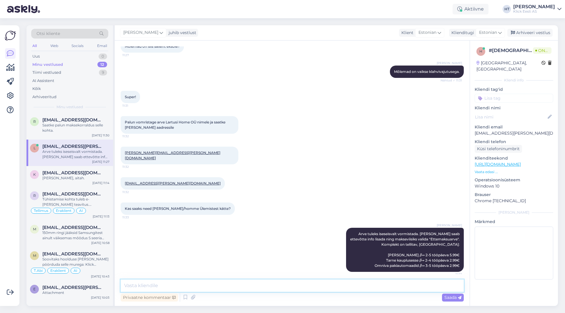
scroll to position [668, 0]
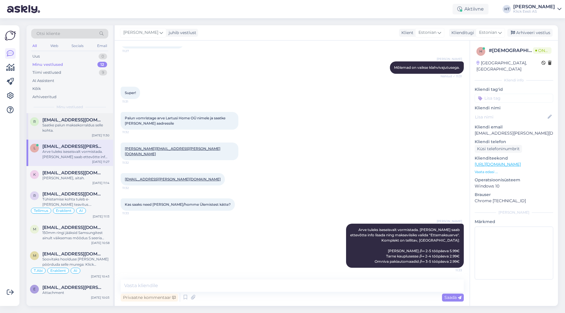
click at [80, 126] on div "Saatke palun maksekorraldus selle kohta." at bounding box center [75, 128] width 67 height 11
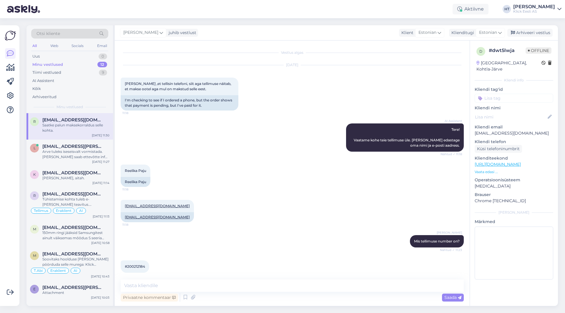
scroll to position [203, 0]
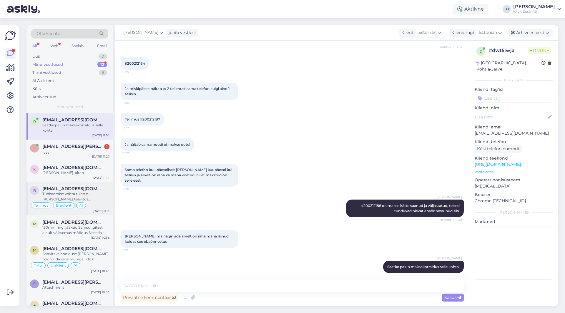
click at [92, 196] on div "Tühistamise kohta tuleb e-[PERSON_NAME] teavitus. [PERSON_NAME] tühistamist kan…" at bounding box center [75, 197] width 67 height 11
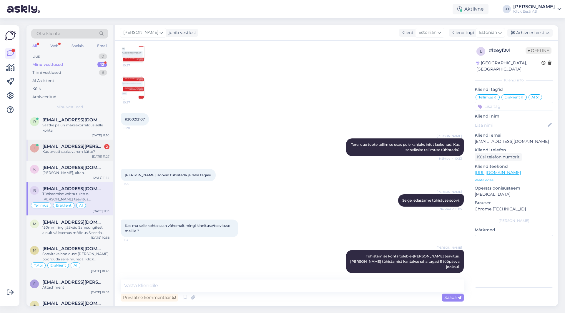
click at [88, 154] on div "l [EMAIL_ADDRESS][PERSON_NAME][DOMAIN_NAME] 2 Kas arvuti saaks varem kätte? [DA…" at bounding box center [69, 150] width 86 height 21
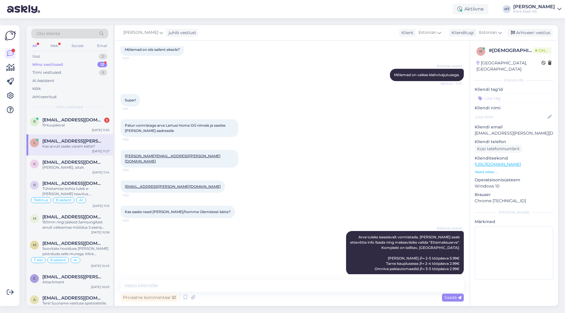
scroll to position [719, 0]
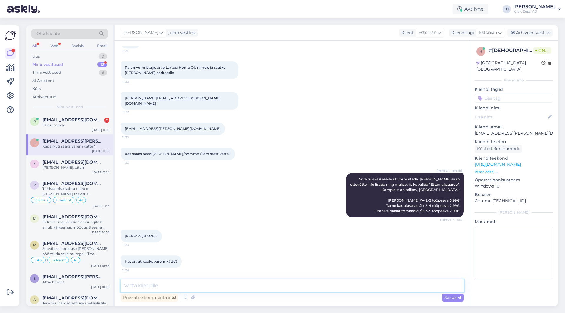
click at [252, 289] on textarea at bounding box center [292, 286] width 343 height 12
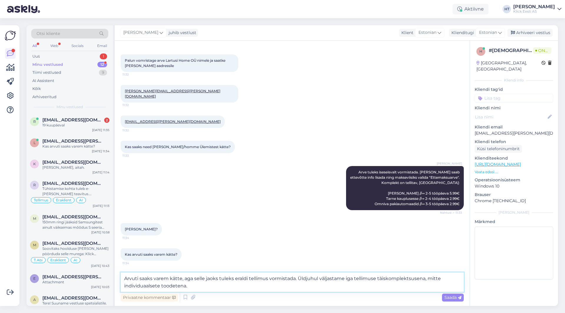
drag, startPoint x: 386, startPoint y: 279, endPoint x: 425, endPoint y: 278, distance: 39.4
click at [425, 278] on textarea "Arvuti saaks varem kätte, aga selle jaoks tuleks eraldi tellimus vormistada. Ül…" at bounding box center [292, 282] width 343 height 19
type textarea "Arvuti saaks varem kätte, aga selle jaoks tuleks eraldi tellimus vormistada. Ül…"
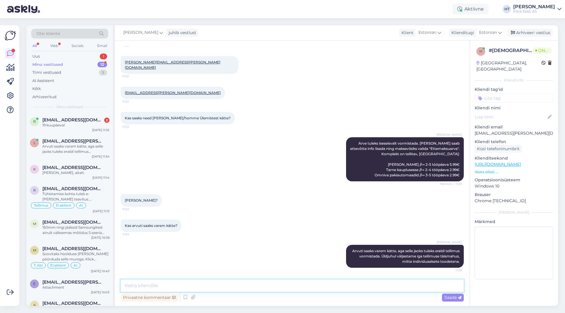
scroll to position [755, 0]
click at [95, 125] on div "19 kuupäeval" at bounding box center [75, 125] width 67 height 5
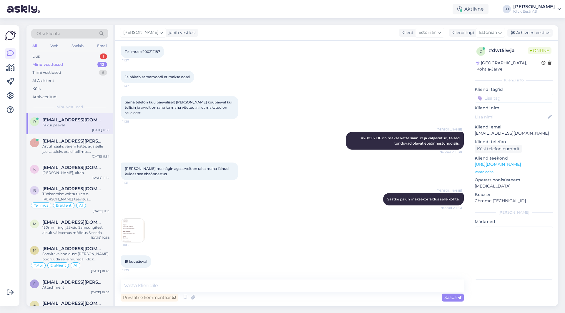
scroll to position [266, 0]
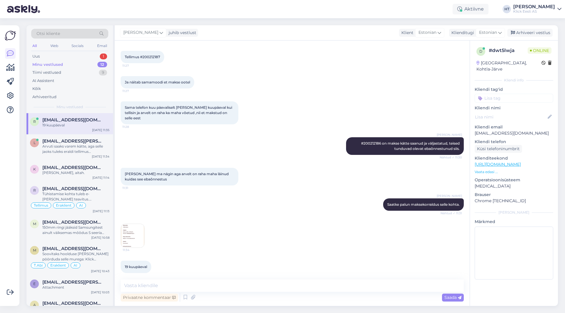
click at [142, 224] on img at bounding box center [133, 236] width 24 height 24
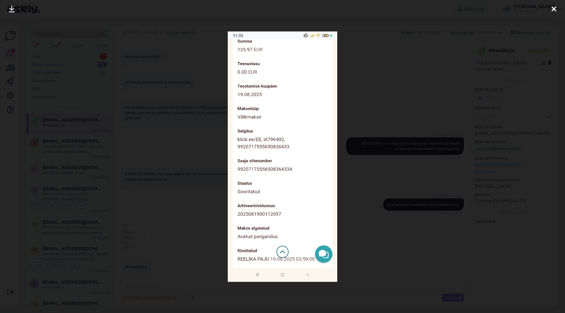
click at [353, 59] on div at bounding box center [282, 156] width 565 height 313
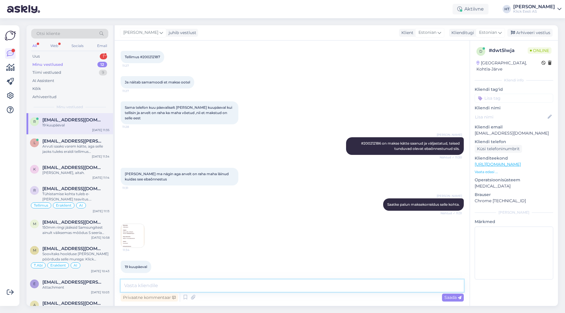
click at [191, 291] on textarea at bounding box center [292, 286] width 343 height 12
paste textarea "#200212186"
type textarea "See viib tagasi #200212186 tellimuse juurde, mis on väljastatud."
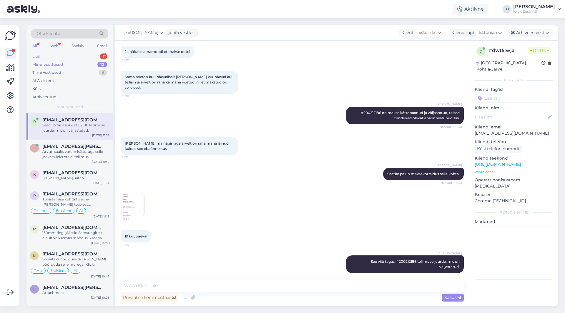
click at [86, 54] on div "Uus 1" at bounding box center [69, 56] width 77 height 8
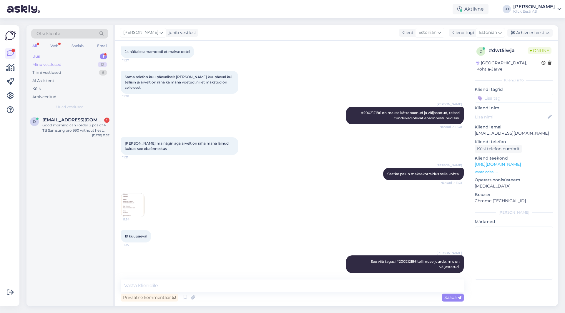
click at [80, 64] on div "Minu vestlused 12" at bounding box center [69, 65] width 77 height 8
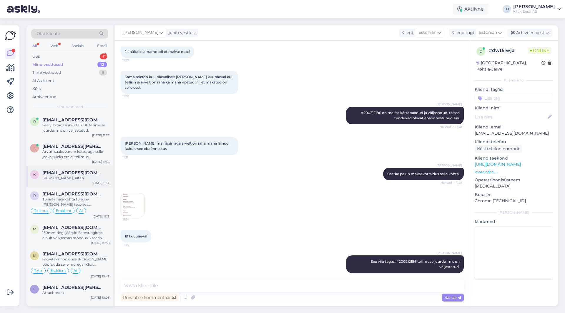
click at [86, 178] on div "[PERSON_NAME], aitah." at bounding box center [75, 178] width 67 height 5
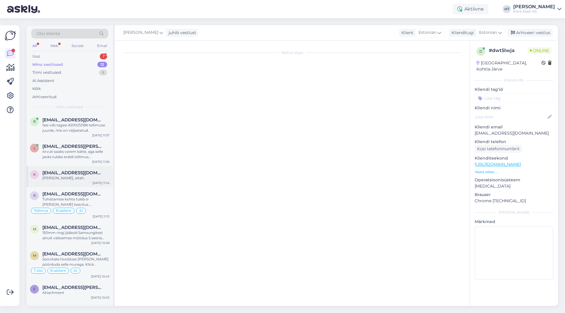
scroll to position [134, 0]
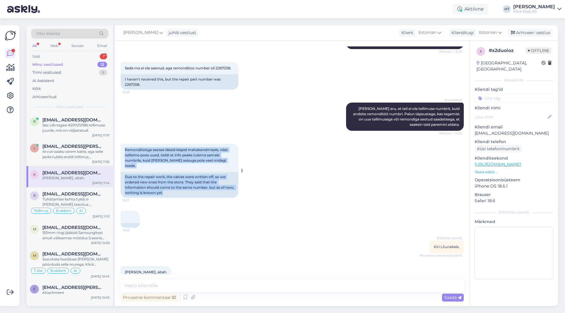
drag, startPoint x: 125, startPoint y: 144, endPoint x: 229, endPoint y: 183, distance: 110.9
click at [229, 183] on div "Remonditööga seoses läksid klapid mahakandmisele, niiet tellisime poes uued, öe…" at bounding box center [180, 171] width 118 height 54
click at [229, 183] on div "Due to the repair work, the valves were written off, so we ordered new ones fro…" at bounding box center [180, 185] width 118 height 26
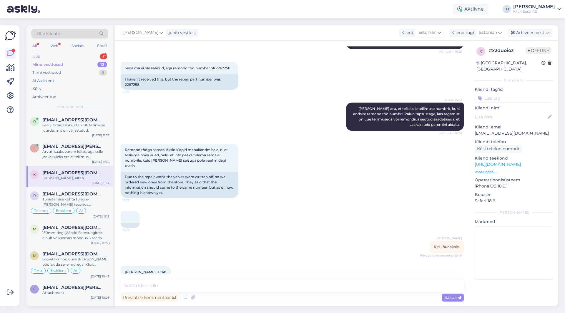
click at [92, 56] on div "Uus 1" at bounding box center [69, 56] width 77 height 8
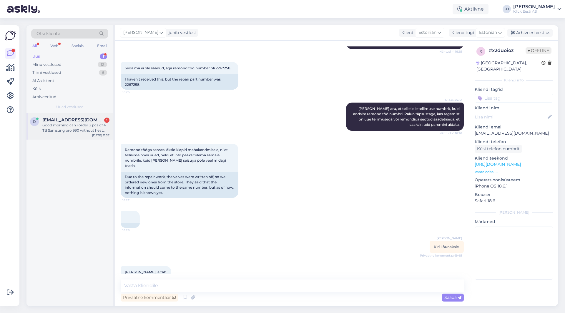
click at [90, 120] on span "[EMAIL_ADDRESS][DOMAIN_NAME]" at bounding box center [72, 119] width 61 height 5
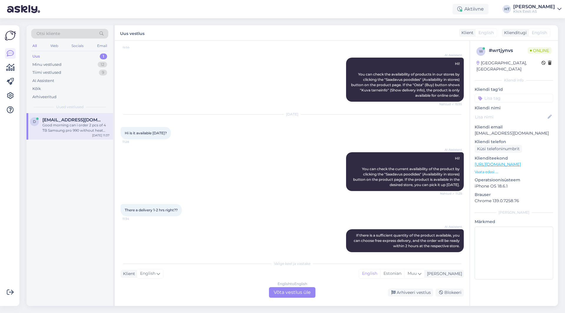
scroll to position [88, 0]
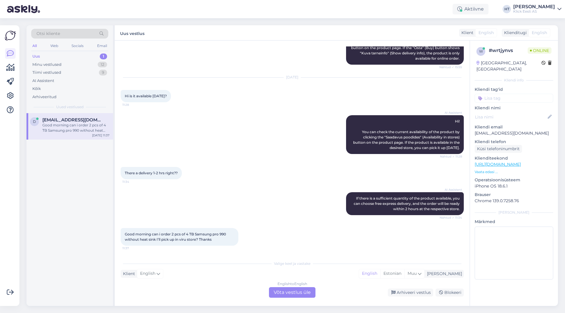
click at [487, 169] on p "Vaata edasi ..." at bounding box center [513, 171] width 79 height 5
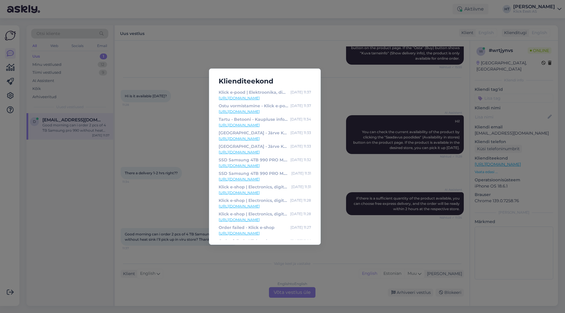
click at [197, 157] on div "Klienditeekond Klick e-pood | Elektroonika, digikaup, kodutehnika [DATE] 11:37 …" at bounding box center [282, 156] width 565 height 313
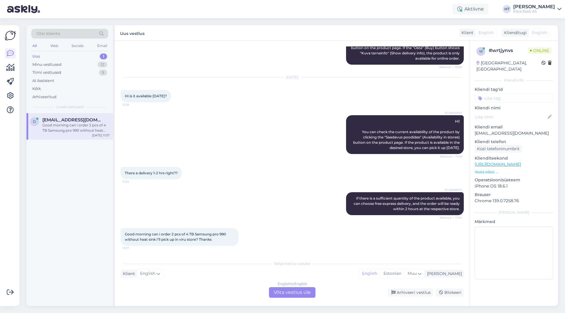
click at [241, 256] on div "Vestlus algas [DATE] Hi do you have 2 pcs available in your store of Samsung 99…" at bounding box center [292, 174] width 355 height 266
click at [279, 295] on div "English to English Võta vestlus üle" at bounding box center [292, 292] width 46 height 11
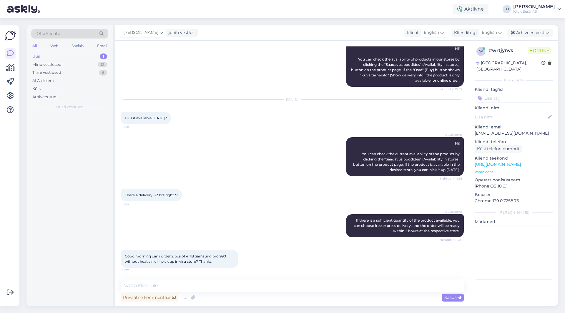
scroll to position [66, 0]
click at [278, 290] on textarea at bounding box center [292, 286] width 343 height 12
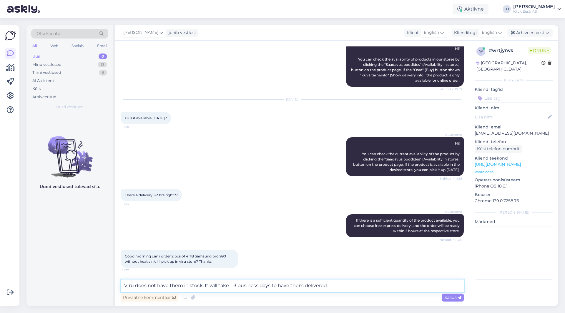
type textarea "VIru does not have them in stock. It will take 1-3 business days to have them d…"
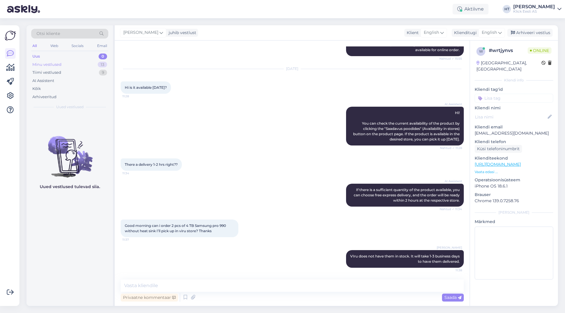
click at [98, 64] on div "13" at bounding box center [102, 65] width 9 height 6
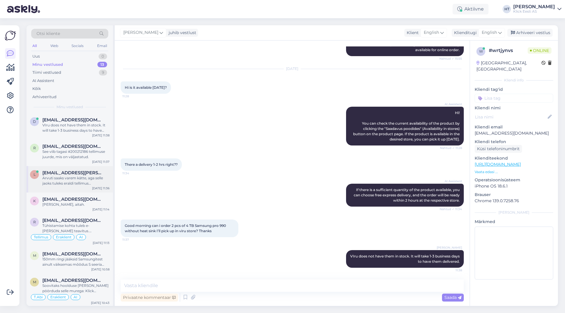
click at [84, 167] on div "l [EMAIL_ADDRESS][PERSON_NAME][DOMAIN_NAME] Arvuti saaks varem kätte, aga selle…" at bounding box center [69, 179] width 86 height 26
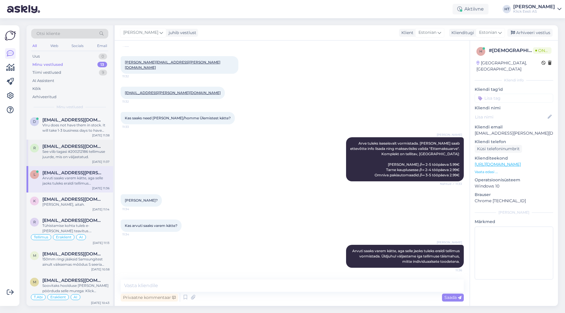
click at [96, 146] on div "[EMAIL_ADDRESS][DOMAIN_NAME]" at bounding box center [75, 146] width 67 height 5
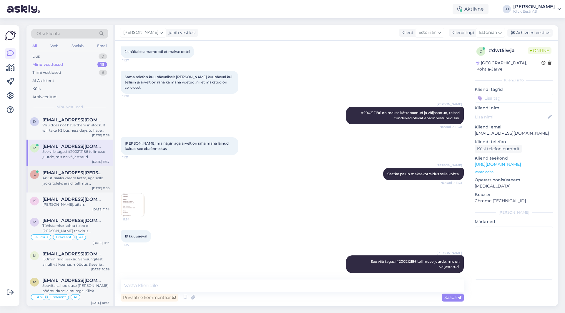
click at [76, 173] on span "[EMAIL_ADDRESS][PERSON_NAME][DOMAIN_NAME]" at bounding box center [72, 172] width 61 height 5
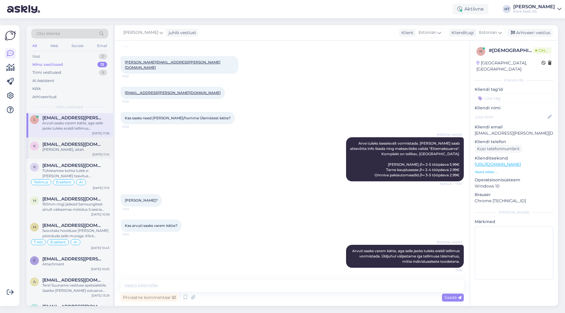
scroll to position [59, 0]
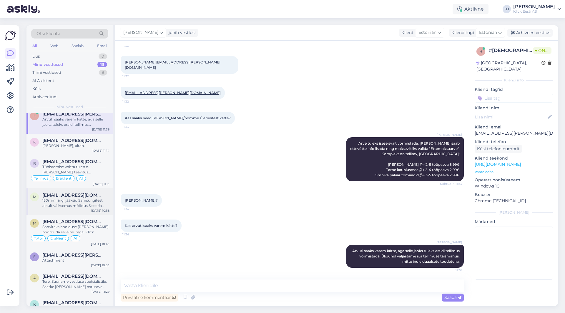
click at [80, 199] on div "150mm ringi jääksid Samsungitest ainult väiksemas mõõdus S seeria telefonid: [U…" at bounding box center [75, 203] width 67 height 11
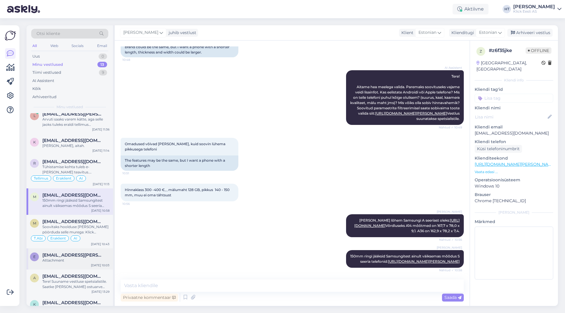
click at [94, 263] on div "Attachment" at bounding box center [75, 260] width 67 height 5
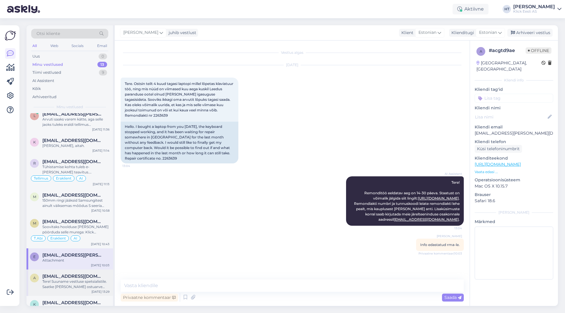
click at [79, 273] on div "a [EMAIL_ADDRESS][DOMAIN_NAME] Tere! Suuname vestluse spetsialistile. Saatke [P…" at bounding box center [69, 283] width 86 height 26
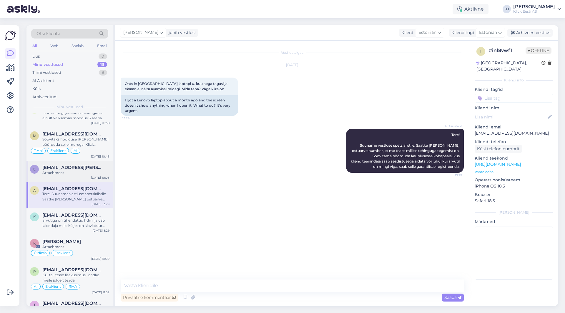
scroll to position [147, 0]
click at [228, 283] on textarea at bounding box center [292, 286] width 343 height 12
click at [243, 287] on textarea at bounding box center [292, 286] width 343 height 12
type textarea "A"
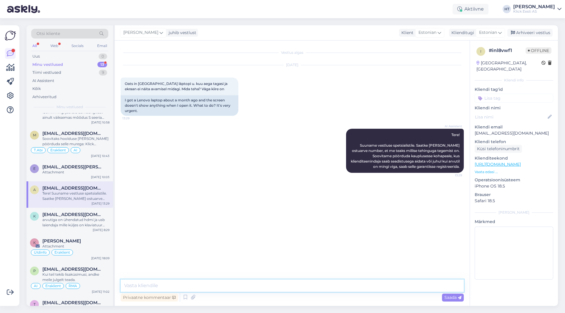
click at [257, 286] on textarea at bounding box center [292, 286] width 343 height 12
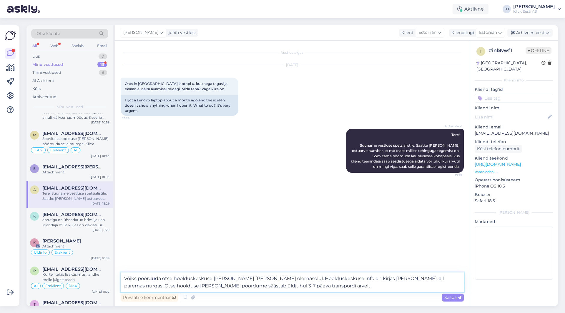
click at [198, 286] on textarea "Võiks pöörduda otse hoolduskeskuse [PERSON_NAME] [PERSON_NAME] olemasolul. Hool…" at bounding box center [292, 282] width 343 height 19
click at [199, 286] on textarea "Võiks pöörduda otse hoolduskeskuse [PERSON_NAME] [PERSON_NAME] olemasolul. Hool…" at bounding box center [292, 282] width 343 height 19
click at [289, 286] on textarea "Võiks pöörduda otse hoolduskeskuse [PERSON_NAME] [PERSON_NAME] olemasolul. Hool…" at bounding box center [292, 282] width 343 height 19
click at [146, 286] on textarea "Võiks pöörduda otse hoolduskeskuse [PERSON_NAME] [PERSON_NAME] olemasolul. Hool…" at bounding box center [292, 282] width 343 height 19
type textarea "Võiks pöörduda otse hoolduskeskuse [PERSON_NAME] [PERSON_NAME] olemasolul. Hool…"
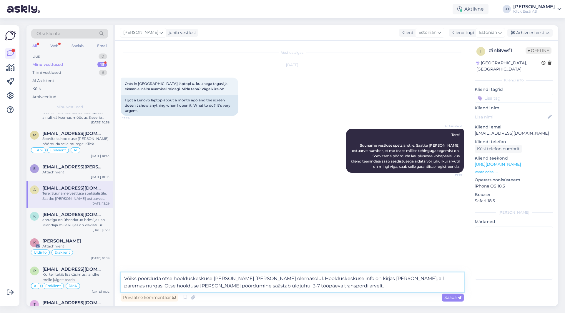
click at [299, 288] on textarea "Võiks pöörduda otse hoolduskeskuse [PERSON_NAME] [PERSON_NAME] olemasolul. Hool…" at bounding box center [292, 282] width 343 height 19
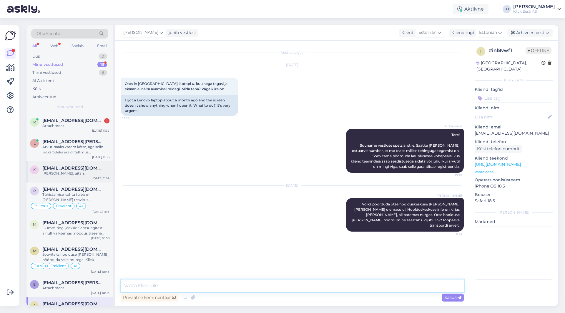
scroll to position [0, 0]
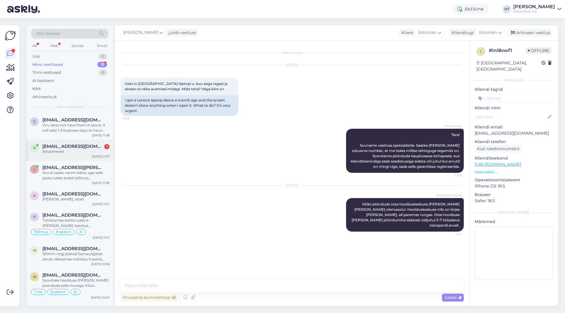
click at [81, 145] on span "[EMAIL_ADDRESS][DOMAIN_NAME]" at bounding box center [72, 146] width 61 height 5
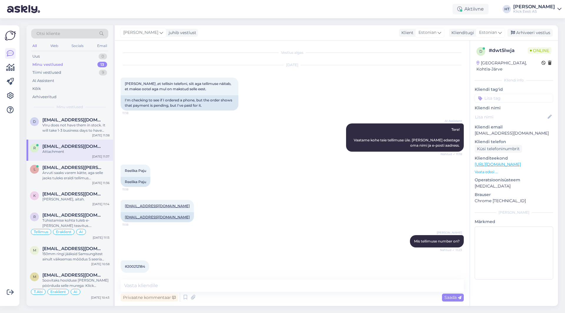
scroll to position [333, 0]
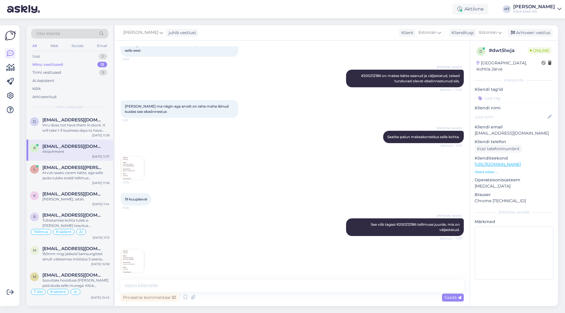
click at [129, 261] on img at bounding box center [133, 261] width 24 height 24
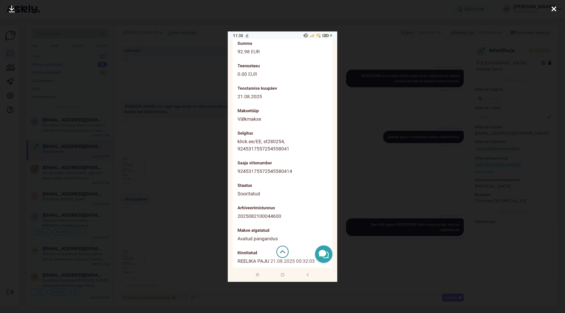
click at [357, 146] on div at bounding box center [282, 156] width 565 height 313
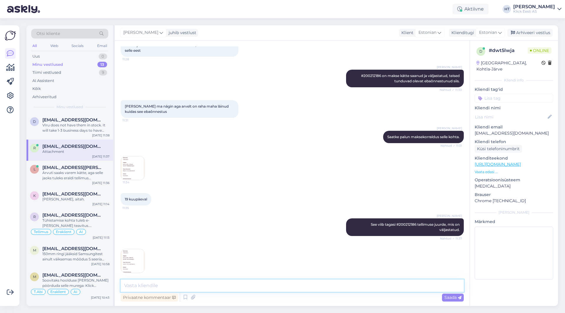
click at [257, 285] on textarea at bounding box center [292, 286] width 343 height 12
paste textarea "#200212426"
type textarea "See viib tagasi tellimuseni #200212426, mis on samuti väljastatud."
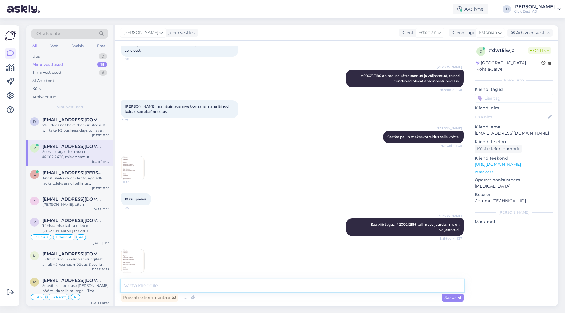
scroll to position [364, 0]
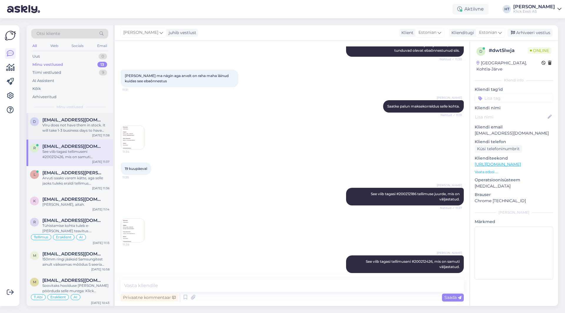
click at [78, 126] on div "VIru does not have them in stock. It will take 1-3 business days to have them d…" at bounding box center [75, 128] width 67 height 11
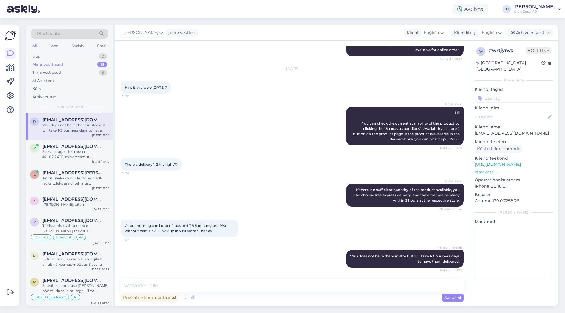
scroll to position [96, 0]
click at [504, 95] on input at bounding box center [513, 98] width 79 height 9
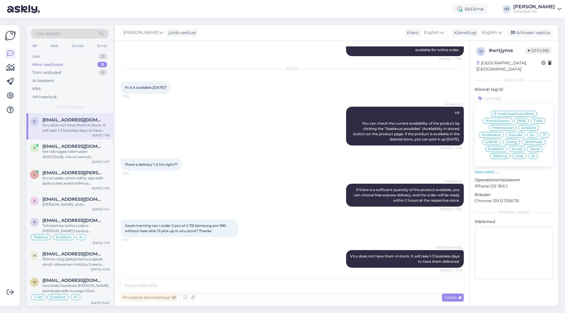
click at [518, 133] on span "Ostuabi" at bounding box center [515, 135] width 14 height 4
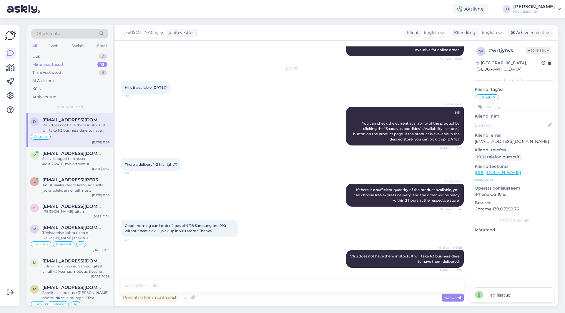
click at [505, 102] on input at bounding box center [513, 106] width 79 height 9
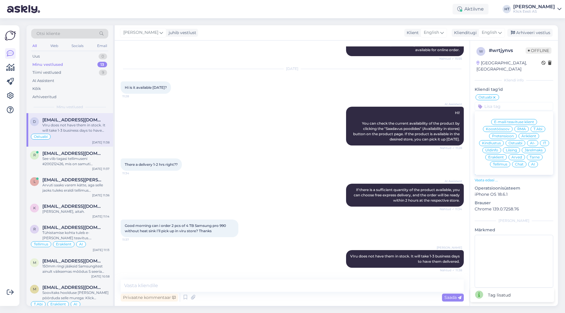
click at [498, 156] on span "Eraklient" at bounding box center [496, 158] width 16 height 4
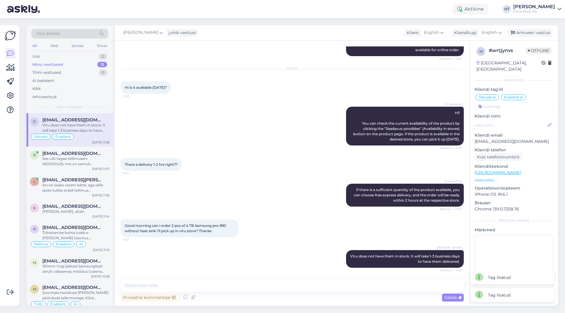
click at [513, 102] on input at bounding box center [513, 106] width 79 height 9
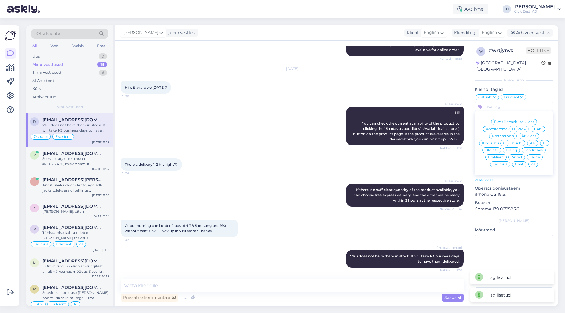
click at [532, 163] on span "AI" at bounding box center [533, 165] width 4 height 4
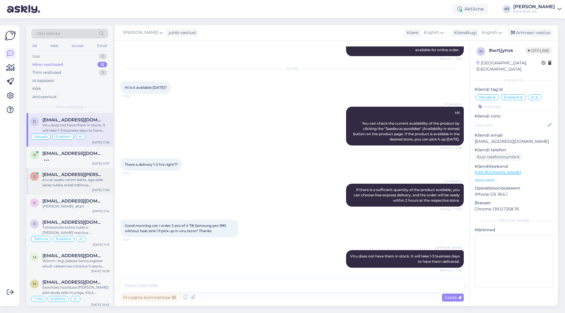
click at [102, 182] on div "Arvuti saaks varem kätte, aga selle jaoks tuleks eraldi tellimus vormistada. Ül…" at bounding box center [75, 182] width 67 height 11
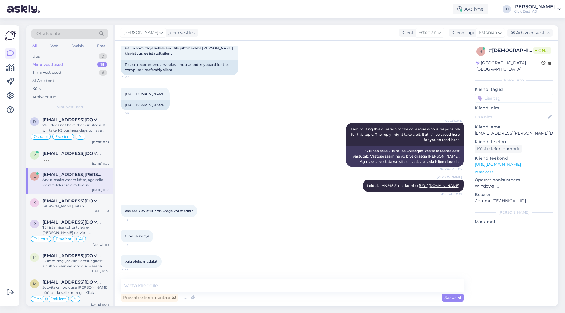
scroll to position [755, 0]
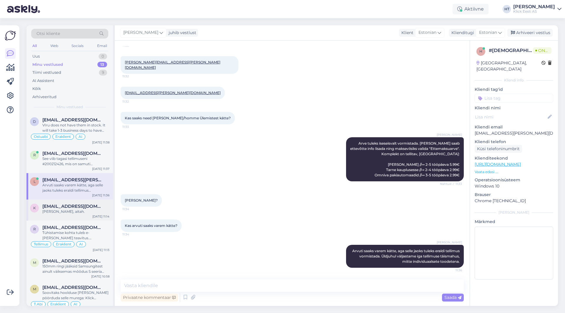
click at [90, 201] on div "k [EMAIL_ADDRESS][DOMAIN_NAME] [PERSON_NAME], aitah. [DATE] 11:14" at bounding box center [69, 210] width 86 height 21
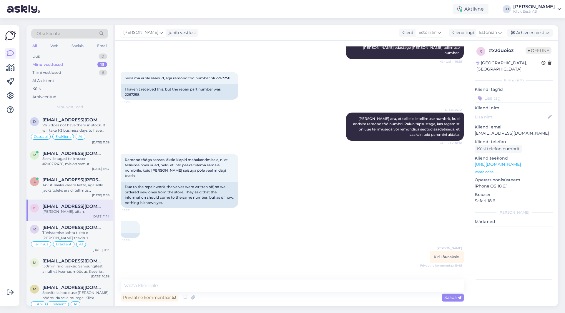
scroll to position [134, 0]
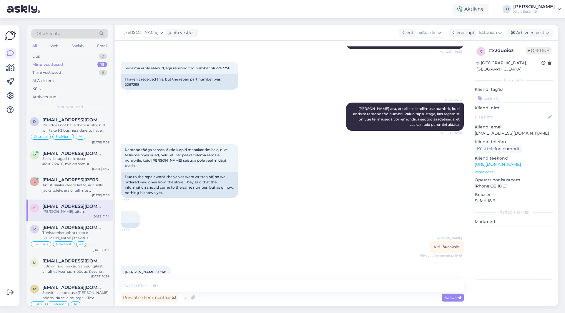
click at [512, 94] on input at bounding box center [513, 98] width 79 height 9
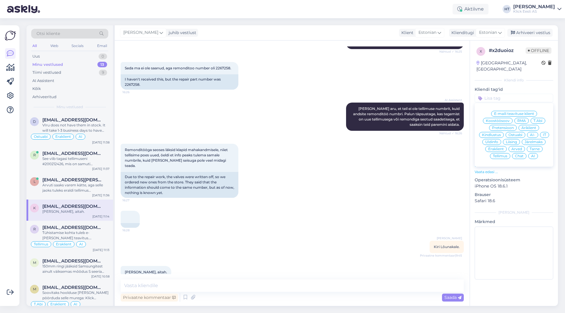
click at [531, 154] on span "AI" at bounding box center [533, 156] width 4 height 4
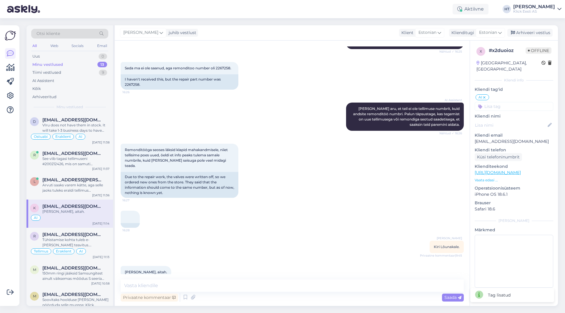
click at [507, 102] on input at bounding box center [513, 106] width 79 height 9
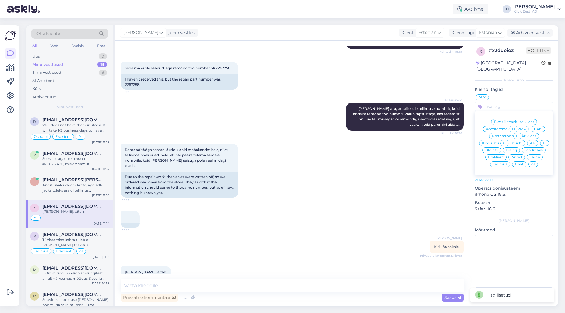
click at [498, 156] on span "Eraklient" at bounding box center [496, 158] width 16 height 4
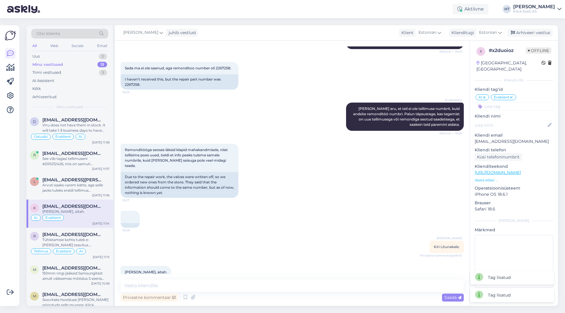
click at [510, 102] on input at bounding box center [513, 106] width 79 height 9
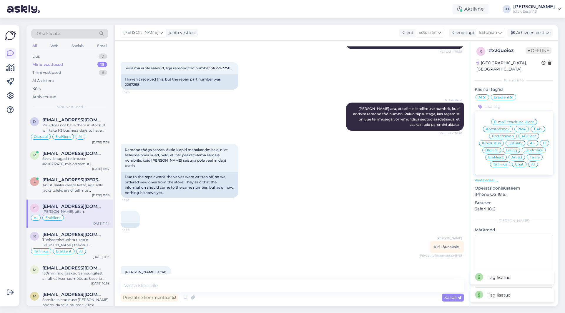
click at [521, 127] on span "RMA" at bounding box center [521, 129] width 9 height 4
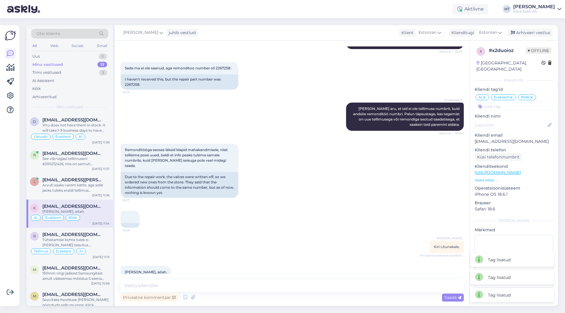
click at [352, 210] on div "16:28" at bounding box center [292, 219] width 343 height 30
click at [159, 298] on div "Privaatne kommentaar" at bounding box center [149, 298] width 57 height 8
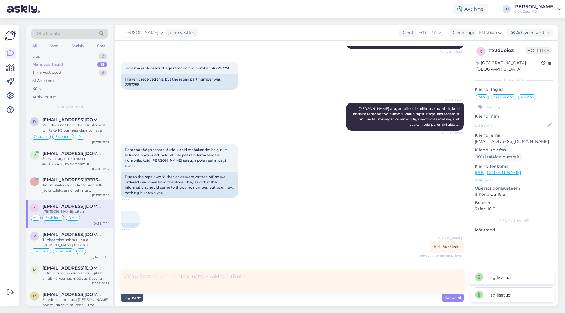
click at [192, 279] on textarea at bounding box center [292, 281] width 343 height 21
type textarea "Jõudsid hommikul poodi, klient kutsutud vahetust tegema."
click at [449, 300] on span "Saada" at bounding box center [452, 297] width 17 height 5
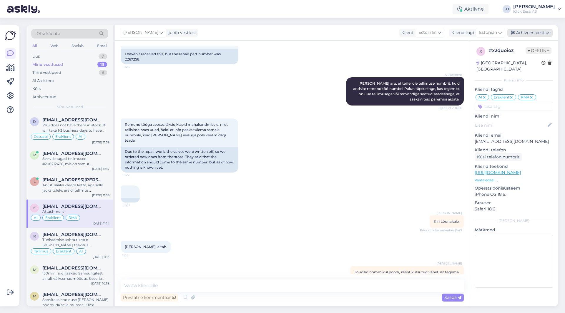
click at [524, 33] on div "Arhiveeri vestlus" at bounding box center [529, 33] width 45 height 8
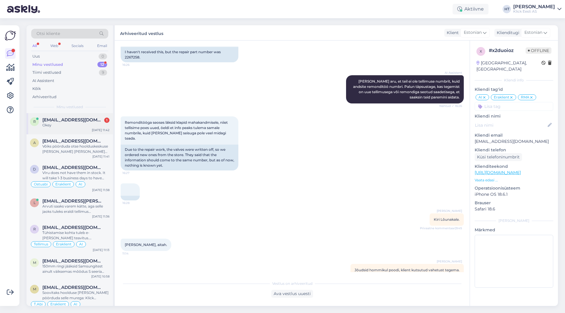
click at [74, 124] on div "Okey" at bounding box center [75, 125] width 67 height 5
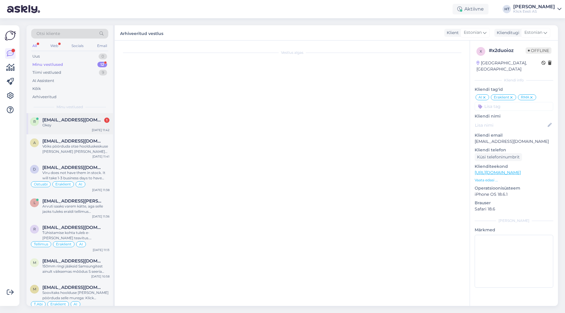
scroll to position [389, 0]
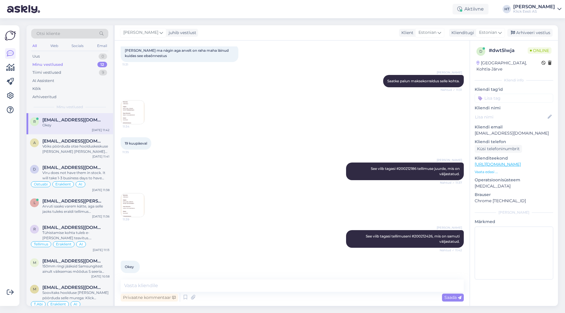
click at [257, 188] on div "11:39" at bounding box center [292, 205] width 343 height 37
click at [84, 133] on div "r [EMAIL_ADDRESS][DOMAIN_NAME] Okey [DATE] 11:42" at bounding box center [69, 123] width 86 height 21
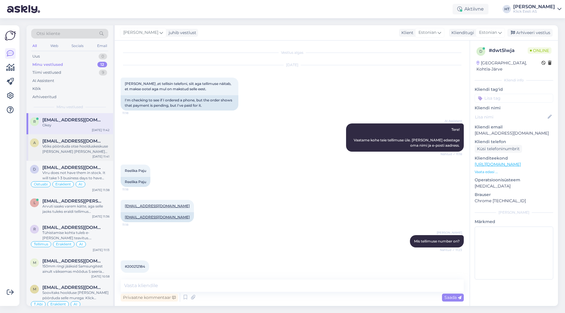
click at [86, 137] on div "a [EMAIL_ADDRESS][DOMAIN_NAME] Võiks pöörduda otse hoolduskeskuse [PERSON_NAME]…" at bounding box center [69, 147] width 86 height 26
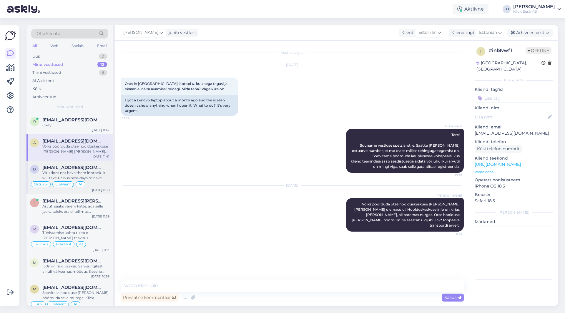
click at [78, 179] on div "VIru does not have them in stock. It will take 1-3 business days to have them d…" at bounding box center [75, 175] width 67 height 11
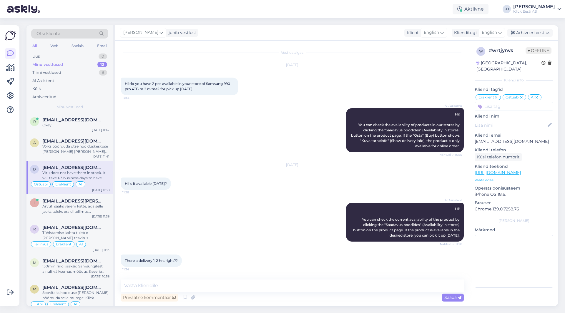
scroll to position [96, 0]
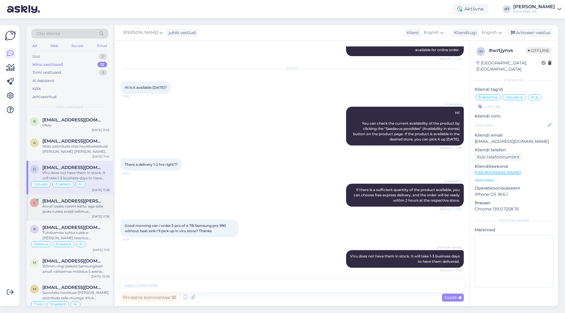
click at [77, 201] on span "[EMAIL_ADDRESS][PERSON_NAME][DOMAIN_NAME]" at bounding box center [72, 201] width 61 height 5
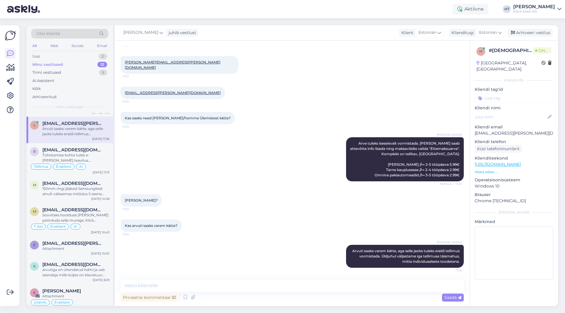
scroll to position [88, 0]
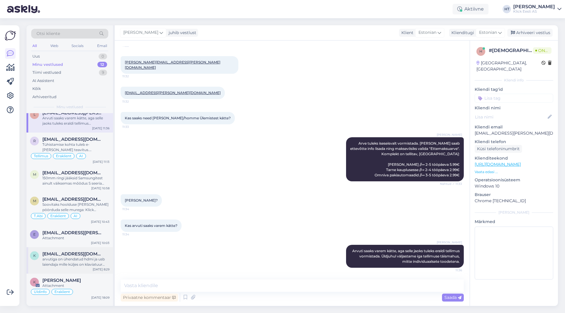
click at [81, 255] on span "[EMAIL_ADDRESS][DOMAIN_NAME]" at bounding box center [72, 254] width 61 height 5
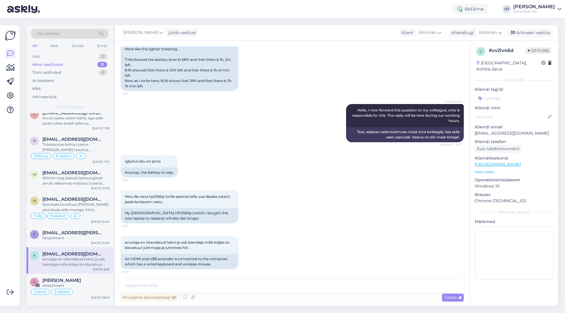
scroll to position [127, 0]
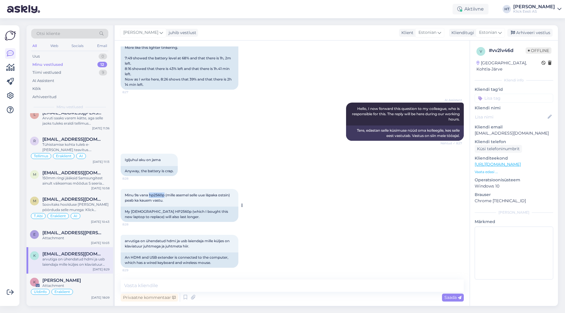
drag, startPoint x: 150, startPoint y: 194, endPoint x: 165, endPoint y: 194, distance: 15.3
click at [165, 194] on span "Minu 9a vana hp2560p (mille asemel selle uue läpaka ostsin) peab ka kauem vastu." at bounding box center [178, 198] width 106 height 10
click at [272, 160] on div "Igljuhul aku on jama 8:28 Anyway, the battery is crap." at bounding box center [292, 164] width 343 height 35
click at [273, 101] on div "AI Assistent Hello, I now forward this question to my colleague, who is respons…" at bounding box center [292, 121] width 343 height 51
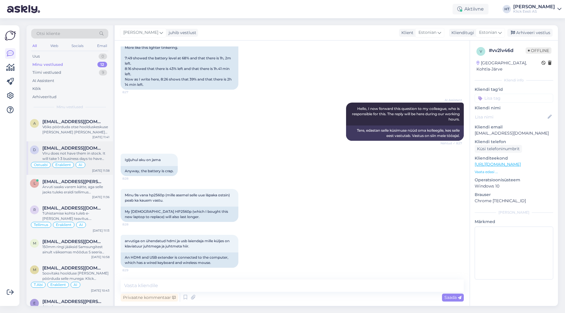
scroll to position [59, 0]
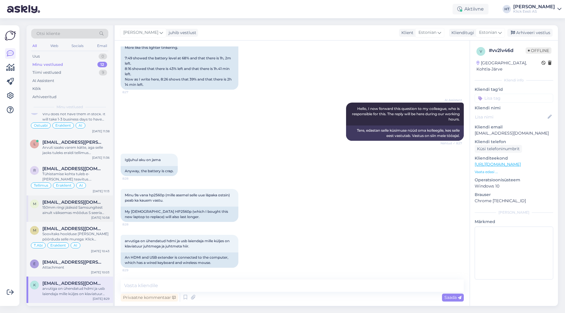
click at [82, 202] on span "[EMAIL_ADDRESS][DOMAIN_NAME]" at bounding box center [72, 202] width 61 height 5
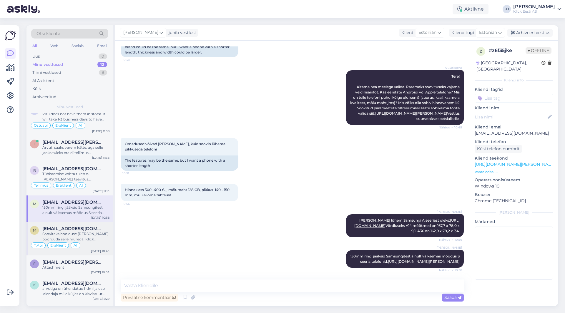
click at [90, 238] on div "Soovitaks hoolduse [PERSON_NAME] pöörduda selle murega: Klick Hooldus Tallinn […" at bounding box center [75, 237] width 67 height 11
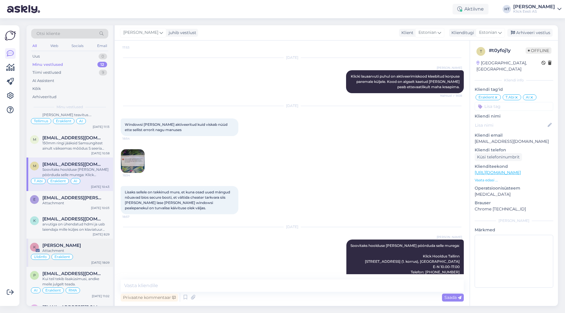
scroll to position [146, 0]
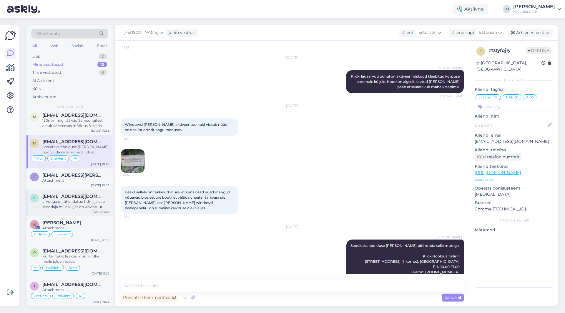
click at [89, 197] on span "[EMAIL_ADDRESS][DOMAIN_NAME]" at bounding box center [72, 196] width 61 height 5
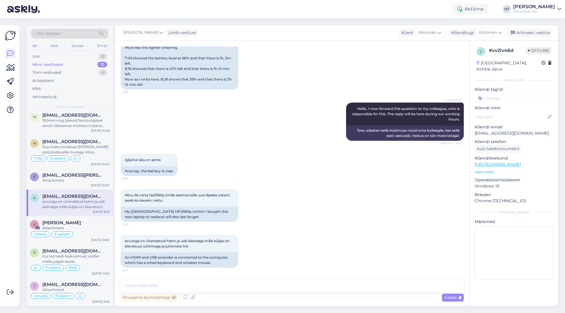
scroll to position [127, 0]
click at [86, 179] on div "Attachment" at bounding box center [75, 180] width 67 height 5
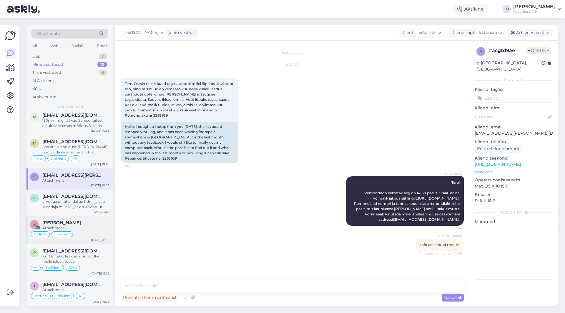
click at [95, 235] on div "Üldinfo Eraklient" at bounding box center [69, 234] width 79 height 7
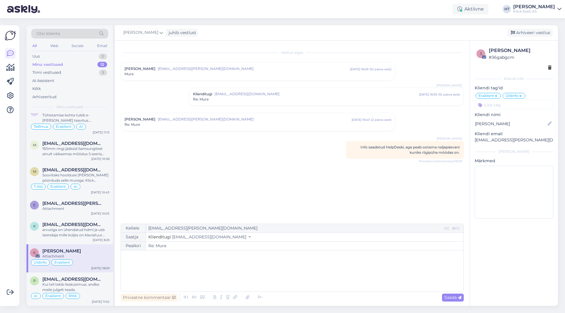
scroll to position [87, 0]
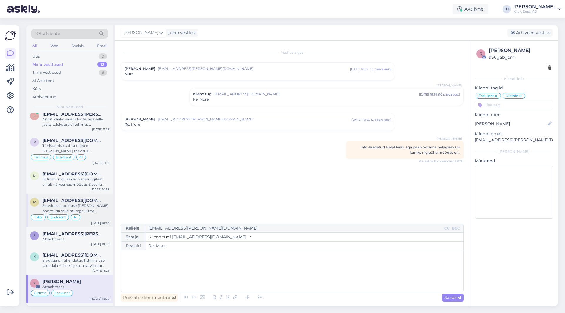
click at [91, 211] on div "Soovitaks hoolduse [PERSON_NAME] pöörduda selle murega: Klick Hooldus Tallinn […" at bounding box center [75, 208] width 67 height 11
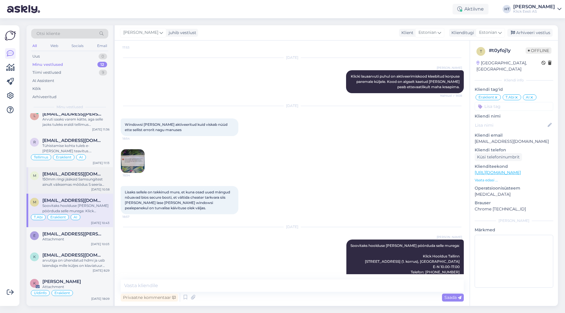
click at [89, 184] on div "150mm ringi jääksid Samsungitest ainult väiksemas mõõdus S seeria telefonid: [U…" at bounding box center [75, 182] width 67 height 11
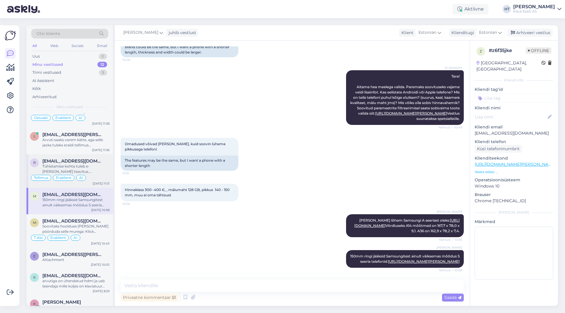
scroll to position [58, 0]
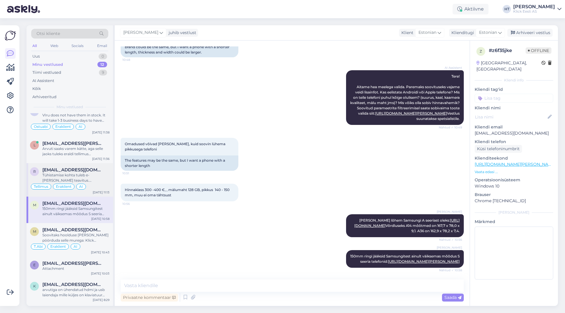
click at [94, 179] on div "Tühistamise kohta tuleb e-[PERSON_NAME] teavitus. [PERSON_NAME] tühistamist kan…" at bounding box center [75, 178] width 67 height 11
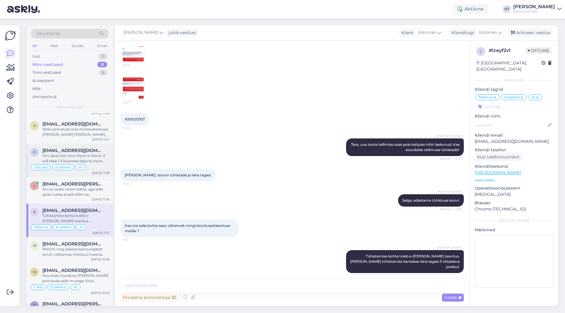
scroll to position [0, 0]
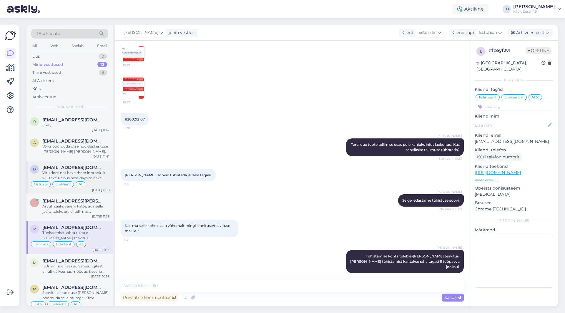
click at [96, 170] on span "[EMAIL_ADDRESS][DOMAIN_NAME]" at bounding box center [72, 167] width 61 height 5
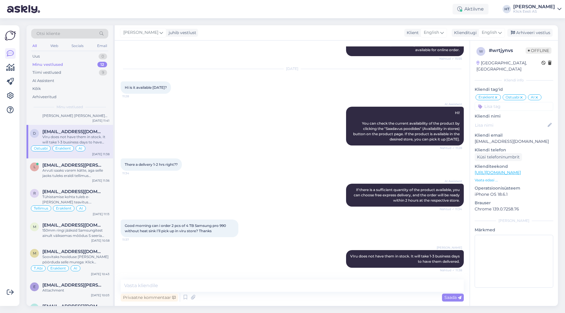
scroll to position [88, 0]
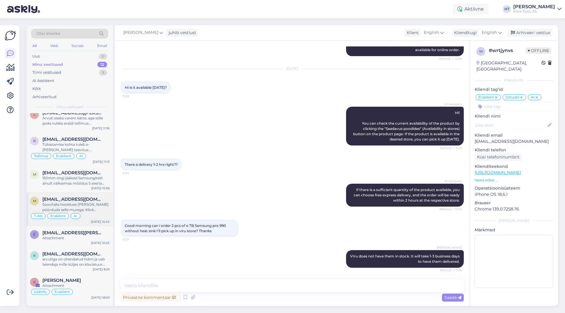
click at [98, 225] on div "m [EMAIL_ADDRESS][DOMAIN_NAME] Soovitaks hoolduse [PERSON_NAME] pöörduda selle …" at bounding box center [69, 210] width 86 height 34
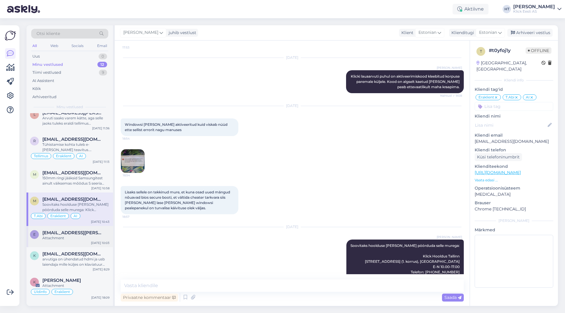
click at [98, 239] on div "Attachment" at bounding box center [75, 238] width 67 height 5
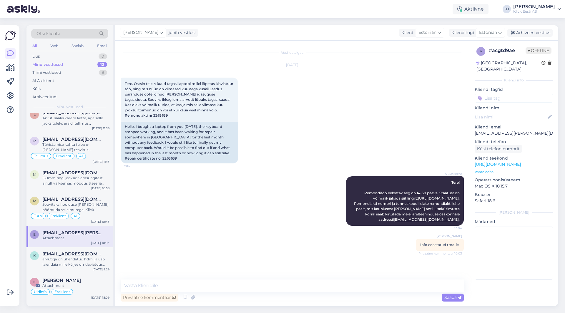
scroll to position [0, 0]
click at [71, 32] on div "Otsi kliente" at bounding box center [69, 34] width 77 height 10
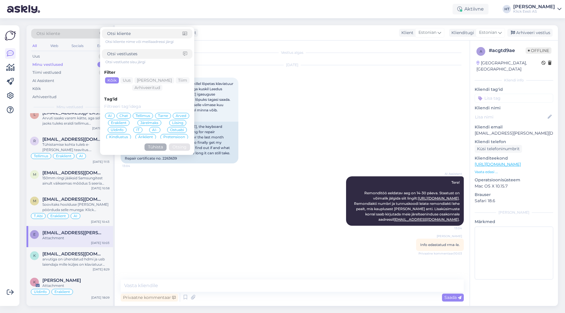
click at [137, 52] on input at bounding box center [145, 54] width 76 height 6
paste input "2264292"
type input "2264292"
click button "Otsing" at bounding box center [179, 147] width 21 height 7
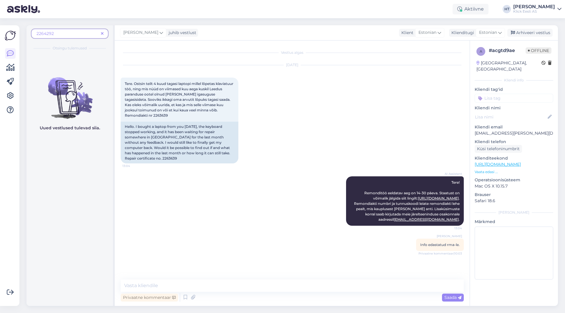
click at [102, 32] on icon at bounding box center [102, 34] width 3 height 4
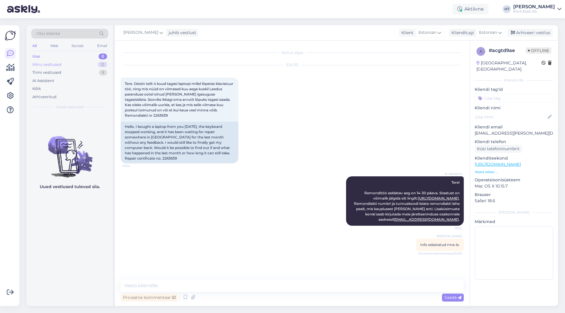
click at [93, 66] on div "Minu vestlused 12" at bounding box center [69, 65] width 77 height 8
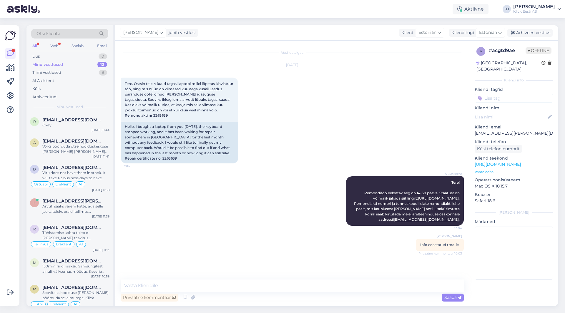
click at [198, 195] on div "AI Assistent Tere! Remonditöö eeldatav aeg on 14-30 päeva. Staatust on võimalik…" at bounding box center [292, 201] width 343 height 62
click at [192, 288] on textarea at bounding box center [292, 286] width 343 height 12
click at [294, 282] on textarea at bounding box center [292, 286] width 343 height 12
paste textarea "Töö on eile Leedus valmis saanud."
paste textarea "Vahetatud pealmine [PERSON_NAME] emaplaat. Taastatud Windowsi operatsioonisüste…"
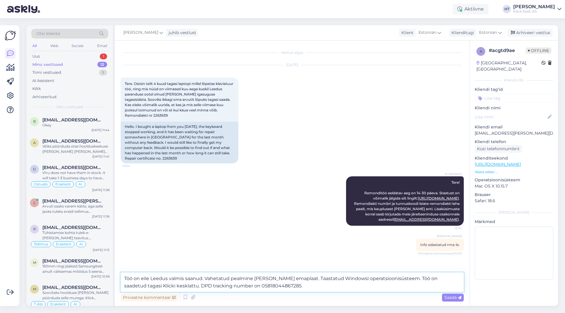
drag, startPoint x: 277, startPoint y: 287, endPoint x: 161, endPoint y: 290, distance: 115.9
click at [161, 290] on textarea "Töö on eile Leedus valmis saanud. Vahetatud pealmine [PERSON_NAME] emaplaat. Ta…" at bounding box center [292, 282] width 343 height 19
type textarea "Töö on eile Leedus valmis saanud. Vahetatud pealmine [PERSON_NAME] emaplaat. Ta…"
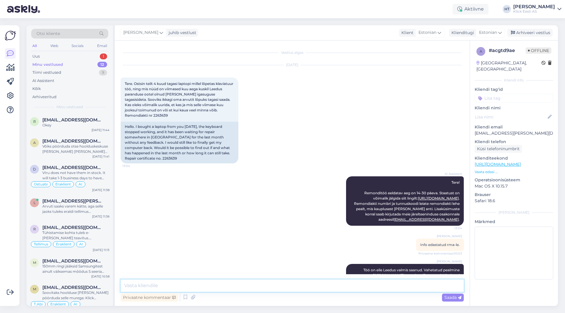
scroll to position [30, 0]
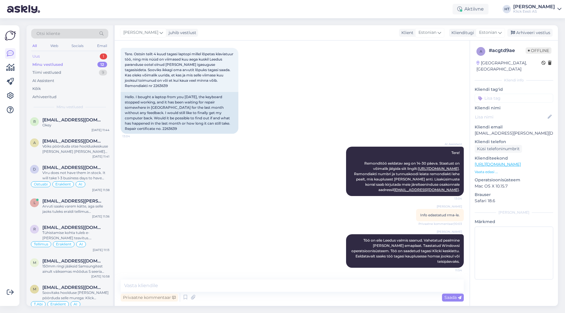
click at [74, 57] on div "Uus 1" at bounding box center [69, 56] width 77 height 8
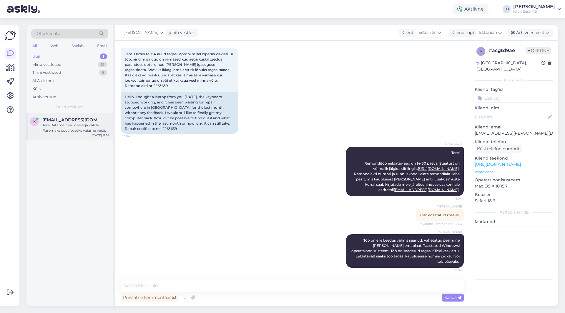
click at [89, 131] on div "Tere! Aitame hea meelega valida. Paremaks soovituseks vajame veidi lisainfot. K…" at bounding box center [75, 128] width 67 height 11
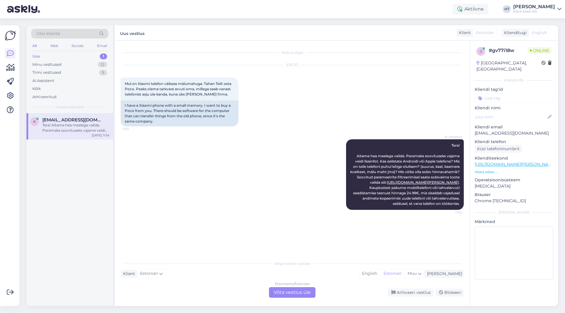
scroll to position [0, 0]
click at [65, 171] on div "k [EMAIL_ADDRESS][DOMAIN_NAME] Tere! Aitame hea meelega valida. Paremaks soovit…" at bounding box center [69, 209] width 86 height 193
click at [86, 66] on div "Minu vestlused 12" at bounding box center [69, 65] width 77 height 8
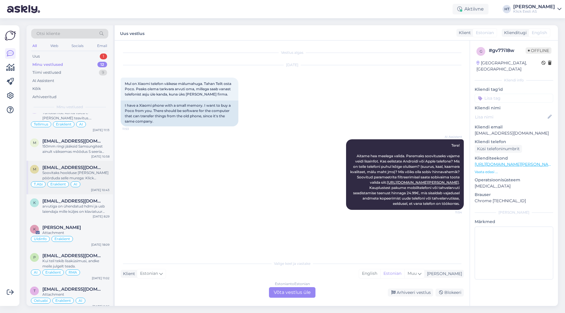
scroll to position [147, 0]
click at [93, 202] on span "[EMAIL_ADDRESS][DOMAIN_NAME]" at bounding box center [72, 200] width 61 height 5
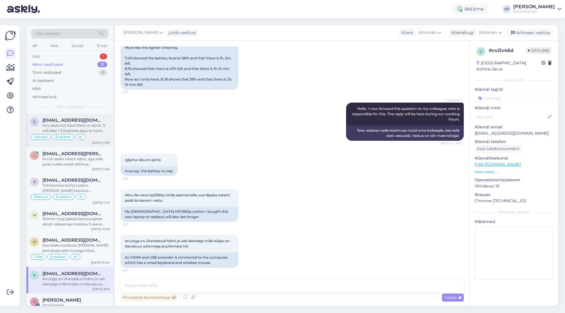
scroll to position [0, 0]
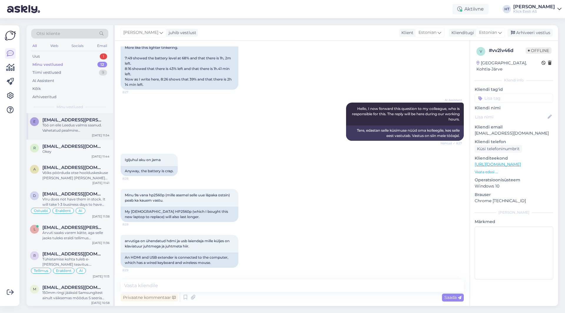
click at [76, 129] on div "Töö on eile Leedus valmis saanud. Vahetatud pealmine [PERSON_NAME] emaplaat. Ta…" at bounding box center [75, 128] width 67 height 11
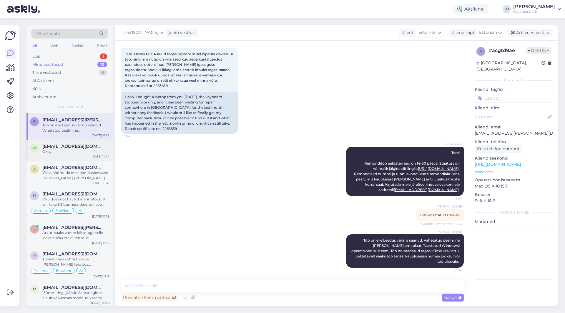
click at [93, 147] on div "[EMAIL_ADDRESS][DOMAIN_NAME]" at bounding box center [75, 146] width 67 height 5
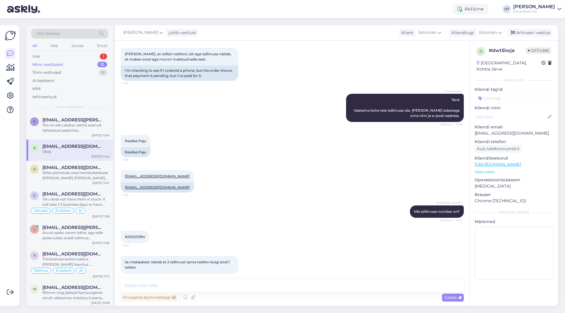
scroll to position [389, 0]
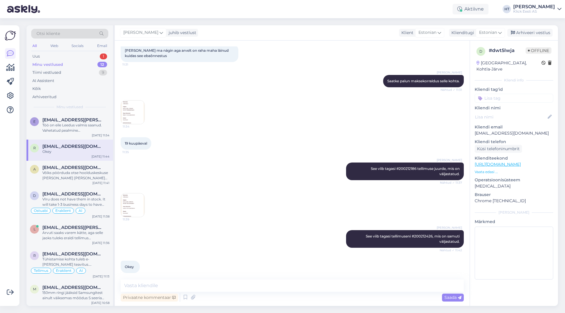
click at [193, 176] on div "[PERSON_NAME] See viib tagasi #200212186 tellimuse juurde, mis on väljastatud. …" at bounding box center [292, 171] width 343 height 31
click at [90, 165] on div "[EMAIL_ADDRESS][DOMAIN_NAME]" at bounding box center [75, 167] width 67 height 5
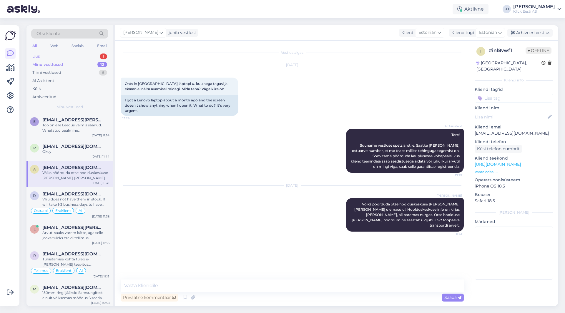
click at [100, 57] on div "1" at bounding box center [103, 57] width 7 height 6
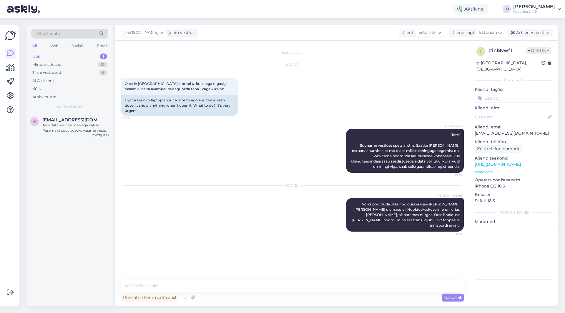
click at [99, 169] on div "k [EMAIL_ADDRESS][DOMAIN_NAME] Tere! Aitame hea meelega valida. Paremaks soovit…" at bounding box center [69, 209] width 86 height 193
click at [61, 131] on div "Tere! Aitame hea meelega valida. Paremaks soovituseks vajame veidi lisainfot. K…" at bounding box center [75, 128] width 67 height 11
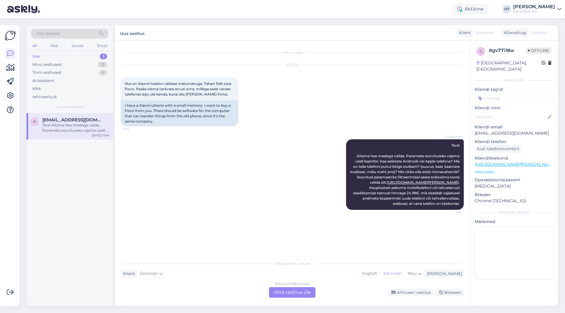
click at [285, 291] on div "Estonian to Estonian Võta vestlus üle" at bounding box center [292, 292] width 46 height 11
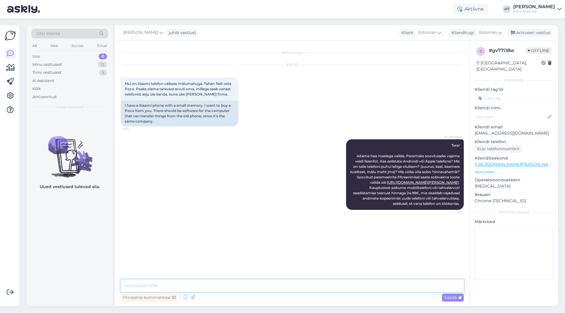
click at [289, 287] on textarea at bounding box center [292, 286] width 343 height 12
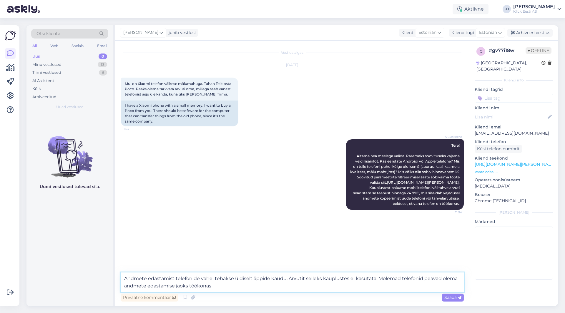
type textarea "Andmete edastamist telefonide vahel tehakse üldiselt äppide kaudu. Arvutit sell…"
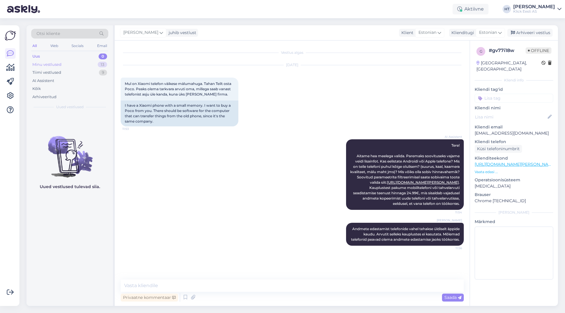
click at [102, 65] on div "13" at bounding box center [102, 65] width 9 height 6
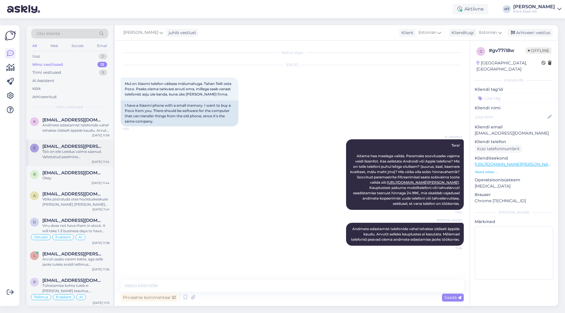
click at [84, 165] on div "e [EMAIL_ADDRESS][PERSON_NAME][DOMAIN_NAME] Töö on eile Leedus valmis saanud. V…" at bounding box center [69, 153] width 86 height 26
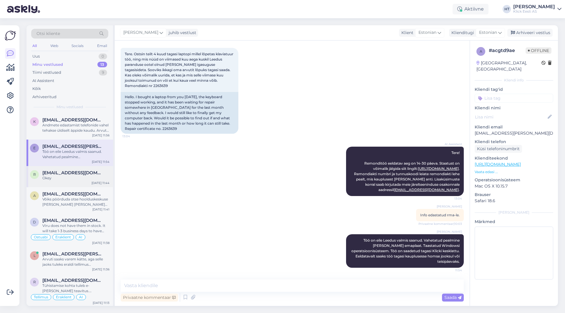
click at [84, 178] on div "Okey" at bounding box center [75, 178] width 67 height 5
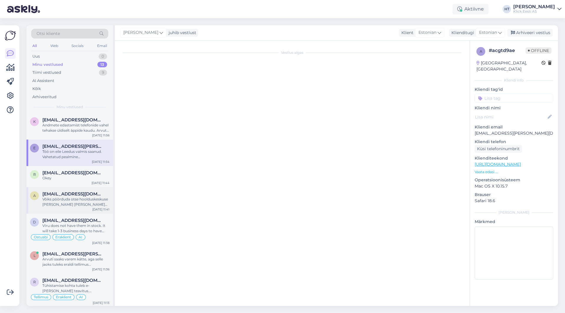
scroll to position [389, 0]
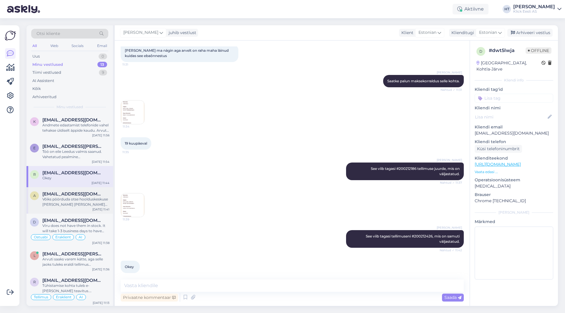
click at [84, 196] on div "[EMAIL_ADDRESS][DOMAIN_NAME]" at bounding box center [75, 194] width 67 height 5
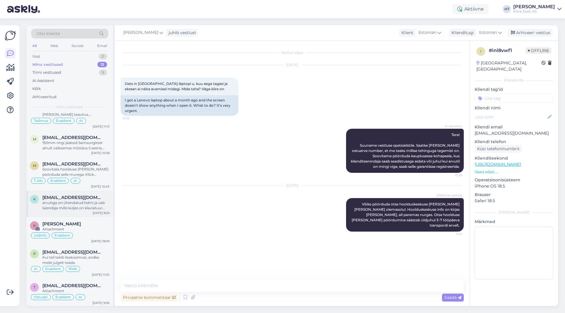
scroll to position [178, 0]
click at [86, 199] on span "[EMAIL_ADDRESS][DOMAIN_NAME]" at bounding box center [72, 196] width 61 height 5
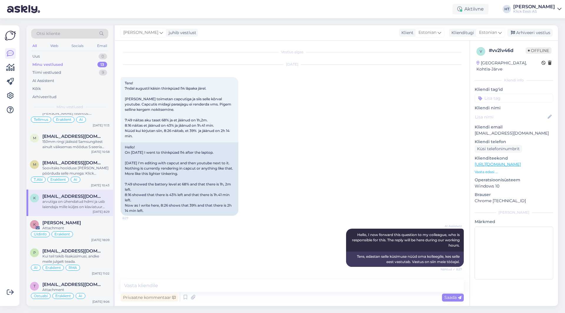
scroll to position [0, 0]
click at [279, 194] on div "[DATE] Tere! 7ndal augustil käisin thinkpüad l14 läpaka järel. [PERSON_NAME] to…" at bounding box center [292, 141] width 343 height 164
click at [352, 148] on div "[DATE] Tere! 7ndal augustil käisin thinkpüad l14 läpaka järel. [PERSON_NAME] to…" at bounding box center [292, 141] width 343 height 164
click at [41, 46] on div "All Web Socials Email" at bounding box center [69, 46] width 77 height 9
click at [36, 45] on div "All" at bounding box center [34, 46] width 7 height 8
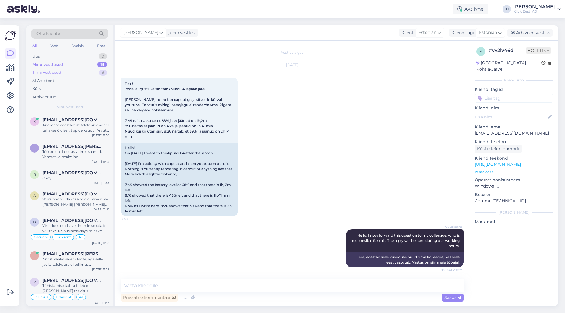
click at [62, 73] on div "Tiimi vestlused 9" at bounding box center [69, 73] width 77 height 8
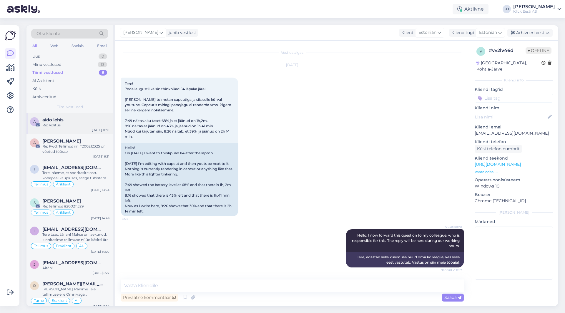
click at [76, 128] on div "Re: Volitus" at bounding box center [75, 125] width 67 height 5
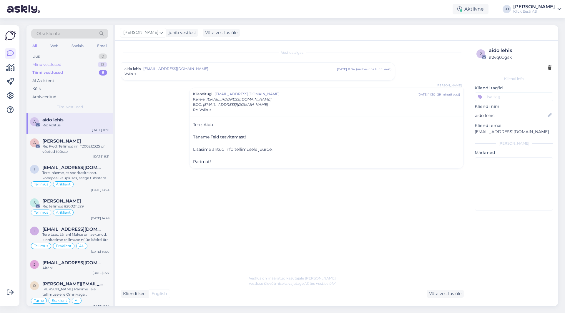
click at [86, 66] on div "Minu vestlused 13" at bounding box center [69, 65] width 77 height 8
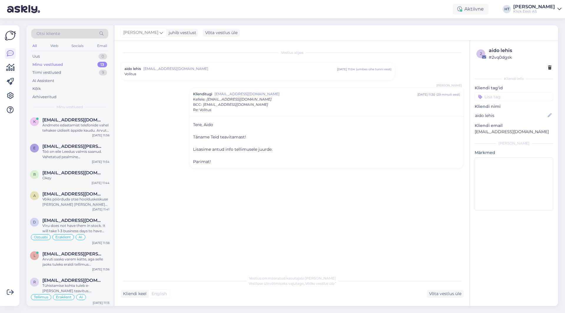
click at [132, 122] on div "Vestlus algas aido lehis [EMAIL_ADDRESS][DOMAIN_NAME] [DATE] 11:04 ( umbes ühe …" at bounding box center [295, 156] width 348 height 221
click at [79, 135] on div "k [EMAIL_ADDRESS][DOMAIN_NAME] Andmete edastamist telefonide vahel tehakse üldi…" at bounding box center [69, 126] width 86 height 26
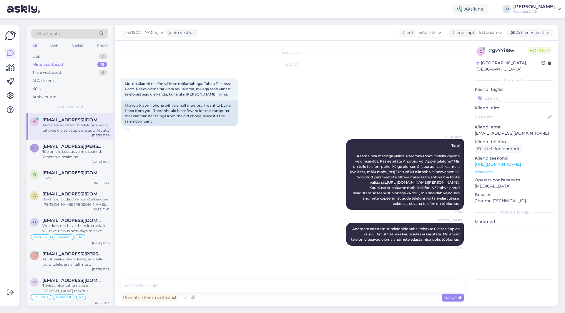
click at [272, 209] on div "AI Assistent Tere! Aitame hea meelega valida. Paremaks soovituseks vajame veidi…" at bounding box center [292, 175] width 343 height 84
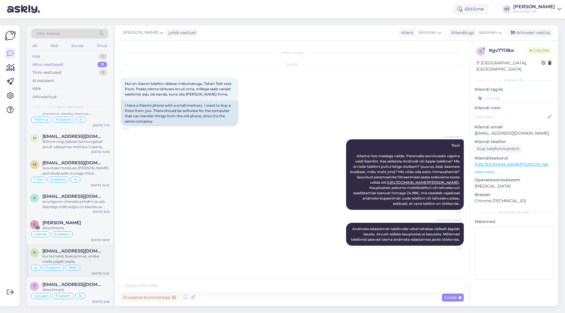
click at [86, 257] on div "Kui teil tekib lisaküsimusi, andke meile julgelt teada." at bounding box center [75, 259] width 67 height 11
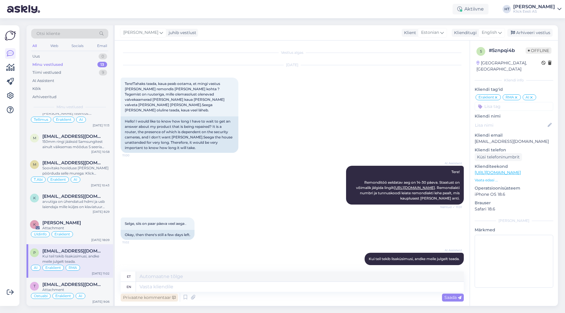
click at [157, 297] on div "Privaatne kommentaar" at bounding box center [149, 298] width 57 height 8
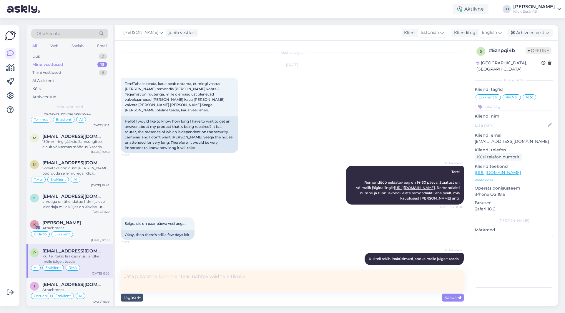
click at [172, 282] on textarea at bounding box center [292, 281] width 343 height 21
type textarea "Kreedit kinnitatud tarnija poolt, klient saab kaupluses +/- lahenduse."
click at [454, 297] on span "Saada" at bounding box center [452, 297] width 17 height 5
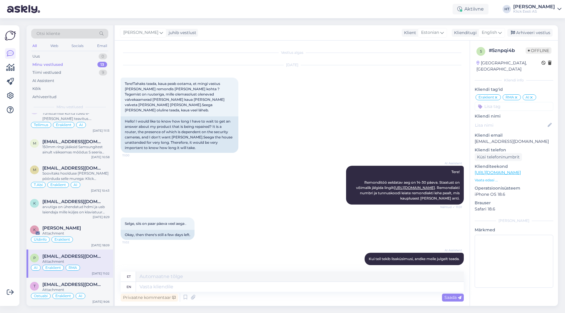
scroll to position [172, 0]
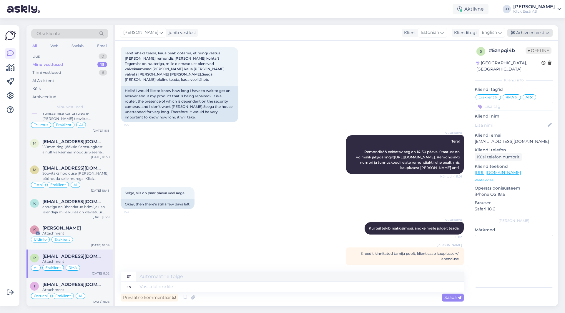
click at [527, 31] on div "Arhiveeri vestlus" at bounding box center [529, 33] width 45 height 8
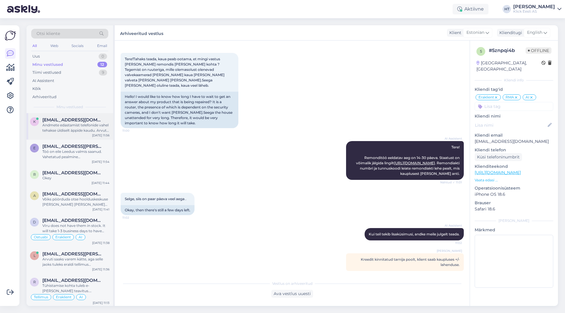
click at [81, 134] on div "k [EMAIL_ADDRESS][DOMAIN_NAME] Andmete edastamist telefonide vahel tehakse üldi…" at bounding box center [69, 126] width 86 height 26
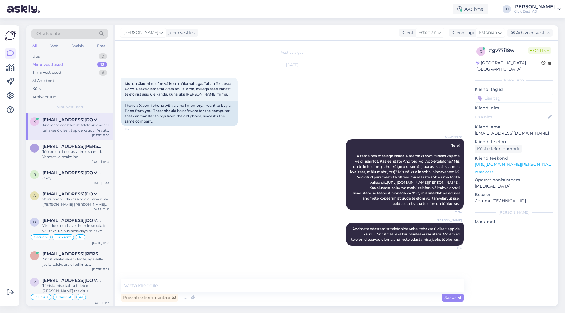
click at [224, 149] on div "AI Assistent Tere! Aitame hea meelega valida. Paremaks soovituseks vajame veidi…" at bounding box center [292, 175] width 343 height 84
click at [94, 151] on div "Töö on eile Leedus valmis saanud. Vahetatud pealmine [PERSON_NAME] emaplaat. Ta…" at bounding box center [75, 154] width 67 height 11
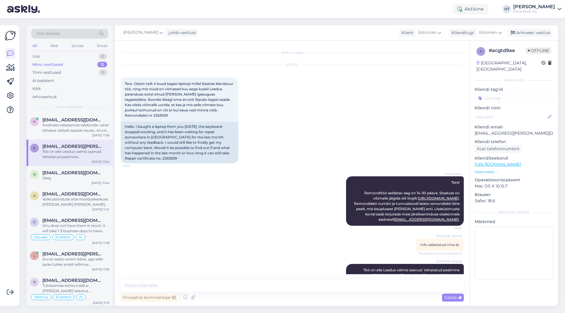
scroll to position [30, 0]
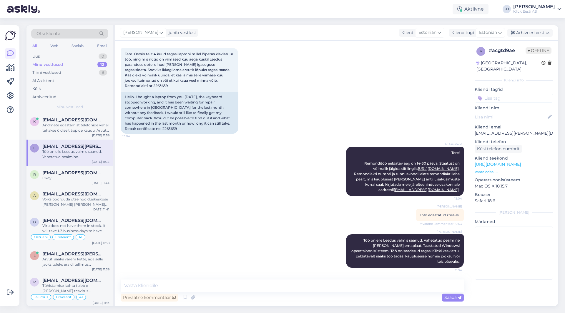
click at [505, 95] on input at bounding box center [513, 98] width 79 height 9
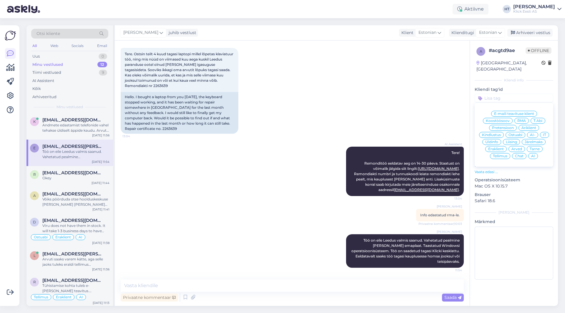
click at [521, 119] on span "RMA" at bounding box center [521, 121] width 9 height 4
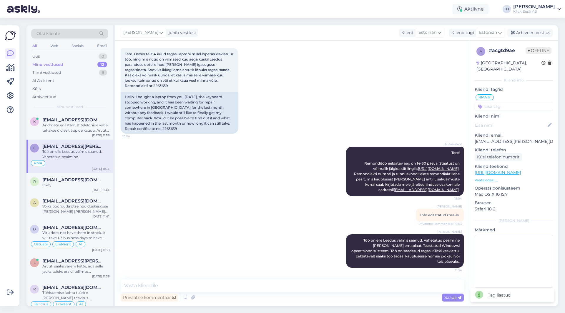
click at [513, 102] on input at bounding box center [513, 106] width 79 height 9
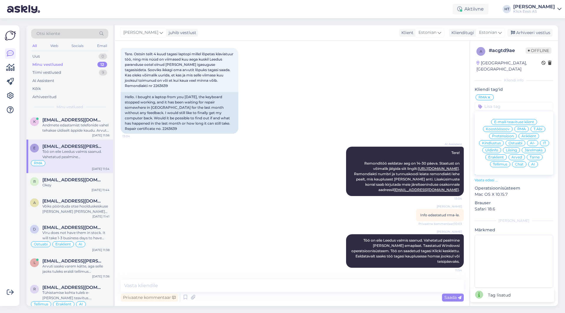
click at [493, 154] on div "Eraklient" at bounding box center [495, 157] width 21 height 6
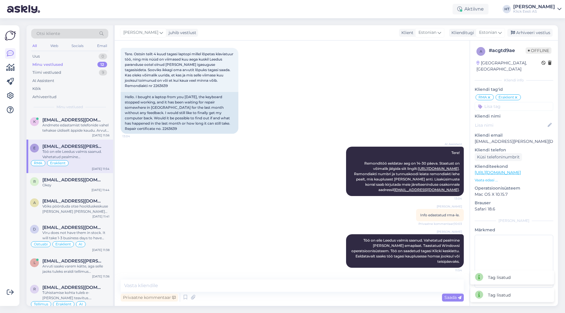
click at [509, 102] on input at bounding box center [513, 106] width 79 height 9
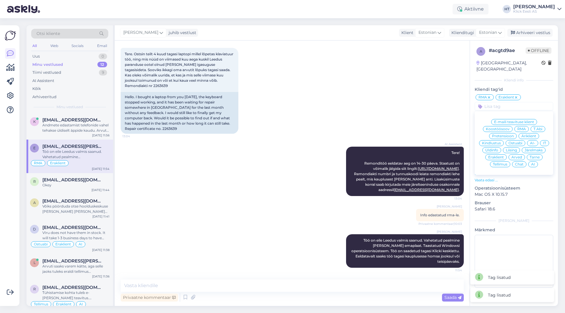
click at [532, 161] on div "AI" at bounding box center [533, 164] width 10 height 6
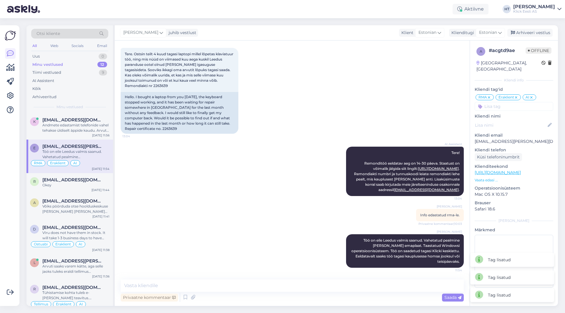
click at [410, 89] on div "[DATE] Tere. Ostsin teilt 4 kuud tagasi laptopi millel lõpetas klaviatuur töö, …" at bounding box center [292, 84] width 343 height 111
click at [89, 185] on div "Okey" at bounding box center [75, 185] width 67 height 5
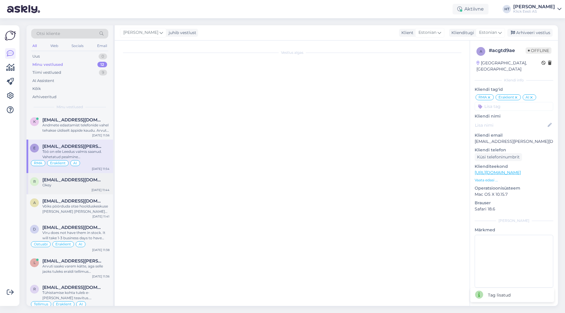
scroll to position [389, 0]
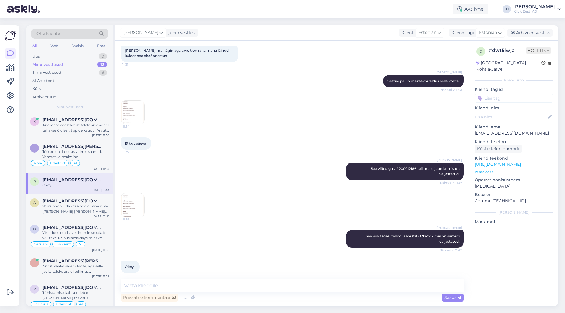
click at [202, 180] on div "[PERSON_NAME] See viib tagasi #200212186 tellimuse juurde, mis on väljastatud. …" at bounding box center [292, 171] width 343 height 31
click at [131, 201] on img at bounding box center [133, 206] width 24 height 24
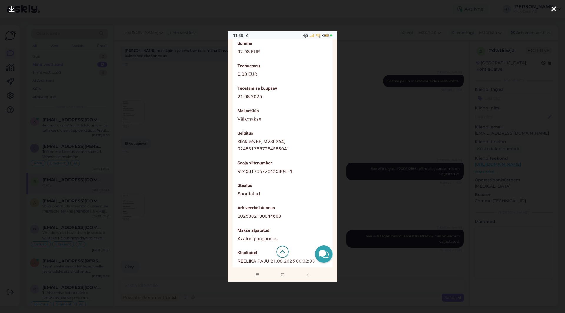
click at [200, 200] on div at bounding box center [282, 156] width 565 height 313
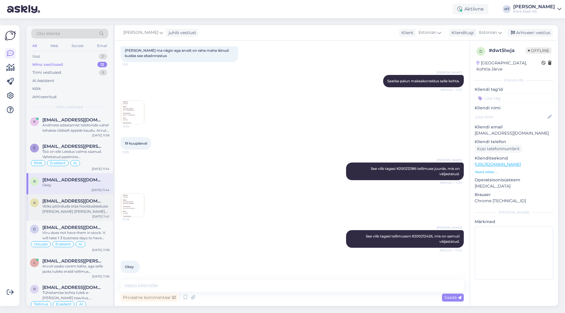
click at [40, 196] on div "a [EMAIL_ADDRESS][DOMAIN_NAME] Võiks pöörduda otse hoolduskeskuse [PERSON_NAME]…" at bounding box center [69, 207] width 86 height 26
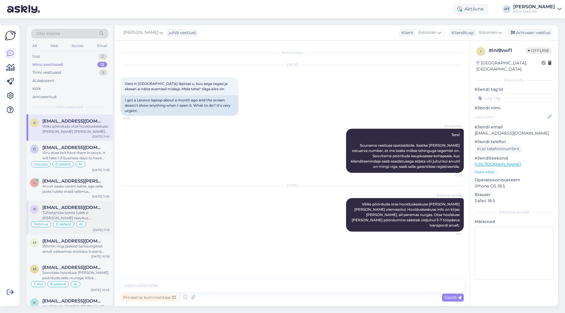
scroll to position [88, 0]
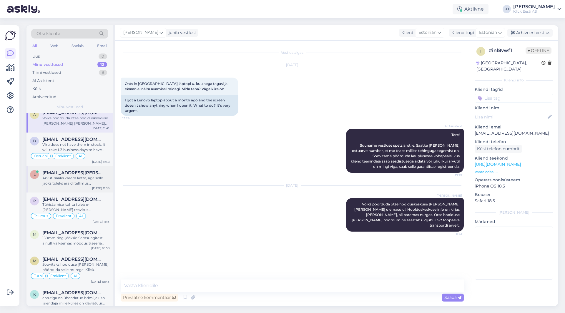
click at [82, 181] on div "Arvuti saaks varem kätte, aga selle jaoks tuleks eraldi tellimus vormistada. Ül…" at bounding box center [75, 181] width 67 height 11
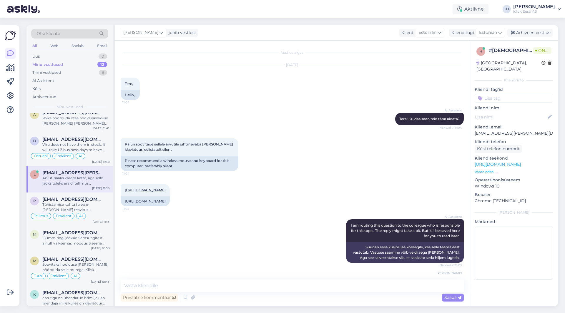
scroll to position [755, 0]
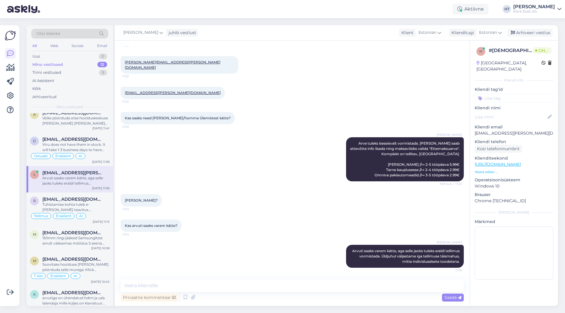
click at [509, 94] on input at bounding box center [513, 98] width 79 height 9
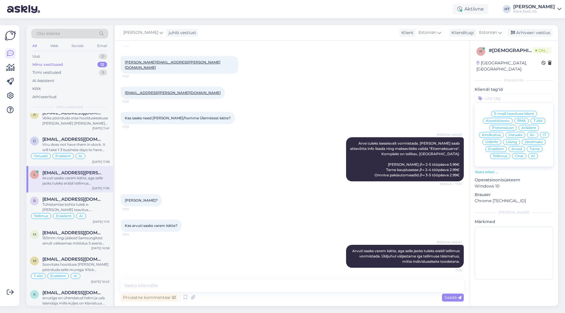
click at [517, 133] on span "Ostuabi" at bounding box center [515, 135] width 14 height 4
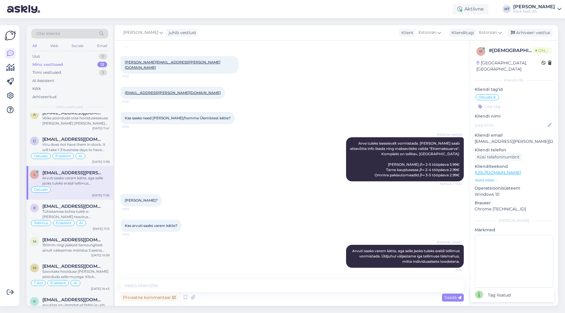
click at [512, 94] on div "Ostuabi E-maili teavituse klient Koostöösoov RMA T.Abi Pretensioon Äriklient Ki…" at bounding box center [513, 102] width 79 height 17
click at [514, 102] on input at bounding box center [513, 106] width 79 height 9
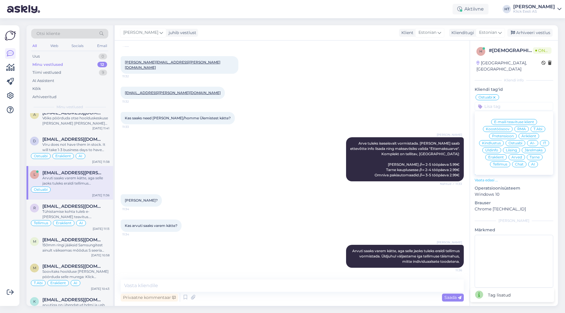
click at [535, 133] on div "Äriklient" at bounding box center [528, 136] width 21 height 6
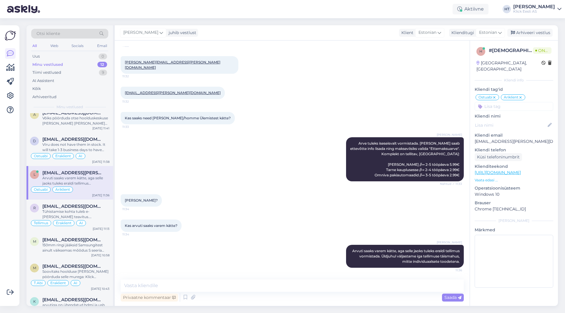
click at [512, 102] on input at bounding box center [513, 106] width 79 height 9
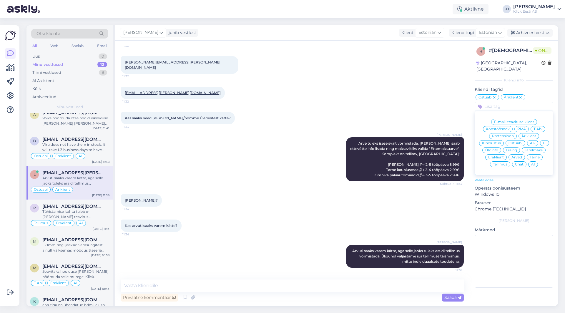
click at [533, 161] on div "AI" at bounding box center [533, 164] width 10 height 6
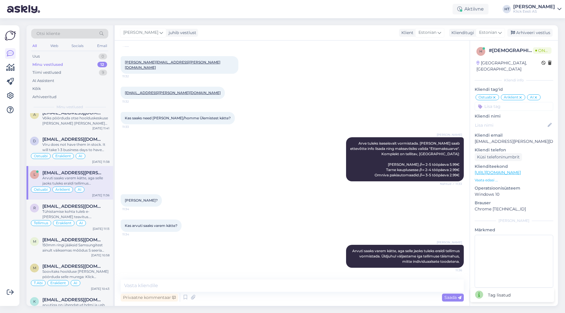
click at [355, 90] on div "[EMAIL_ADDRESS][PERSON_NAME][DOMAIN_NAME] 11:32" at bounding box center [292, 92] width 343 height 25
click at [84, 242] on span "[EMAIL_ADDRESS][DOMAIN_NAME]" at bounding box center [72, 239] width 61 height 5
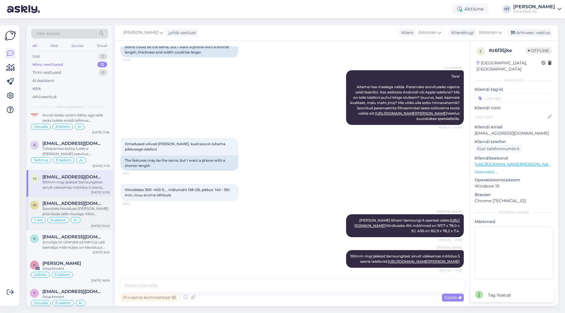
scroll to position [158, 0]
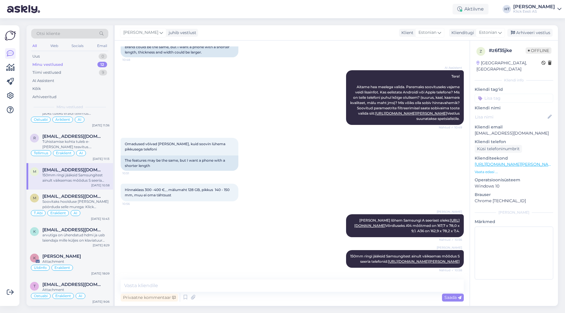
click at [507, 94] on input at bounding box center [513, 98] width 79 height 9
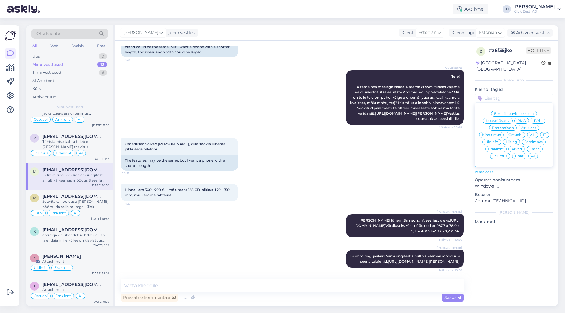
click at [513, 133] on span "Ostuabi" at bounding box center [515, 135] width 14 height 4
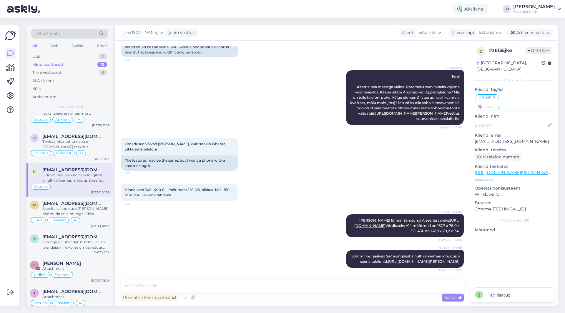
click at [511, 103] on input at bounding box center [513, 106] width 79 height 9
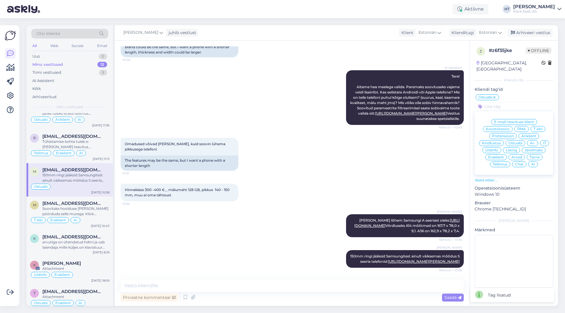
click at [495, 154] on div "Eraklient" at bounding box center [495, 157] width 21 height 6
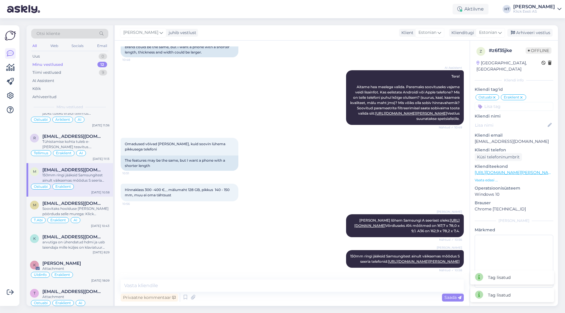
click at [506, 102] on input at bounding box center [513, 106] width 79 height 9
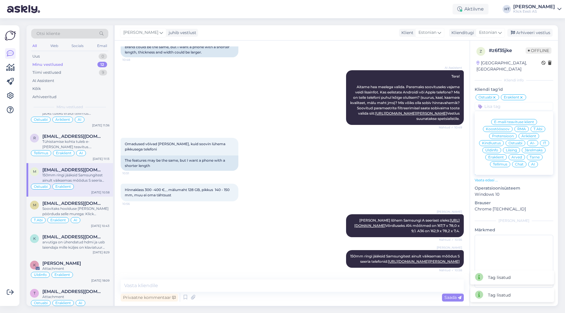
click at [531, 161] on div "AI" at bounding box center [533, 164] width 10 height 6
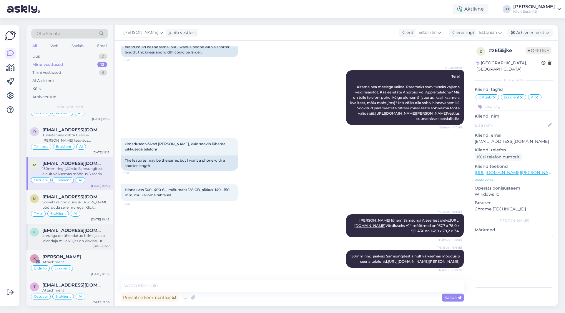
scroll to position [165, 0]
click at [87, 224] on div "k [EMAIL_ADDRESS][DOMAIN_NAME] arvutiga on ühendatud hdmi ja usb laiendaja mill…" at bounding box center [69, 236] width 86 height 26
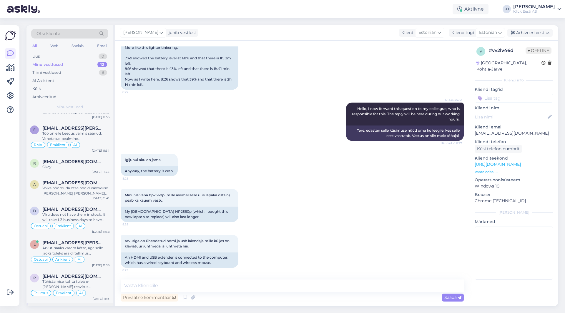
scroll to position [0, 0]
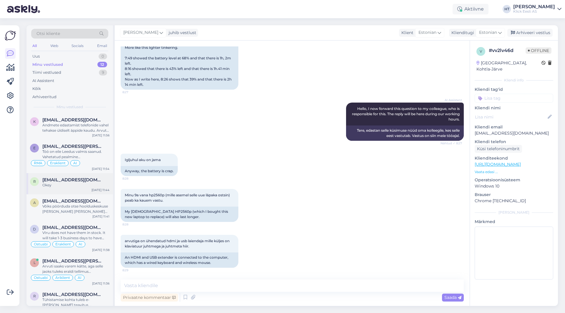
click at [80, 193] on div "r [EMAIL_ADDRESS][DOMAIN_NAME] Okey [DATE] 11:44" at bounding box center [69, 183] width 86 height 21
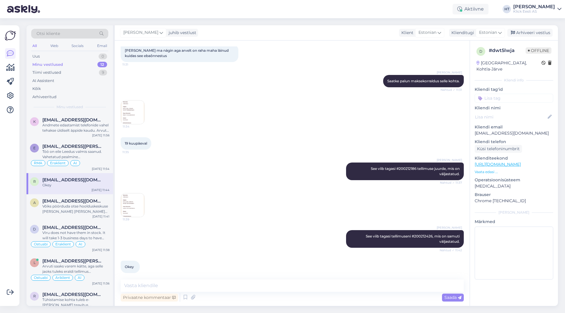
click at [512, 94] on input at bounding box center [513, 98] width 79 height 9
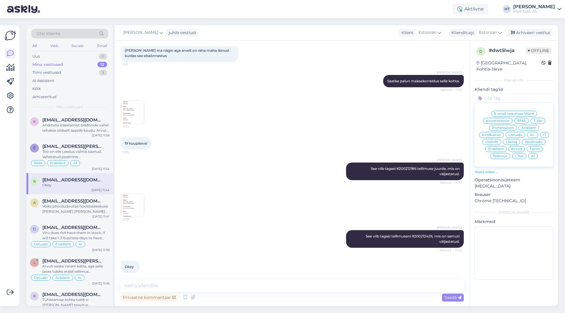
click at [501, 154] on span "Tellimus" at bounding box center [500, 156] width 14 height 4
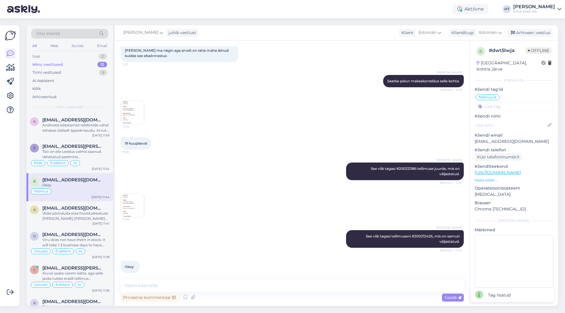
click at [513, 103] on input at bounding box center [513, 106] width 79 height 9
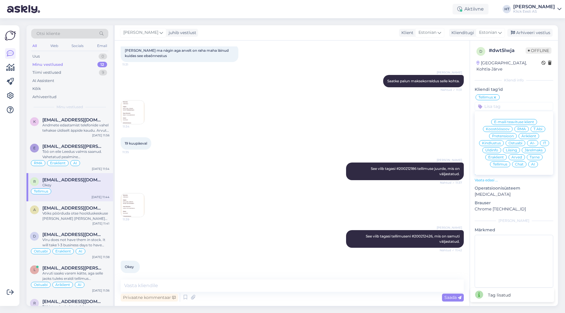
click at [500, 154] on div "Eraklient" at bounding box center [495, 157] width 21 height 6
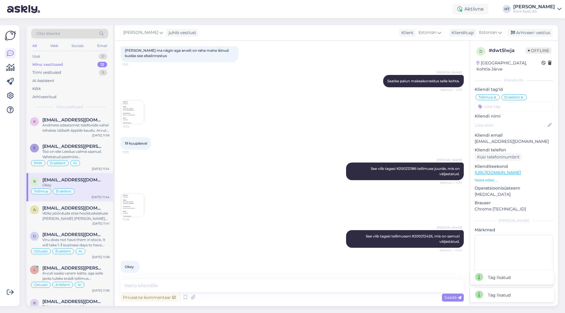
click at [517, 102] on input at bounding box center [513, 106] width 79 height 9
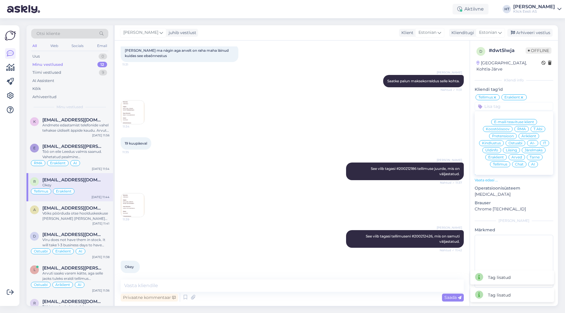
click at [534, 161] on div "AI" at bounding box center [533, 164] width 10 height 6
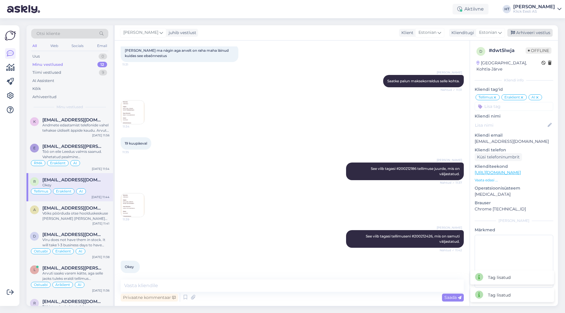
click at [536, 34] on div "Arhiveeri vestlus" at bounding box center [529, 33] width 45 height 8
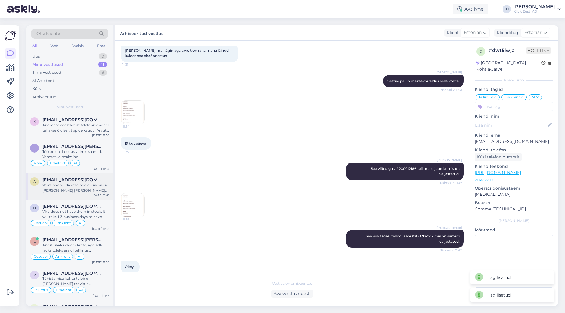
click at [89, 190] on div "Võiks pöörduda otse hoolduskeskuse [PERSON_NAME] [PERSON_NAME] olemasolul. Hool…" at bounding box center [75, 188] width 67 height 11
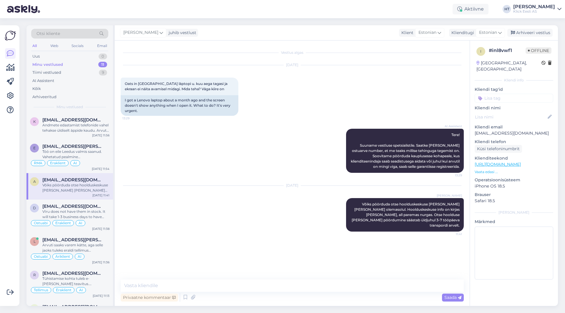
click at [519, 94] on input at bounding box center [513, 98] width 79 height 9
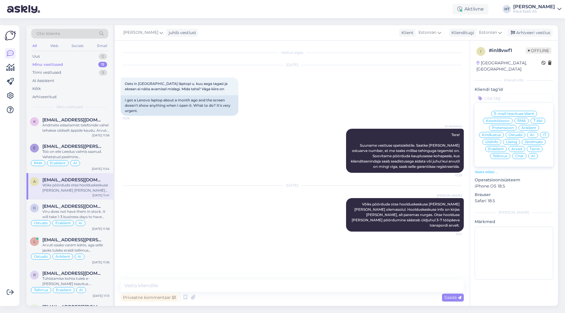
click at [520, 119] on span "RMA" at bounding box center [521, 121] width 9 height 4
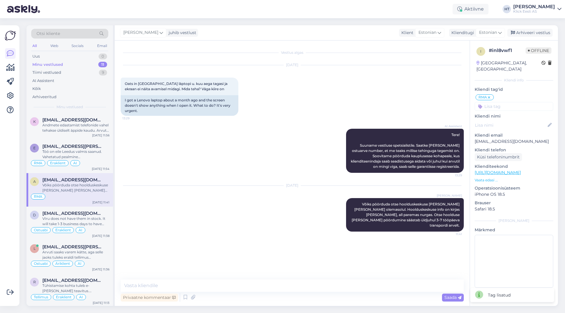
click at [515, 102] on input at bounding box center [513, 106] width 79 height 9
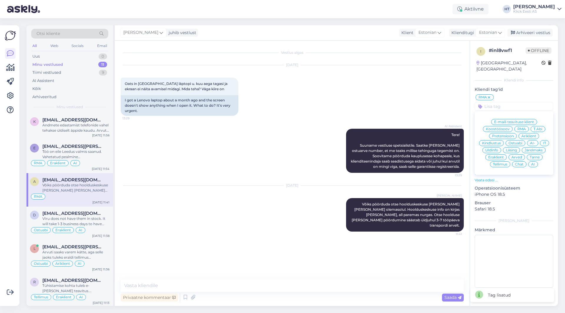
click at [495, 154] on div "Eraklient" at bounding box center [495, 157] width 21 height 6
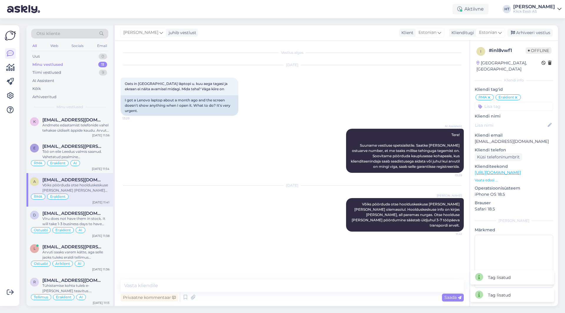
click at [507, 104] on input at bounding box center [513, 106] width 79 height 9
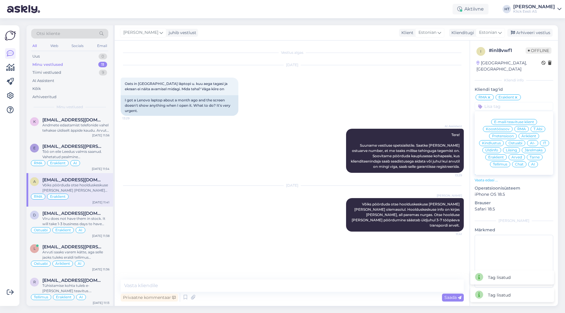
click at [533, 163] on span "AI" at bounding box center [533, 165] width 4 height 4
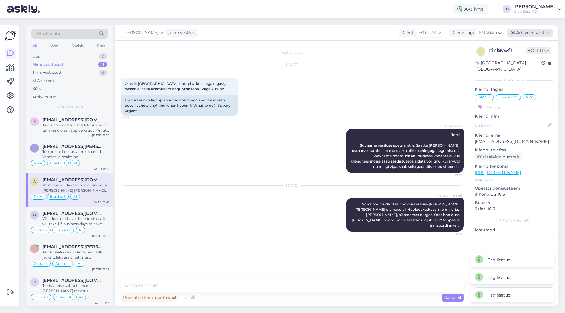
click at [529, 33] on div "Arhiveeri vestlus" at bounding box center [529, 33] width 45 height 8
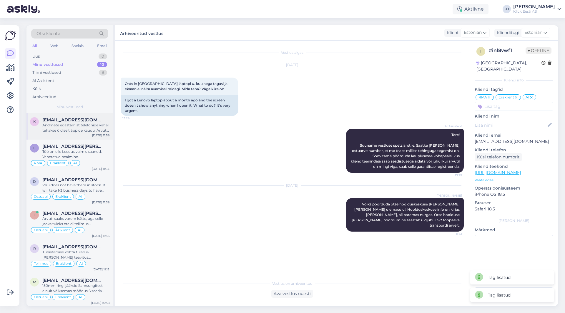
click at [86, 130] on div "Andmete edastamist telefonide vahel tehakse üldiselt äppide kaudu. Arvutit sell…" at bounding box center [75, 128] width 67 height 11
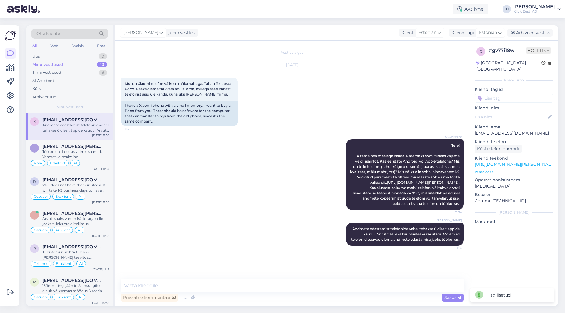
click at [509, 94] on input at bounding box center [513, 98] width 79 height 9
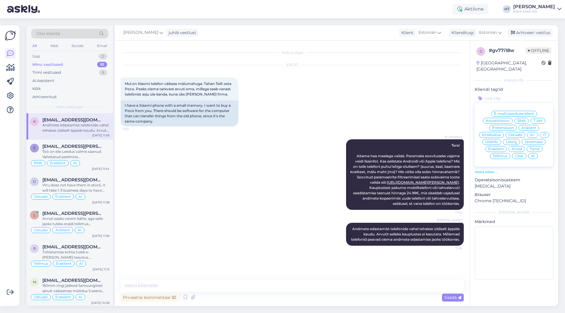
click at [498, 139] on div "Üldinfo" at bounding box center [491, 142] width 19 height 6
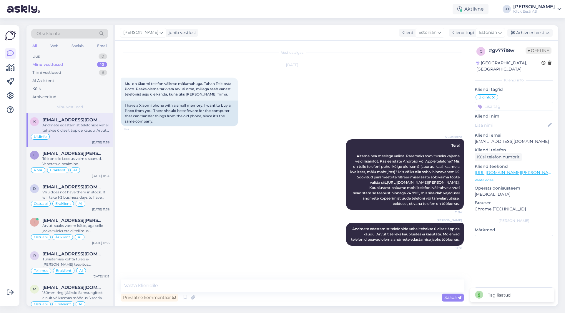
click at [508, 102] on input at bounding box center [513, 106] width 79 height 9
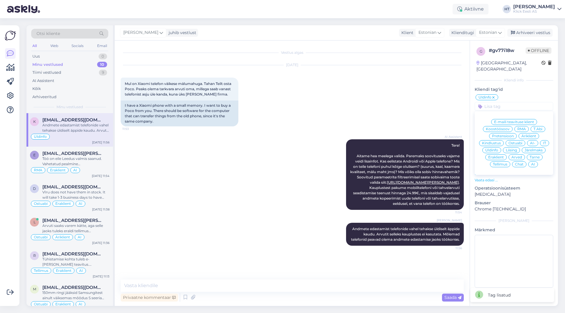
click at [498, 156] on span "Eraklient" at bounding box center [496, 158] width 16 height 4
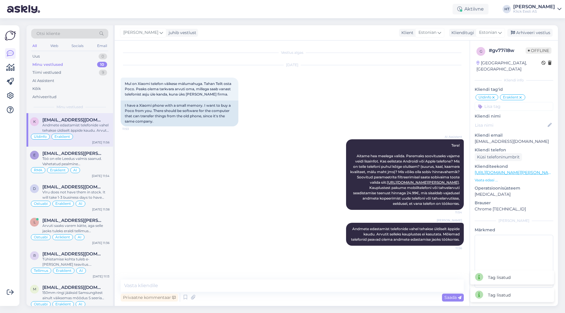
click at [509, 102] on input at bounding box center [513, 106] width 79 height 9
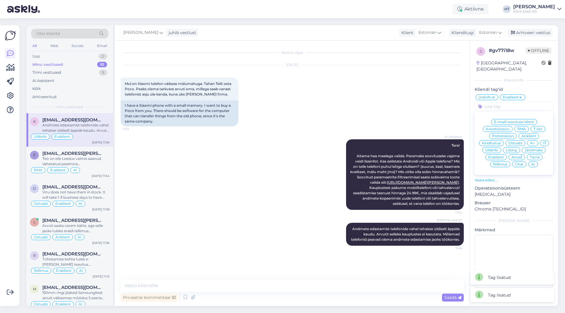
click at [532, 163] on span "AI" at bounding box center [533, 165] width 4 height 4
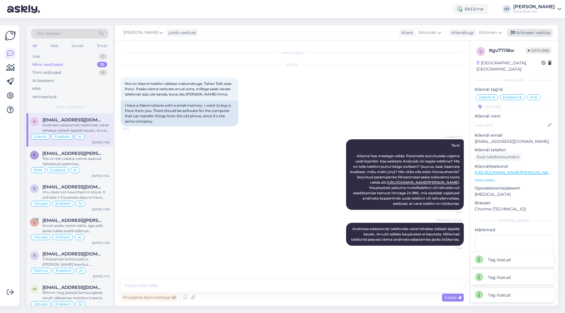
click at [529, 32] on div "Arhiveeri vestlus" at bounding box center [529, 33] width 45 height 8
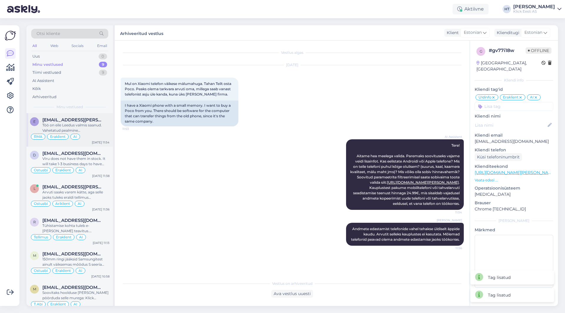
click at [88, 132] on div "Töö on eile Leedus valmis saanud. Vahetatud pealmine [PERSON_NAME] emaplaat. Ta…" at bounding box center [75, 128] width 67 height 11
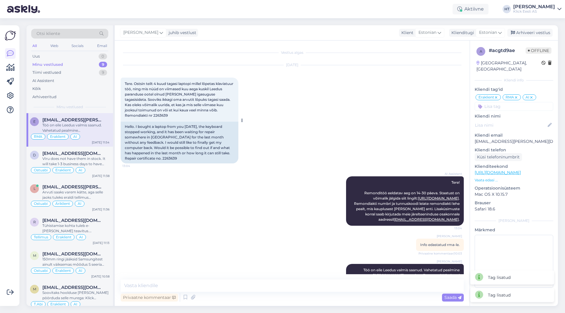
scroll to position [30, 0]
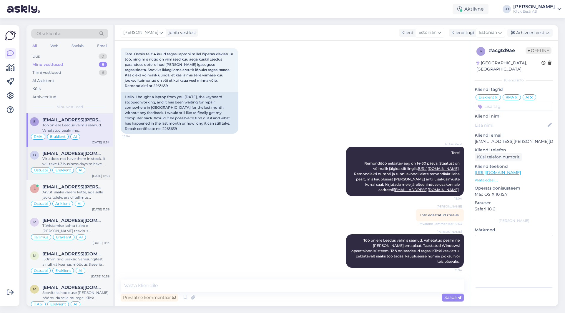
click at [79, 153] on span "[EMAIL_ADDRESS][DOMAIN_NAME]" at bounding box center [72, 153] width 61 height 5
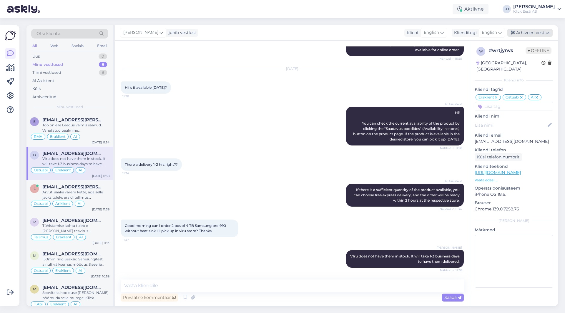
click at [531, 35] on div "Arhiveeri vestlus" at bounding box center [529, 33] width 45 height 8
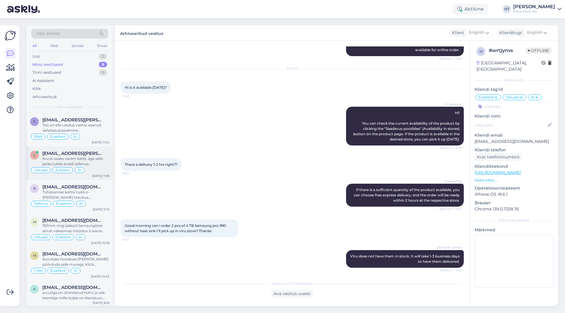
click at [97, 151] on div "[EMAIL_ADDRESS][PERSON_NAME][DOMAIN_NAME]" at bounding box center [75, 153] width 67 height 5
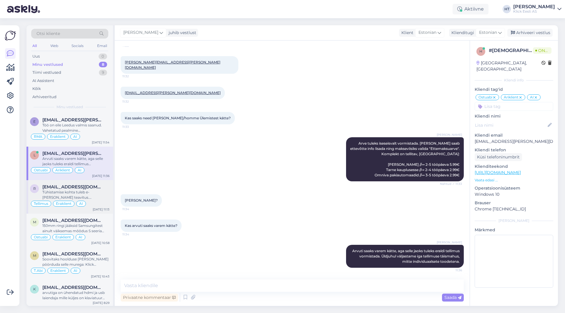
click at [89, 193] on div "Tühistamise kohta tuleb e-[PERSON_NAME] teavitus. [PERSON_NAME] tühistamist kan…" at bounding box center [75, 195] width 67 height 11
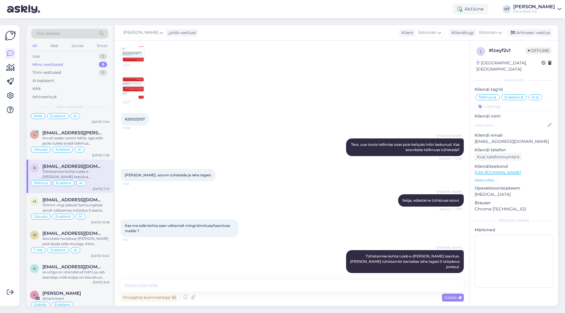
scroll to position [29, 0]
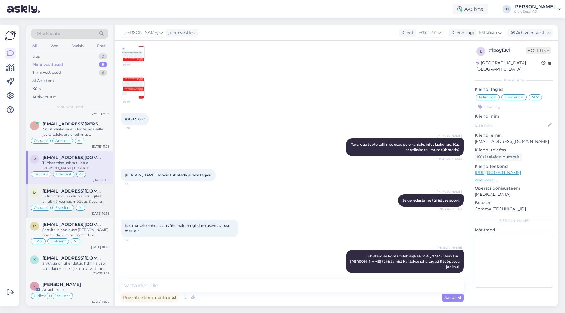
click at [90, 192] on span "[EMAIL_ADDRESS][DOMAIN_NAME]" at bounding box center [72, 191] width 61 height 5
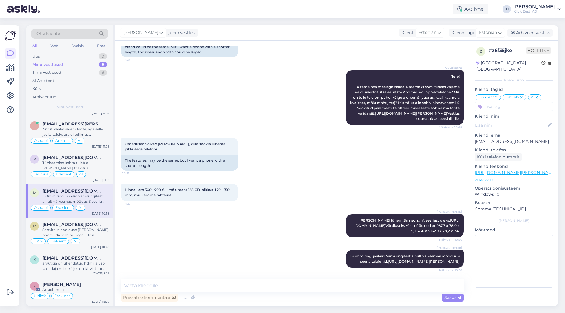
scroll to position [101, 0]
click at [547, 33] on div "Arhiveeri vestlus" at bounding box center [529, 33] width 45 height 8
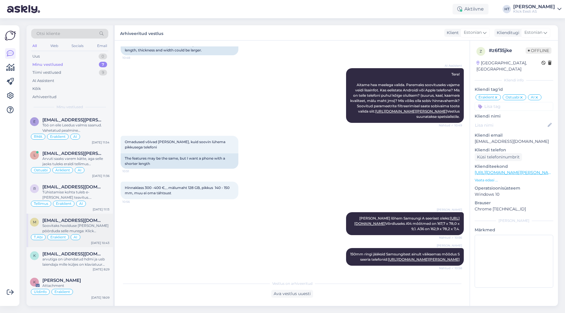
click at [100, 217] on div "m [EMAIL_ADDRESS][DOMAIN_NAME] Soovitaks hoolduse [PERSON_NAME] pöörduda selle …" at bounding box center [69, 231] width 86 height 34
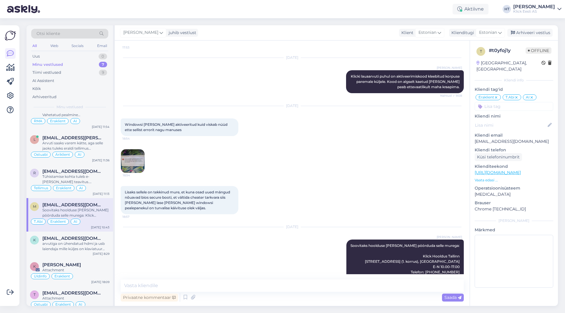
scroll to position [24, 0]
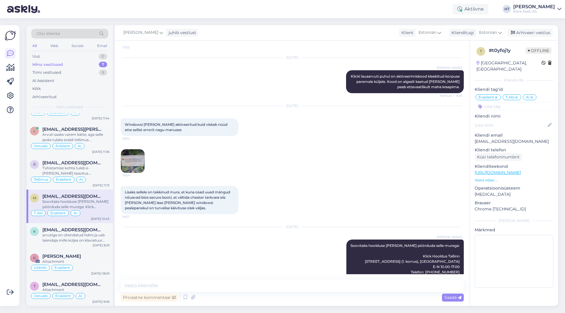
click at [522, 102] on input at bounding box center [513, 106] width 79 height 9
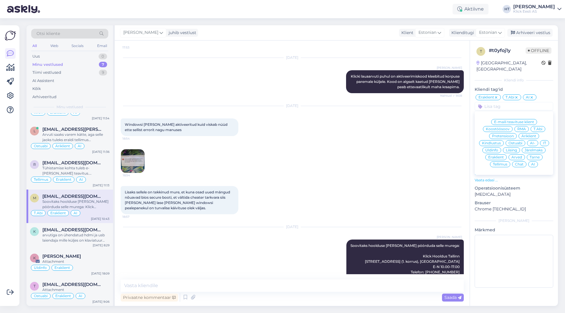
click at [520, 127] on span "RMA" at bounding box center [521, 129] width 9 height 4
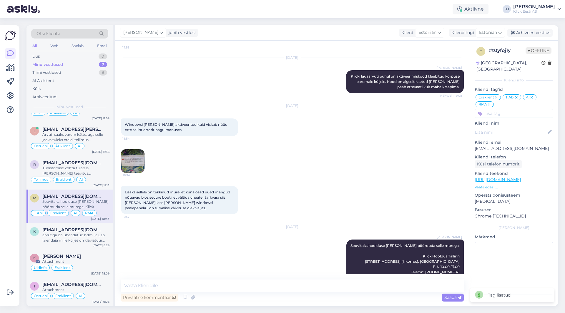
click at [536, 28] on div "[PERSON_NAME] juhib vestlust Klient [DEMOGRAPHIC_DATA] Klienditugi [DEMOGRAPHIC…" at bounding box center [336, 32] width 443 height 15
click at [534, 32] on div "Arhiveeri vestlus" at bounding box center [529, 33] width 45 height 8
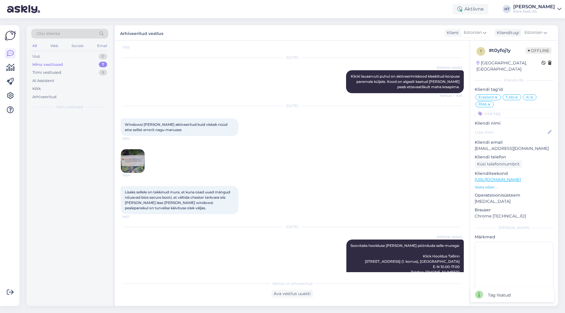
scroll to position [0, 0]
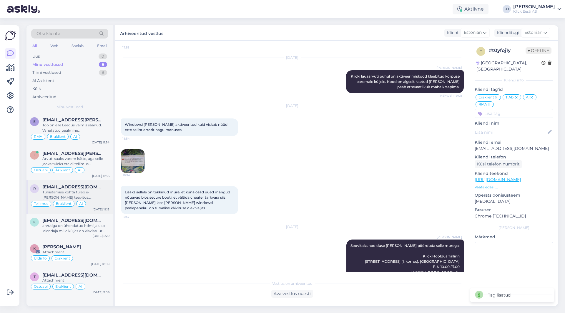
click at [95, 184] on span "[EMAIL_ADDRESS][DOMAIN_NAME]" at bounding box center [72, 186] width 61 height 5
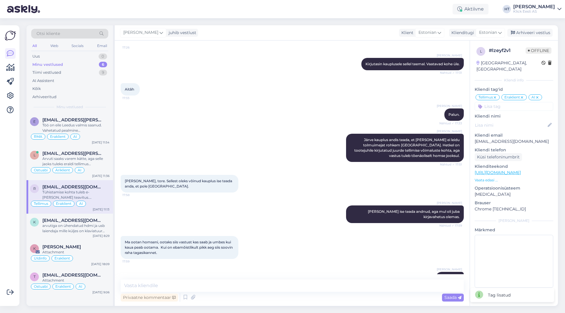
scroll to position [618, 0]
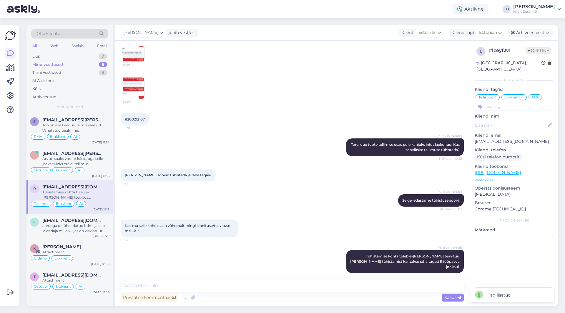
click at [273, 201] on div "[PERSON_NAME] Selge, edastame tühistuse soovi. Nähtud ✓ 11:05" at bounding box center [292, 200] width 343 height 25
click at [91, 225] on div "arvutiga on ühendatud hdmi ja usb laiendaja mille küljes on klaviatuur juhtmega…" at bounding box center [75, 228] width 67 height 11
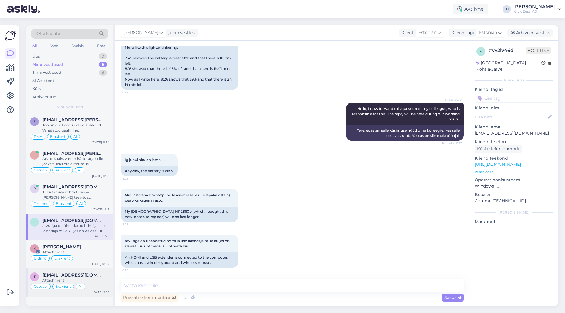
click at [88, 278] on span "[EMAIL_ADDRESS][DOMAIN_NAME]" at bounding box center [72, 275] width 61 height 5
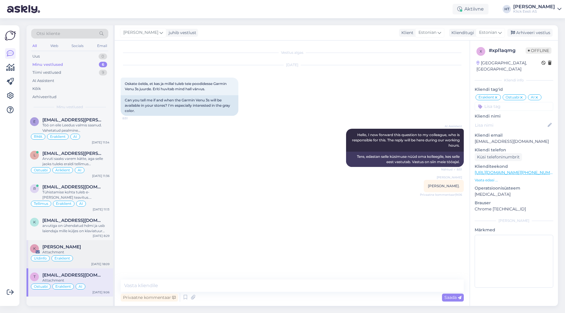
click at [80, 249] on div "[PERSON_NAME]" at bounding box center [75, 246] width 67 height 5
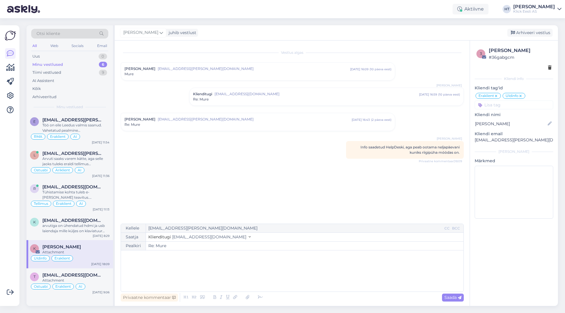
click at [175, 192] on div "Vestlus [PERSON_NAME] Kalmus [EMAIL_ADDRESS][PERSON_NAME][DOMAIN_NAME] [DATE] 1…" at bounding box center [295, 132] width 348 height 172
click at [101, 221] on span "[EMAIL_ADDRESS][DOMAIN_NAME]" at bounding box center [72, 220] width 61 height 5
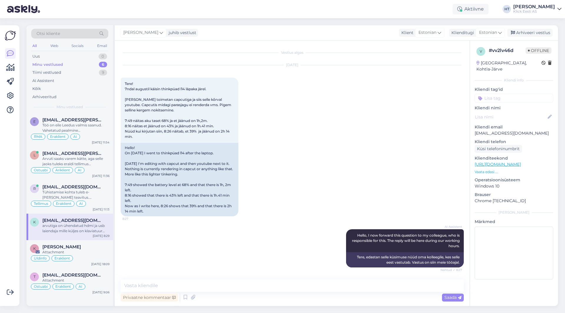
scroll to position [127, 0]
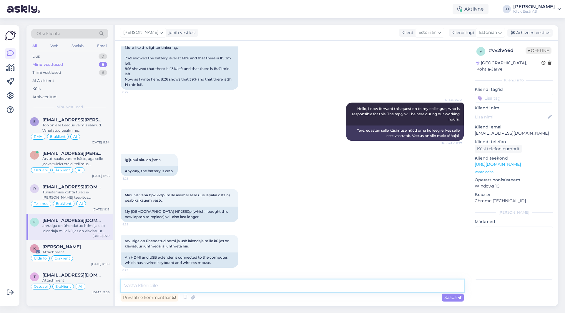
click at [187, 283] on textarea at bounding box center [292, 286] width 343 height 12
click at [98, 136] on div "RMA Eraklient AI" at bounding box center [69, 136] width 79 height 7
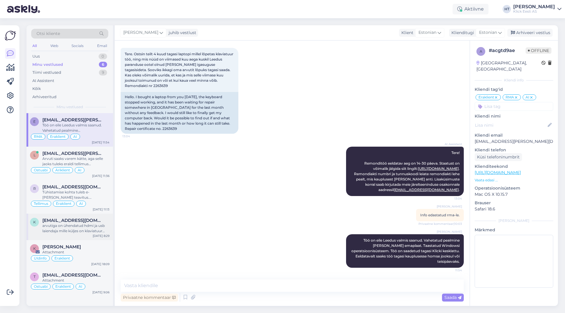
click at [95, 235] on div "[DATE] 8:29" at bounding box center [101, 236] width 17 height 4
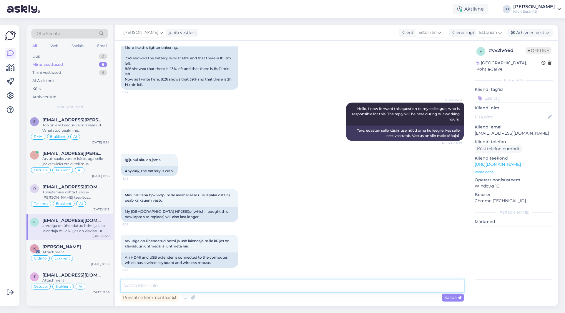
click at [256, 292] on textarea at bounding box center [292, 286] width 343 height 12
drag, startPoint x: 233, startPoint y: 285, endPoint x: 203, endPoint y: 284, distance: 29.7
click at [203, 284] on textarea "Tooks välja, et tööaja eeldused on indikatiivsed ja olenevad hetkelisest kasutu…" at bounding box center [292, 286] width 343 height 12
click at [364, 289] on textarea "Tooks välja, et tööaja eeldused on eelduslikud ja olenevad hetkelisest kasutuse…" at bounding box center [292, 286] width 343 height 12
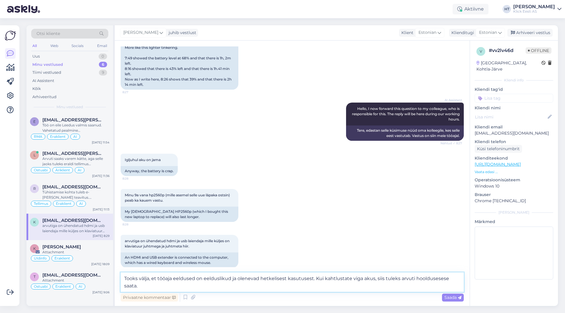
click at [169, 287] on textarea "Tooks välja, et tööaja eeldused on eelduslikud ja olenevad hetkelisest kasutuse…" at bounding box center [292, 282] width 343 height 19
paste textarea "Garantiijuhtumi korral tuleb [PERSON_NAME] [PERSON_NAME] ostuarvega viia endale…"
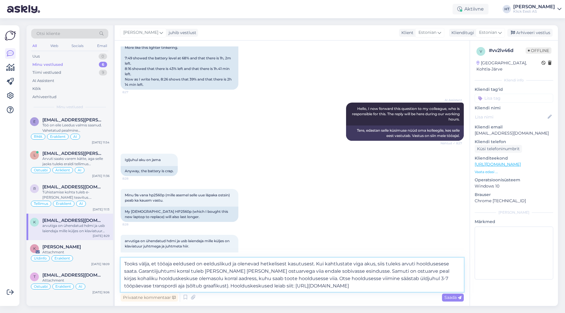
drag, startPoint x: 208, startPoint y: 271, endPoint x: 139, endPoint y: 269, distance: 68.3
click at [139, 269] on textarea "Tooks välja, et tööaja eeldused on eelduslikud ja olenevad hetkelisest kasutuse…" at bounding box center [292, 275] width 343 height 34
click at [151, 272] on textarea "Tooks välja, et tööaja eeldused on eelduslikud ja olenevad hetkelisest kasutuse…" at bounding box center [292, 275] width 343 height 34
click at [295, 287] on textarea "Tooks välja, et tööaja eeldused on eelduslikud ja olenevad hetkelisest kasutuse…" at bounding box center [292, 275] width 343 height 34
type textarea "Tooks välja, et tööaja eeldused on eelduslikud ja olenevad hetkelisest kasutuse…"
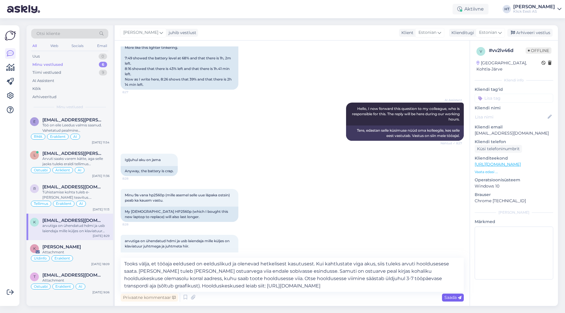
click at [454, 297] on span "Saada" at bounding box center [452, 297] width 17 height 5
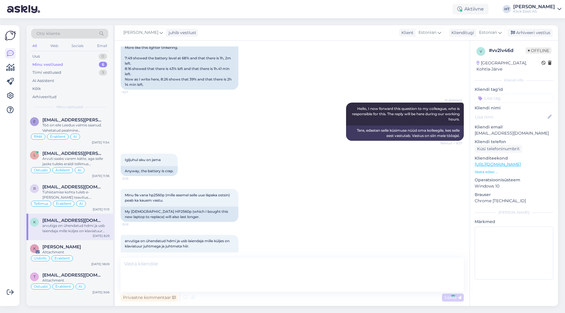
scroll to position [207, 0]
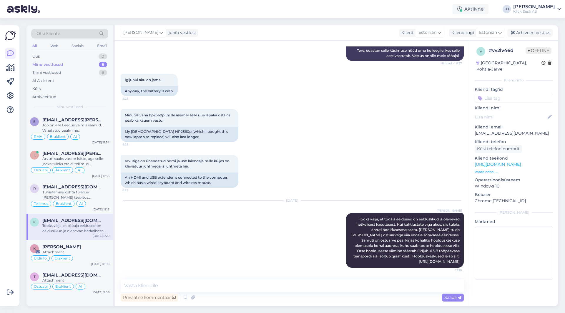
click at [513, 94] on input at bounding box center [513, 98] width 79 height 9
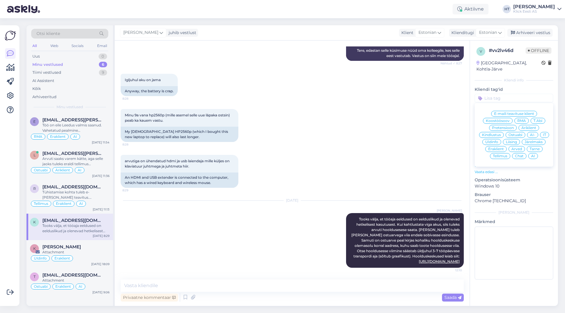
click at [522, 119] on span "RMA" at bounding box center [521, 121] width 9 height 4
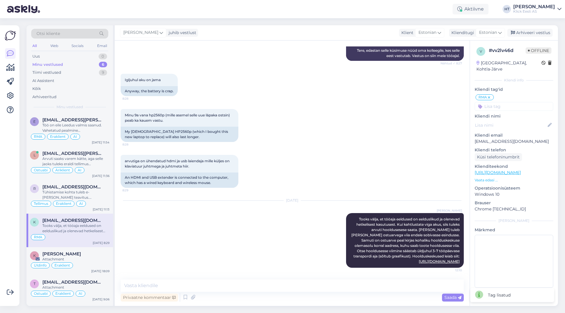
click at [504, 102] on input at bounding box center [513, 106] width 79 height 9
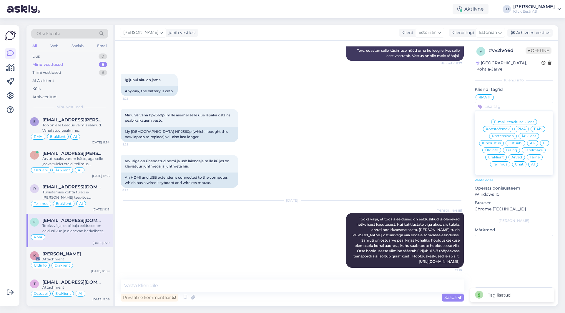
click at [542, 126] on div "T.Abi" at bounding box center [537, 129] width 15 height 6
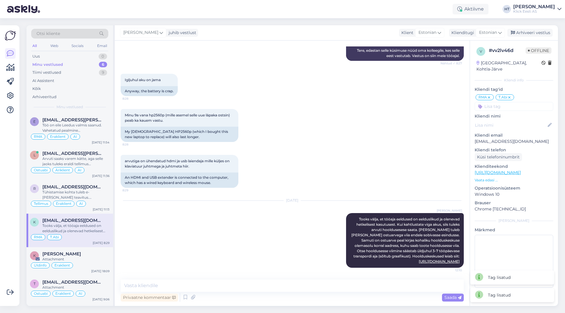
click at [524, 106] on div "v # vv2lv46d Offline [GEOGRAPHIC_DATA], Kohtla-Järve Kliendi info Kliendi tag'i…" at bounding box center [514, 169] width 88 height 256
click at [519, 102] on input at bounding box center [513, 106] width 79 height 9
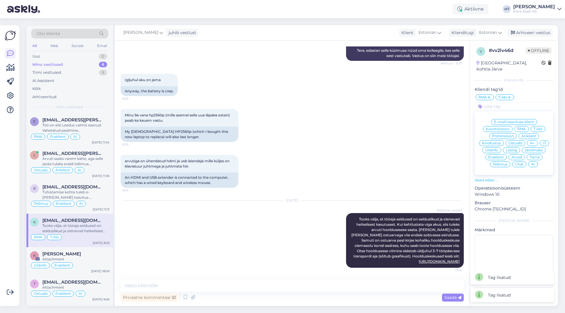
click at [498, 154] on div "Eraklient" at bounding box center [495, 157] width 21 height 6
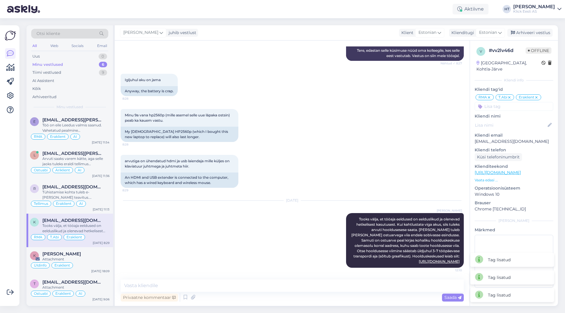
click at [505, 102] on input at bounding box center [513, 106] width 79 height 9
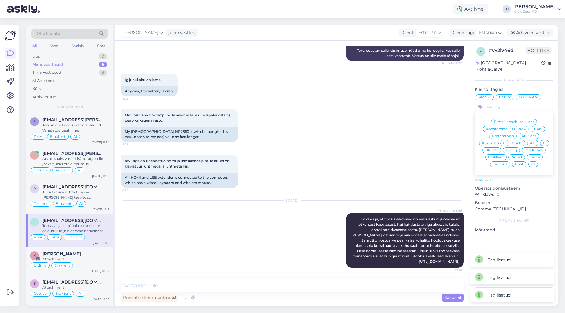
click at [532, 163] on span "AI" at bounding box center [533, 165] width 4 height 4
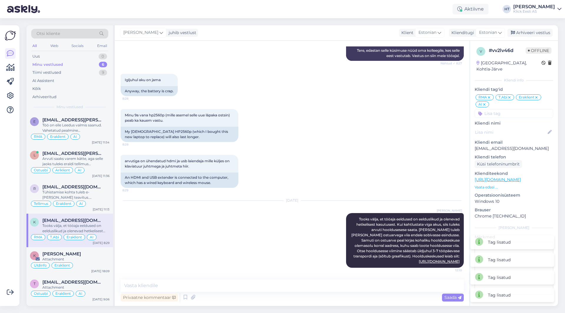
click at [371, 126] on div "Minu 9a vana hp2560p (mille asemel selle uue läpaka ostsin) peab ka kauem vastu…" at bounding box center [292, 126] width 343 height 46
click at [96, 126] on div "Töö on eile Leedus valmis saanud. Vahetatud pealmine [PERSON_NAME] emaplaat. Ta…" at bounding box center [75, 128] width 67 height 11
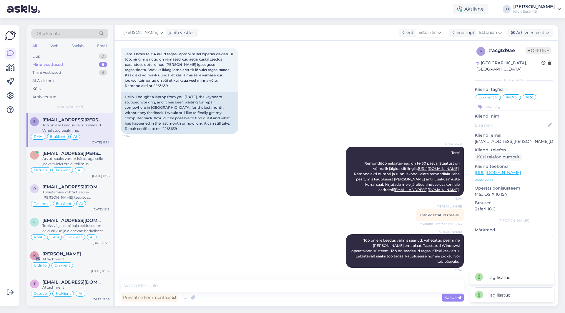
scroll to position [30, 0]
click at [318, 194] on div "AI Assistent Tere! Remonditöö eeldatav aeg on 14-30 päeva. Staatust on võimalik…" at bounding box center [292, 171] width 343 height 62
click at [354, 69] on div "[DATE] Tere. Ostsin teilt 4 kuud tagasi laptopi millel lõpetas klaviatuur töö, …" at bounding box center [292, 84] width 343 height 111
click at [98, 257] on div "Attachment" at bounding box center [75, 259] width 67 height 5
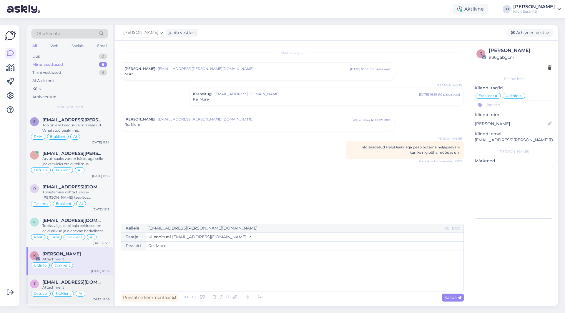
click at [93, 279] on div "t [EMAIL_ADDRESS][DOMAIN_NAME] Attachment Ostuabi Eraklient AI [DATE] 9:06" at bounding box center [69, 290] width 86 height 28
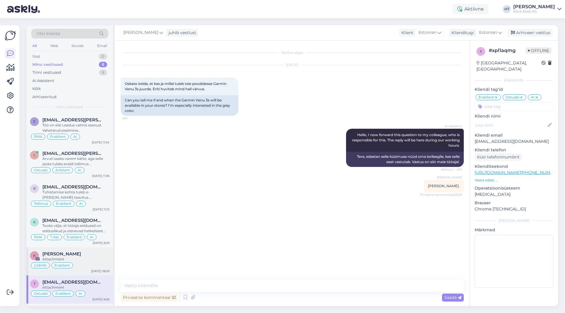
click at [90, 262] on div "Üldinfo Eraklient" at bounding box center [69, 265] width 79 height 7
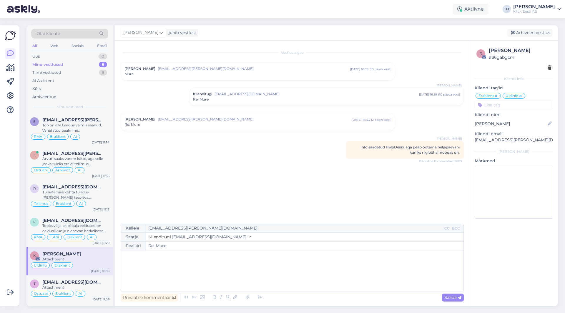
click at [87, 66] on div "Minu vestlused 6" at bounding box center [69, 65] width 77 height 8
click at [97, 129] on div "Tooks välja, et tööaja eeldused on eelduslikud ja olenevad hetkelisest kasutuse…" at bounding box center [75, 128] width 67 height 11
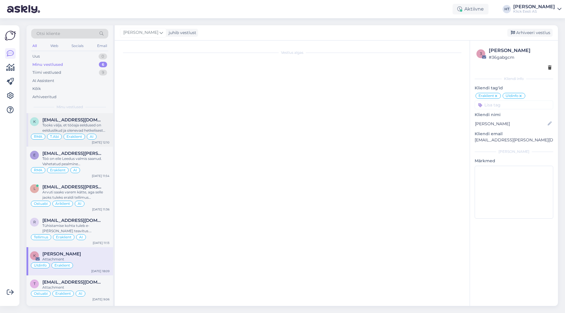
scroll to position [207, 0]
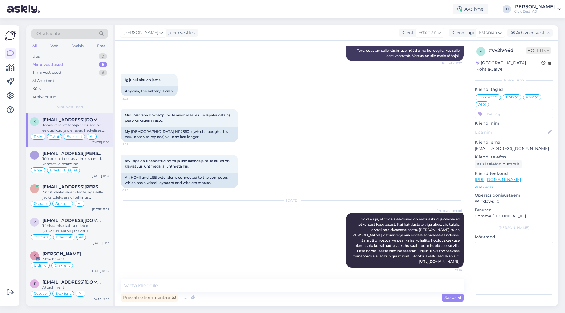
click at [306, 173] on div "arvutiga on ühendatud hdmi ja usb laiendaja mille küljes on klaviatuur juhtmega…" at bounding box center [292, 172] width 343 height 46
click at [488, 7] on div "Aktiivne" at bounding box center [470, 9] width 36 height 11
click at [439, 46] on button "1 tund" at bounding box center [430, 45] width 17 height 6
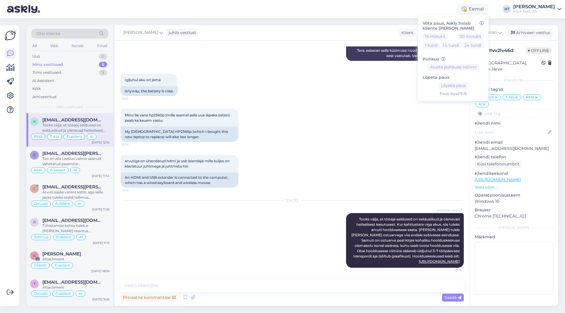
click at [390, 22] on div "Otsi kliente All Web Socials Email Uus 0 Minu vestlused 6 Tiimi vestlused 9 AI …" at bounding box center [294, 165] width 542 height 295
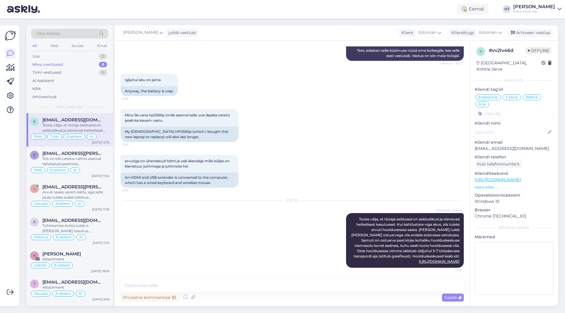
click at [383, 14] on div "Eemal Võta paus, Askly hoiab kliente [PERSON_NAME] 15 minutit 30 minutit 1 tund…" at bounding box center [282, 9] width 565 height 18
